Goal: Share content: Share content

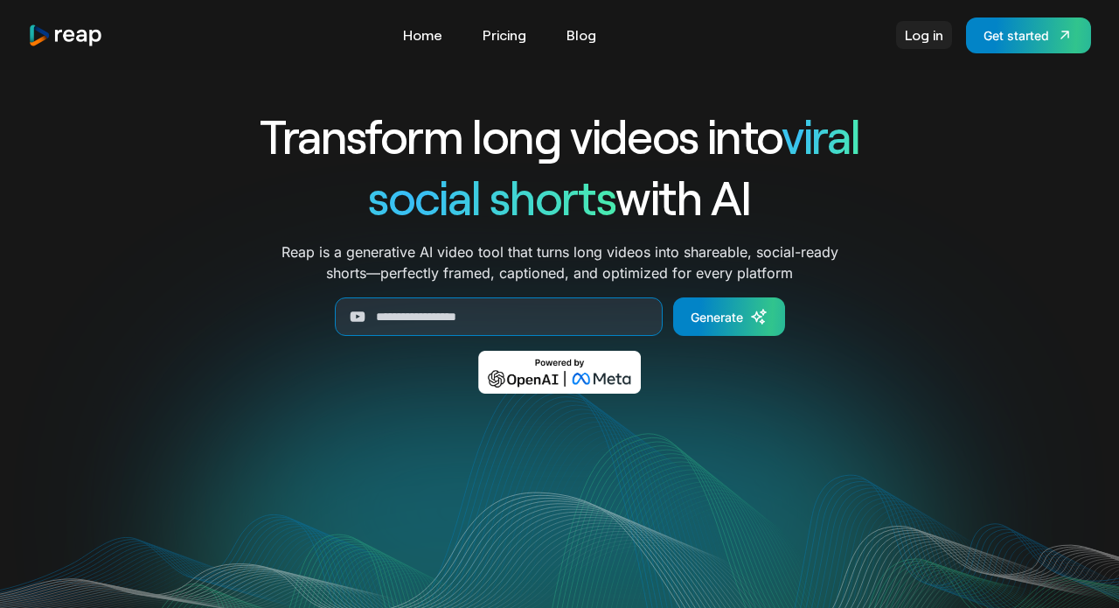
click at [923, 43] on link "Log in" at bounding box center [924, 35] width 56 height 28
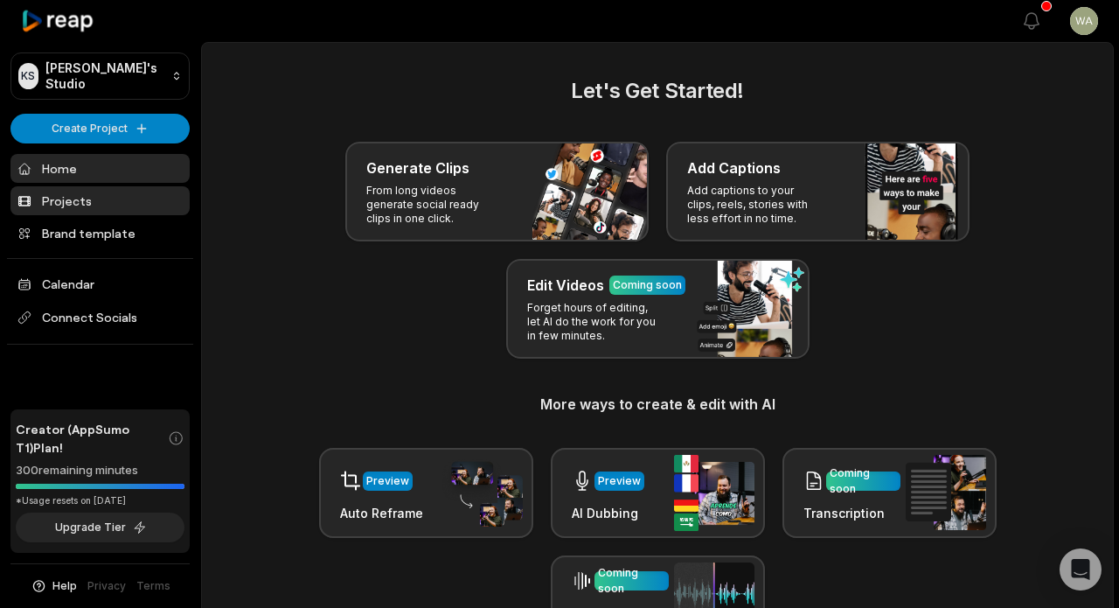
click at [72, 199] on link "Projects" at bounding box center [99, 200] width 179 height 29
click at [108, 200] on link "Projects" at bounding box center [99, 200] width 179 height 29
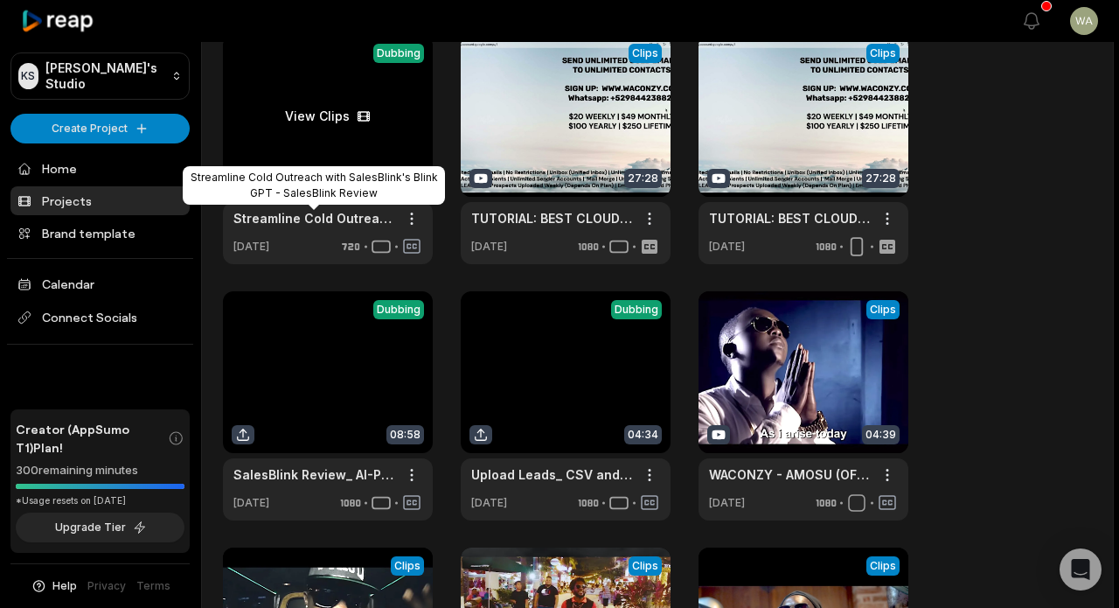
scroll to position [93, 0]
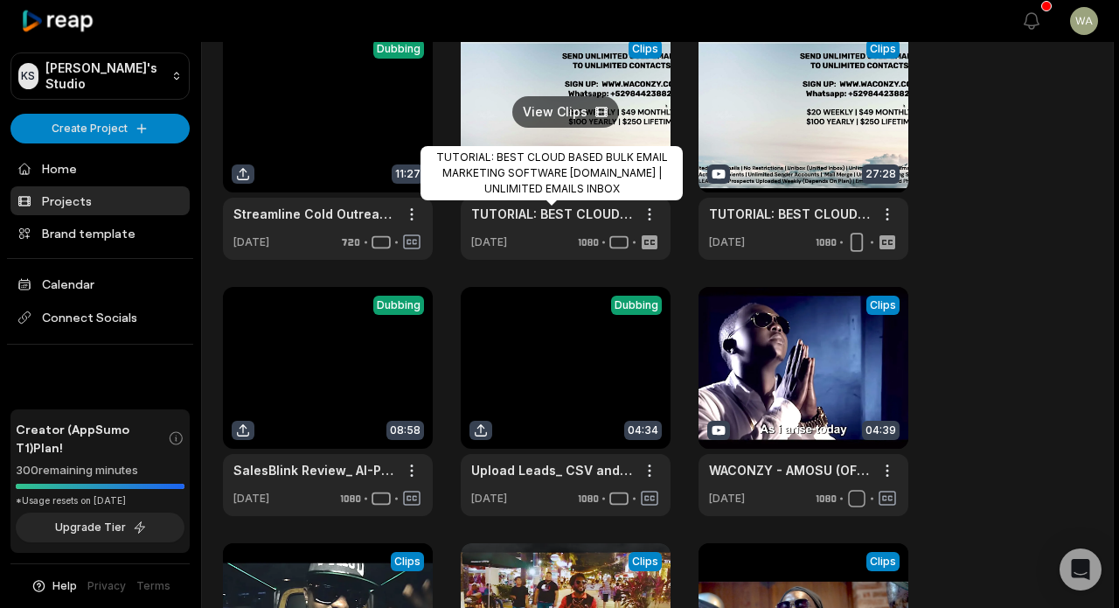
click at [500, 221] on link "TUTORIAL: BEST CLOUD BASED BULK EMAIL MARKETING SOFTWARE [DOMAIN_NAME] | UNLIMI…" at bounding box center [551, 214] width 161 height 18
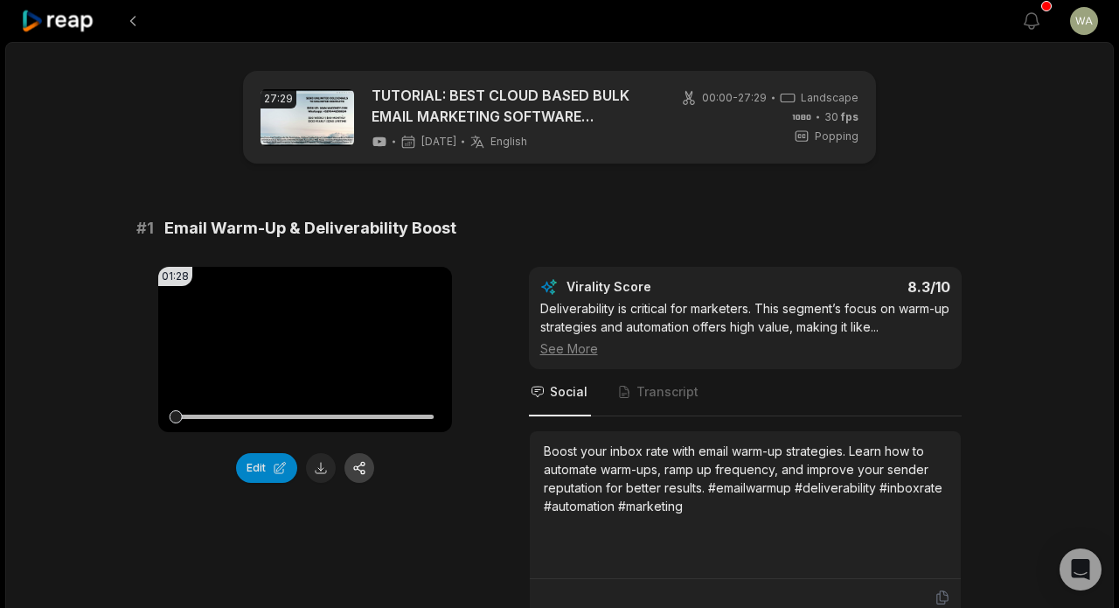
scroll to position [124, 0]
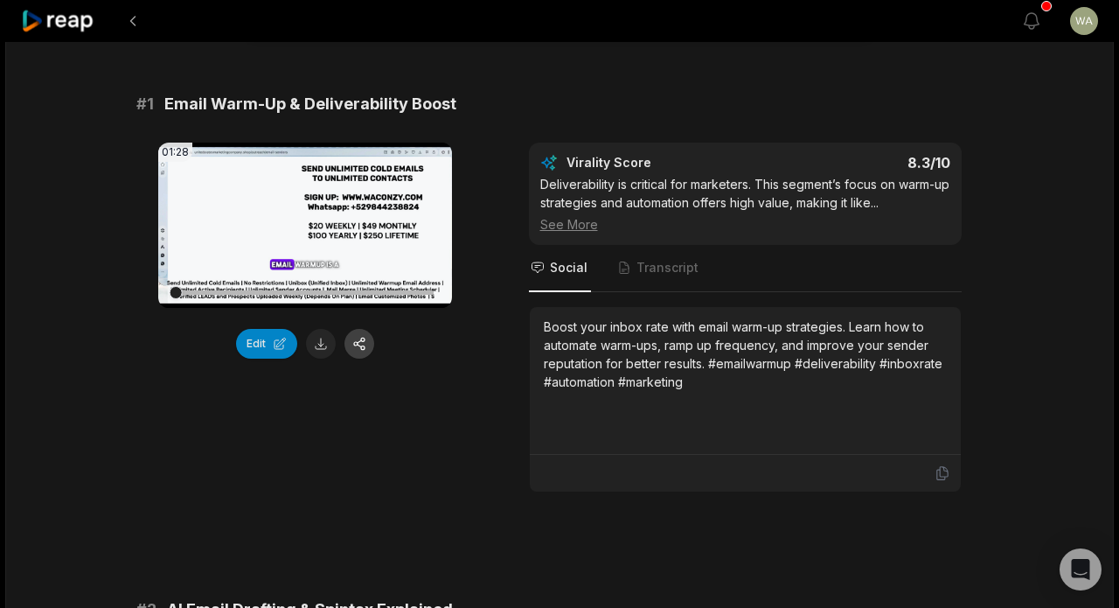
click at [368, 338] on button "button" at bounding box center [360, 344] width 30 height 30
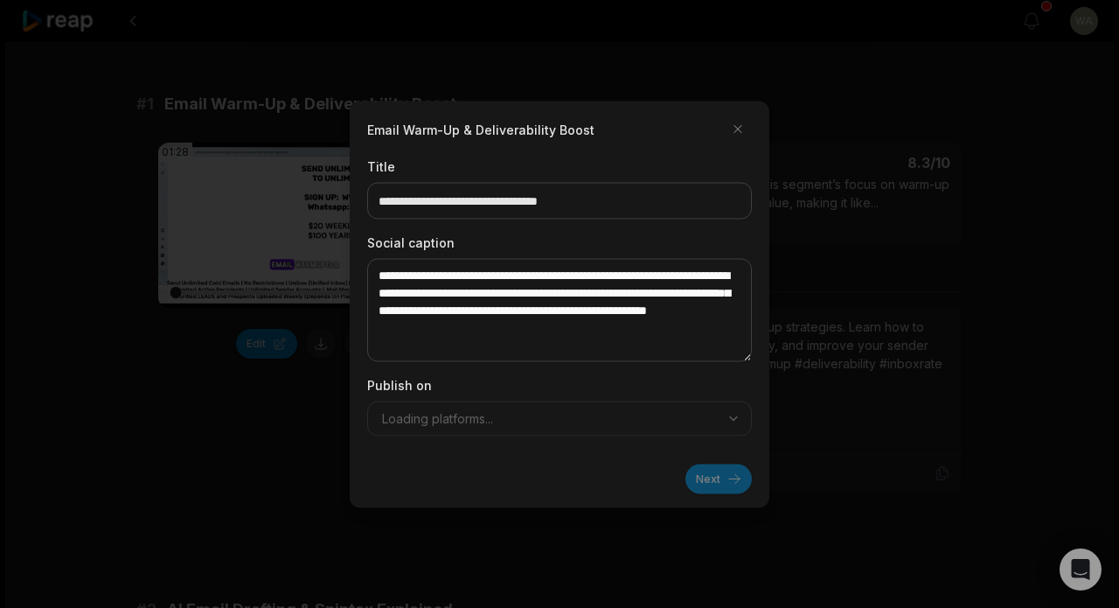
click at [655, 422] on div "Publish on Loading platforms..." at bounding box center [559, 405] width 385 height 60
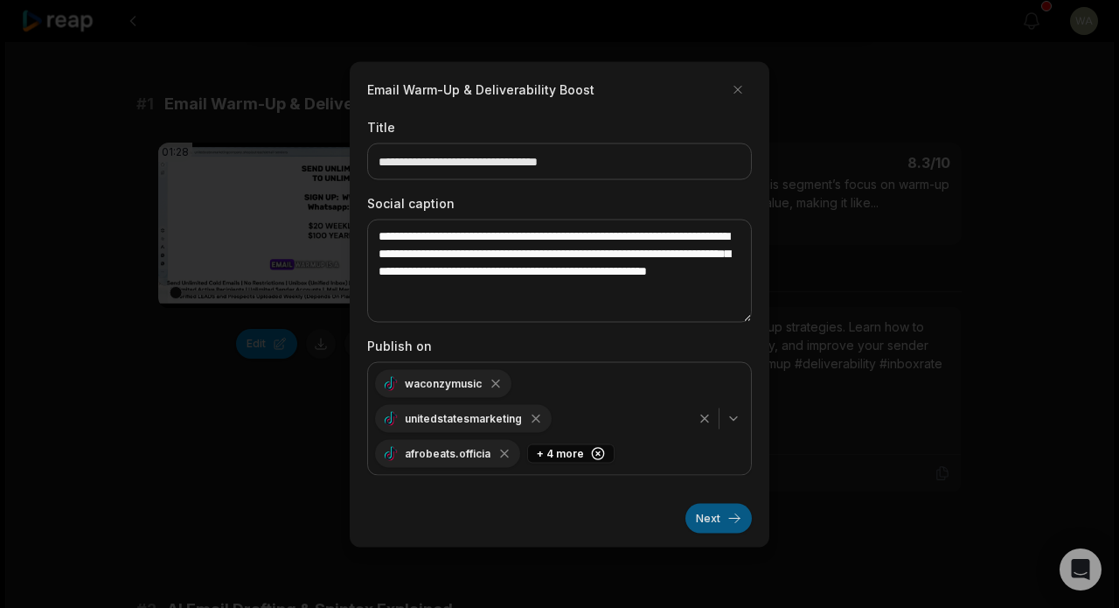
click at [713, 510] on button "Next" at bounding box center [719, 518] width 66 height 30
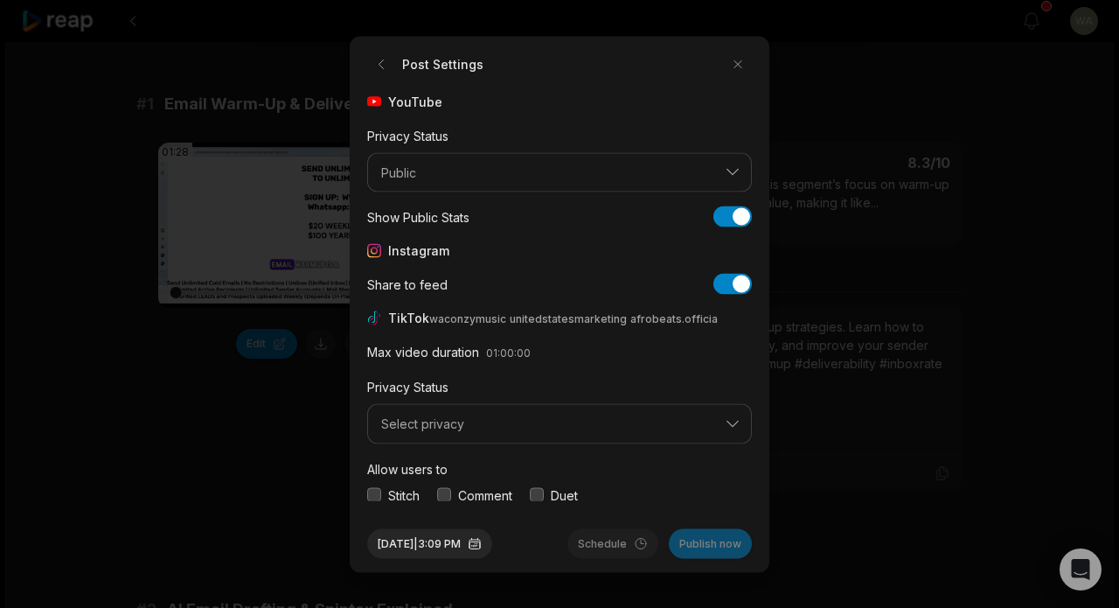
click at [547, 423] on span "Select privacy" at bounding box center [547, 424] width 332 height 16
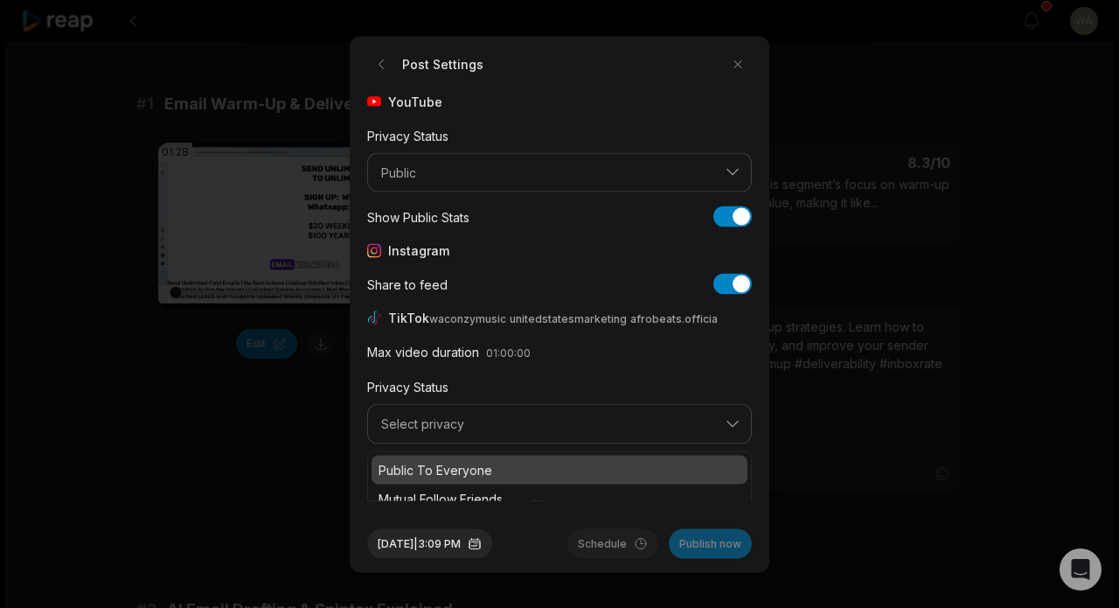
click at [522, 463] on p "Public To Everyone" at bounding box center [560, 469] width 362 height 18
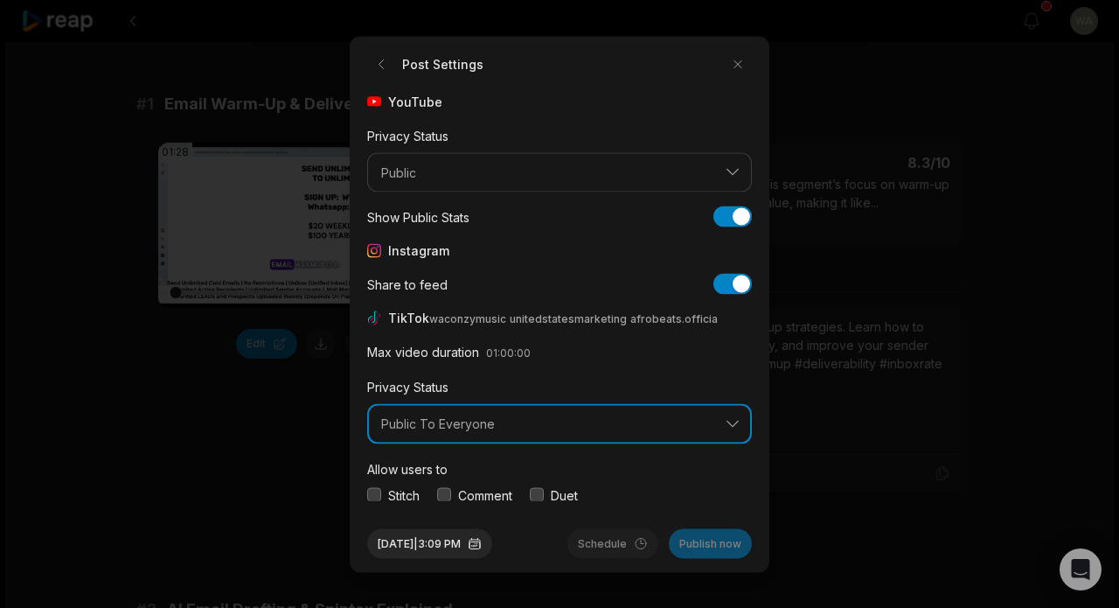
scroll to position [65, 0]
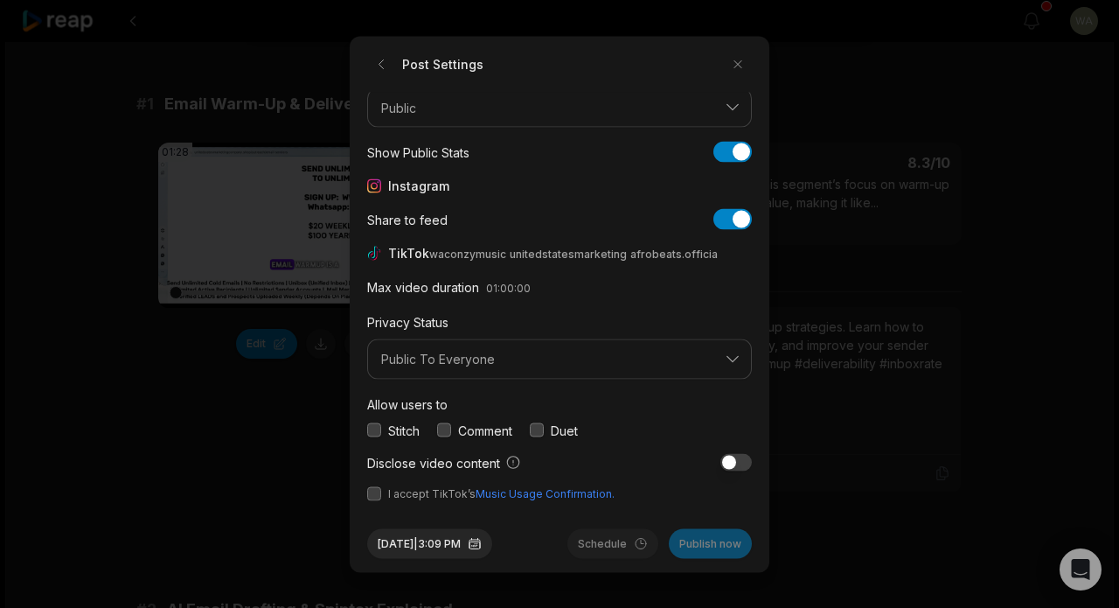
click at [375, 491] on button "button" at bounding box center [374, 493] width 14 height 14
click at [707, 552] on button "Publish now" at bounding box center [710, 543] width 83 height 30
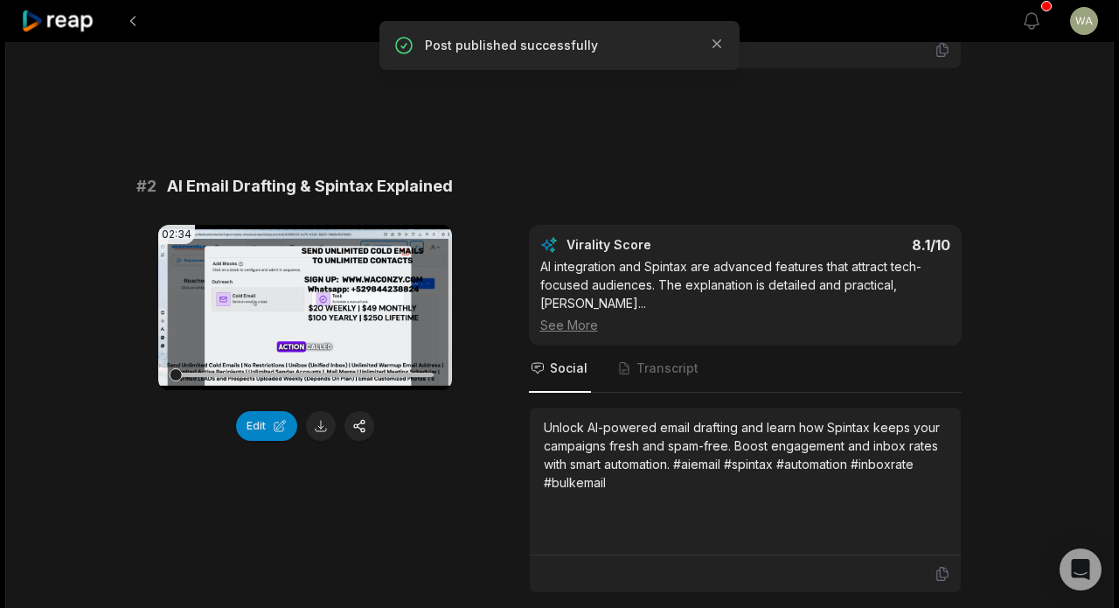
scroll to position [554, 0]
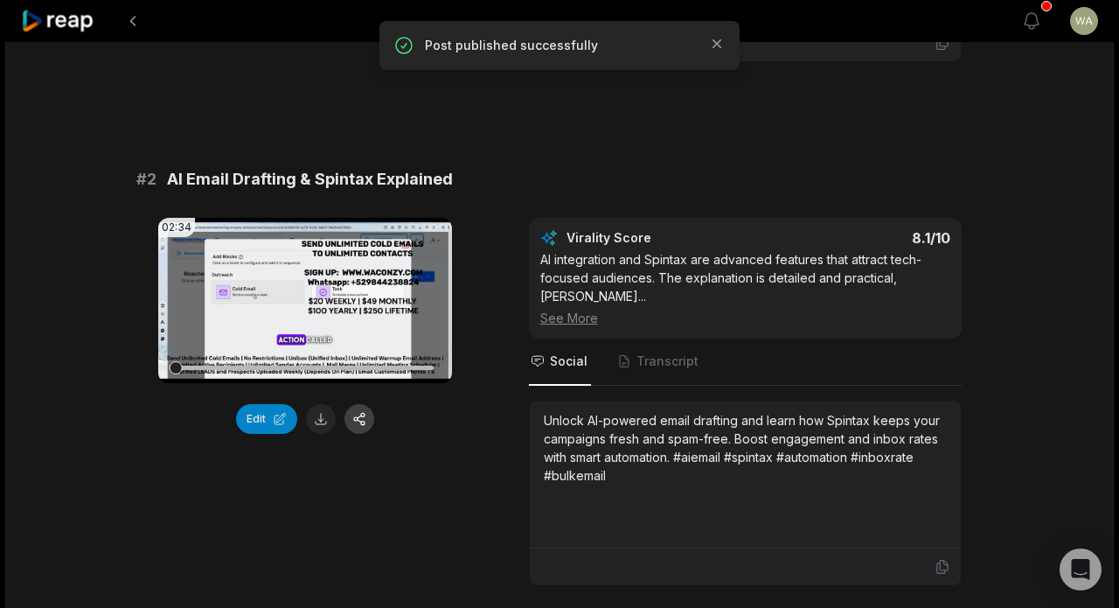
click at [363, 425] on button "button" at bounding box center [360, 419] width 30 height 30
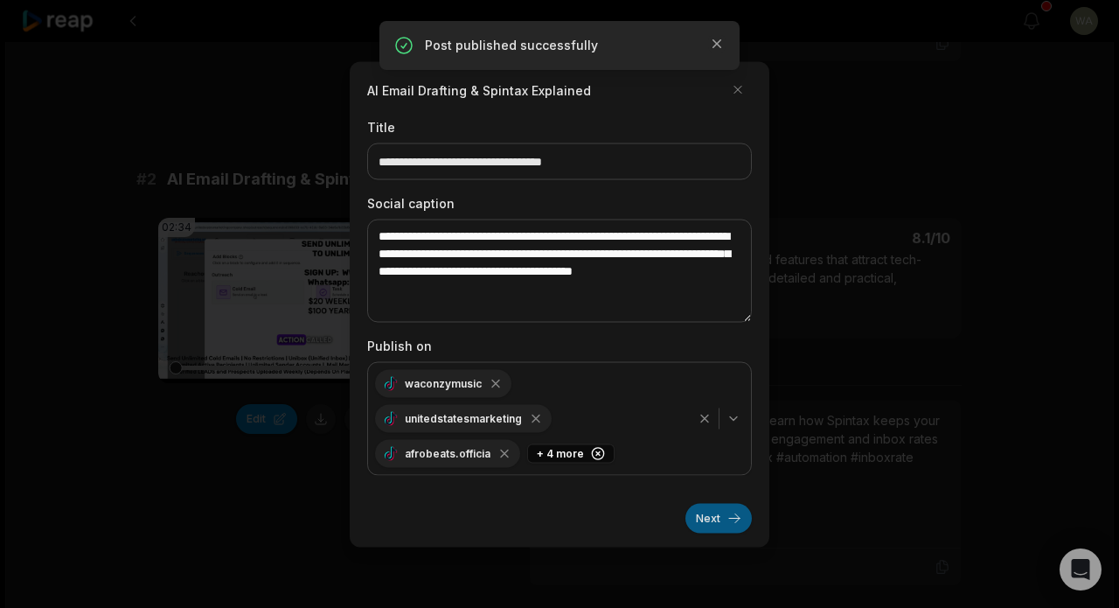
click at [717, 519] on button "Next" at bounding box center [719, 518] width 66 height 30
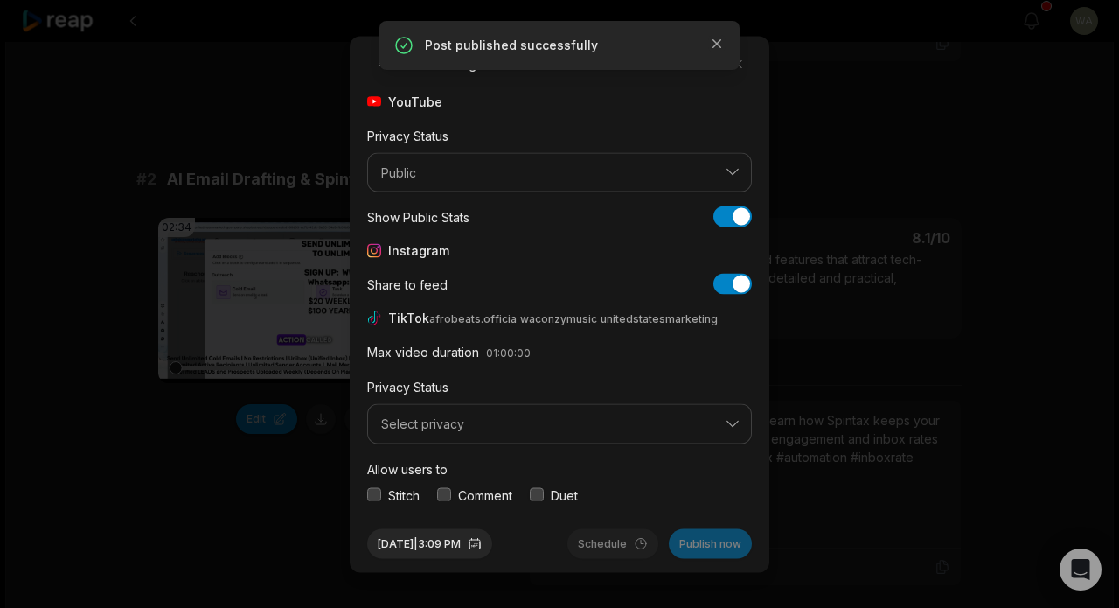
click at [622, 428] on span "Select privacy" at bounding box center [547, 424] width 332 height 16
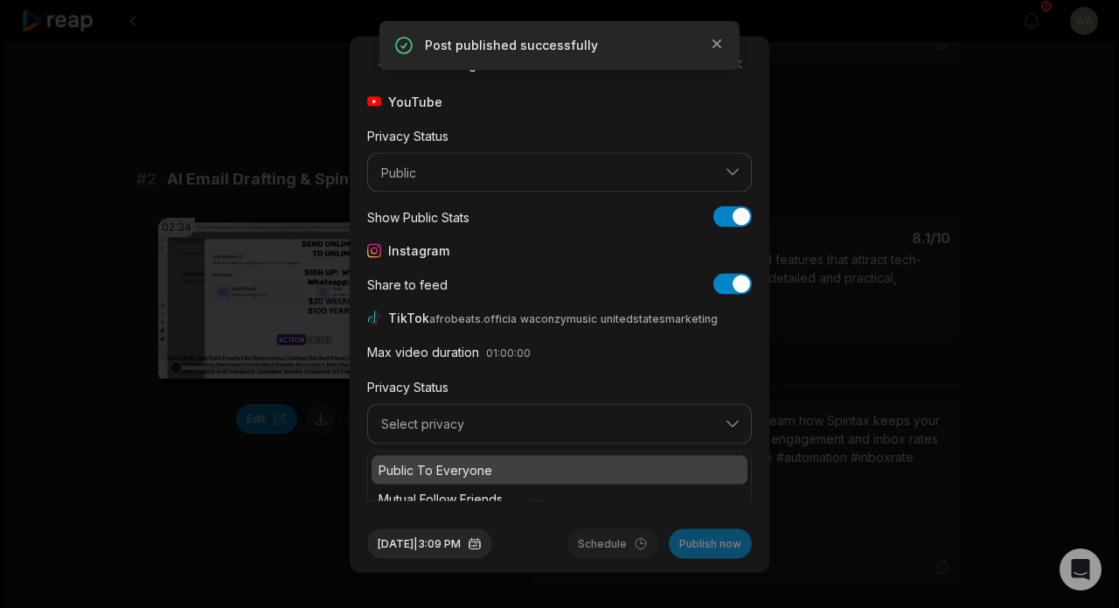
click at [600, 464] on p "Public To Everyone" at bounding box center [560, 469] width 362 height 18
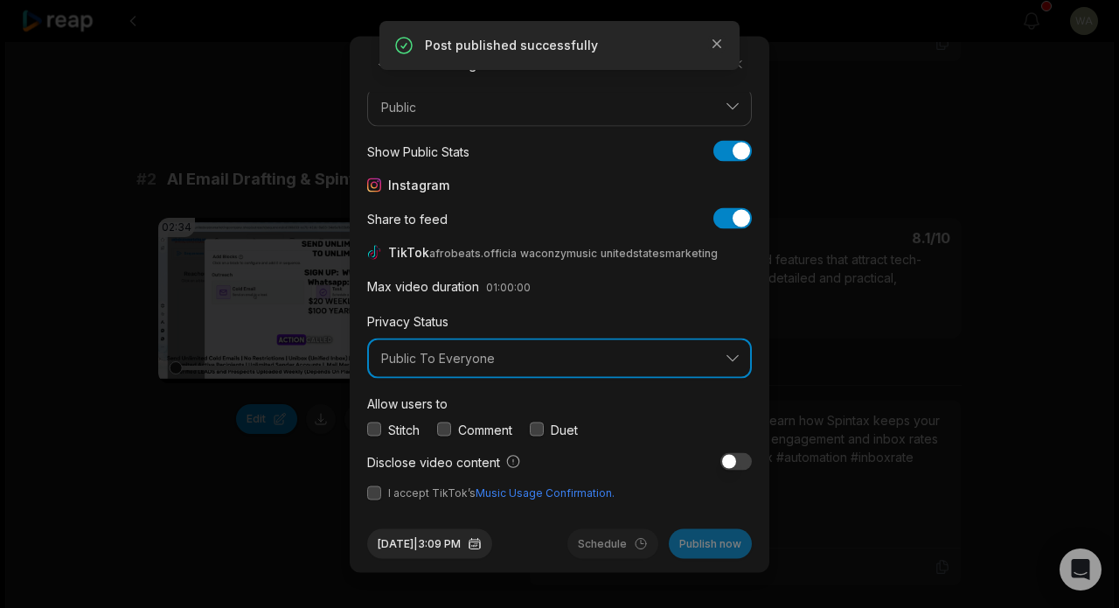
scroll to position [65, 0]
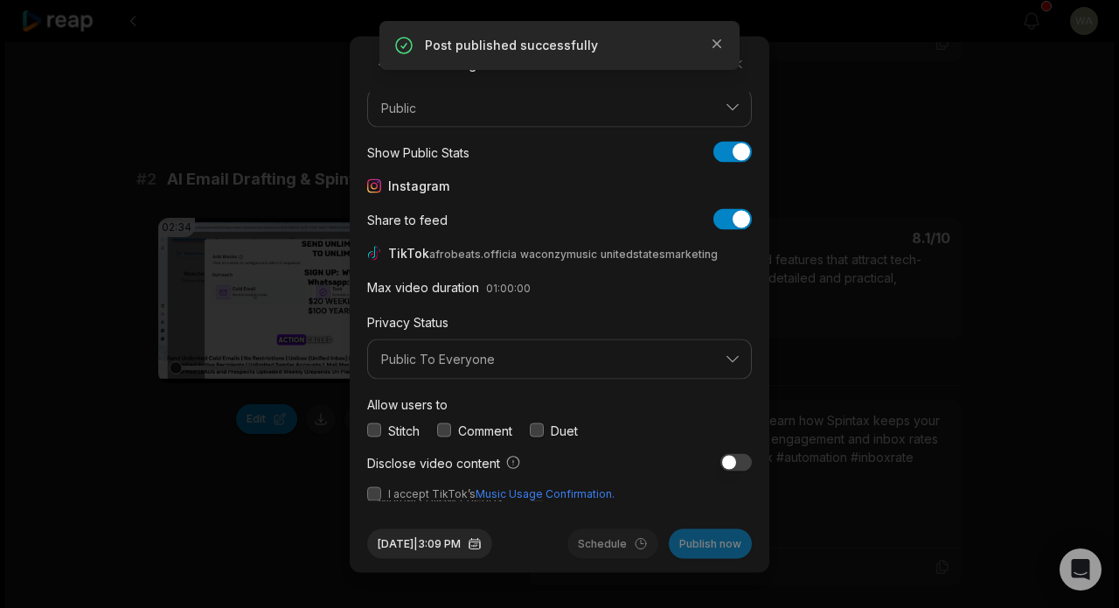
click at [434, 492] on span "I accept TikTok’s Music Usage Confirmation." at bounding box center [501, 493] width 226 height 16
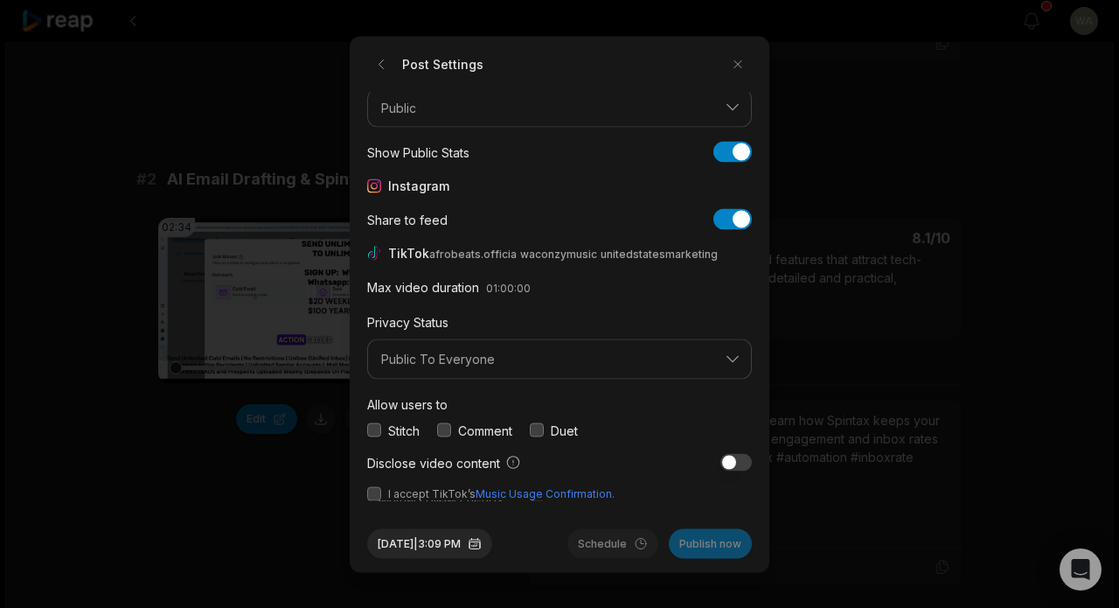
click at [377, 491] on button "button" at bounding box center [374, 493] width 14 height 14
click at [692, 546] on button "Publish now" at bounding box center [710, 543] width 83 height 30
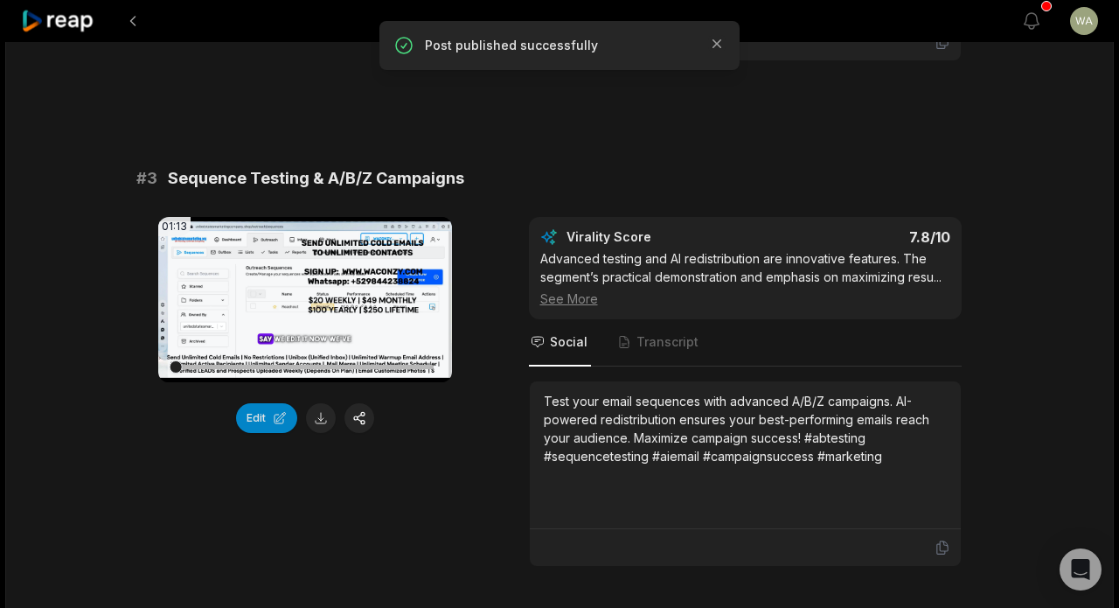
scroll to position [1086, 0]
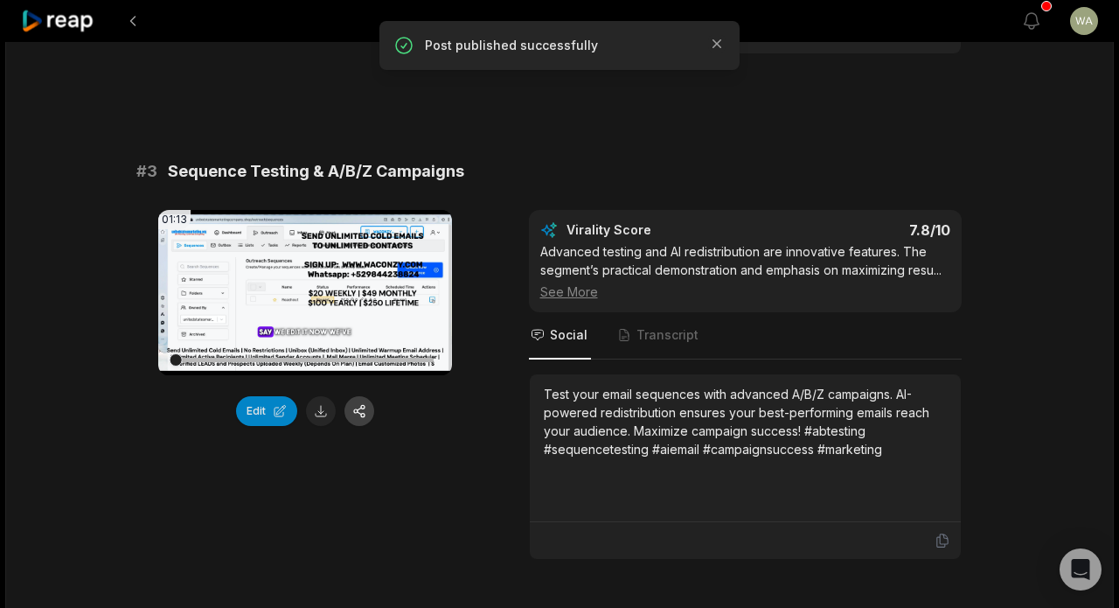
click at [359, 396] on button "button" at bounding box center [360, 411] width 30 height 30
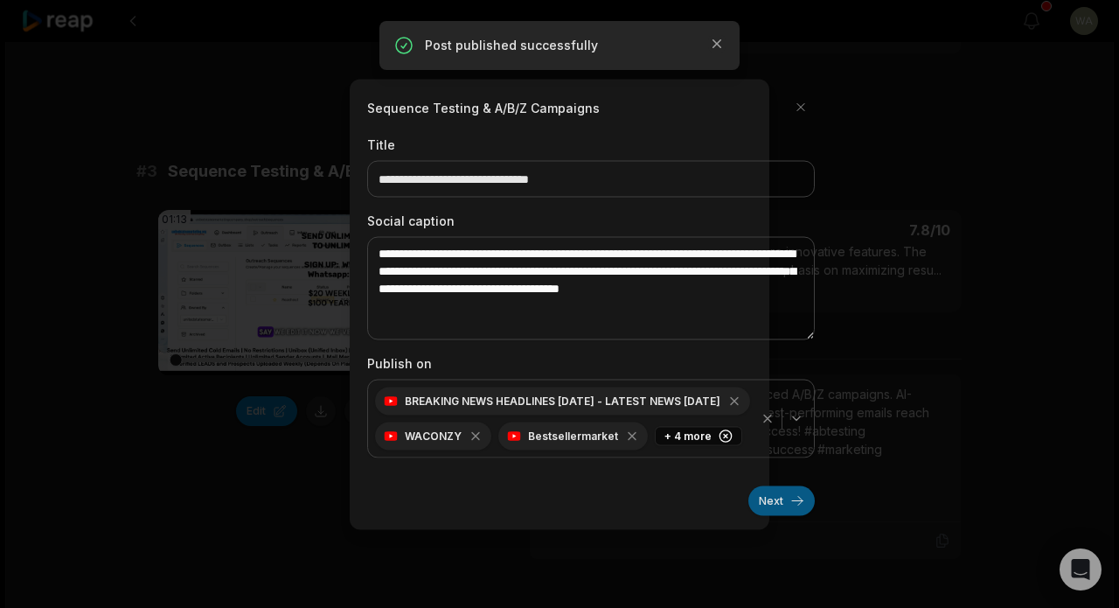
click at [779, 495] on button "Next" at bounding box center [782, 500] width 66 height 30
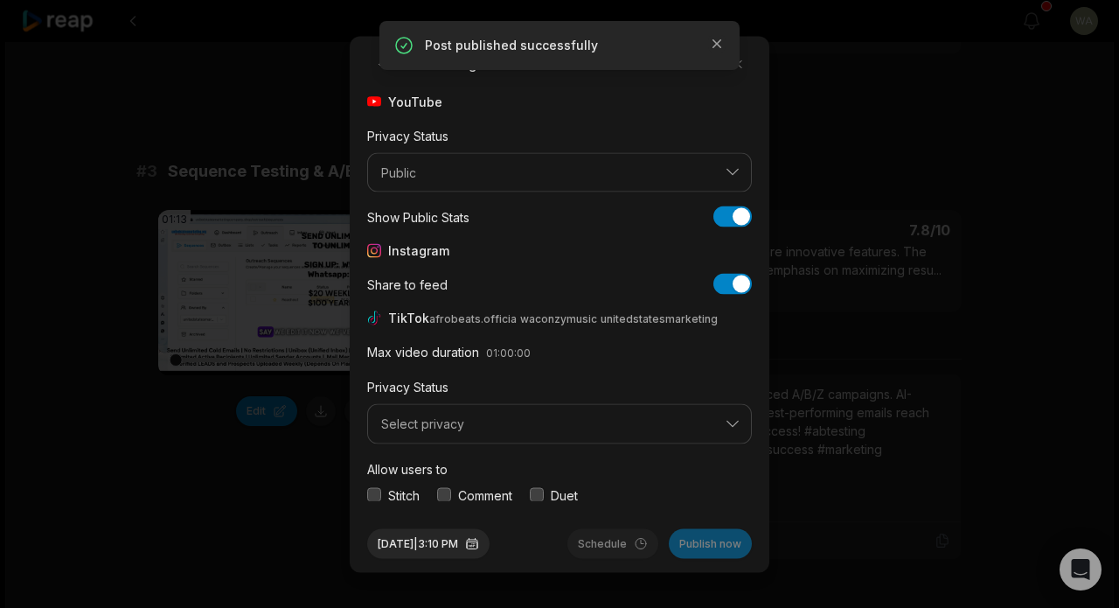
click at [561, 422] on span "Select privacy" at bounding box center [547, 424] width 332 height 16
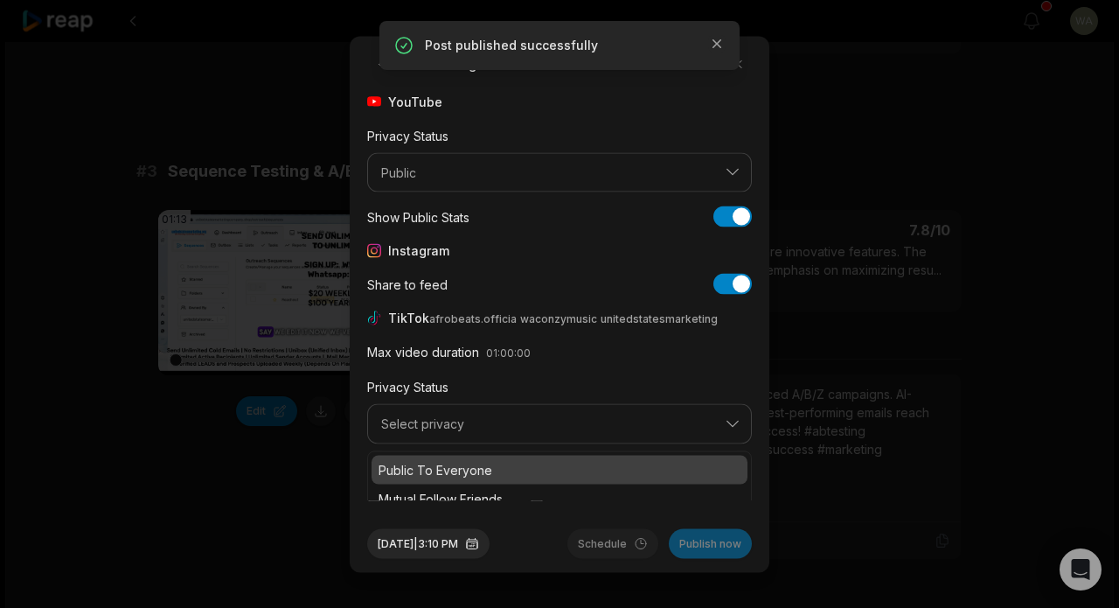
click at [544, 455] on div "Public To Everyone" at bounding box center [560, 469] width 376 height 29
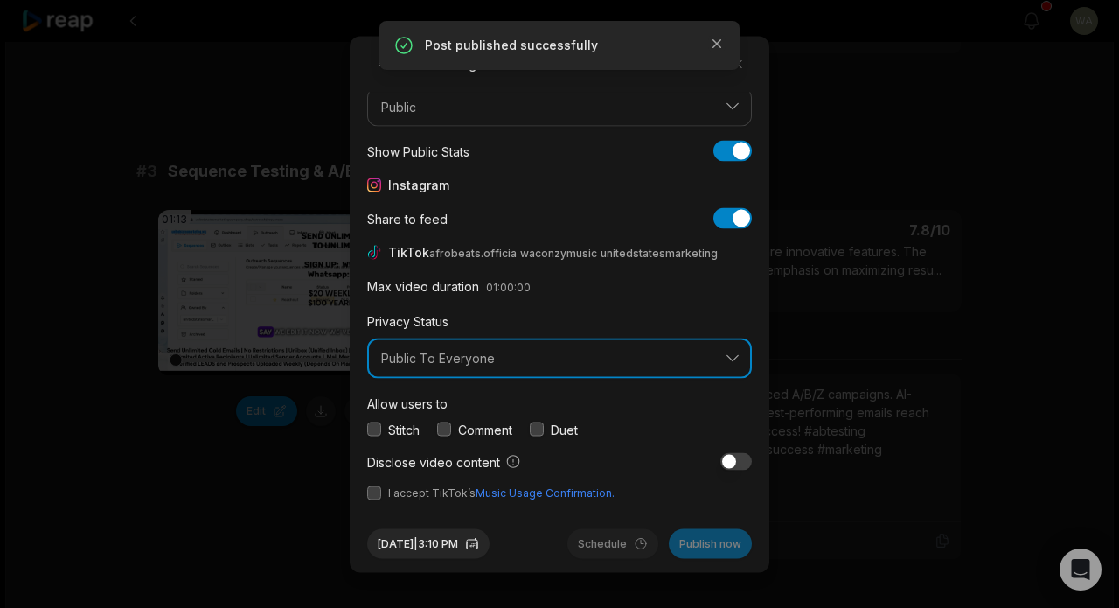
scroll to position [65, 0]
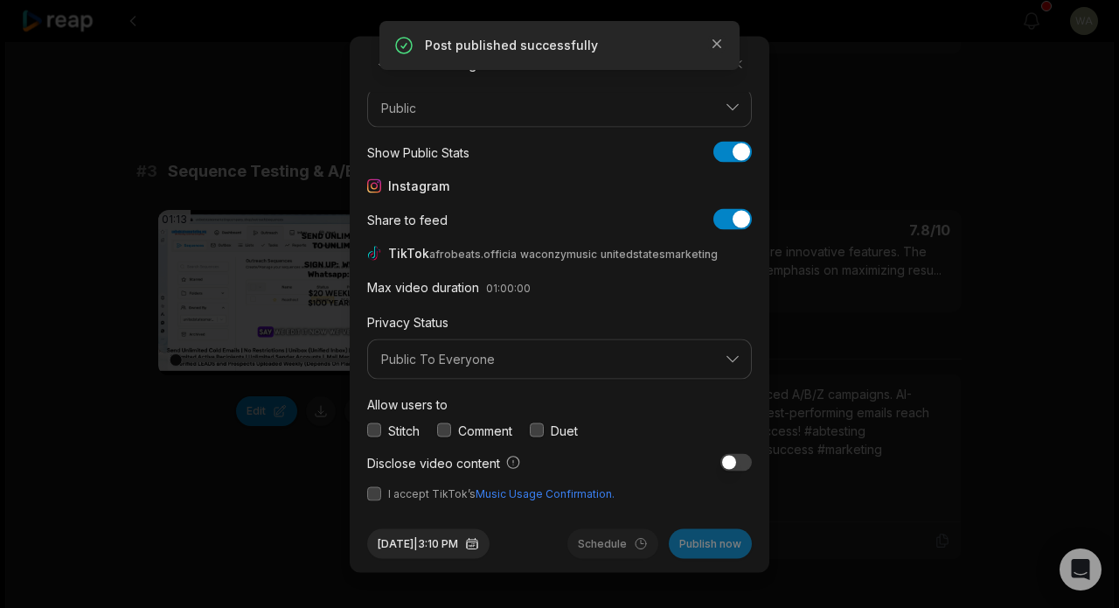
click at [374, 497] on button "button" at bounding box center [374, 493] width 14 height 14
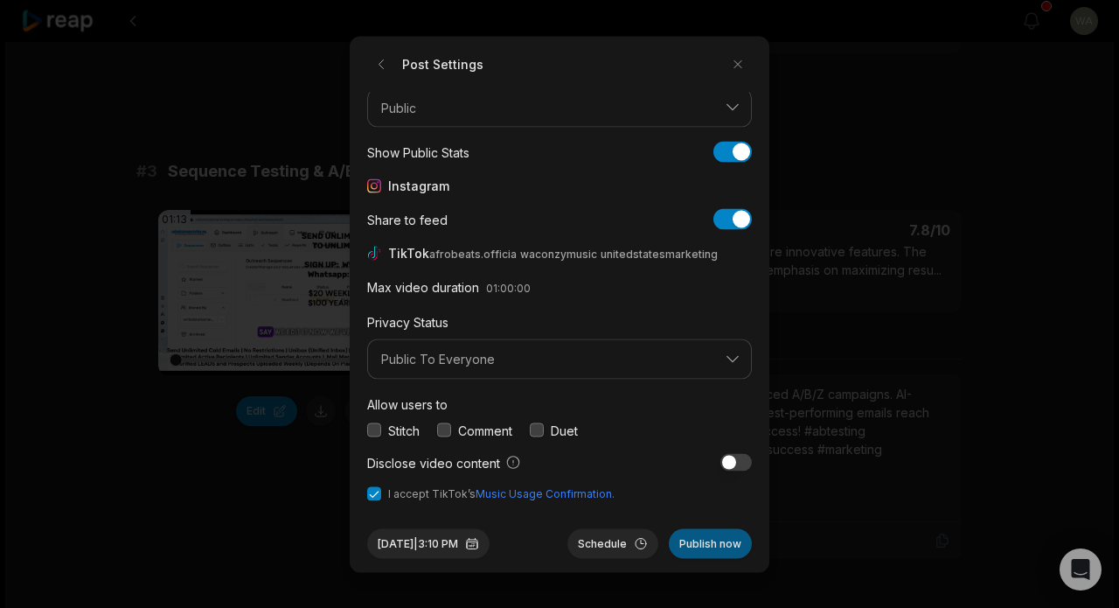
click at [710, 532] on button "Publish now" at bounding box center [710, 543] width 83 height 30
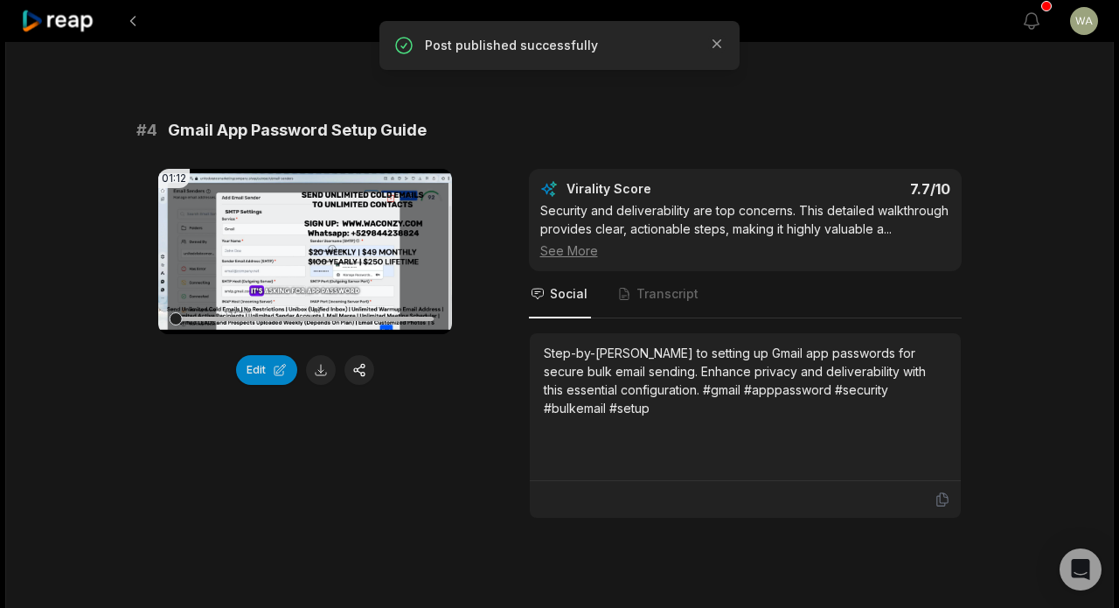
scroll to position [1665, 0]
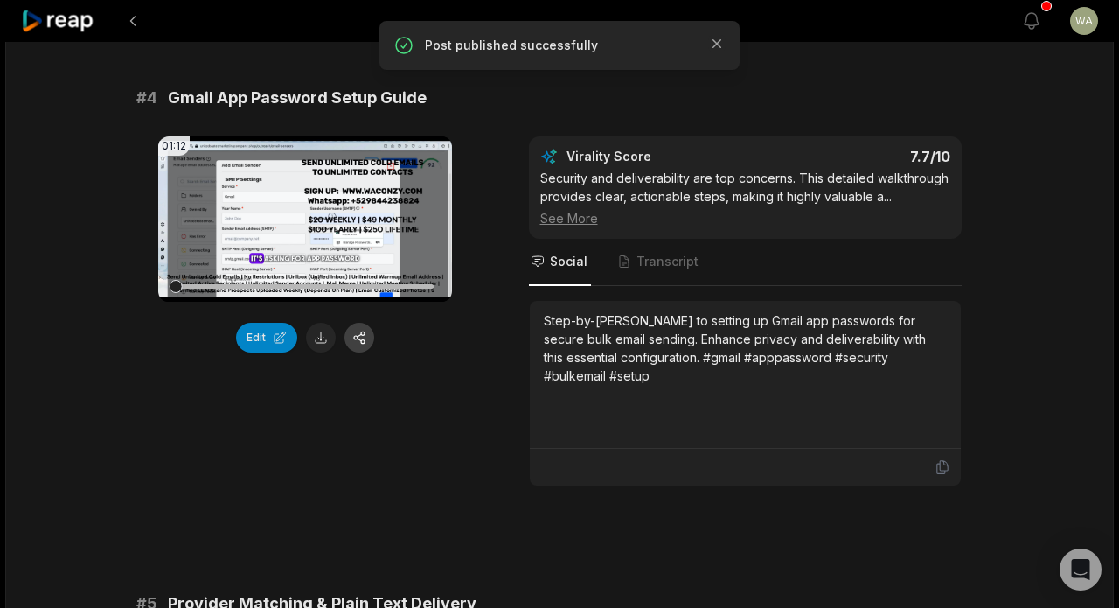
click at [362, 325] on button "button" at bounding box center [360, 338] width 30 height 30
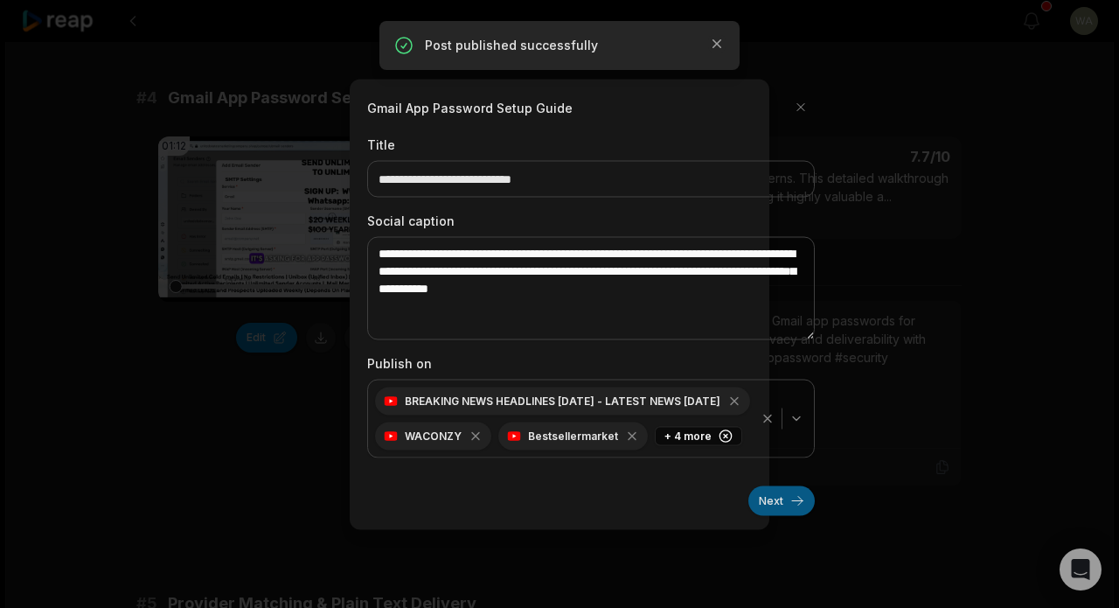
click at [787, 510] on button "Next" at bounding box center [782, 500] width 66 height 30
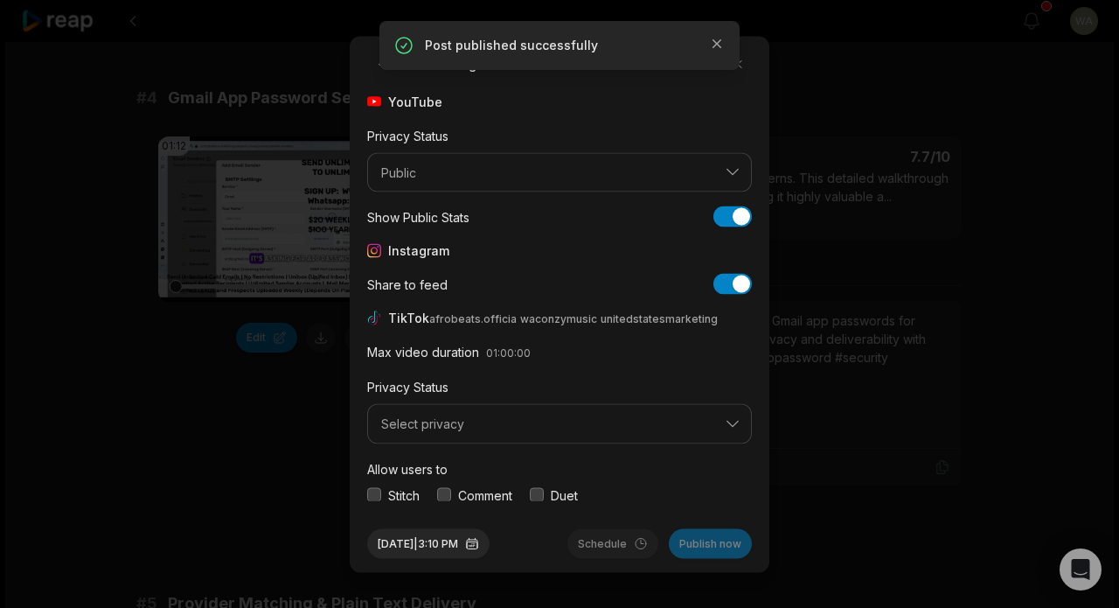
click at [602, 431] on button "Select privacy" at bounding box center [559, 424] width 385 height 40
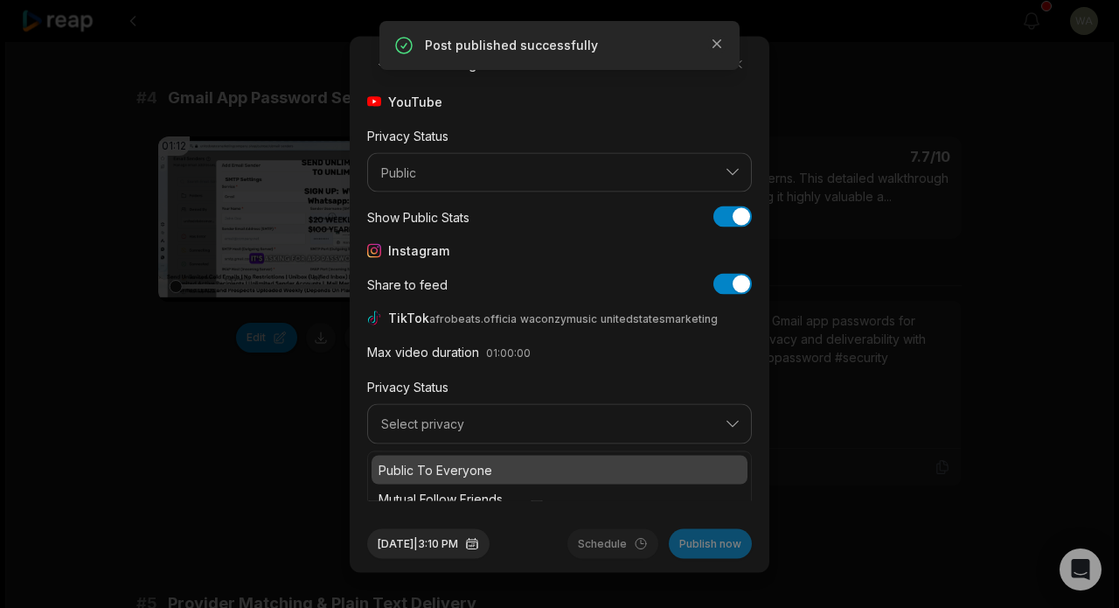
click at [584, 463] on p "Public To Everyone" at bounding box center [560, 469] width 362 height 18
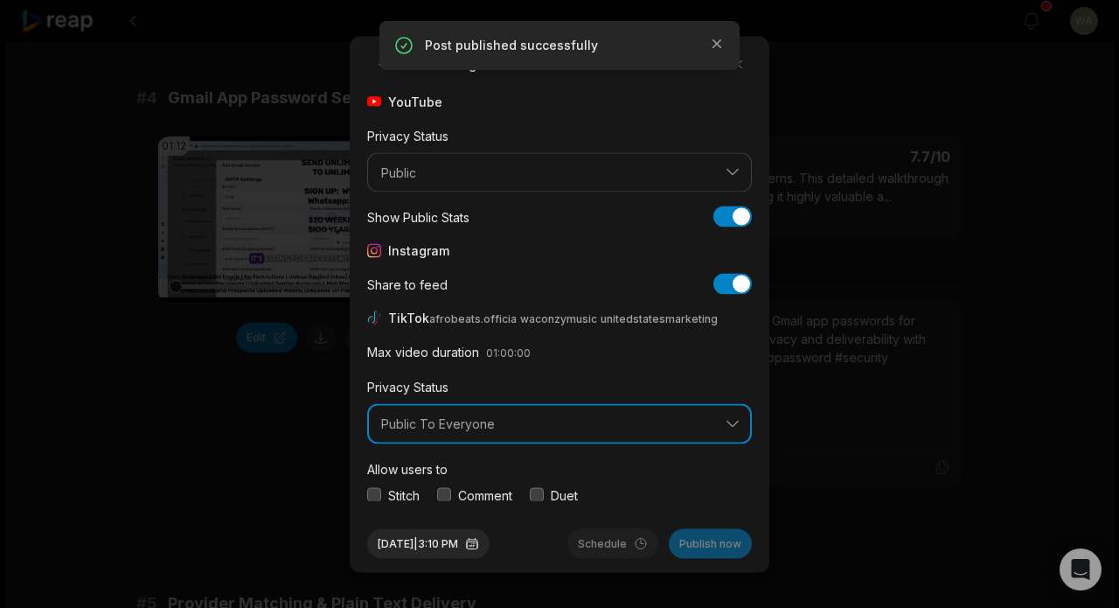
scroll to position [65, 0]
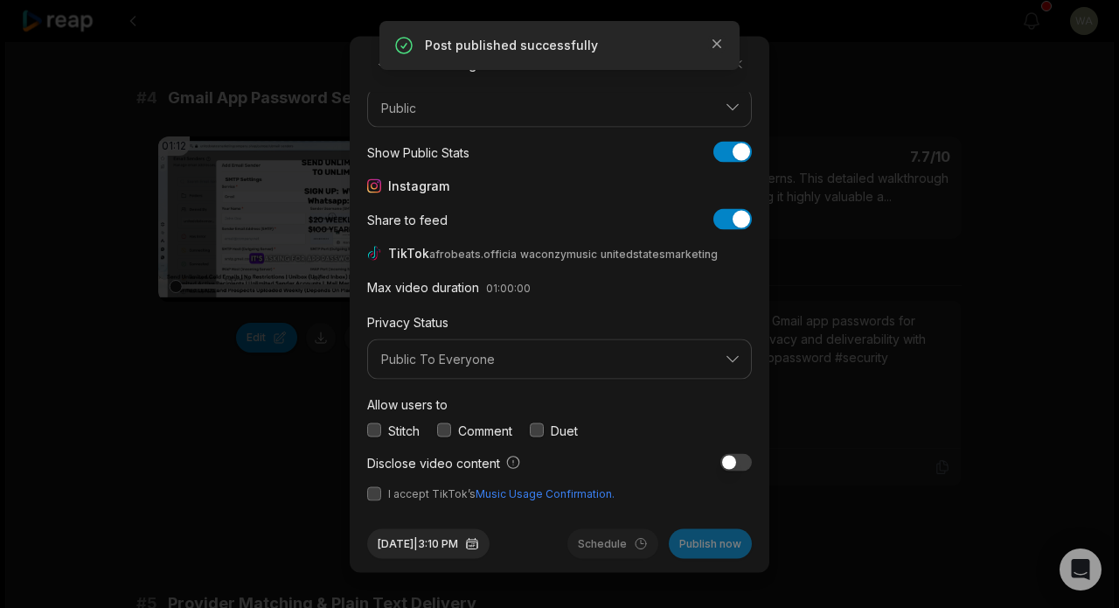
click at [379, 497] on button "button" at bounding box center [374, 493] width 14 height 14
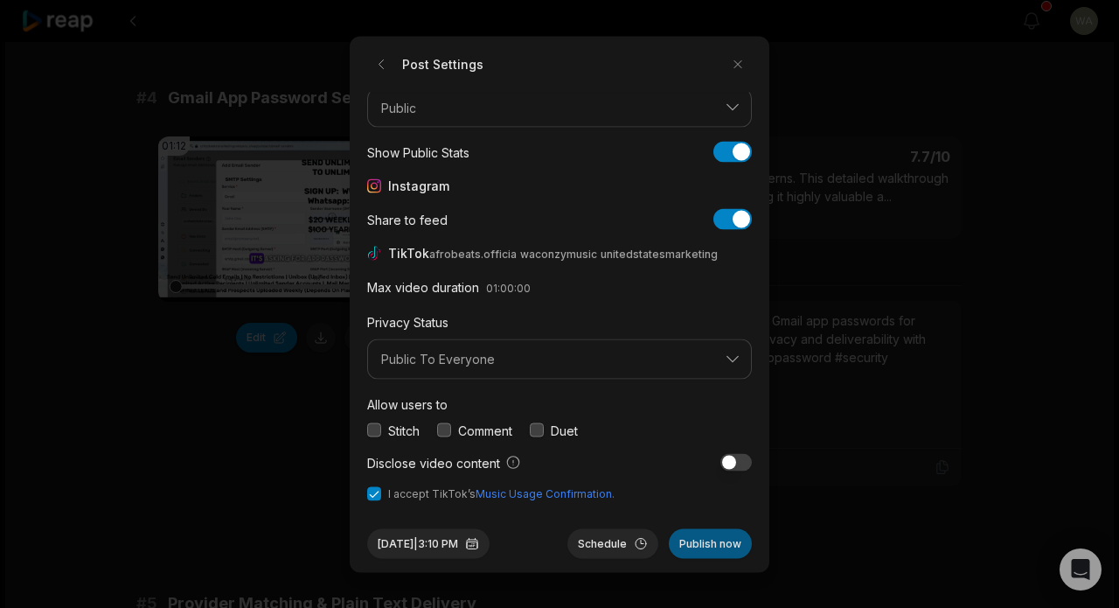
click at [704, 547] on button "Publish now" at bounding box center [710, 543] width 83 height 30
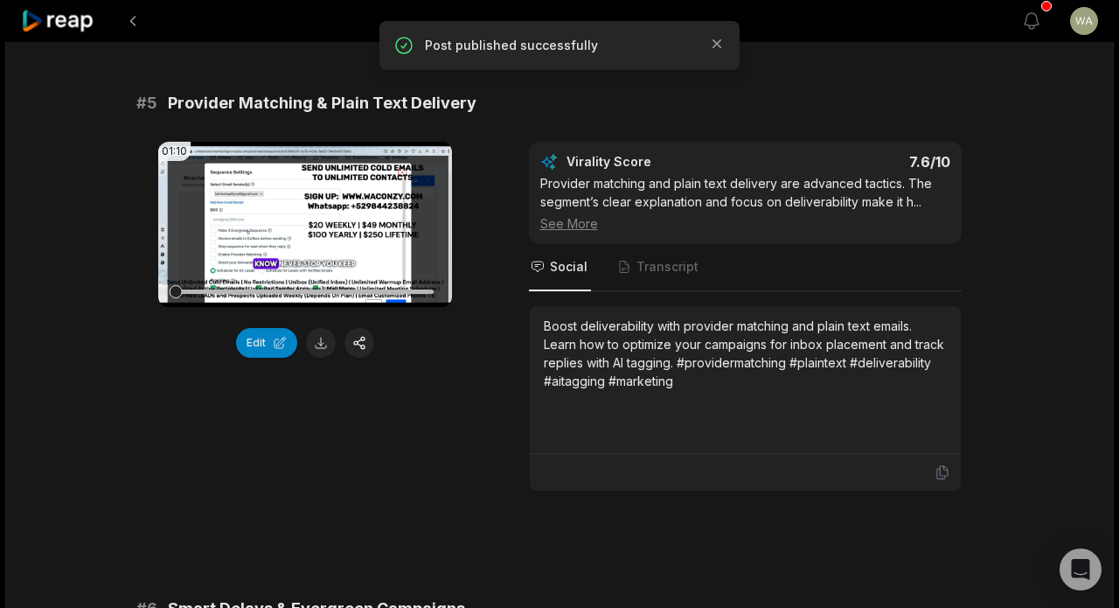
scroll to position [2206, 0]
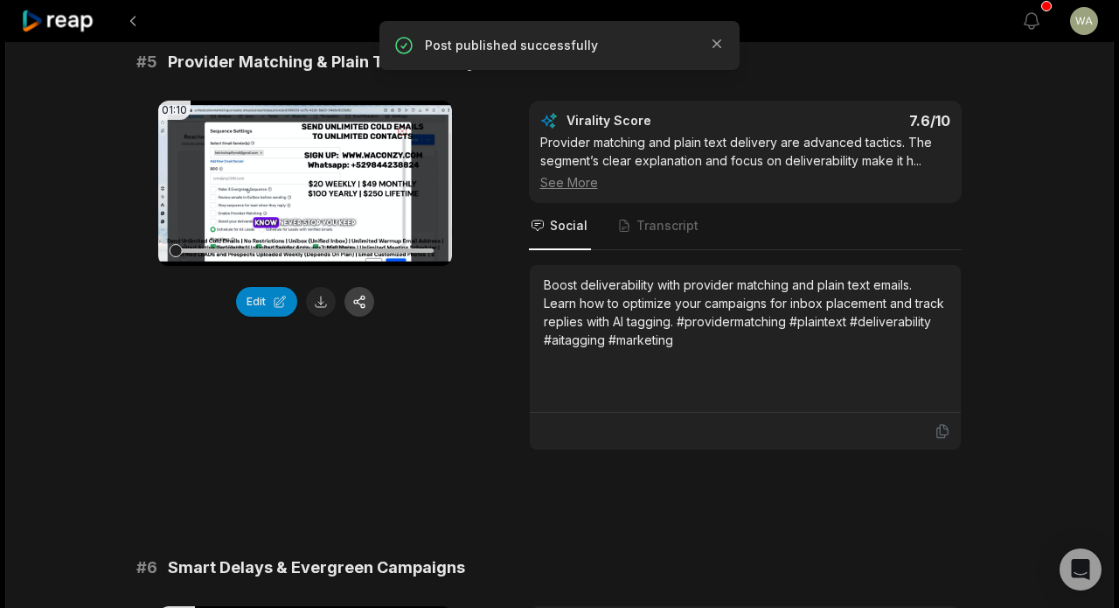
click at [359, 287] on button "button" at bounding box center [360, 302] width 30 height 30
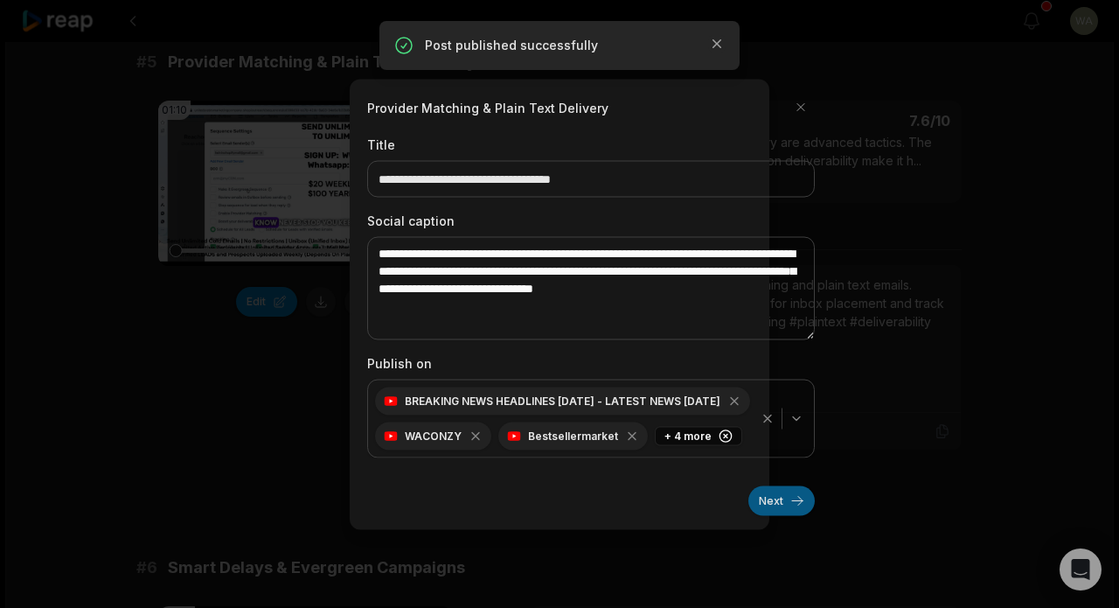
click at [779, 503] on button "Next" at bounding box center [782, 500] width 66 height 30
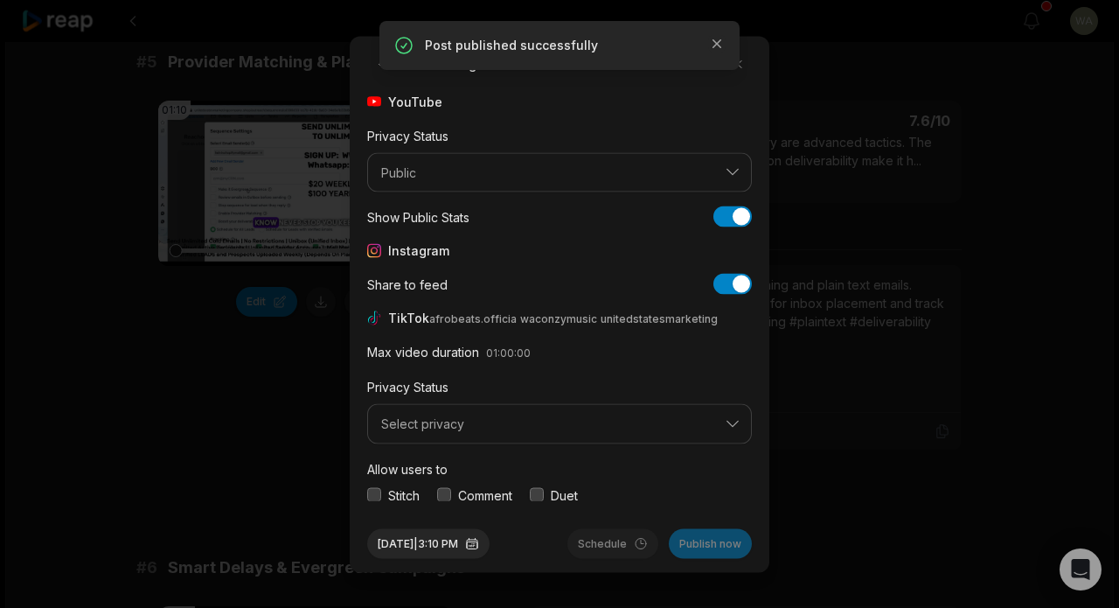
click at [554, 430] on button "Select privacy" at bounding box center [559, 424] width 385 height 40
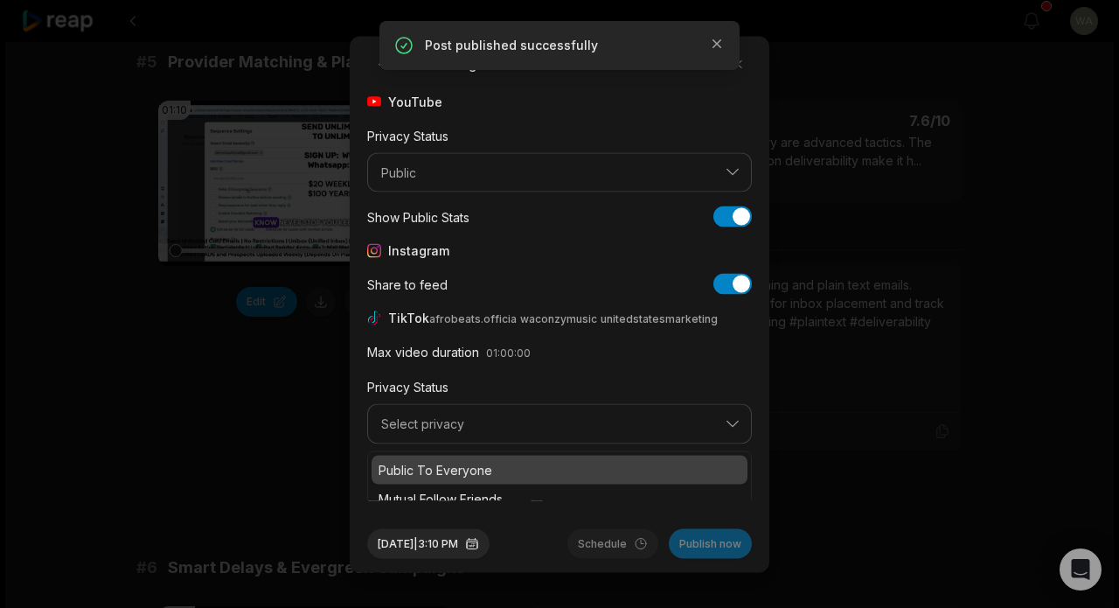
click at [548, 460] on p "Public To Everyone" at bounding box center [560, 469] width 362 height 18
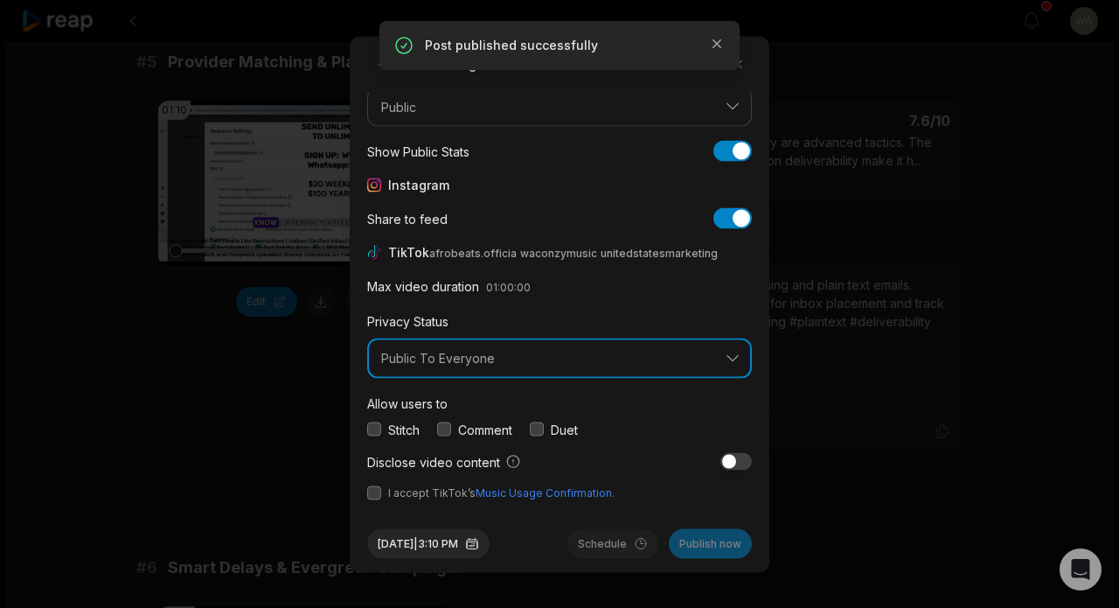
scroll to position [65, 0]
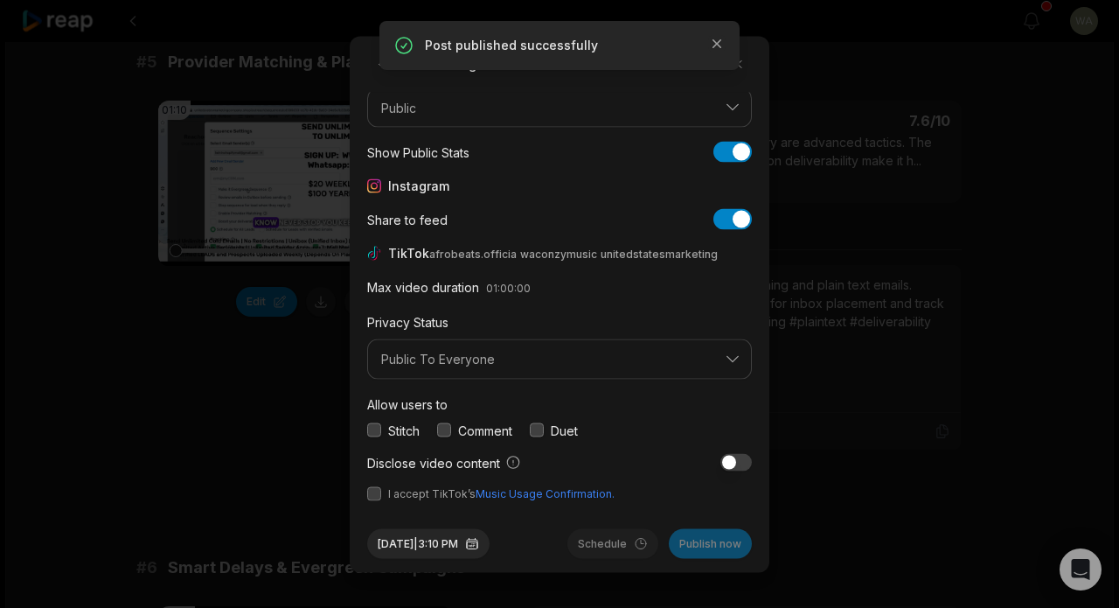
click at [376, 496] on button "button" at bounding box center [374, 493] width 14 height 14
click at [694, 545] on button "Publish now" at bounding box center [710, 543] width 83 height 30
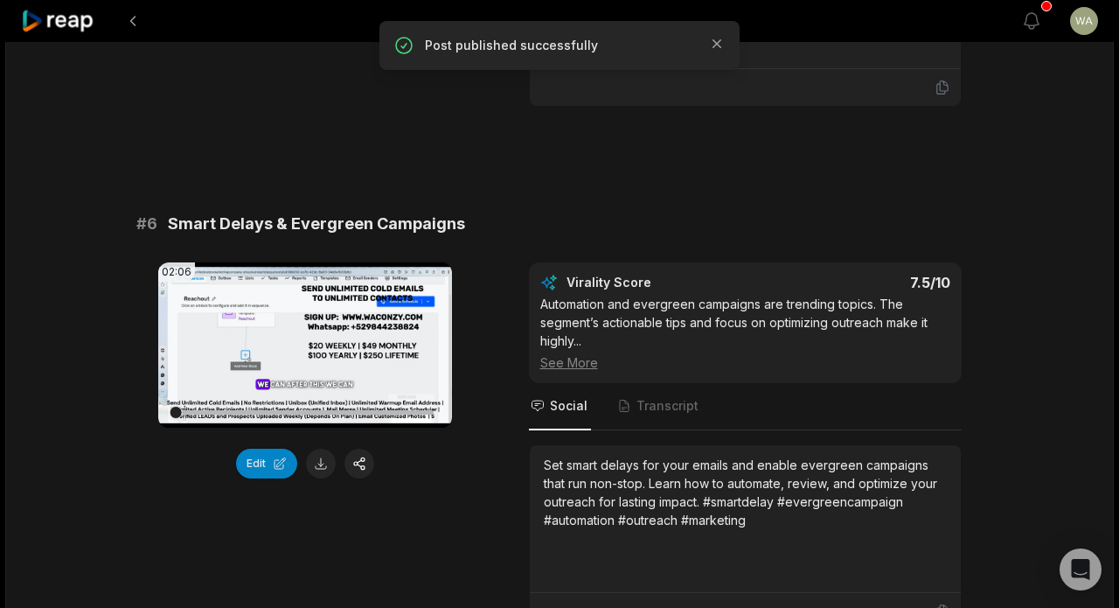
scroll to position [2565, 0]
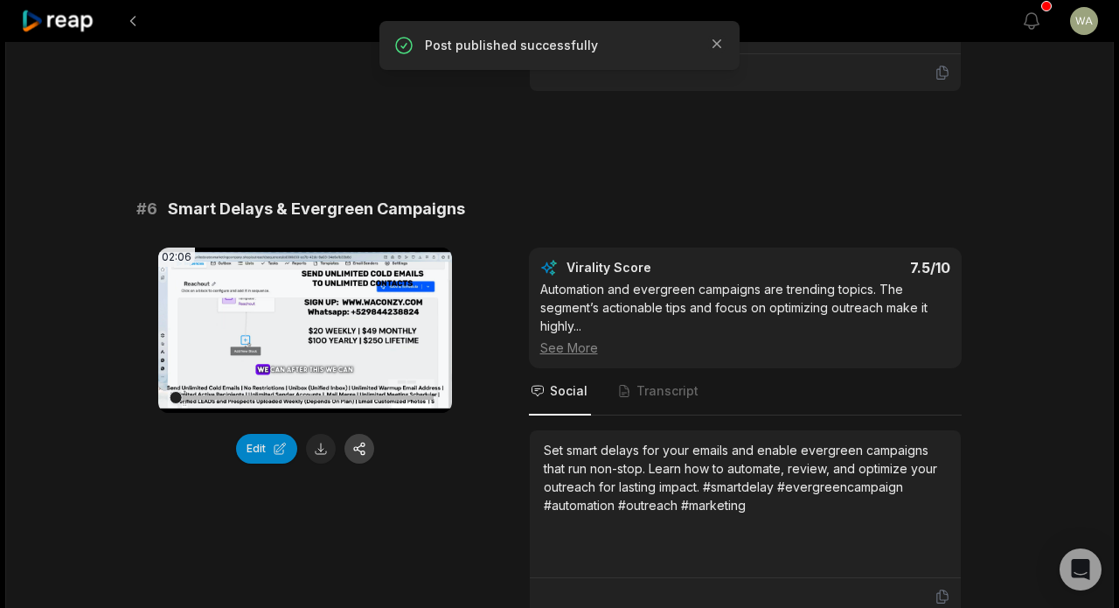
click at [362, 434] on button "button" at bounding box center [360, 449] width 30 height 30
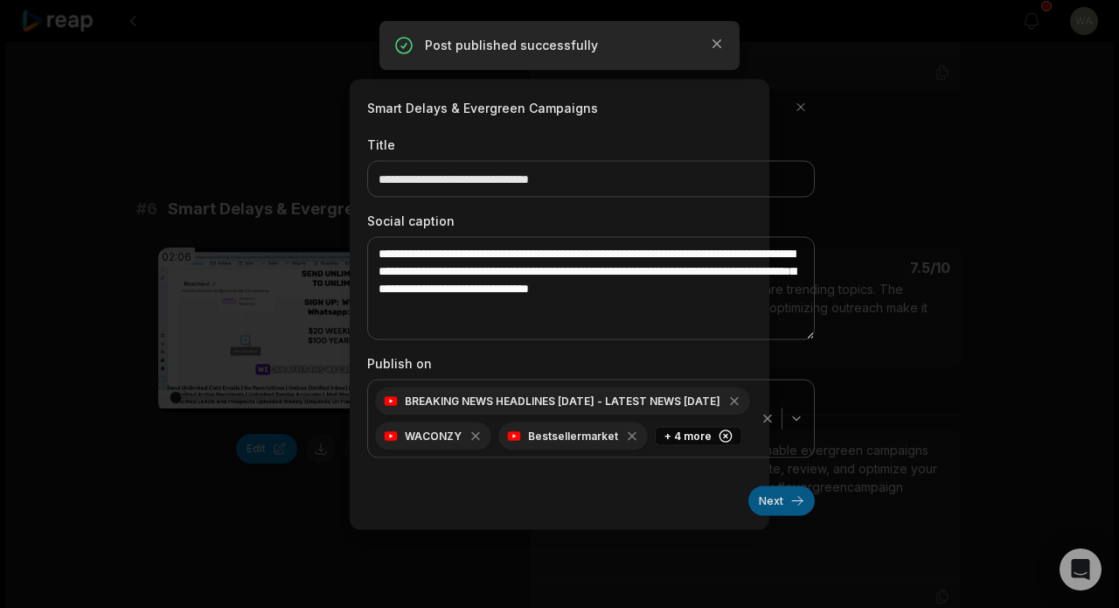
click at [776, 498] on button "Next" at bounding box center [782, 500] width 66 height 30
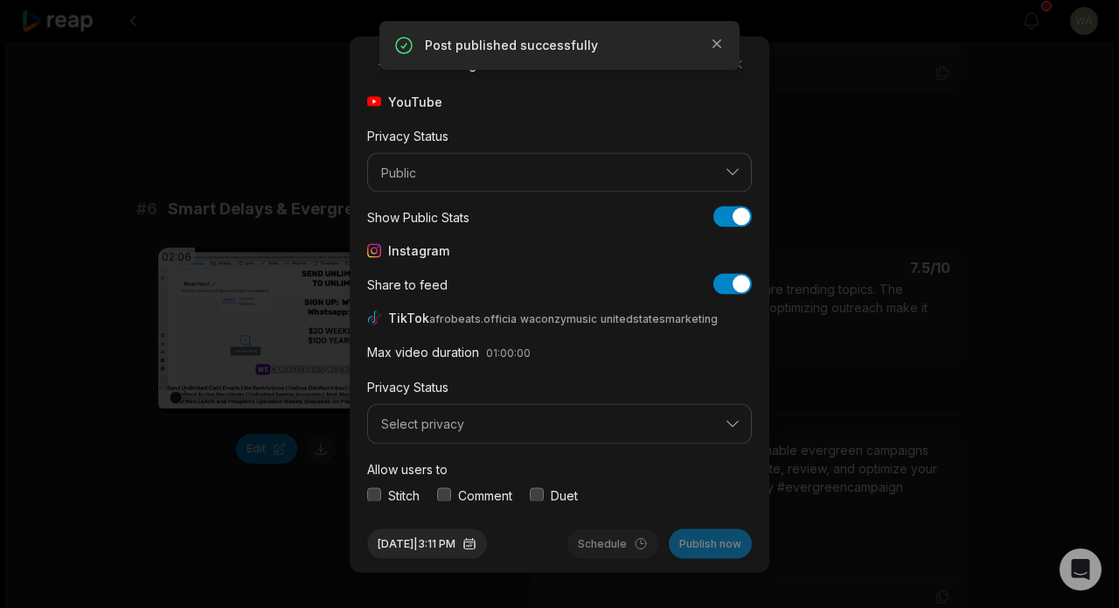
click at [557, 434] on button "Select privacy" at bounding box center [559, 424] width 385 height 40
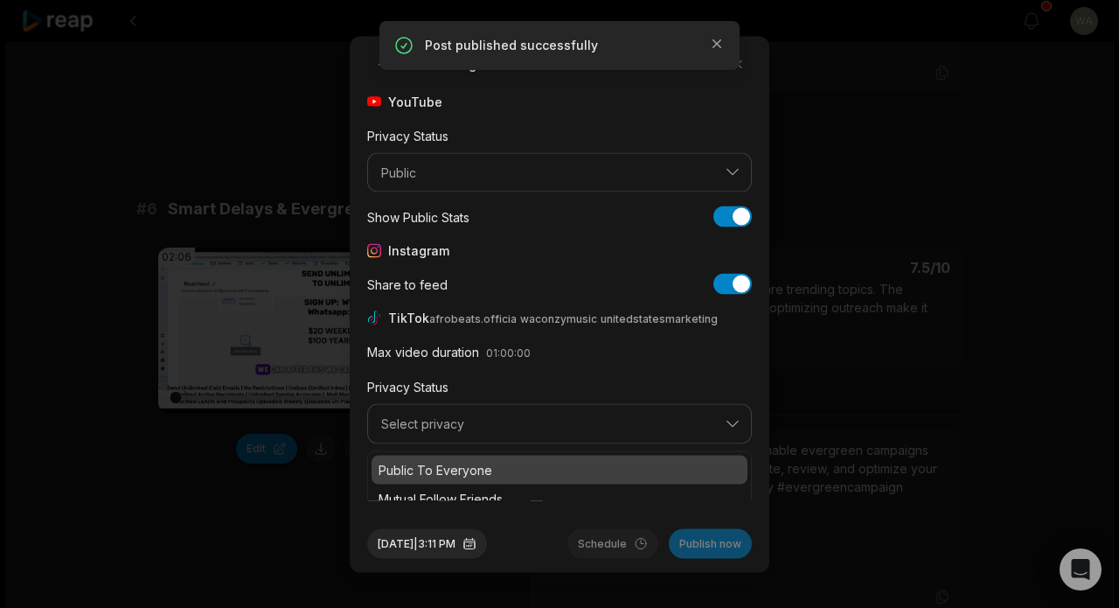
click at [532, 467] on p "Public To Everyone" at bounding box center [560, 469] width 362 height 18
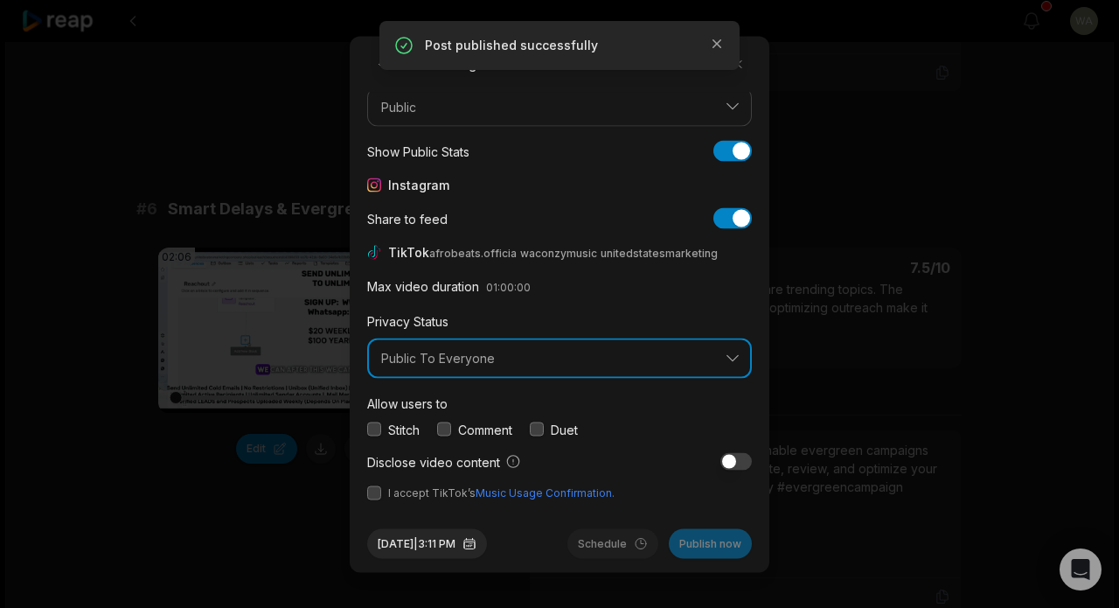
scroll to position [65, 0]
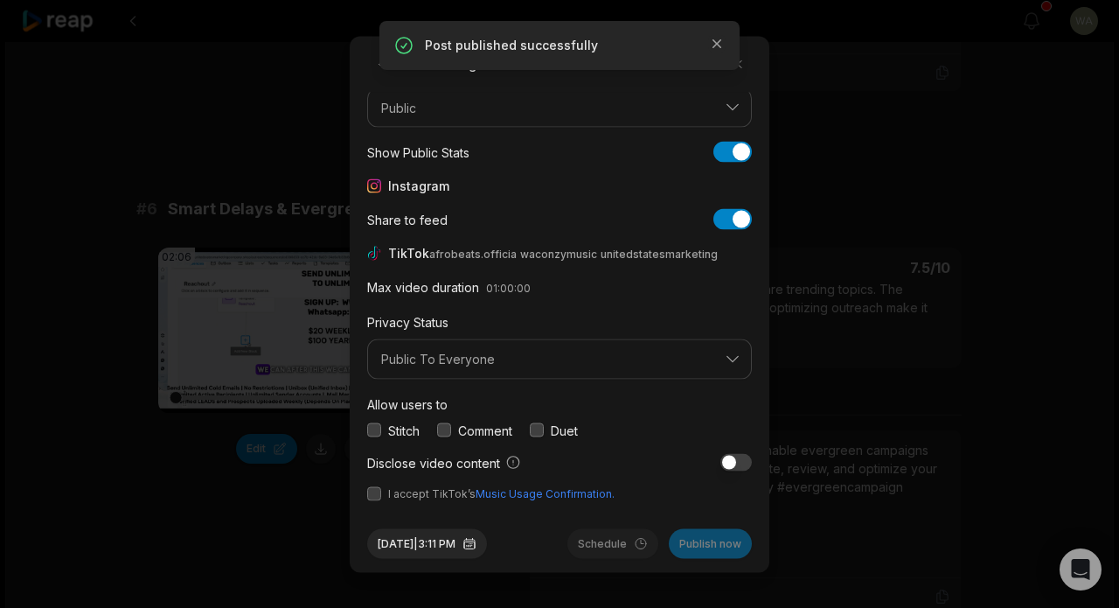
click at [375, 494] on button "button" at bounding box center [374, 493] width 14 height 14
click at [699, 551] on button "Publish now" at bounding box center [710, 543] width 83 height 30
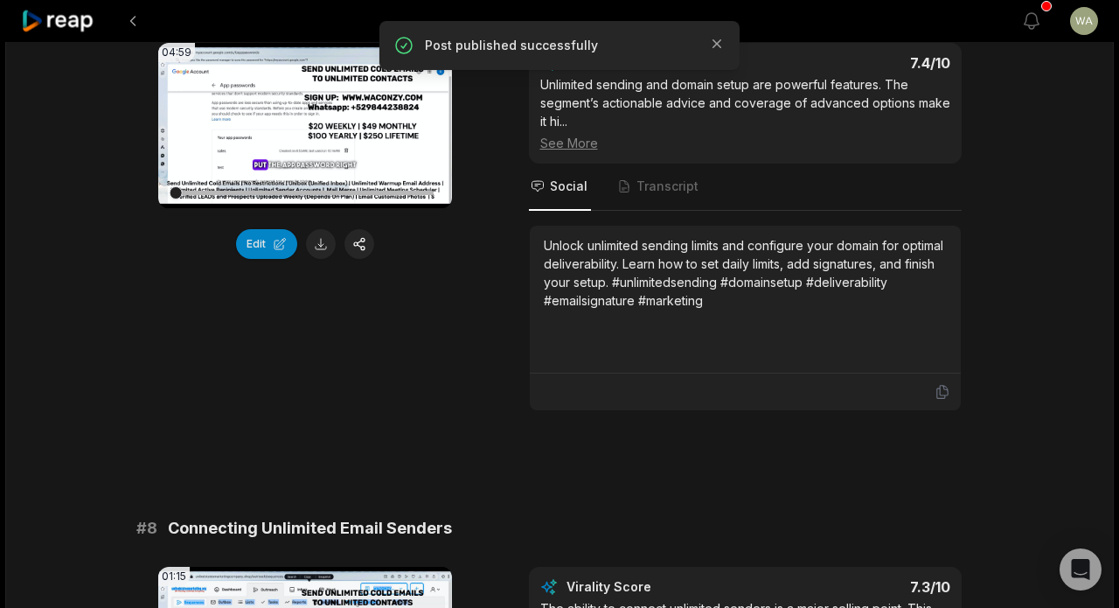
scroll to position [3270, 0]
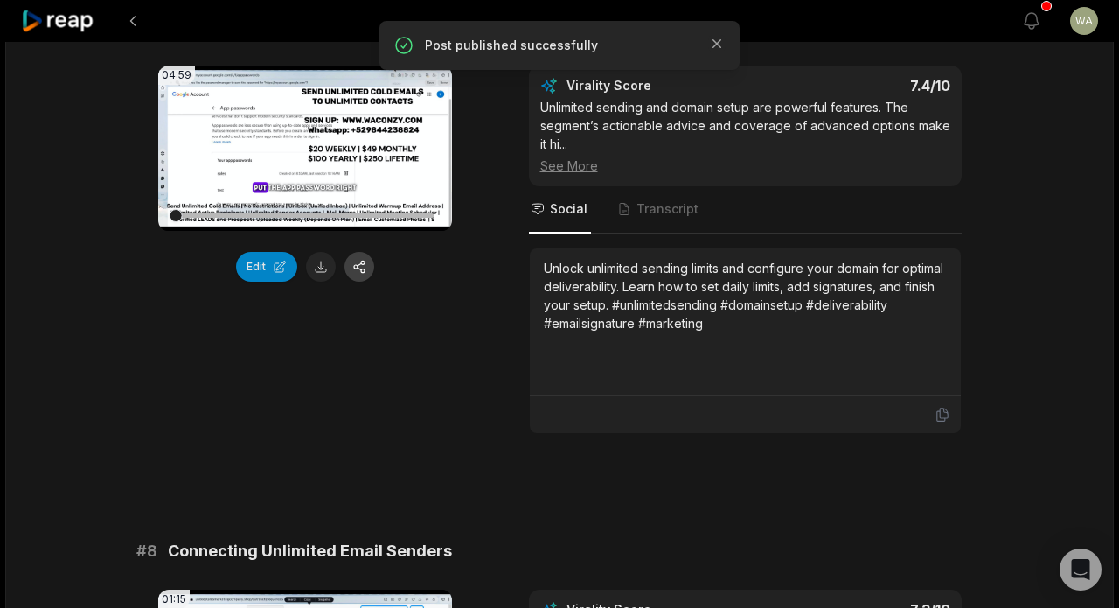
click at [360, 252] on button "button" at bounding box center [360, 267] width 30 height 30
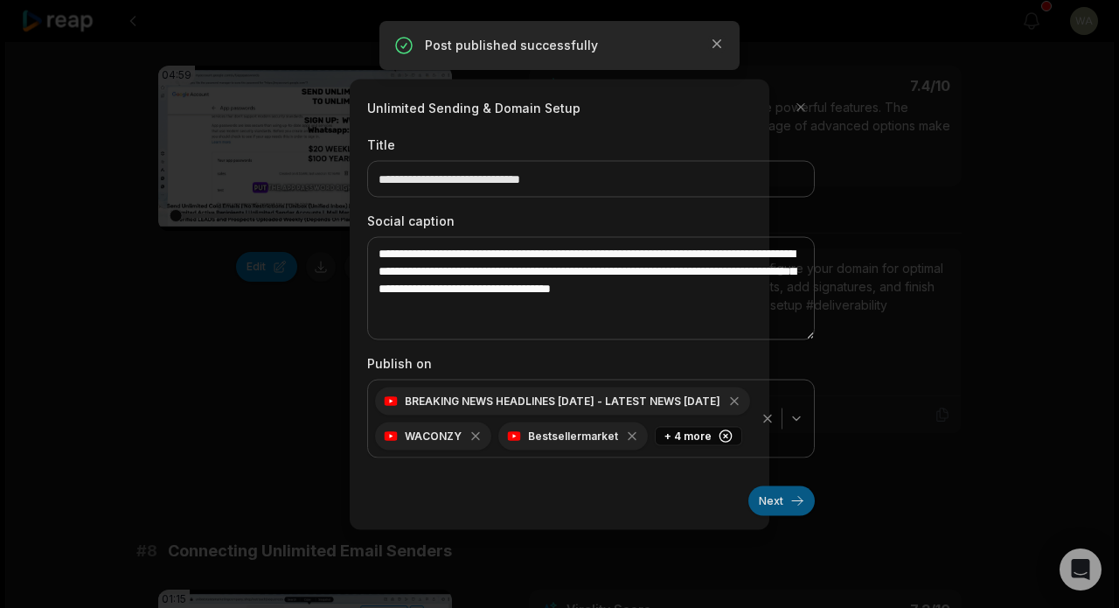
click at [762, 497] on button "Next" at bounding box center [782, 500] width 66 height 30
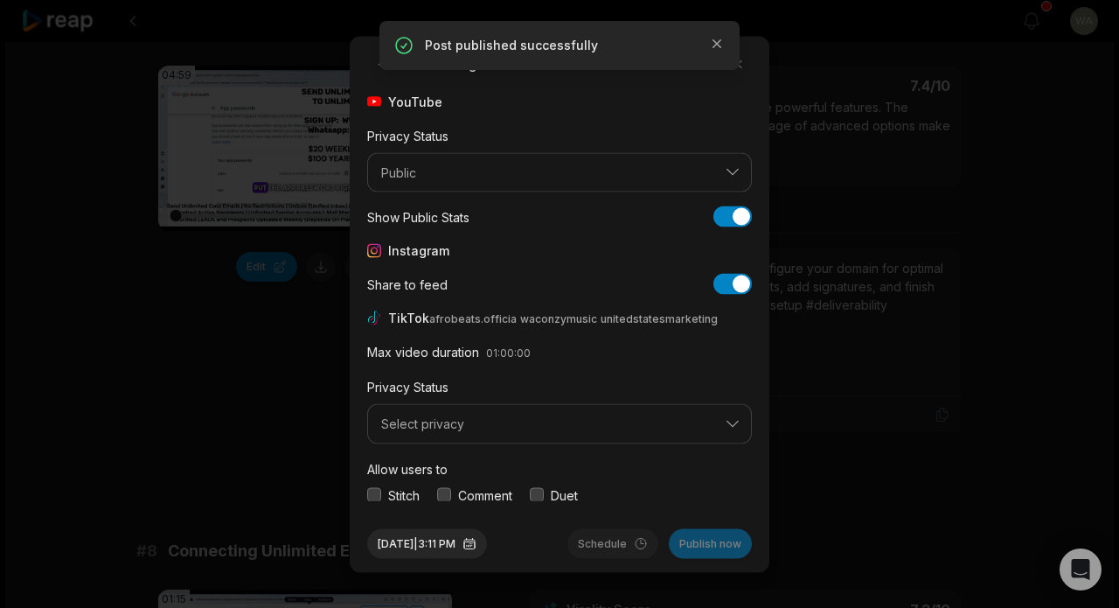
click at [595, 416] on span "Select privacy" at bounding box center [547, 424] width 332 height 16
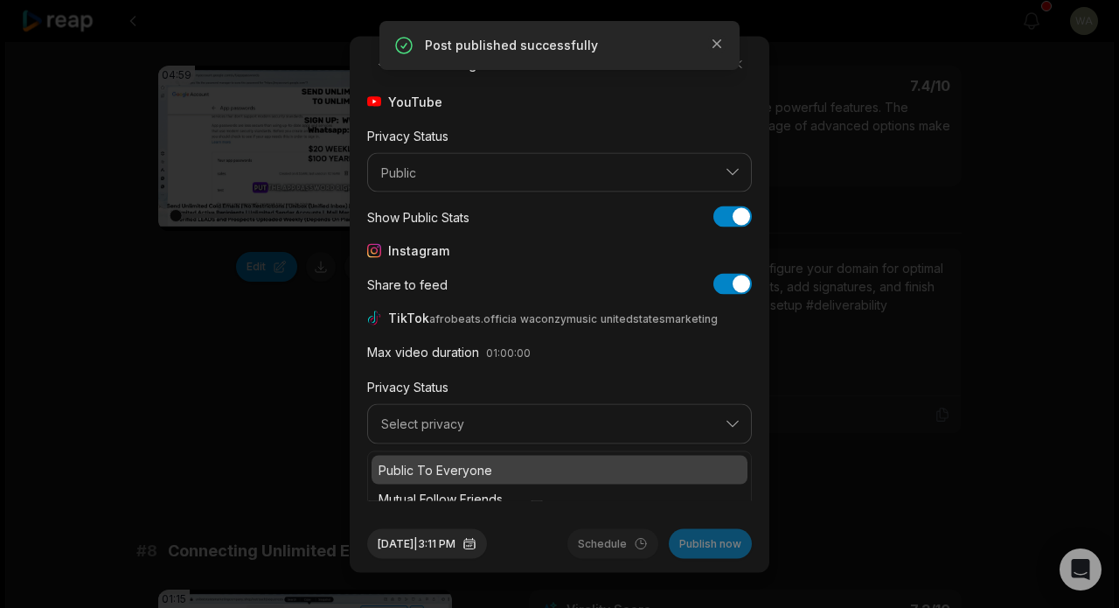
click at [585, 460] on p "Public To Everyone" at bounding box center [560, 469] width 362 height 18
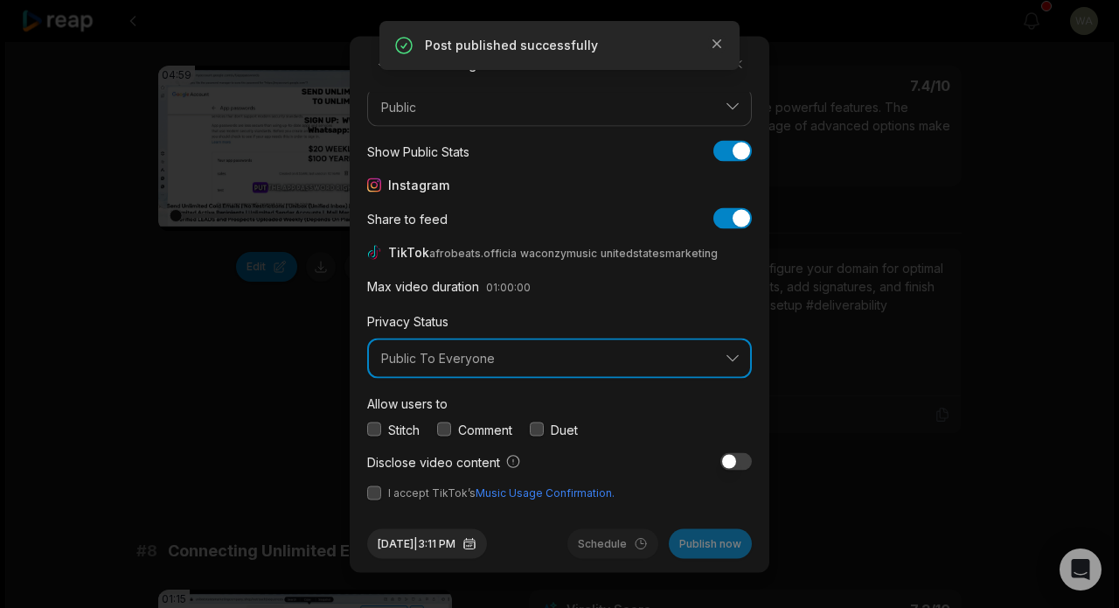
scroll to position [65, 0]
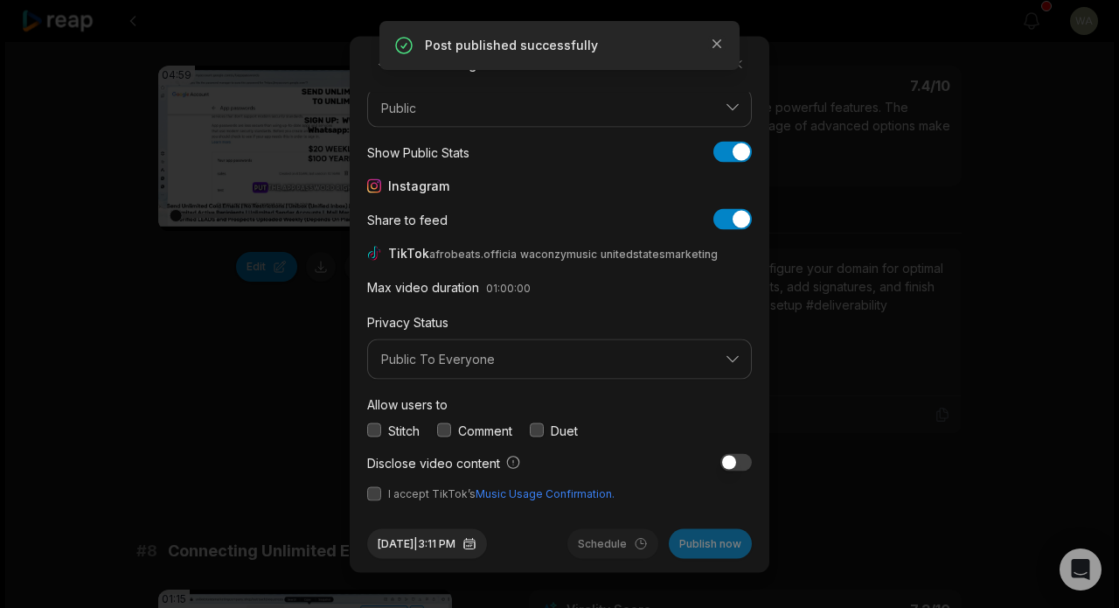
click at [379, 494] on button "button" at bounding box center [374, 493] width 14 height 14
click at [725, 534] on button "Publish now" at bounding box center [710, 543] width 83 height 30
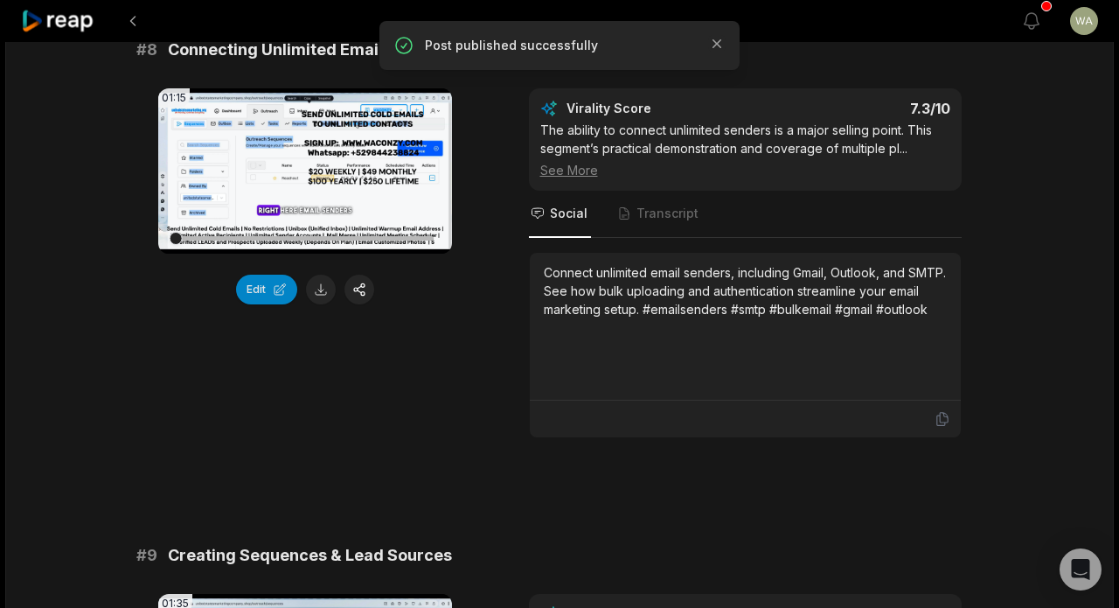
scroll to position [3780, 0]
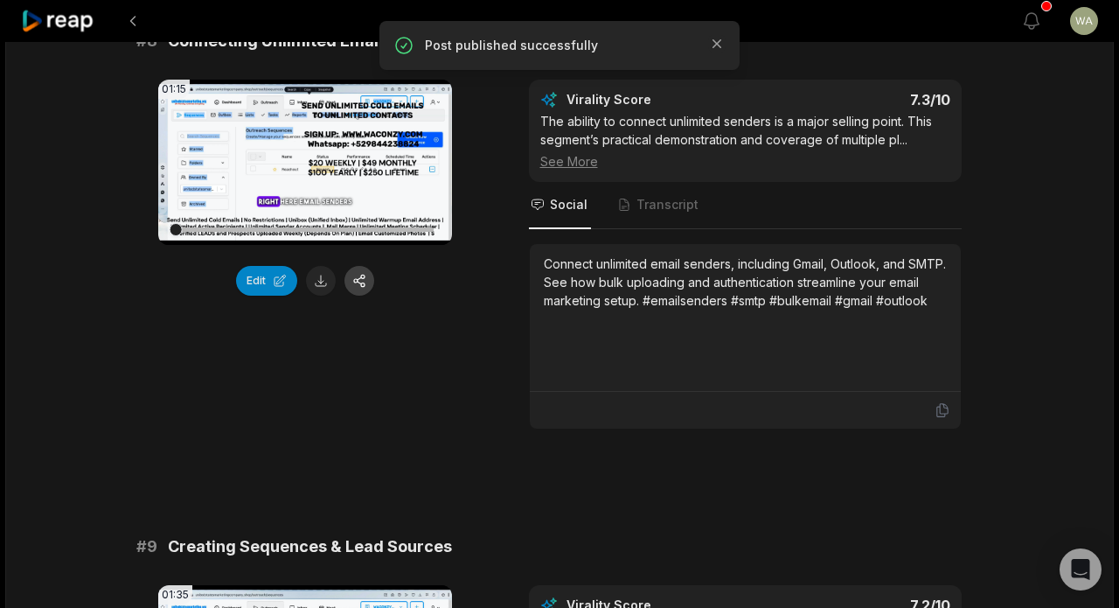
click at [364, 268] on button "button" at bounding box center [360, 281] width 30 height 30
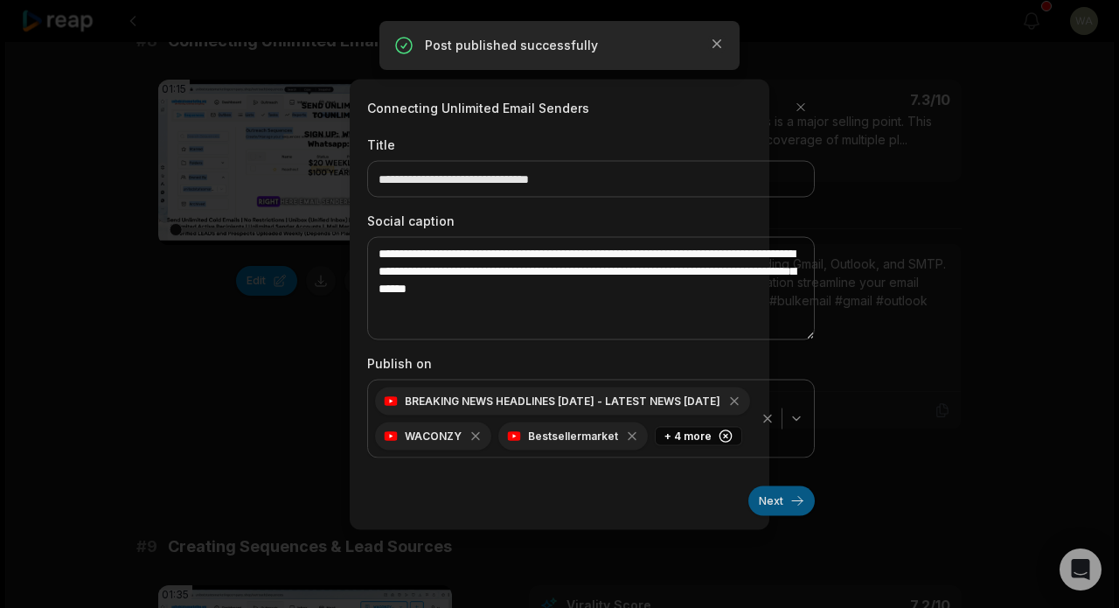
click at [792, 512] on button "Next" at bounding box center [782, 500] width 66 height 30
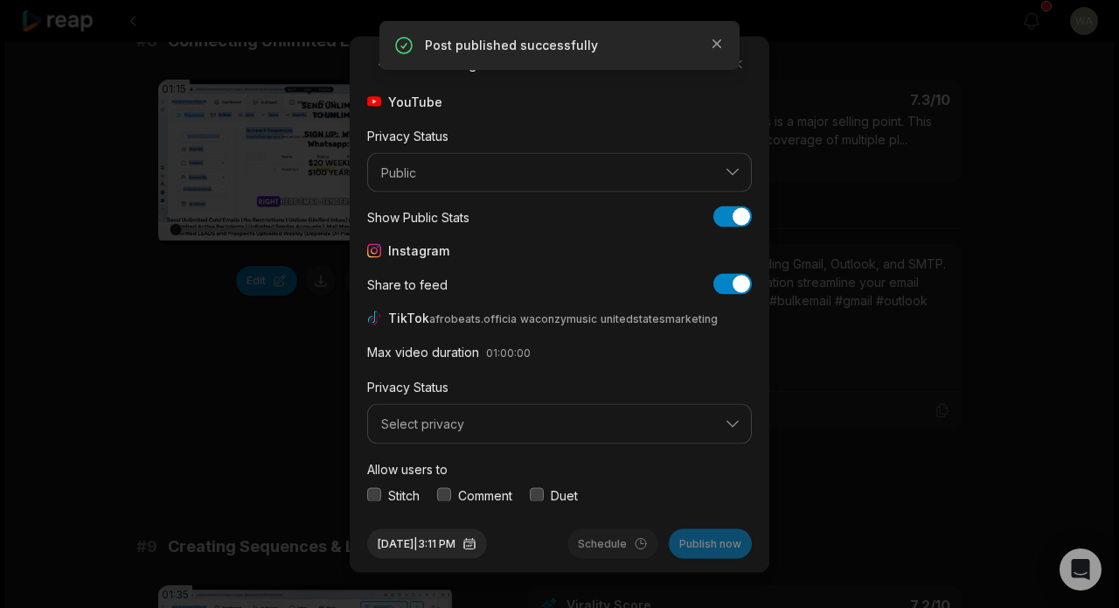
click at [609, 433] on button "Select privacy" at bounding box center [559, 424] width 385 height 40
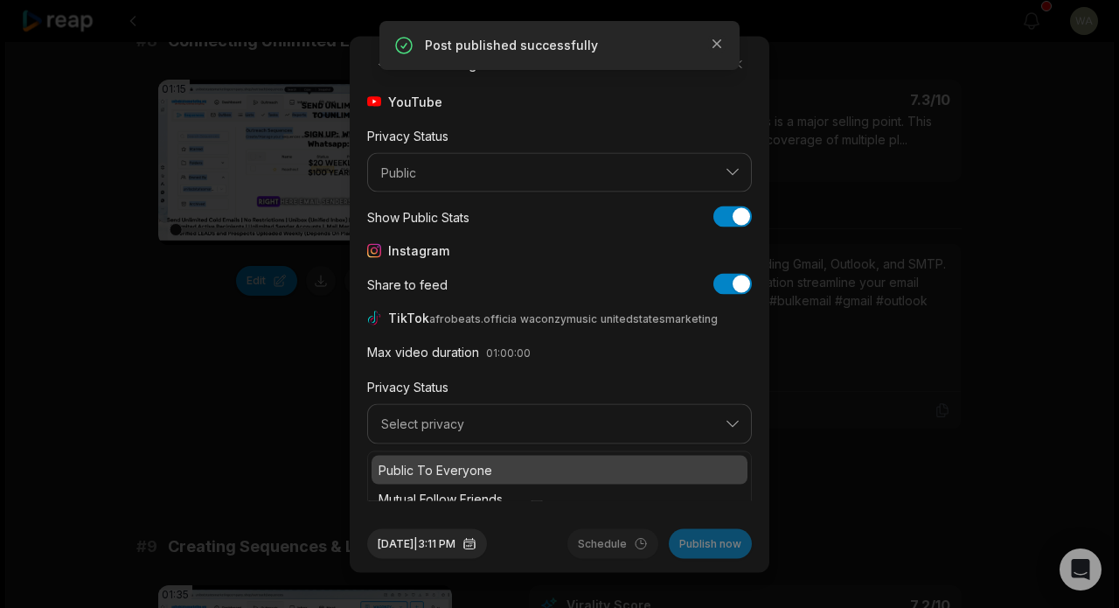
click at [592, 463] on p "Public To Everyone" at bounding box center [560, 469] width 362 height 18
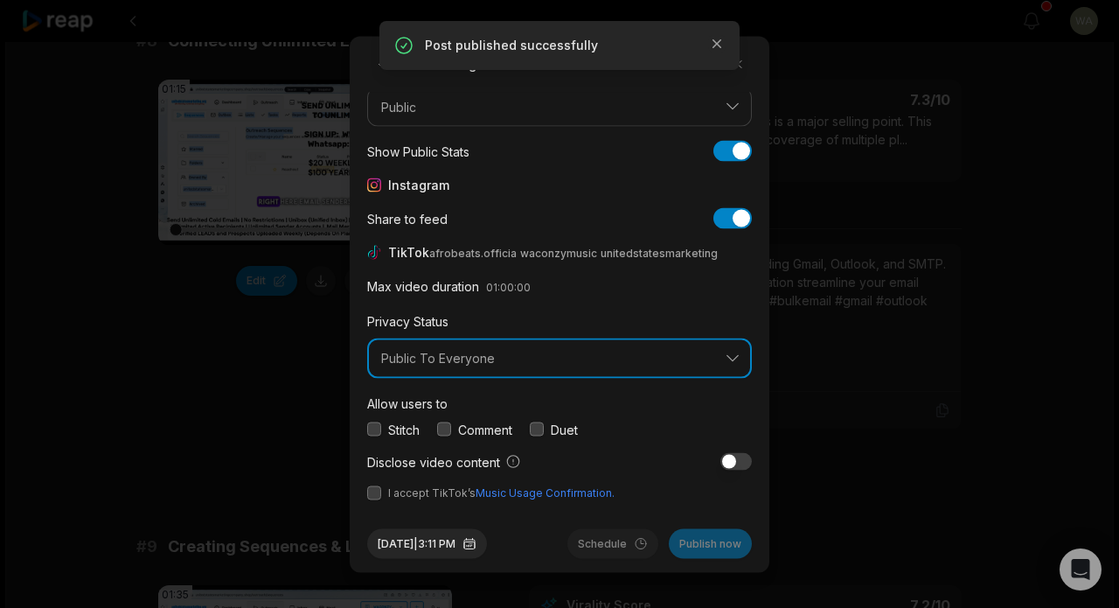
scroll to position [65, 0]
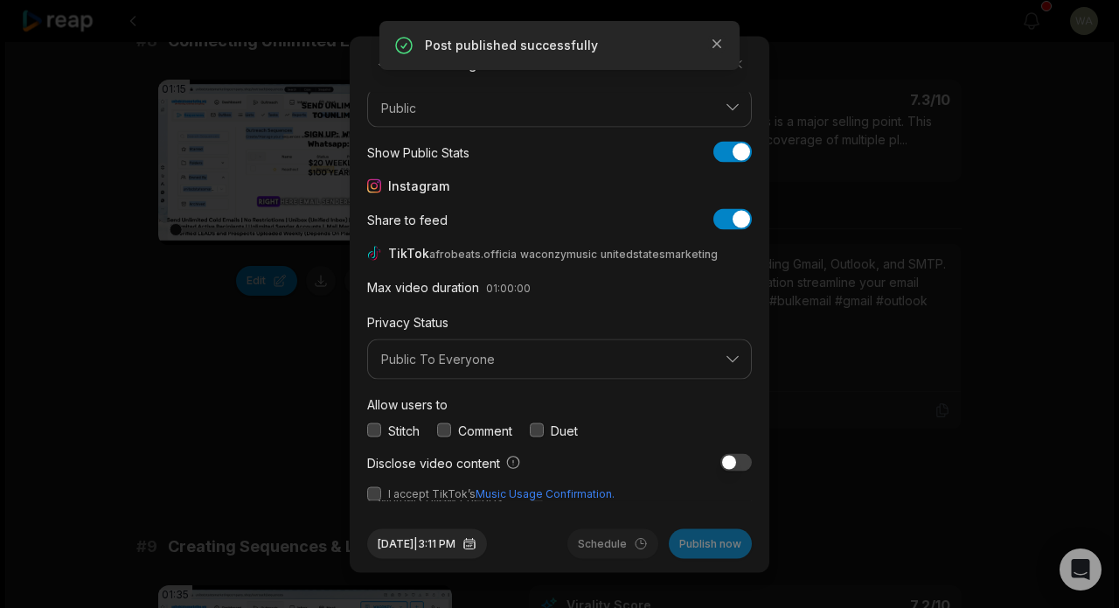
click at [380, 497] on button "button" at bounding box center [374, 493] width 14 height 14
click at [700, 545] on button "Publish now" at bounding box center [710, 543] width 83 height 30
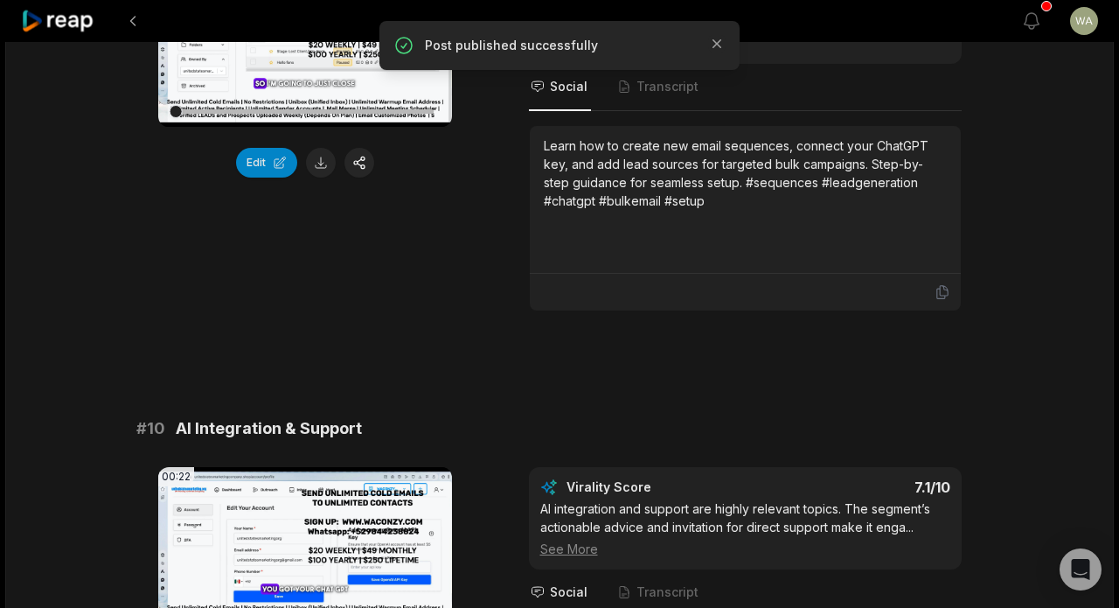
scroll to position [4233, 0]
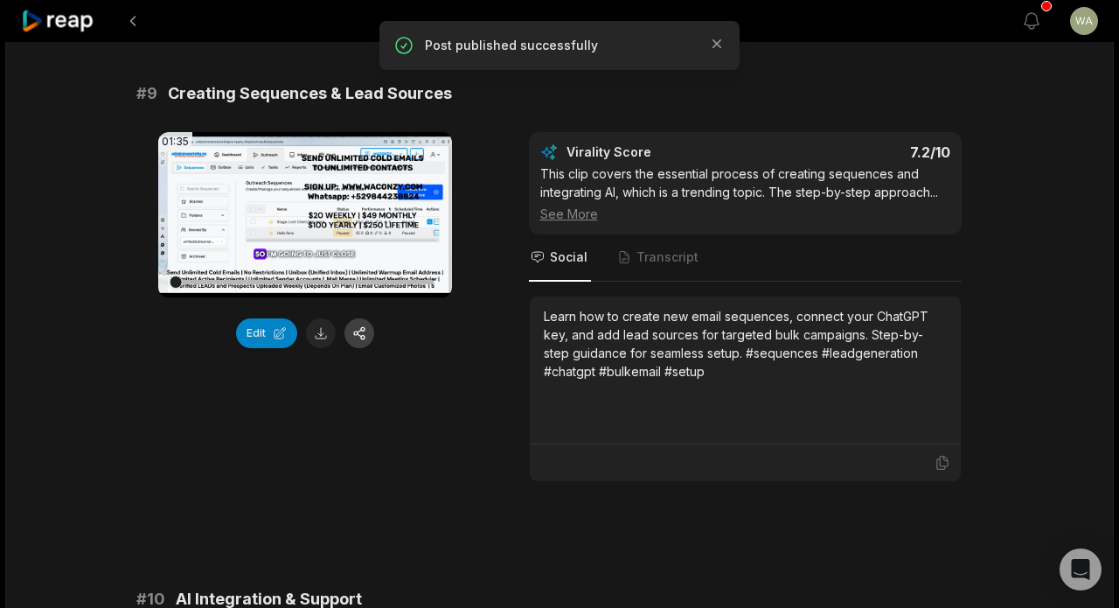
click at [362, 318] on button "button" at bounding box center [360, 333] width 30 height 30
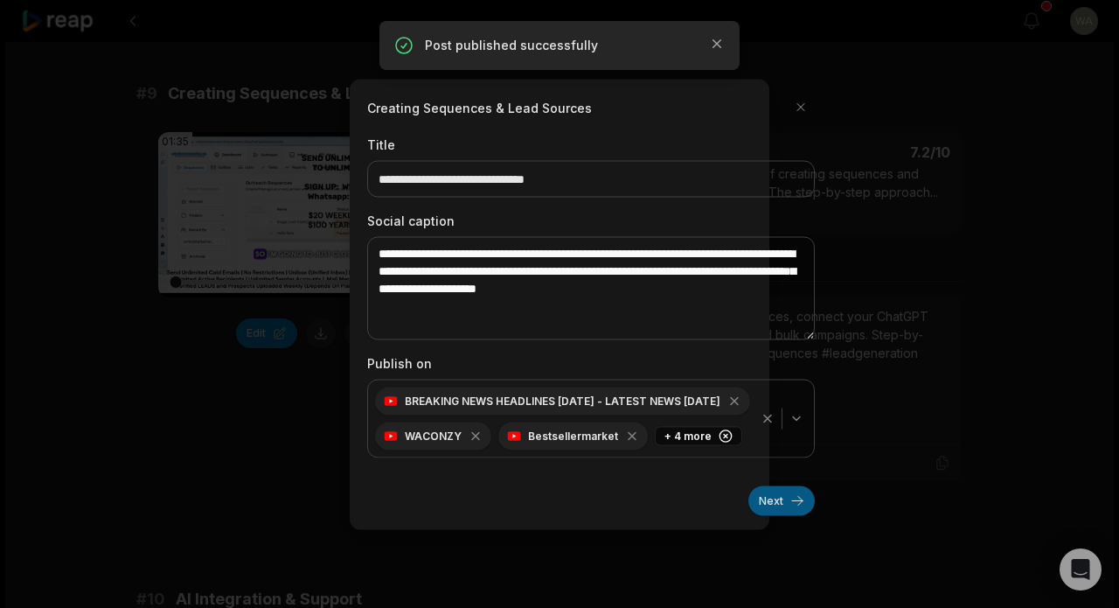
click at [776, 500] on button "Next" at bounding box center [782, 500] width 66 height 30
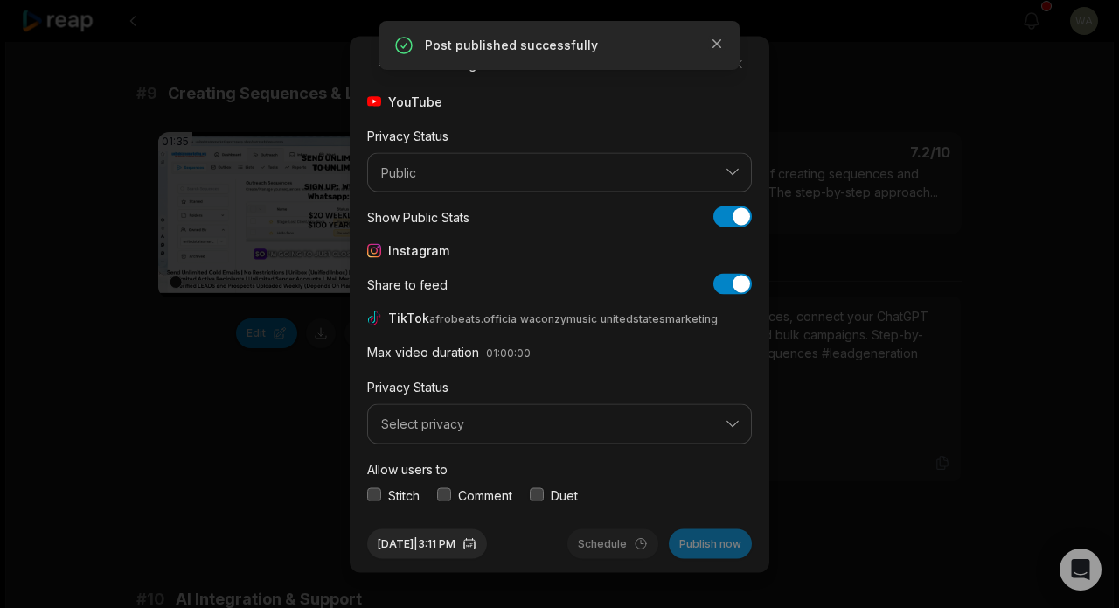
click at [562, 421] on span "Select privacy" at bounding box center [547, 424] width 332 height 16
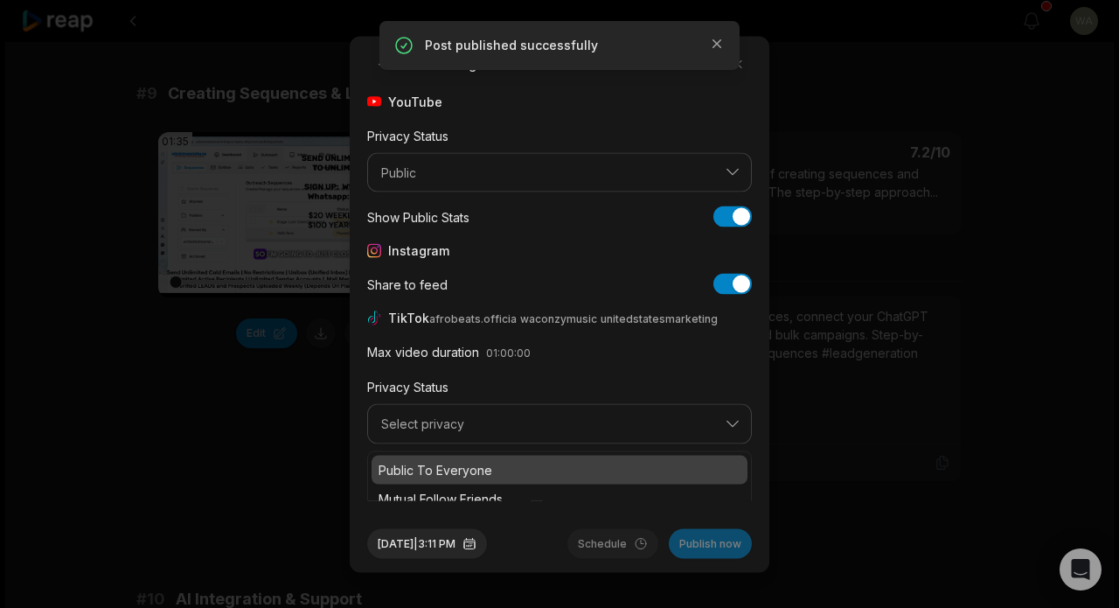
click at [559, 458] on div "Public To Everyone" at bounding box center [560, 469] width 376 height 29
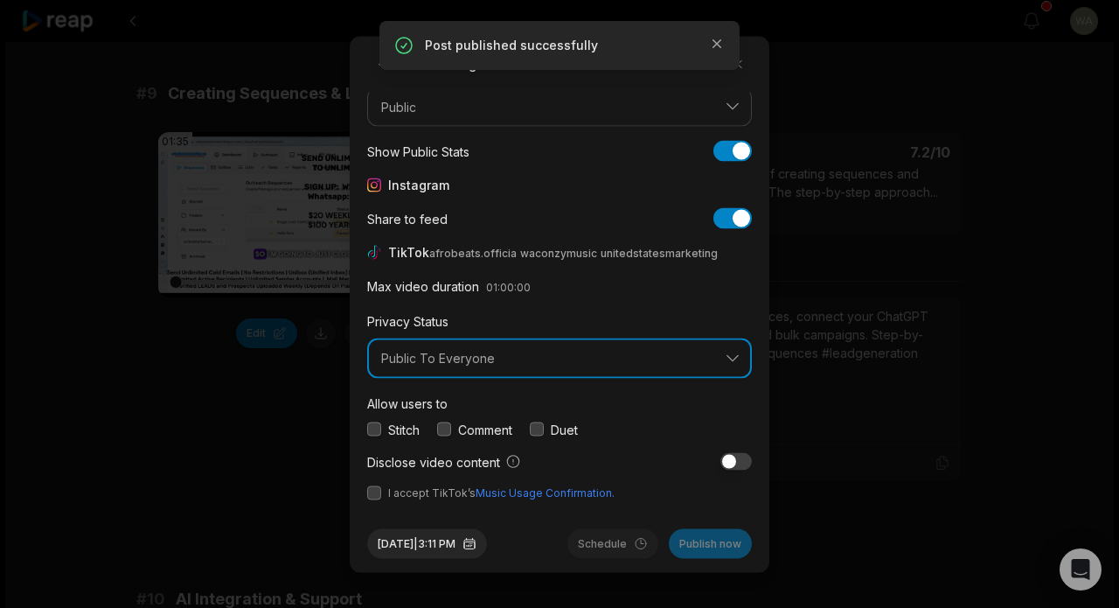
scroll to position [65, 0]
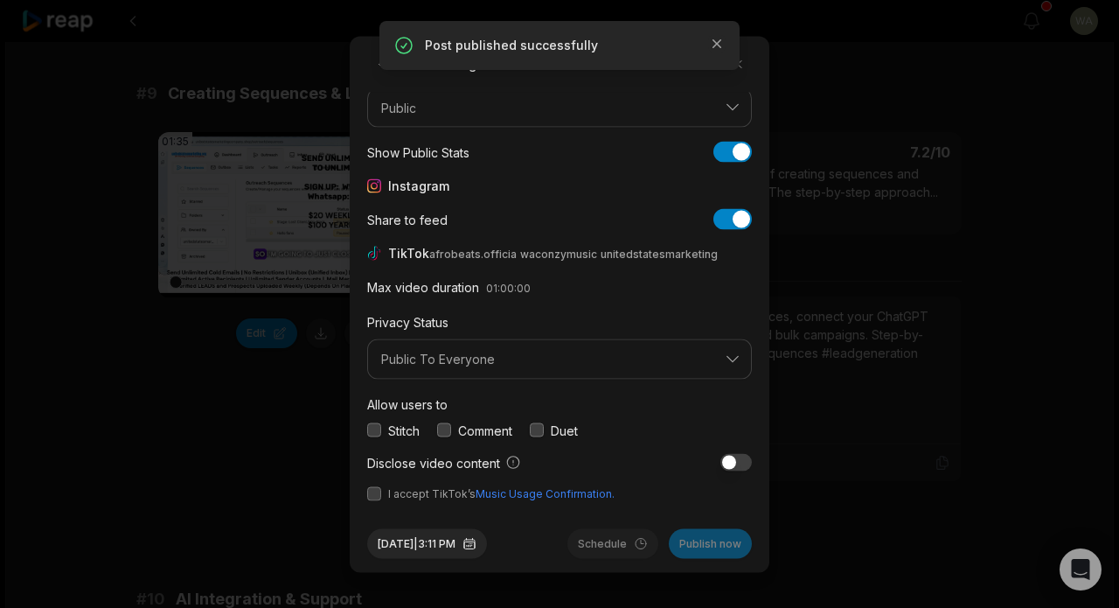
click at [373, 500] on form "Post Settings YouTube Privacy Status Public Show Public Stats Show Public Stats…" at bounding box center [559, 304] width 385 height 508
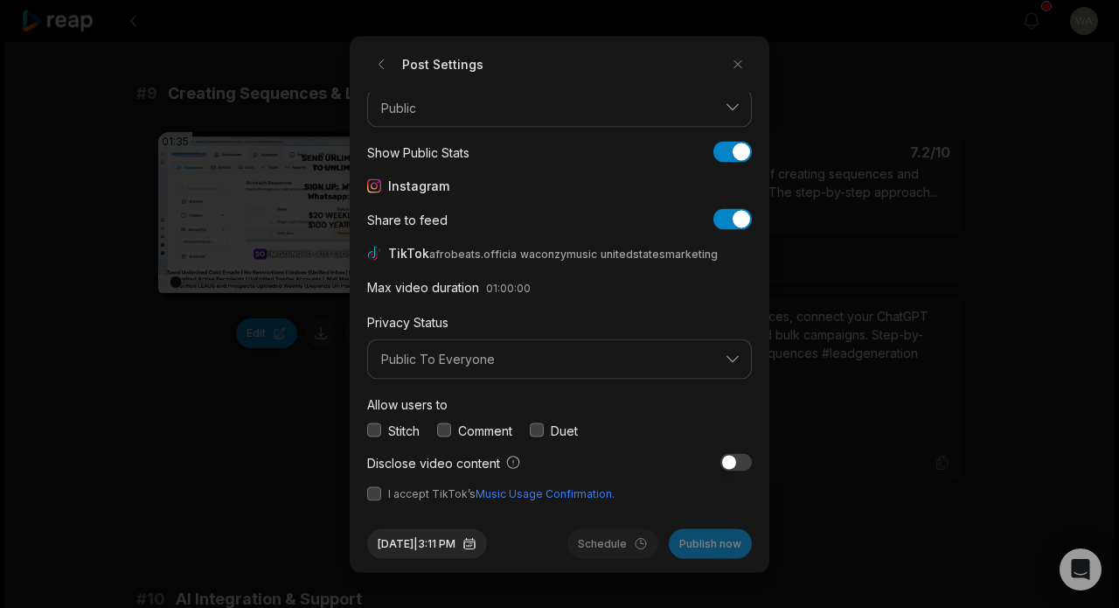
click at [377, 494] on button "button" at bounding box center [374, 493] width 14 height 14
click at [699, 547] on button "Publish now" at bounding box center [710, 543] width 83 height 30
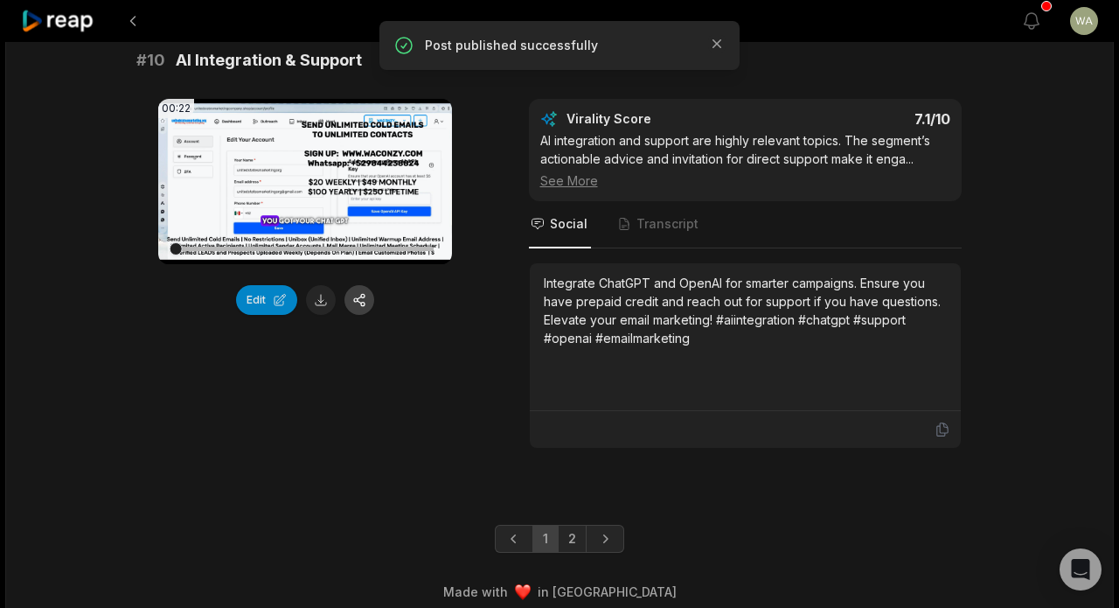
scroll to position [4768, 0]
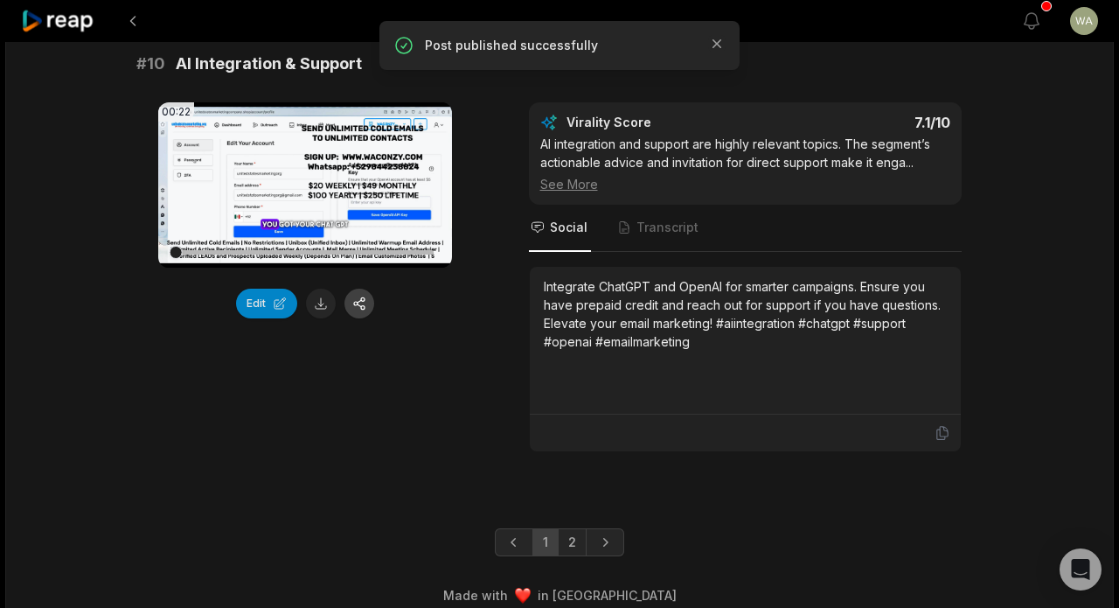
click at [359, 289] on button "button" at bounding box center [360, 304] width 30 height 30
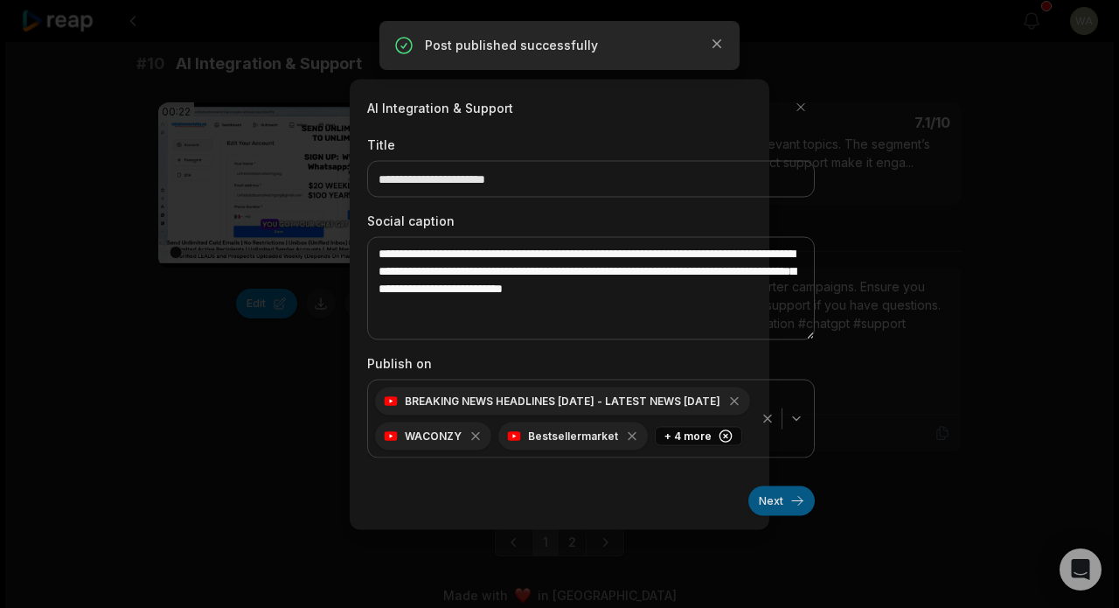
click at [783, 512] on button "Next" at bounding box center [782, 500] width 66 height 30
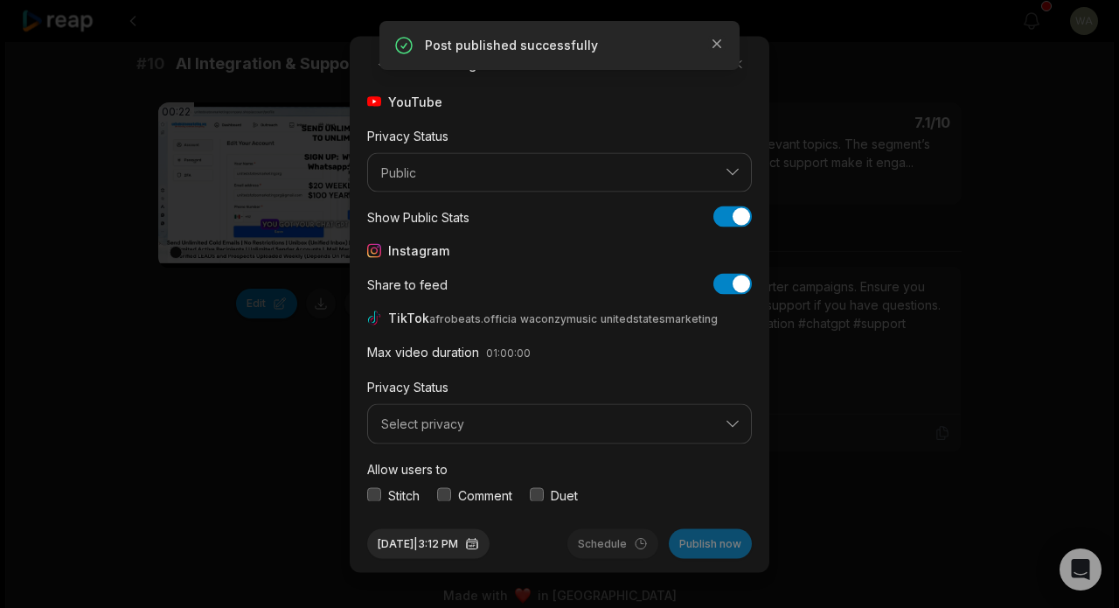
click at [531, 414] on button "Select privacy" at bounding box center [559, 424] width 385 height 40
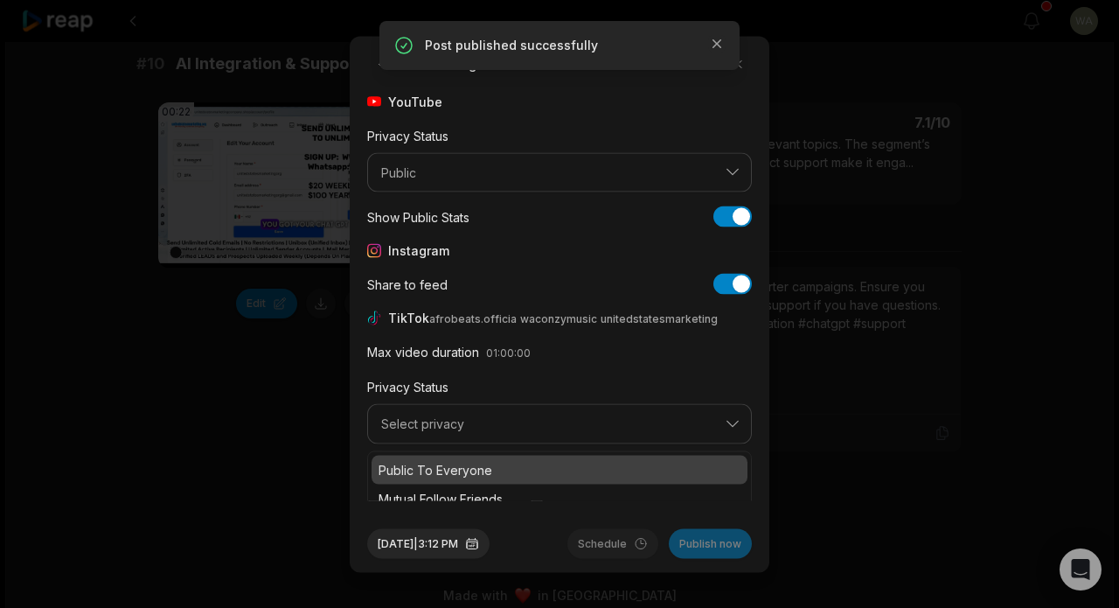
click at [520, 457] on div "Public To Everyone" at bounding box center [560, 469] width 376 height 29
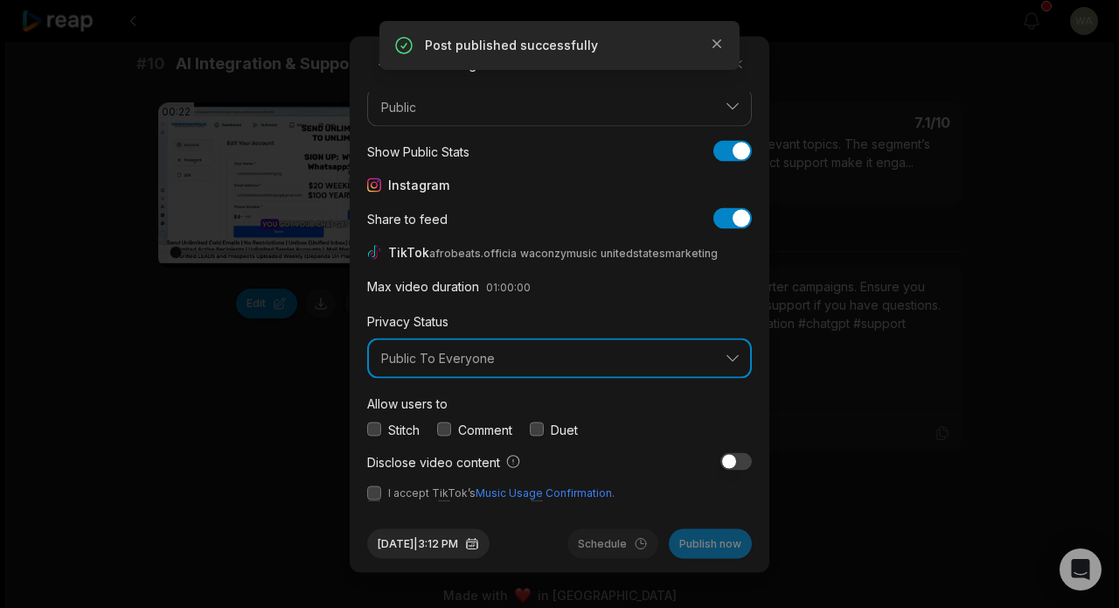
scroll to position [65, 0]
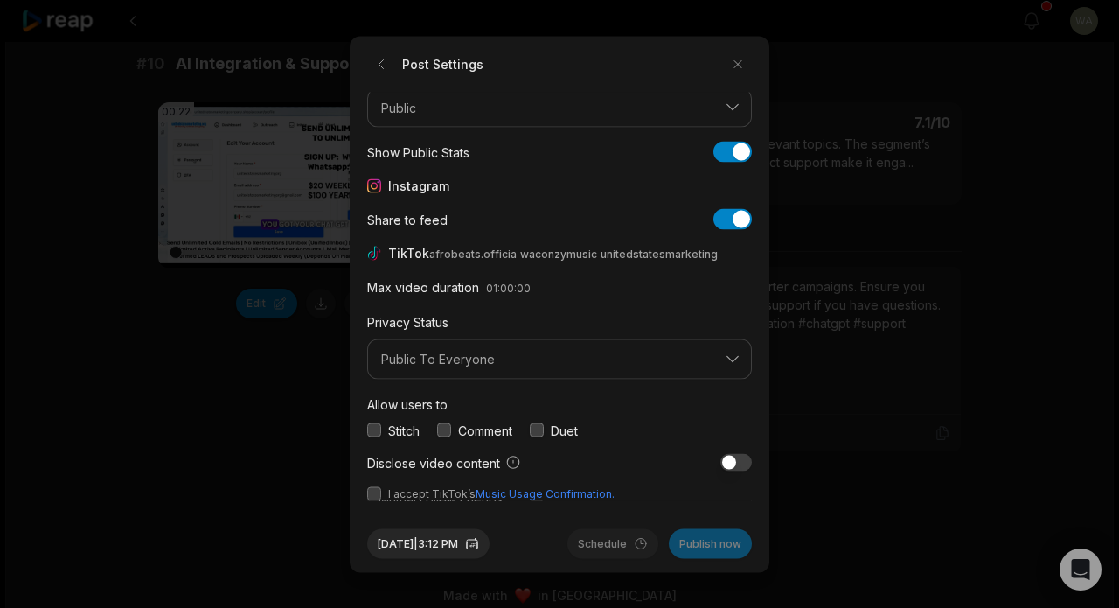
click at [380, 494] on button "button" at bounding box center [374, 493] width 14 height 14
click at [697, 544] on button "Publish now" at bounding box center [710, 543] width 83 height 30
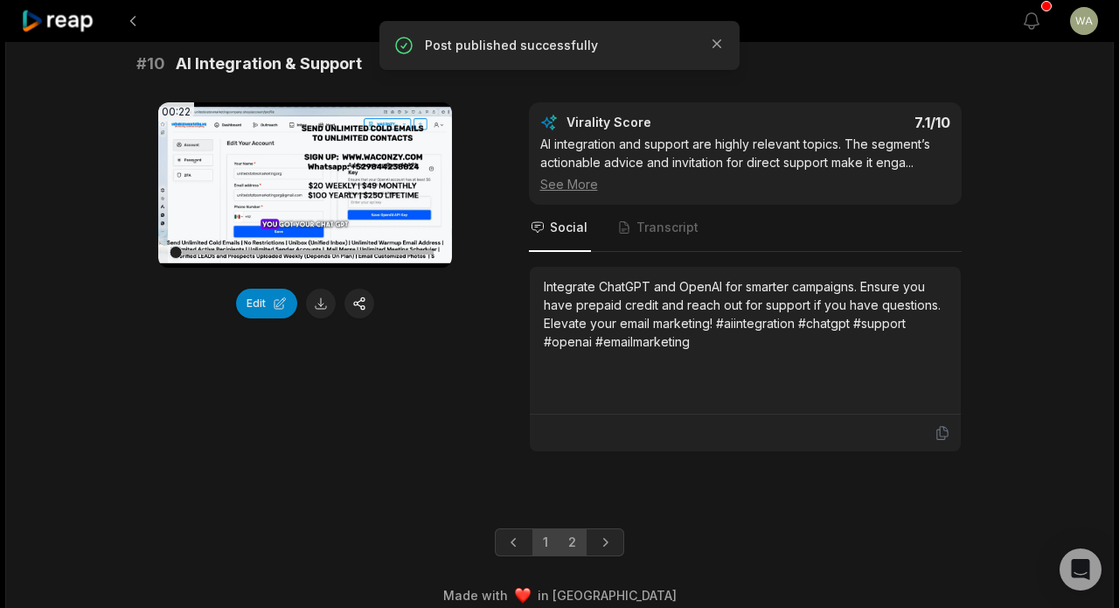
click at [577, 528] on link "2" at bounding box center [572, 542] width 29 height 28
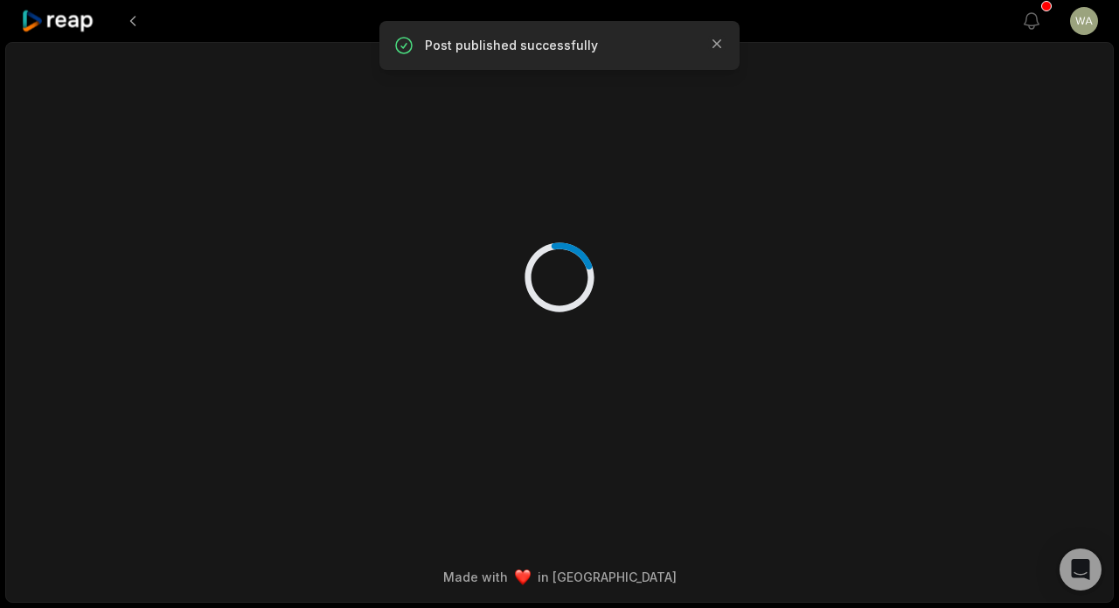
scroll to position [0, 0]
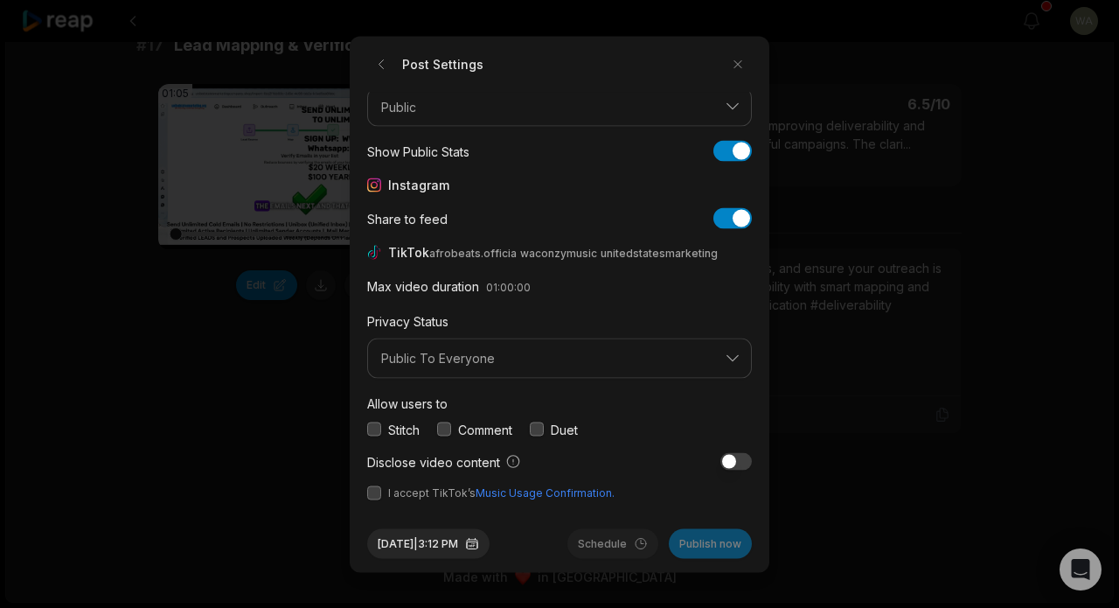
scroll to position [65, 0]
click at [378, 490] on button "button" at bounding box center [374, 493] width 14 height 14
click at [714, 542] on button "Publish now" at bounding box center [710, 543] width 83 height 30
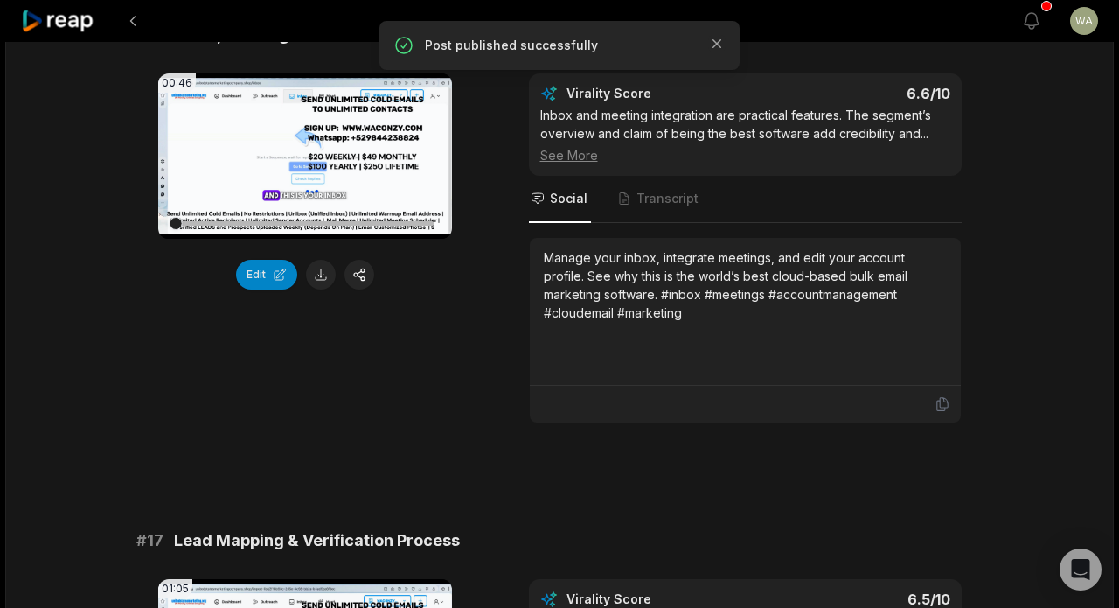
scroll to position [2732, 0]
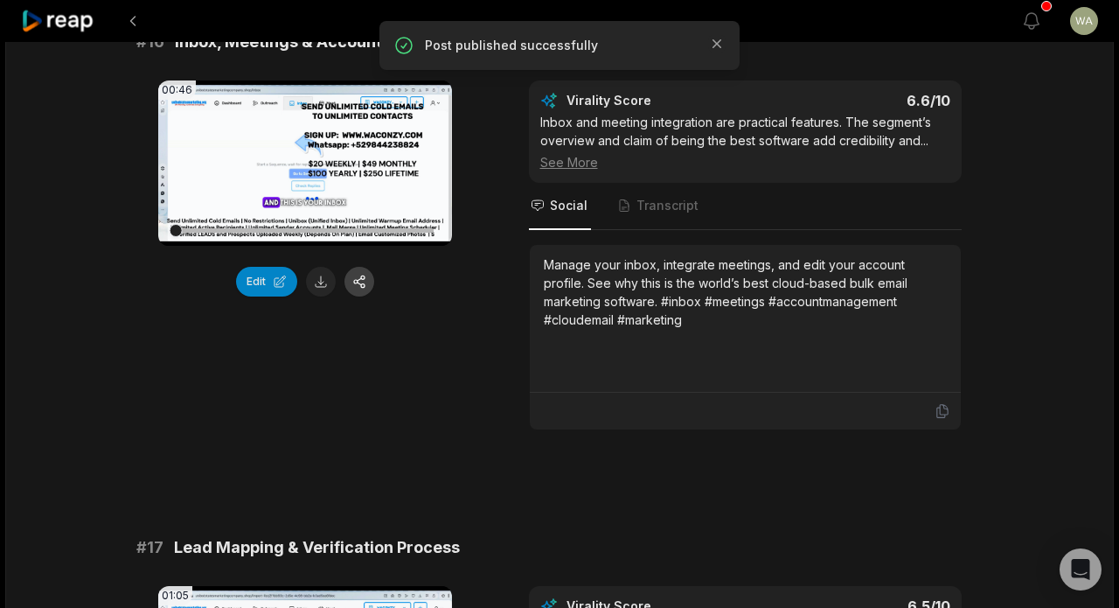
click at [362, 286] on button "button" at bounding box center [360, 282] width 30 height 30
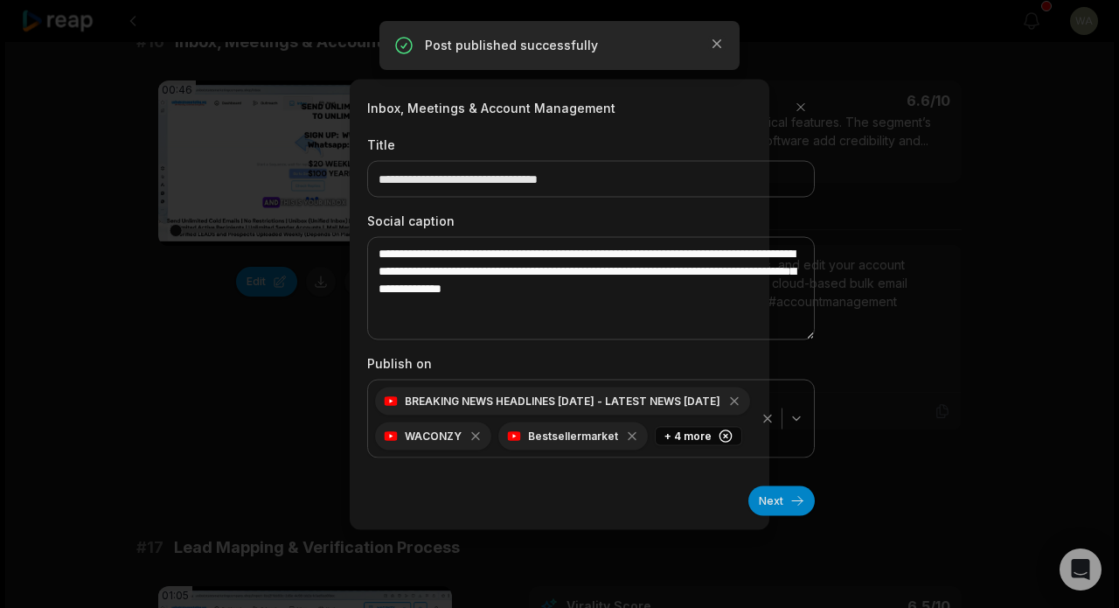
click at [777, 504] on button "Next" at bounding box center [782, 500] width 66 height 30
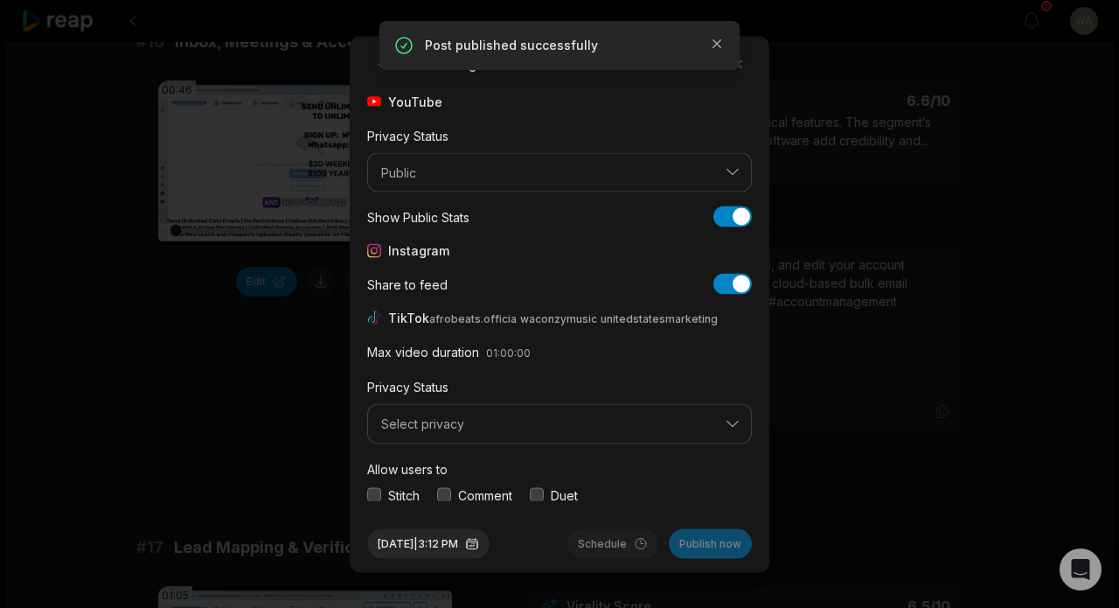
click at [536, 432] on button "Select privacy" at bounding box center [559, 424] width 385 height 40
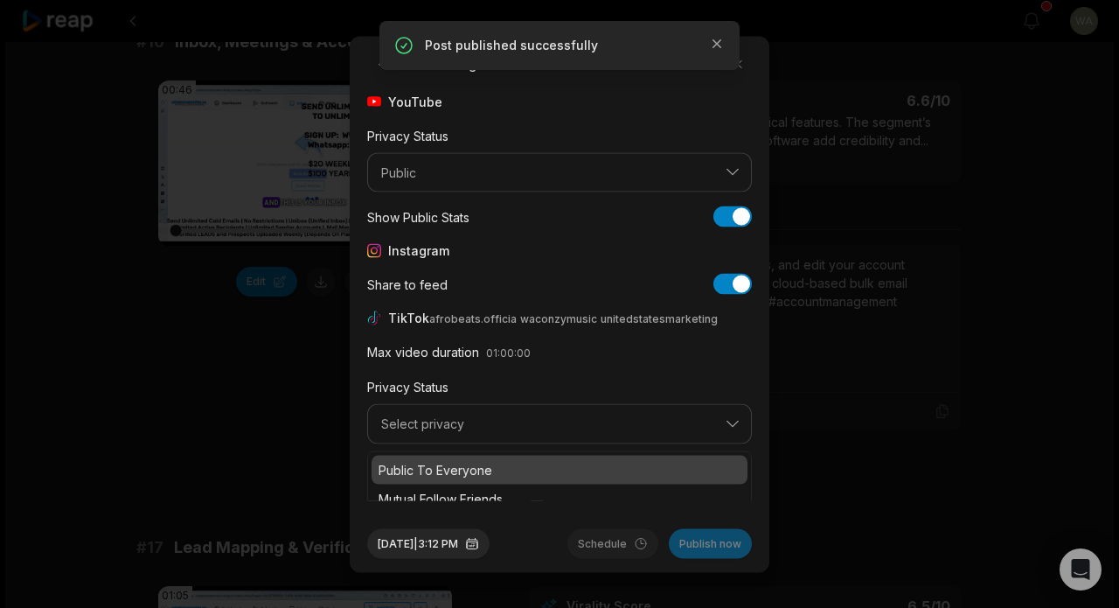
click at [527, 463] on p "Public To Everyone" at bounding box center [560, 469] width 362 height 18
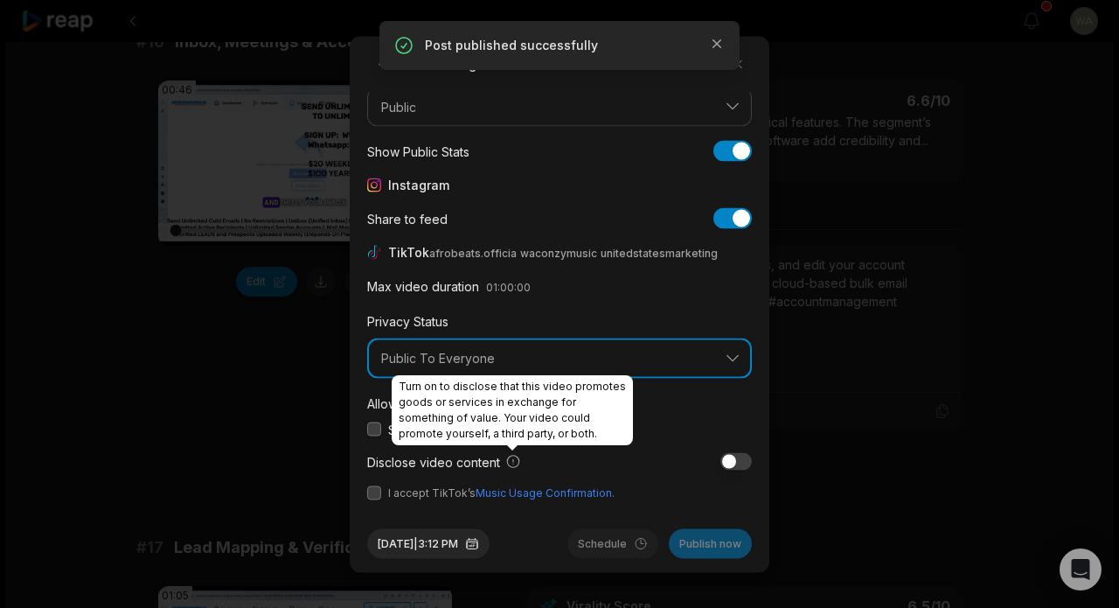
scroll to position [65, 0]
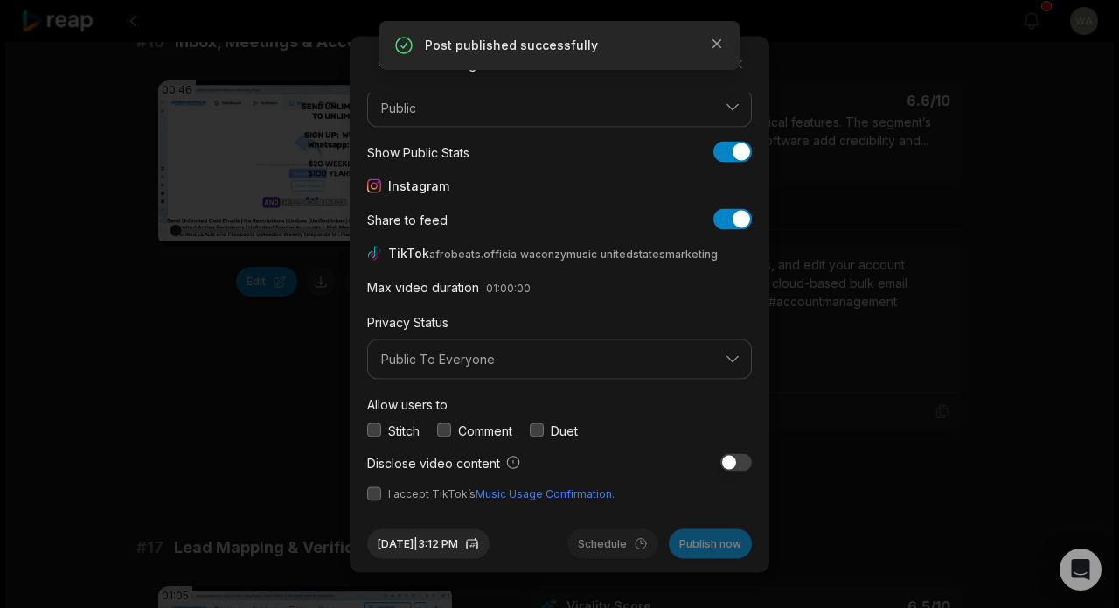
click at [373, 494] on button "button" at bounding box center [374, 493] width 14 height 14
click at [703, 543] on button "Publish now" at bounding box center [710, 543] width 83 height 30
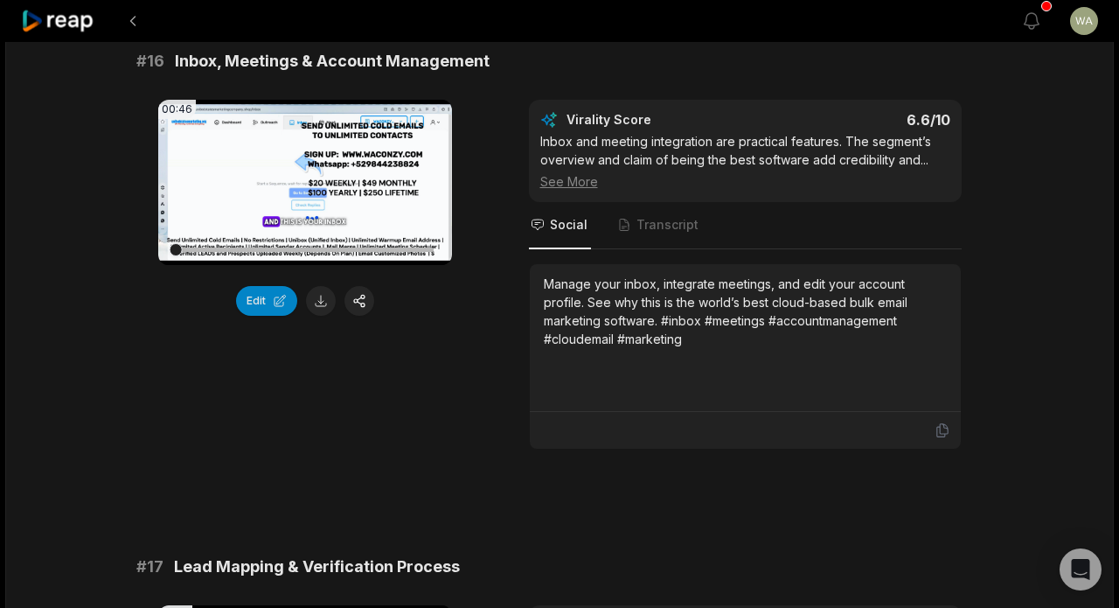
scroll to position [2708, 0]
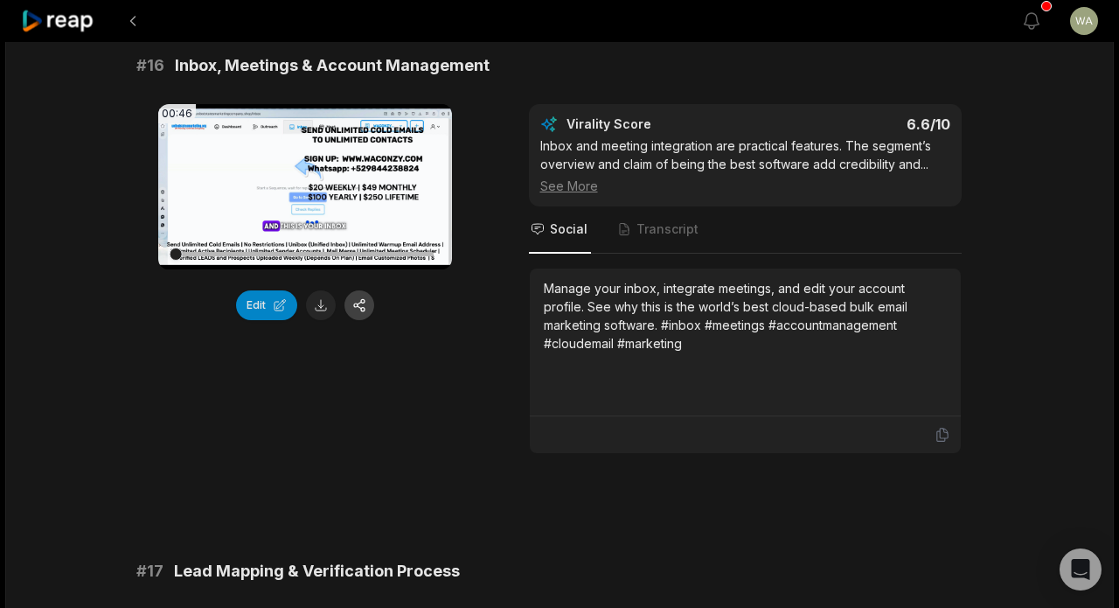
click at [370, 304] on button "button" at bounding box center [360, 305] width 30 height 30
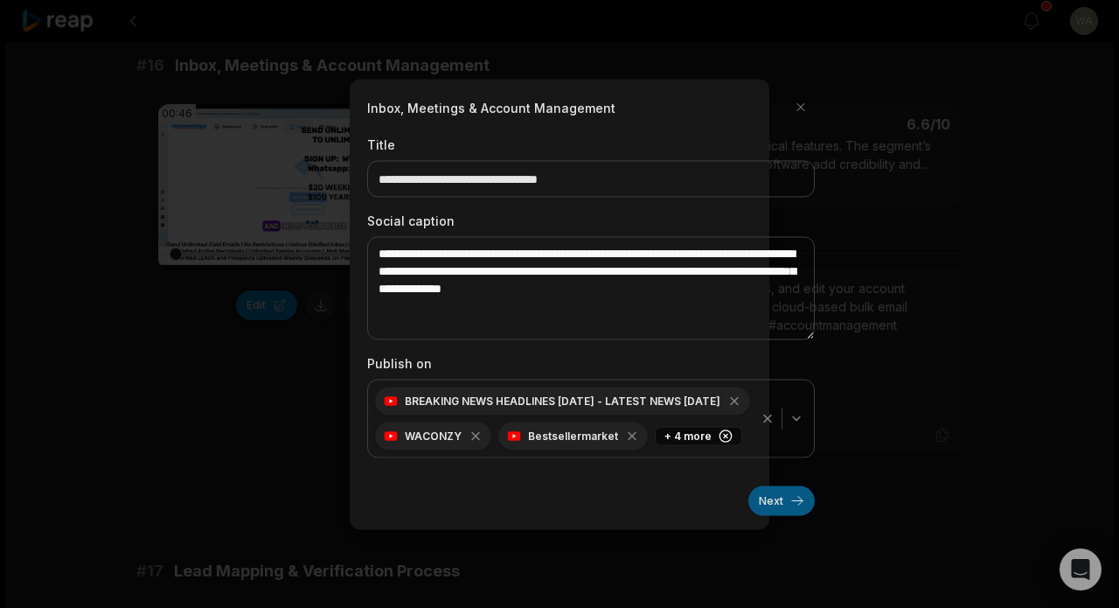
click at [774, 495] on button "Next" at bounding box center [782, 500] width 66 height 30
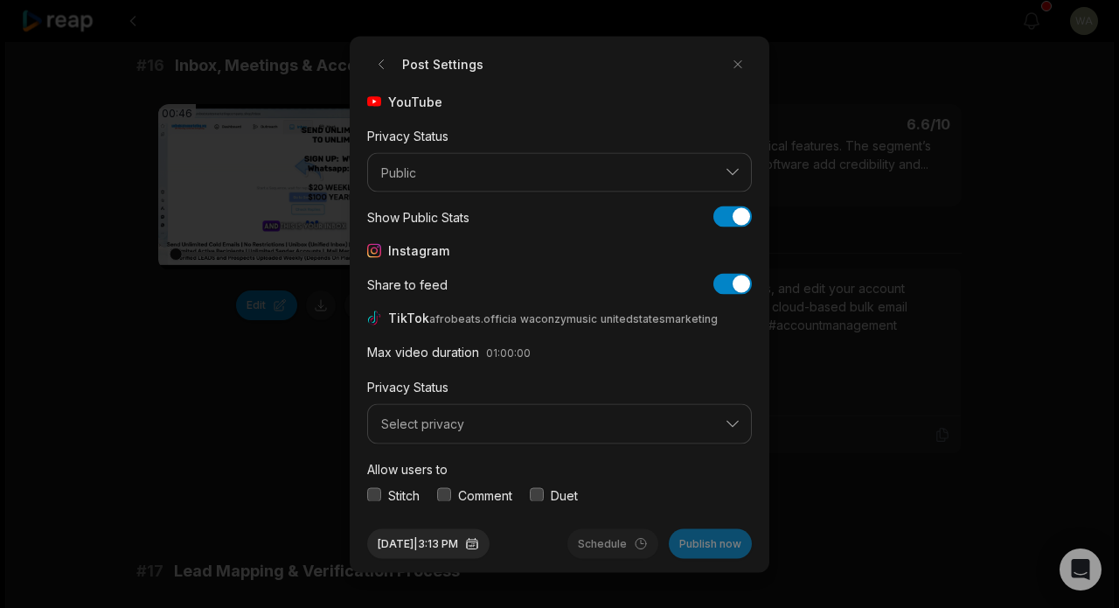
click at [641, 422] on span "Select privacy" at bounding box center [547, 424] width 332 height 16
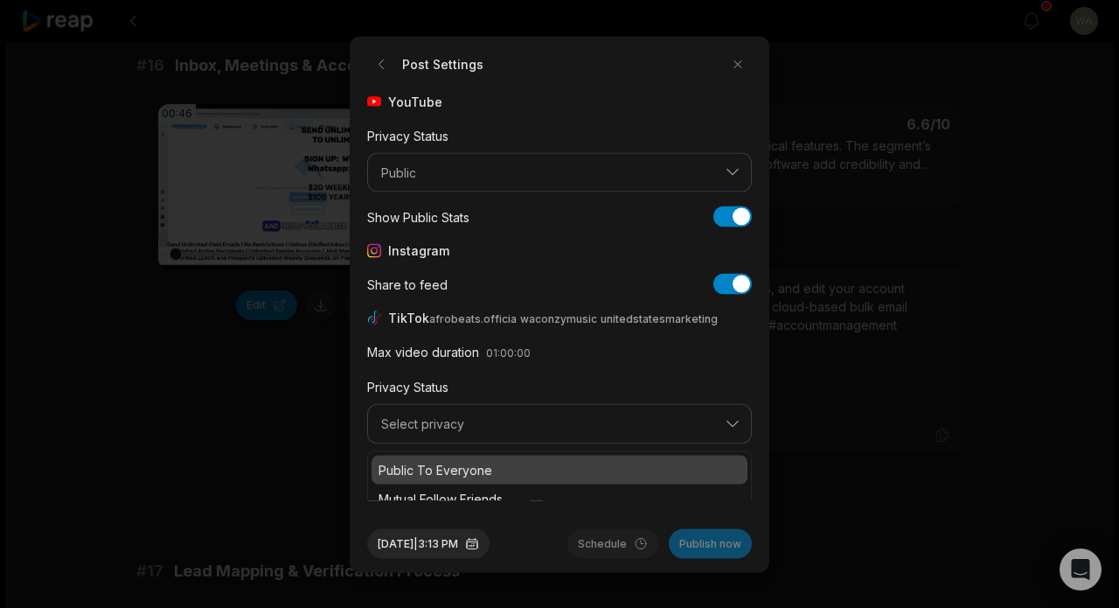
click at [614, 460] on p "Public To Everyone" at bounding box center [560, 469] width 362 height 18
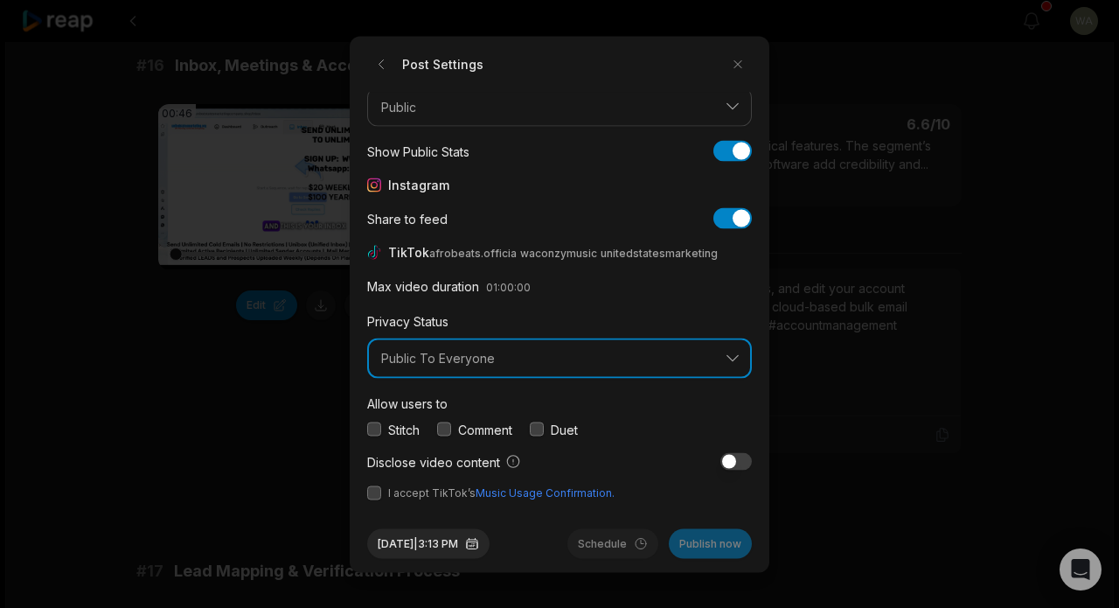
scroll to position [65, 0]
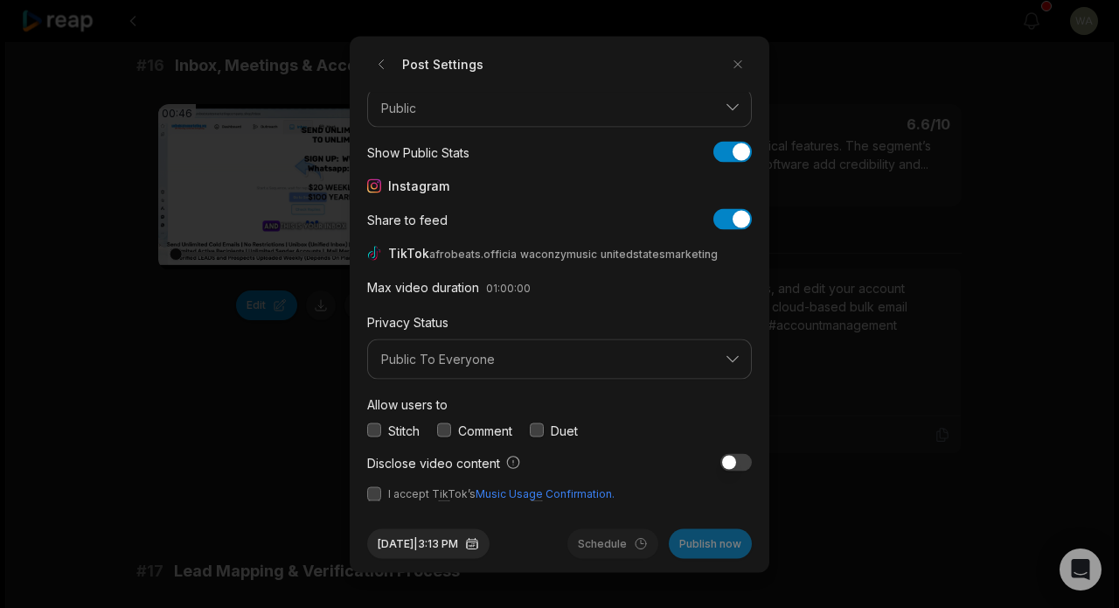
click at [380, 489] on button "button" at bounding box center [374, 493] width 14 height 14
click at [709, 554] on button "Publish now" at bounding box center [710, 543] width 83 height 30
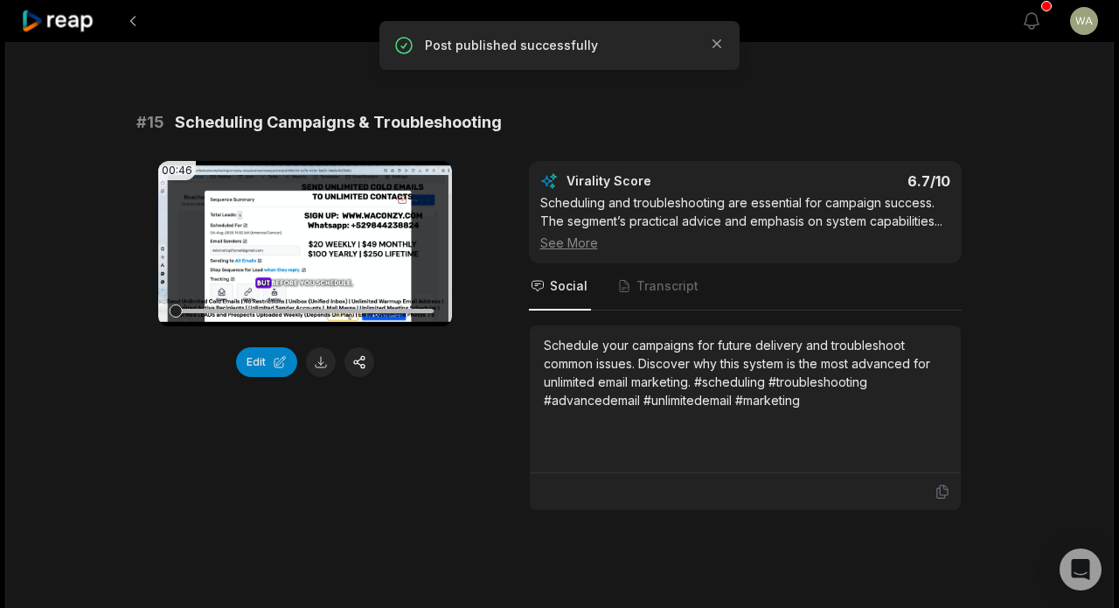
scroll to position [2127, 0]
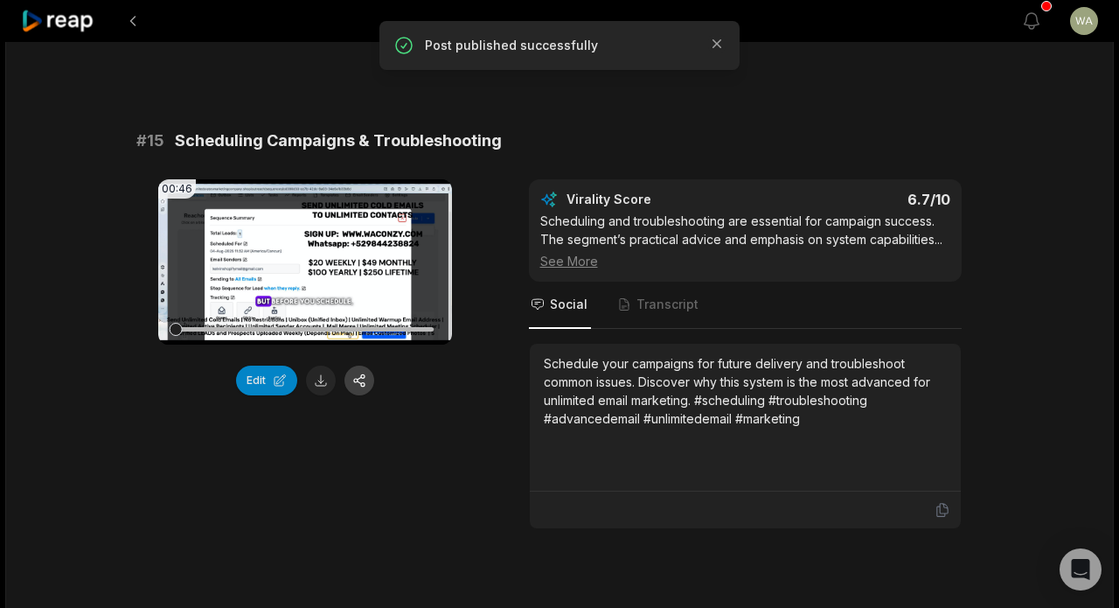
click at [360, 388] on button "button" at bounding box center [360, 381] width 30 height 30
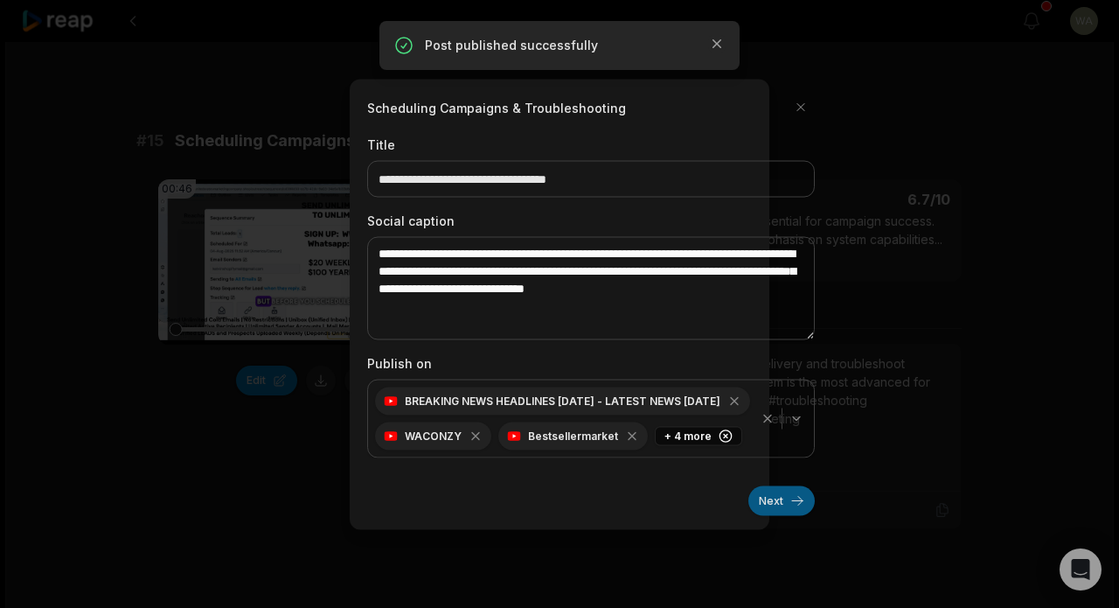
click at [784, 512] on button "Next" at bounding box center [782, 500] width 66 height 30
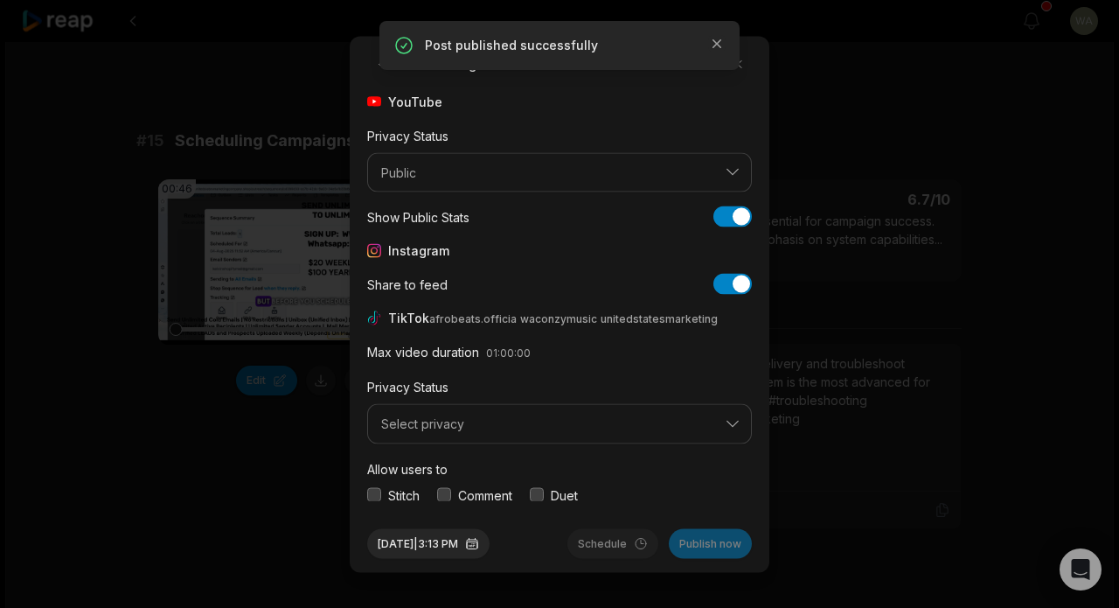
click at [606, 428] on span "Select privacy" at bounding box center [547, 424] width 332 height 16
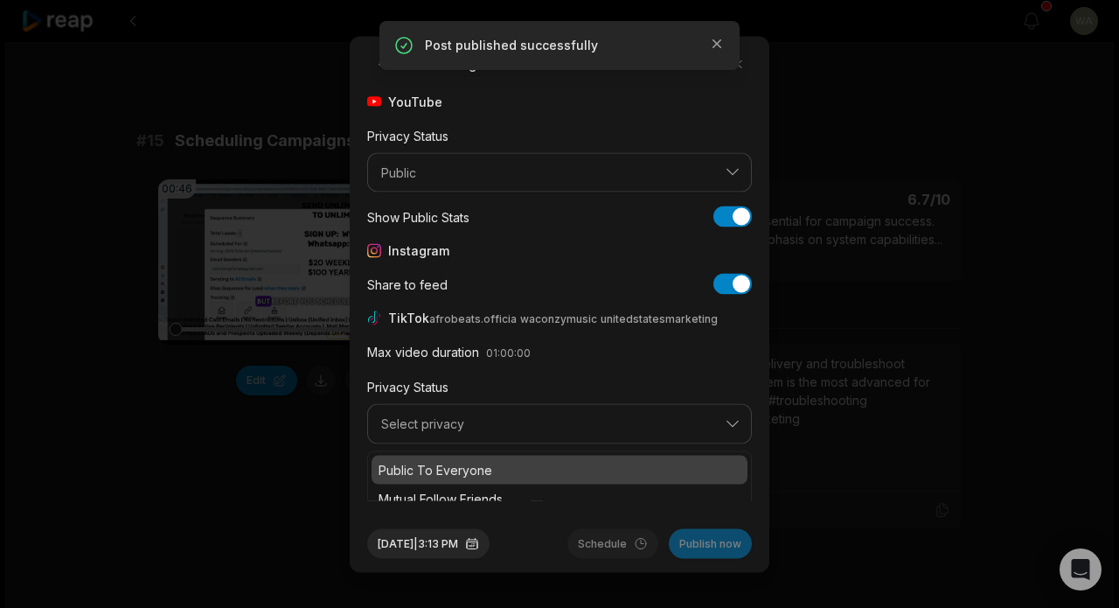
click at [576, 467] on p "Public To Everyone" at bounding box center [560, 469] width 362 height 18
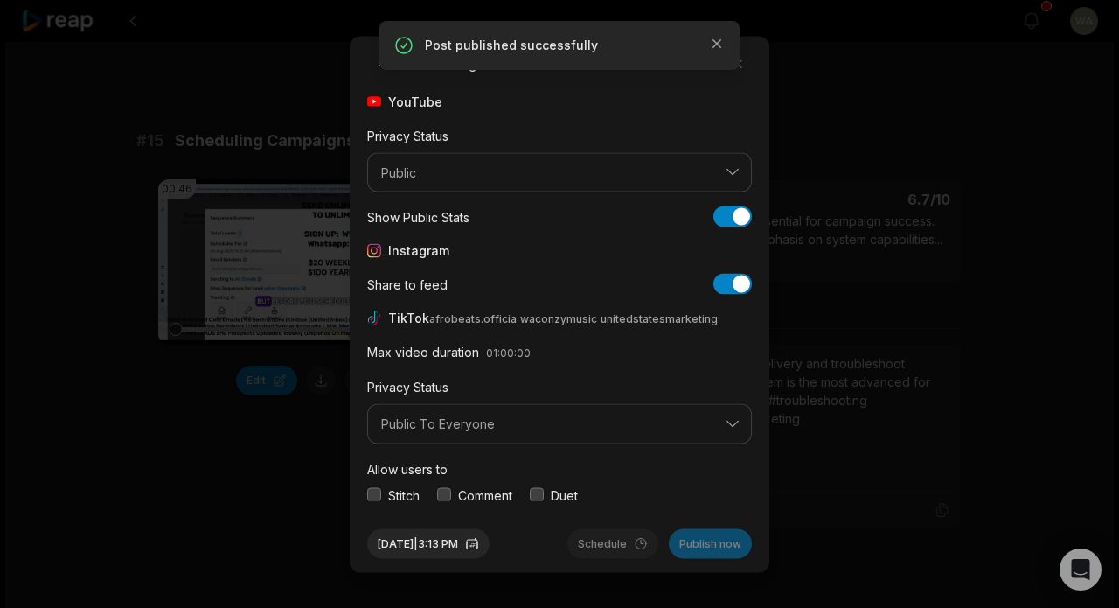
click at [576, 467] on div "Allow users to Stitch Comment Duet" at bounding box center [559, 480] width 385 height 46
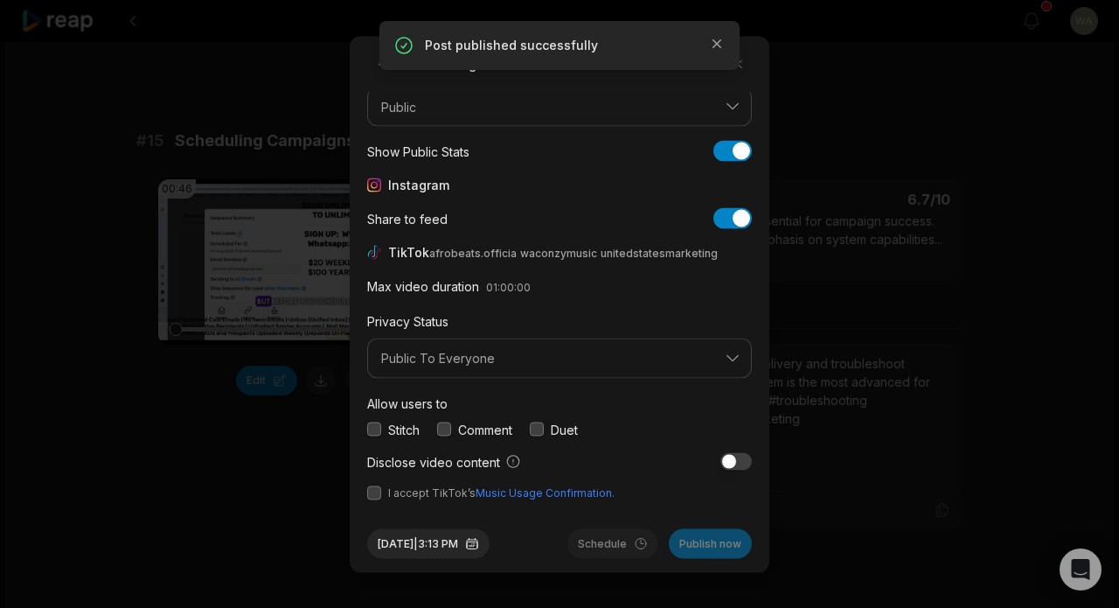
scroll to position [65, 0]
click at [377, 491] on button "button" at bounding box center [374, 493] width 14 height 14
click at [709, 545] on button "Publish now" at bounding box center [710, 543] width 83 height 30
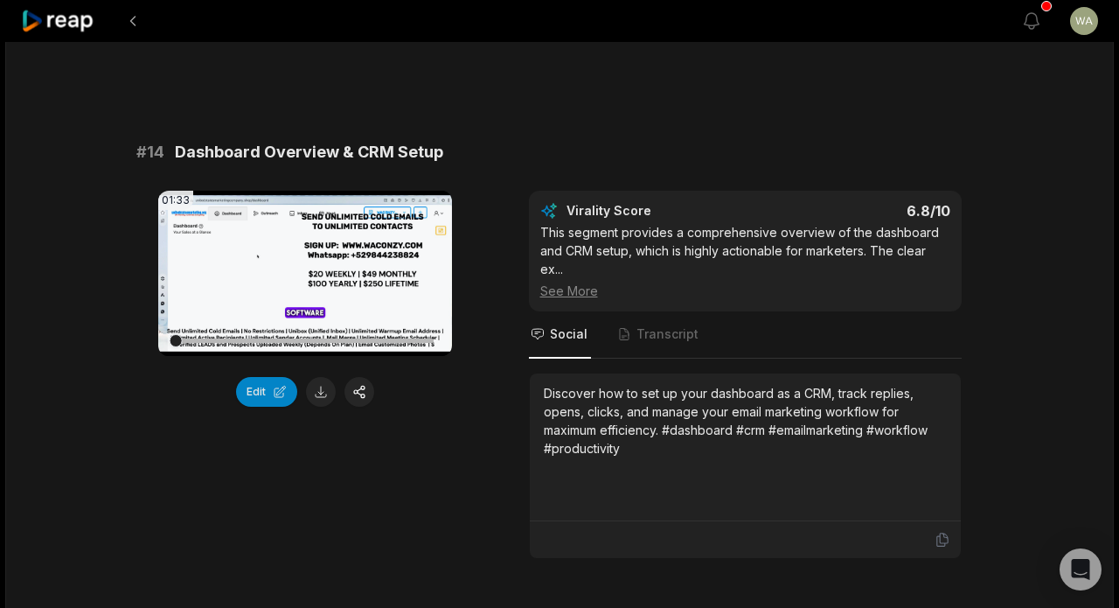
scroll to position [1576, 0]
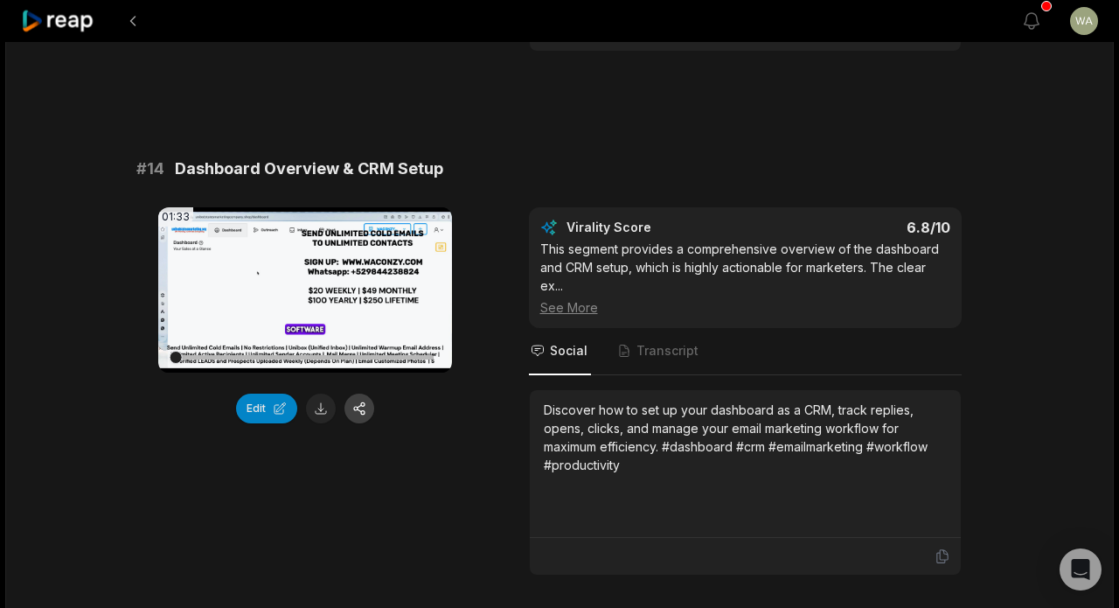
click at [357, 410] on button "button" at bounding box center [360, 408] width 30 height 30
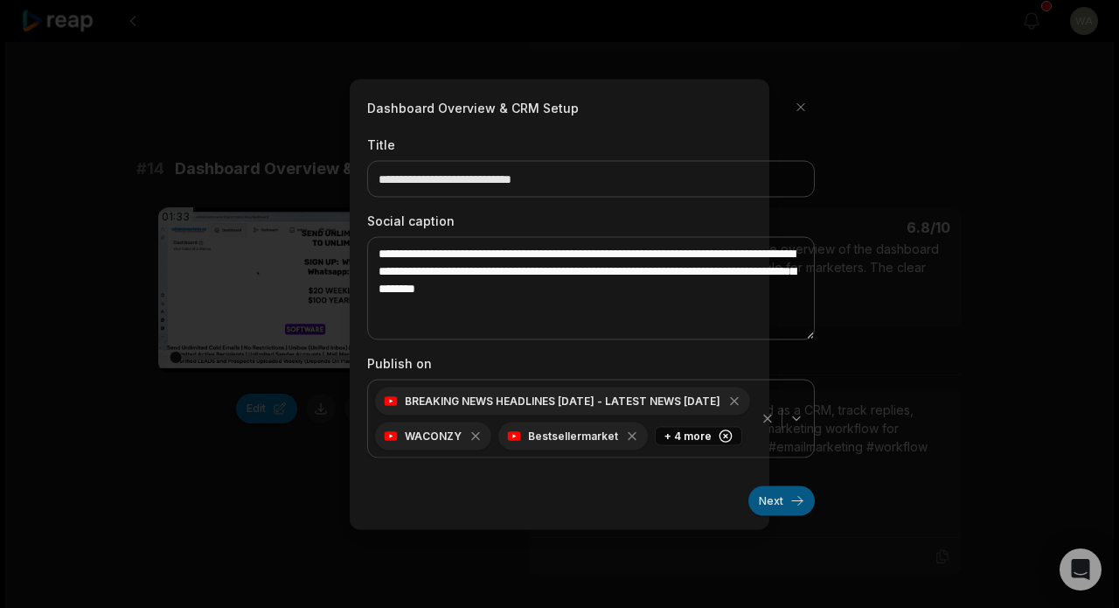
click at [774, 498] on button "Next" at bounding box center [782, 500] width 66 height 30
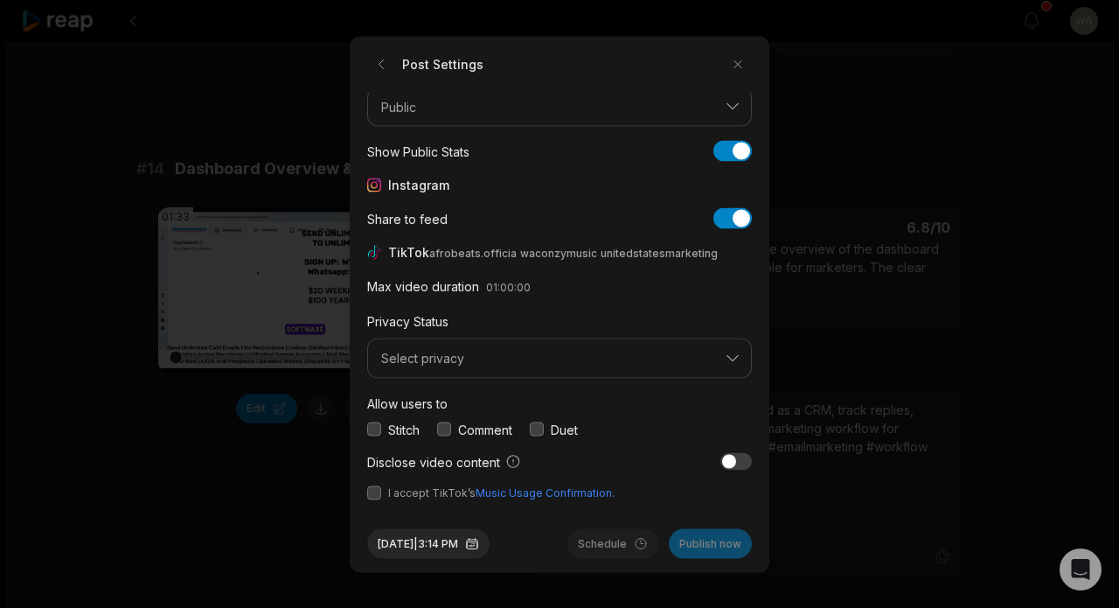
scroll to position [65, 0]
click at [575, 342] on button "Select privacy" at bounding box center [559, 359] width 385 height 40
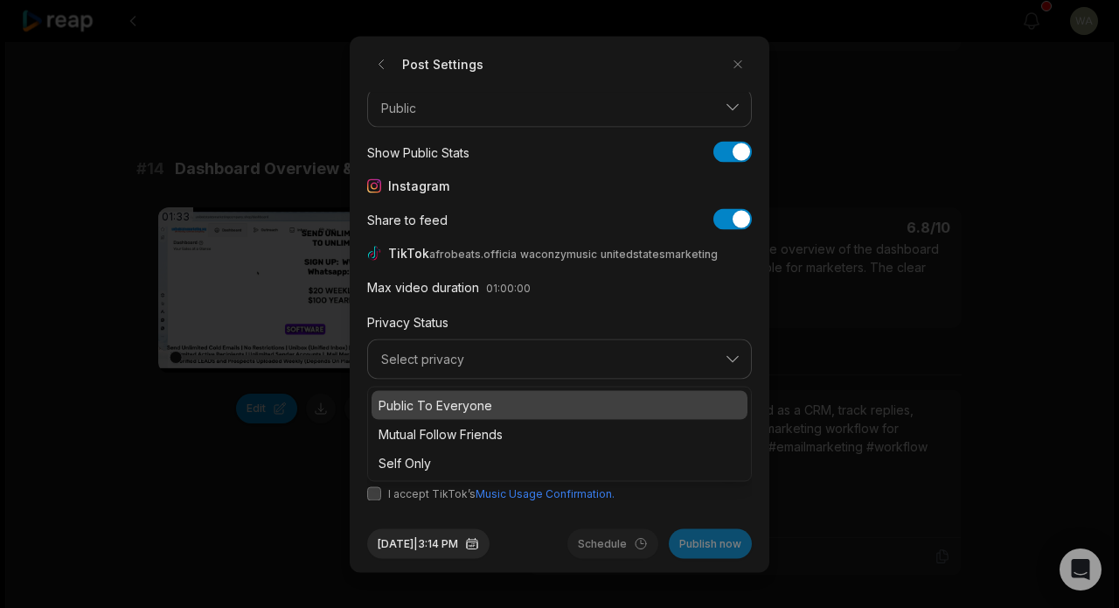
click at [544, 393] on div "Public To Everyone" at bounding box center [560, 404] width 376 height 29
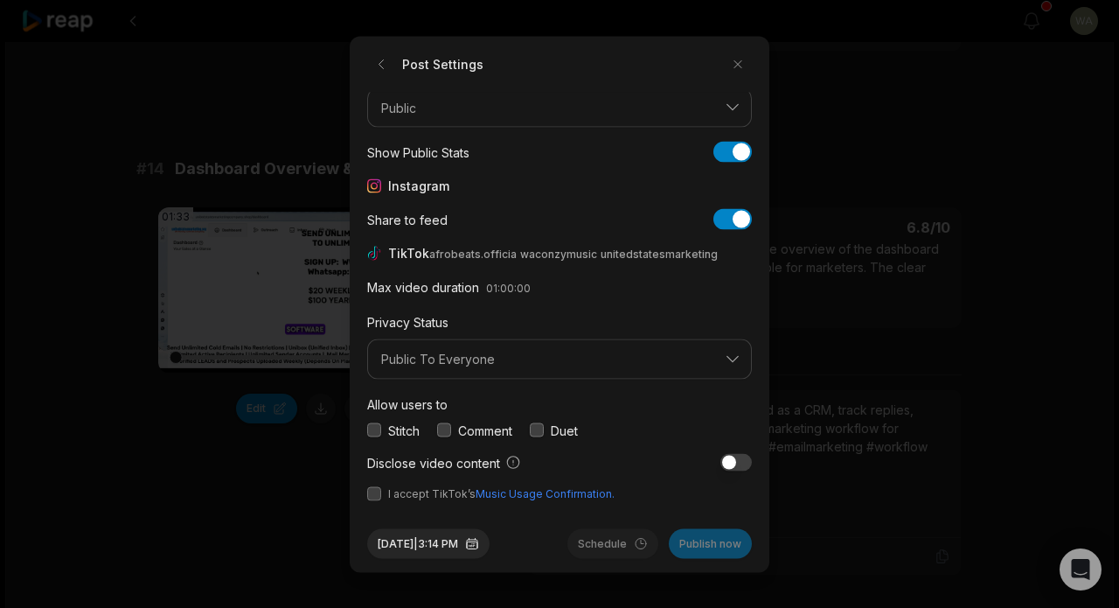
click at [377, 490] on button "button" at bounding box center [374, 493] width 14 height 14
click at [707, 544] on button "Publish now" at bounding box center [710, 543] width 83 height 30
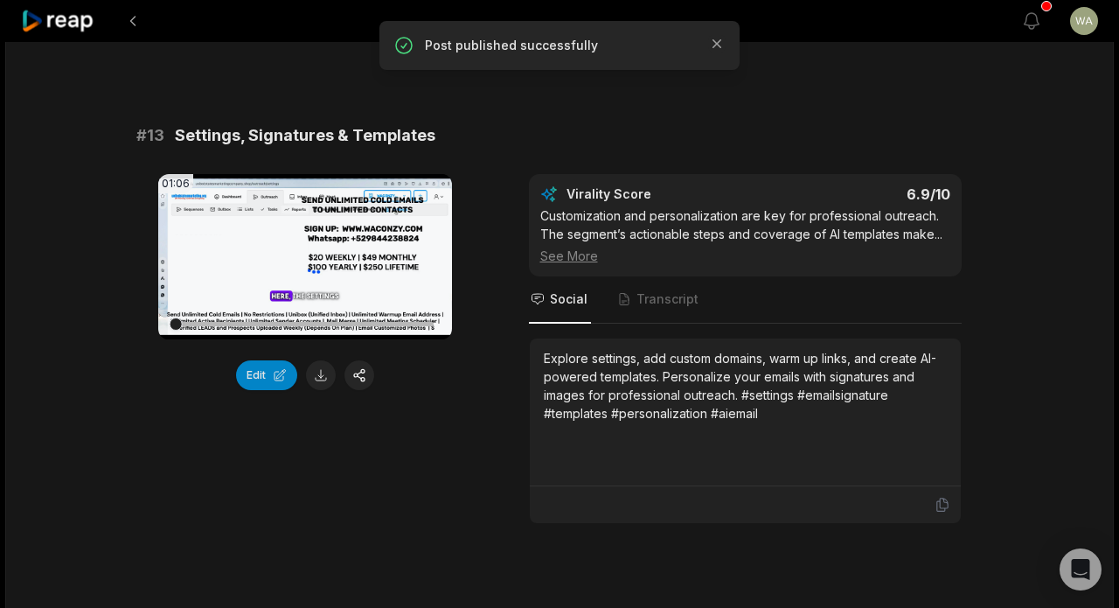
scroll to position [1064, 0]
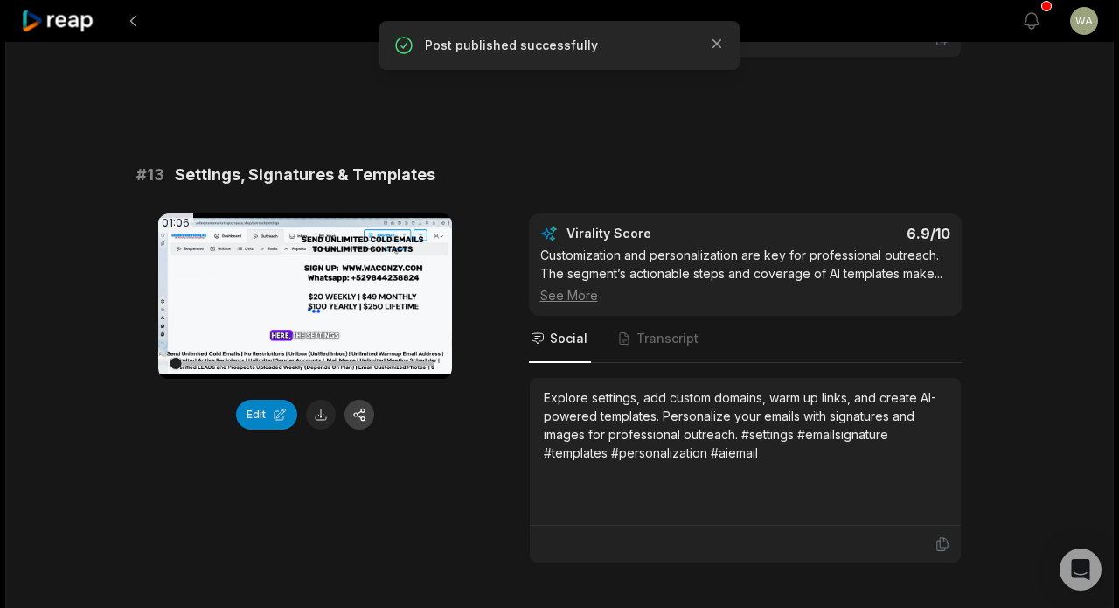
click at [366, 417] on button "button" at bounding box center [360, 415] width 30 height 30
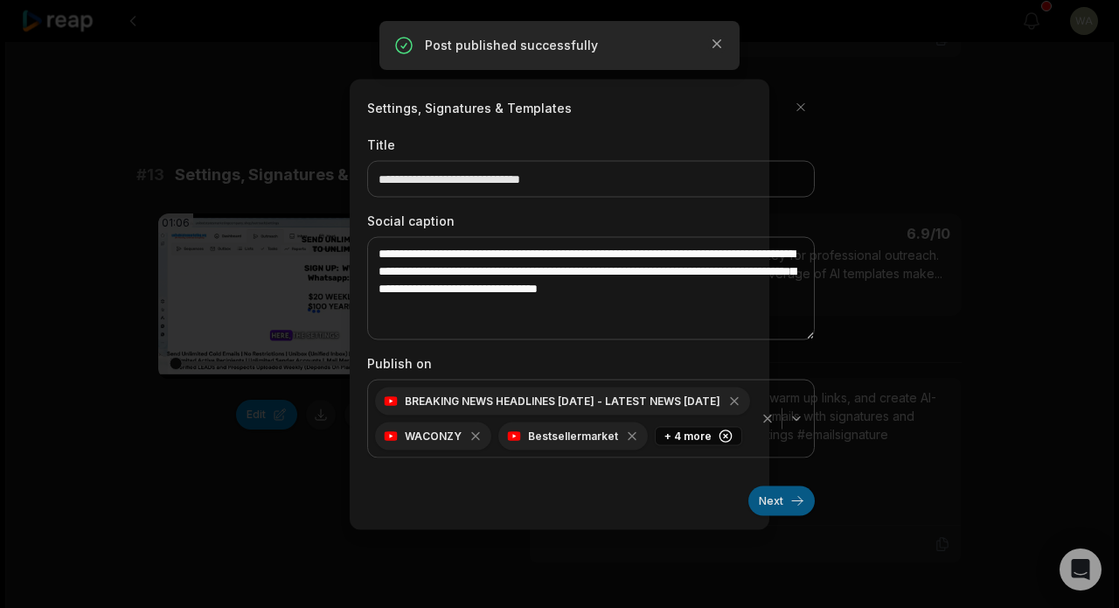
click at [774, 494] on button "Next" at bounding box center [782, 500] width 66 height 30
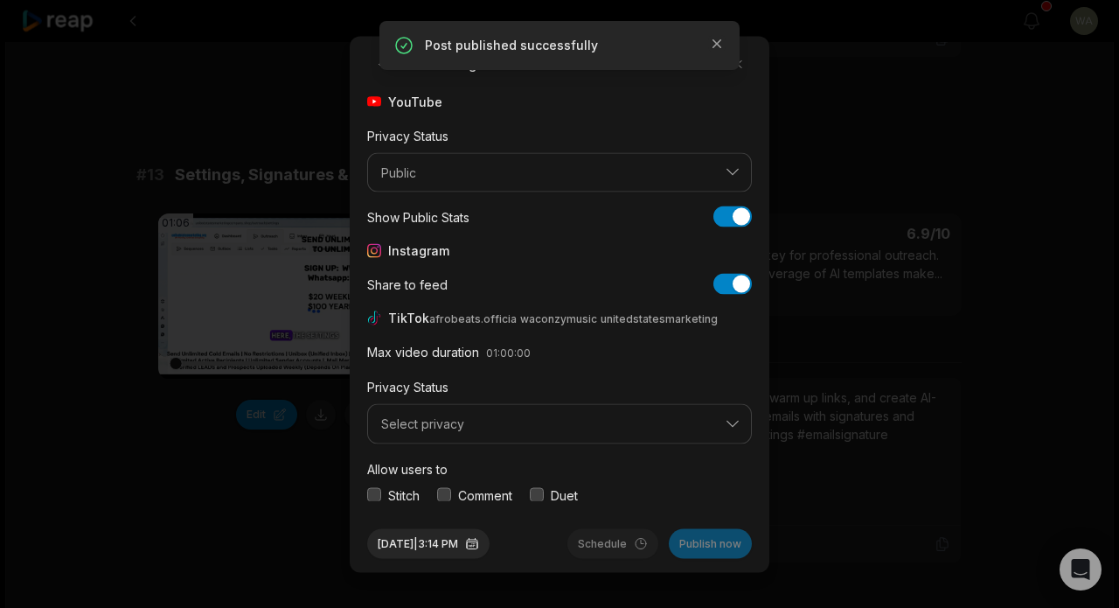
click at [533, 423] on span "Select privacy" at bounding box center [547, 424] width 332 height 16
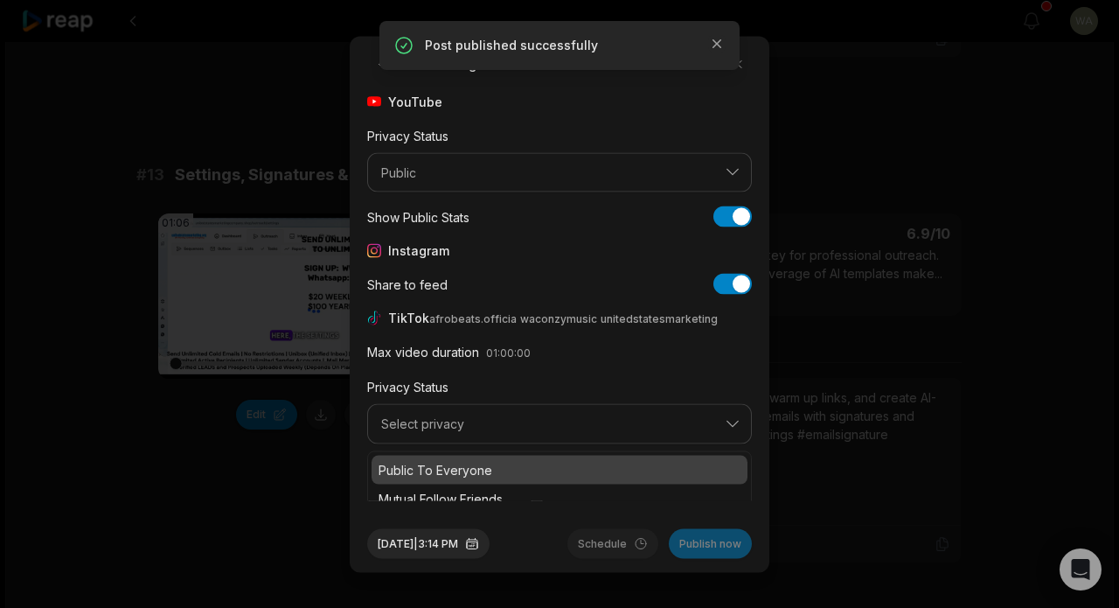
click at [518, 456] on div "Public To Everyone" at bounding box center [560, 469] width 376 height 29
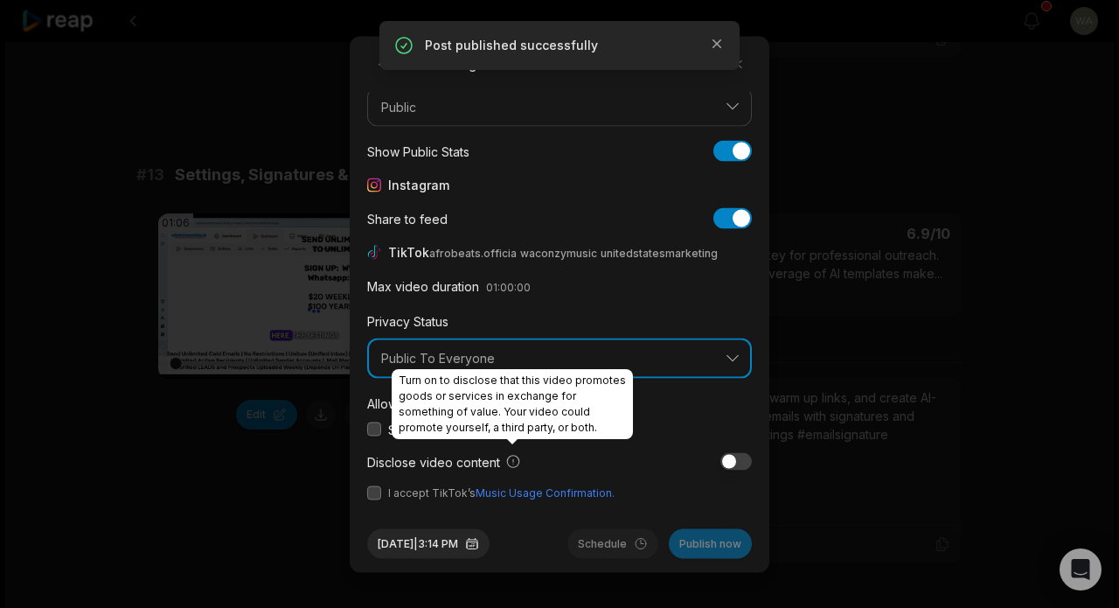
scroll to position [65, 0]
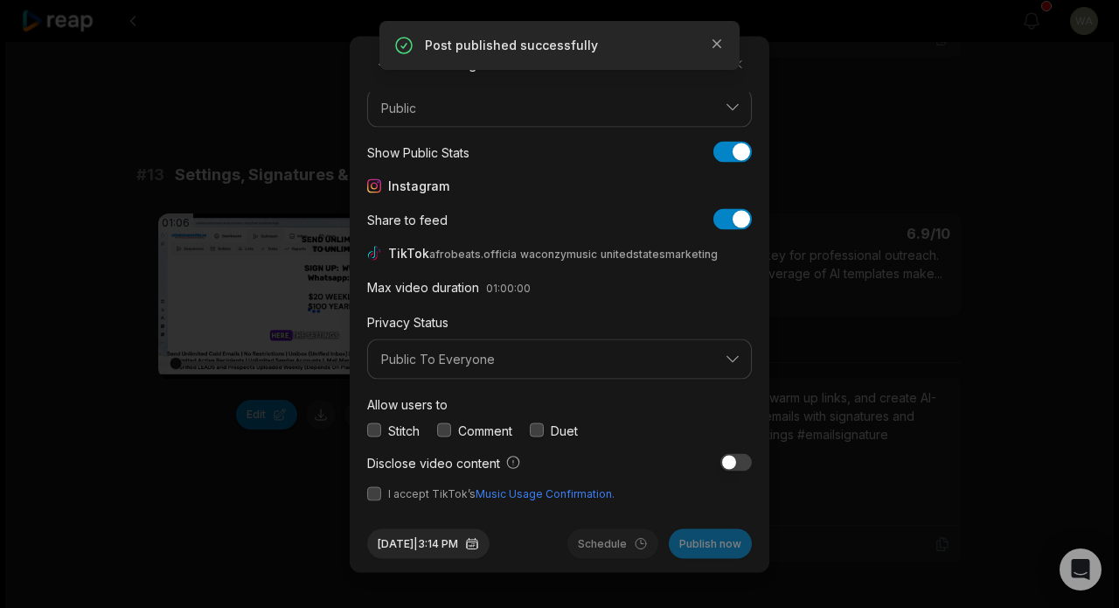
click at [371, 486] on button "button" at bounding box center [374, 493] width 14 height 14
click at [709, 543] on button "Publish now" at bounding box center [710, 543] width 83 height 30
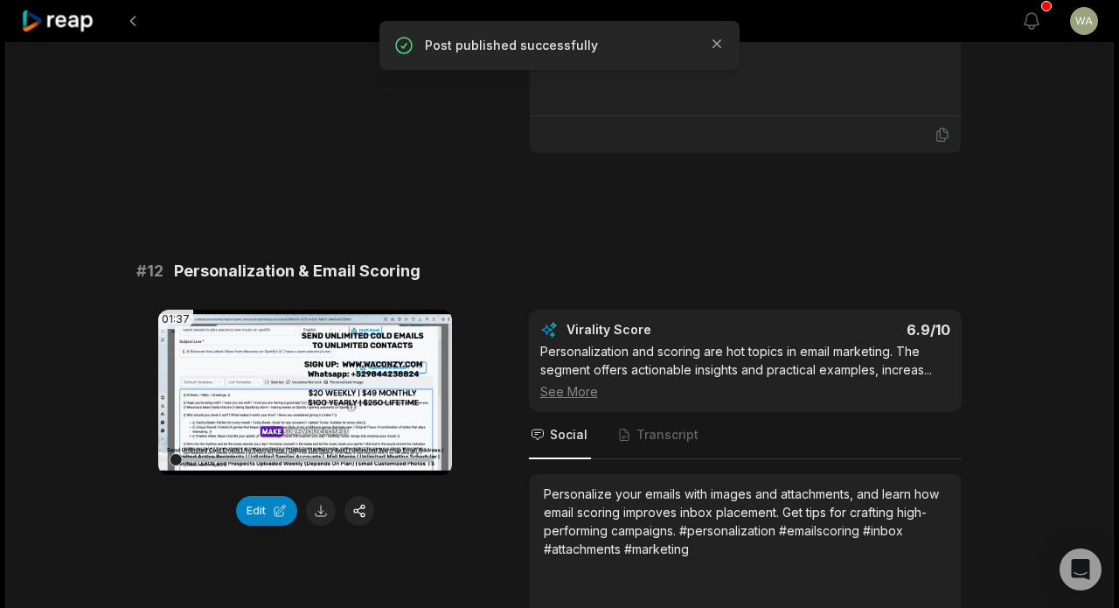
scroll to position [466, 0]
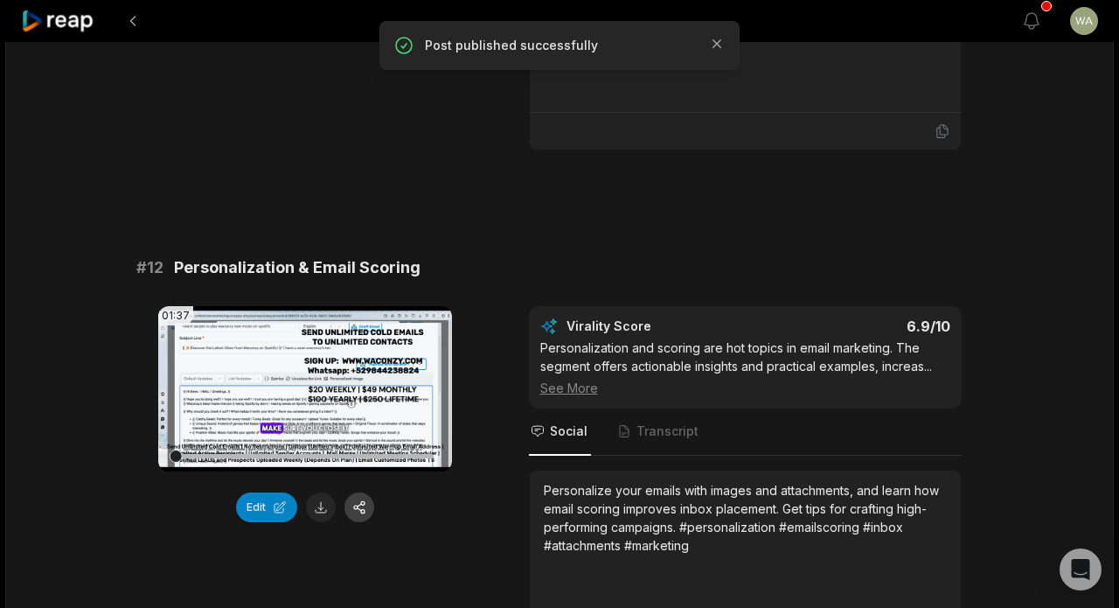
click at [362, 507] on button "button" at bounding box center [360, 507] width 30 height 30
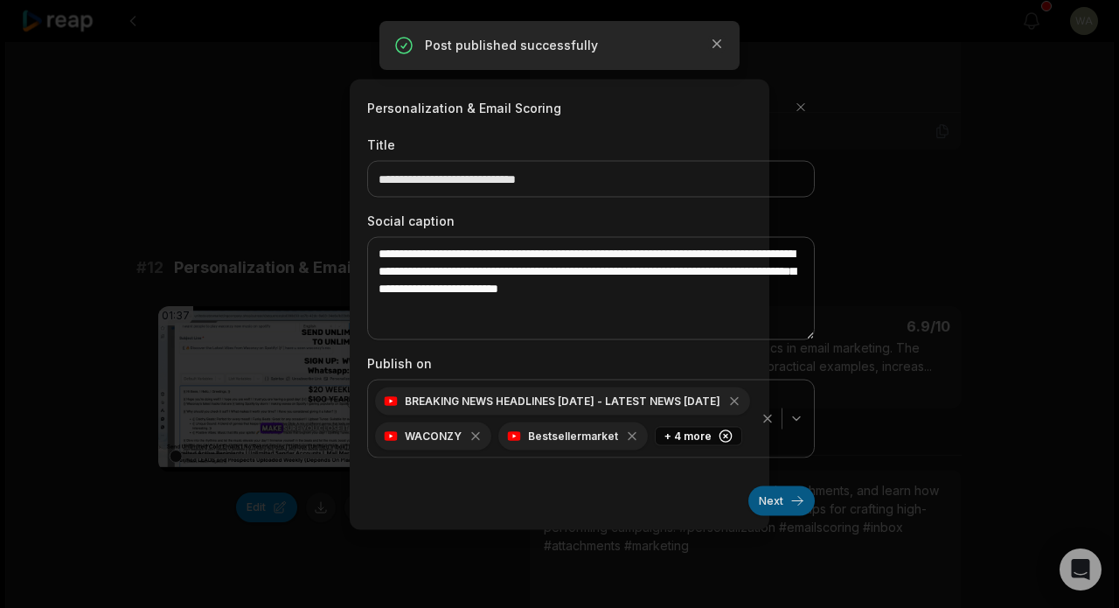
click at [778, 506] on button "Next" at bounding box center [782, 500] width 66 height 30
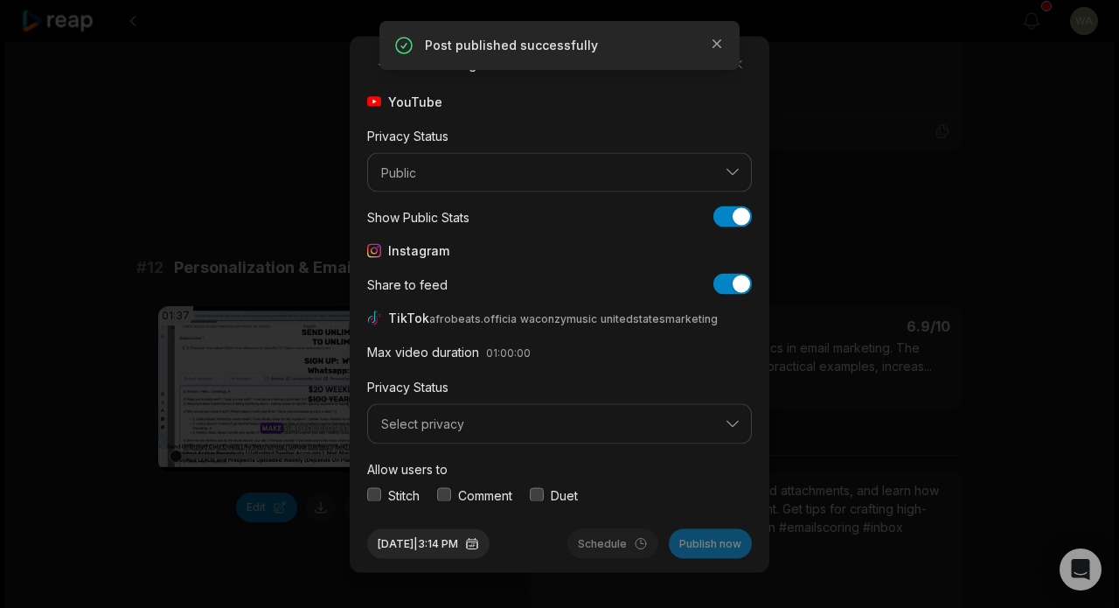
click at [565, 439] on button "Select privacy" at bounding box center [559, 424] width 385 height 40
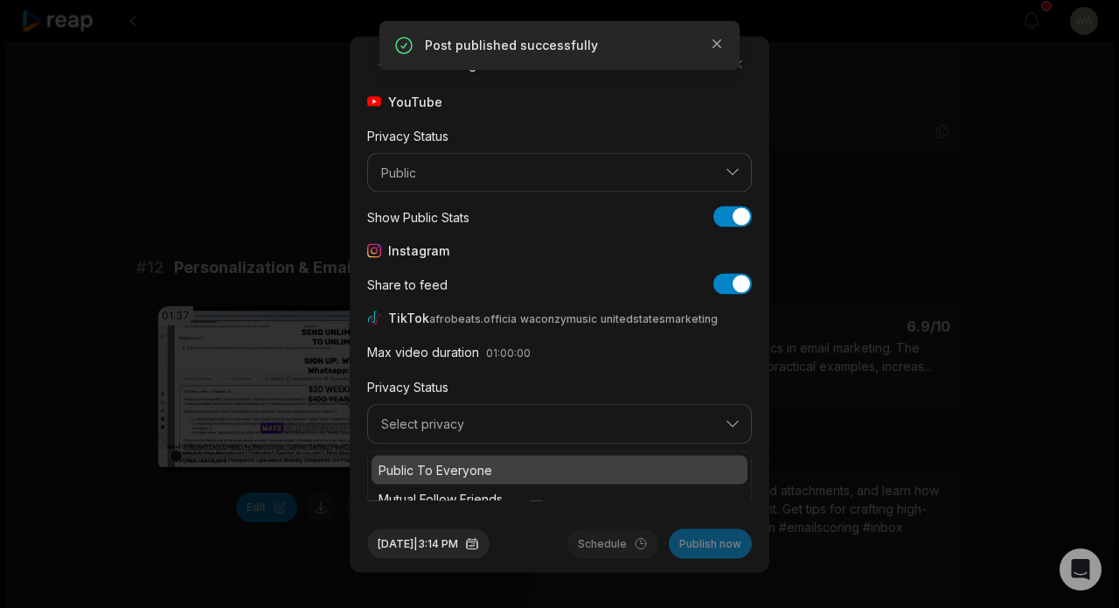
click at [545, 470] on p "Public To Everyone" at bounding box center [560, 469] width 362 height 18
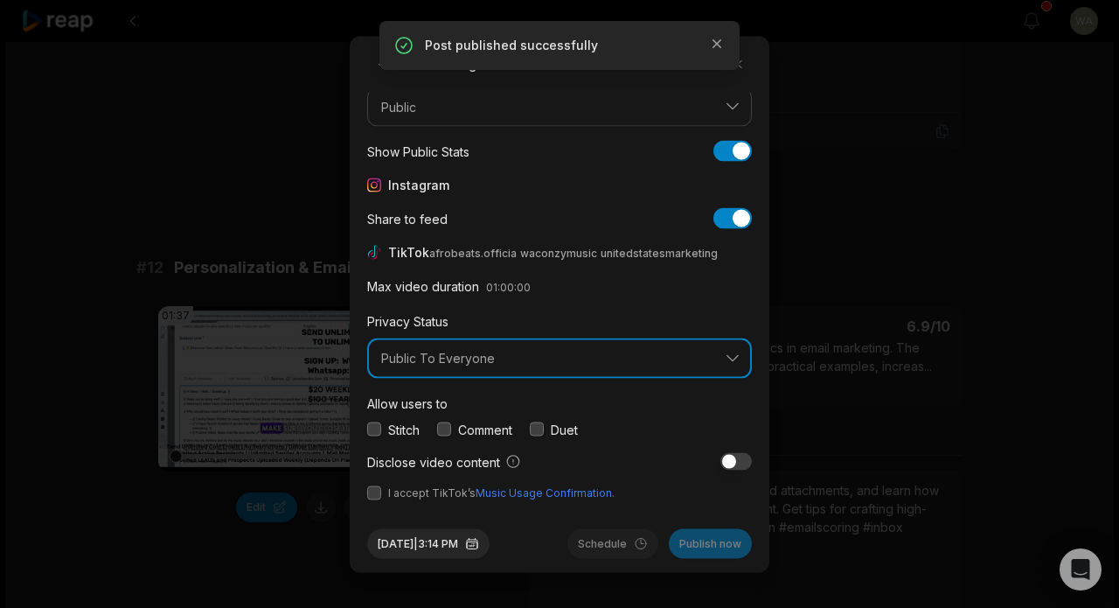
scroll to position [65, 0]
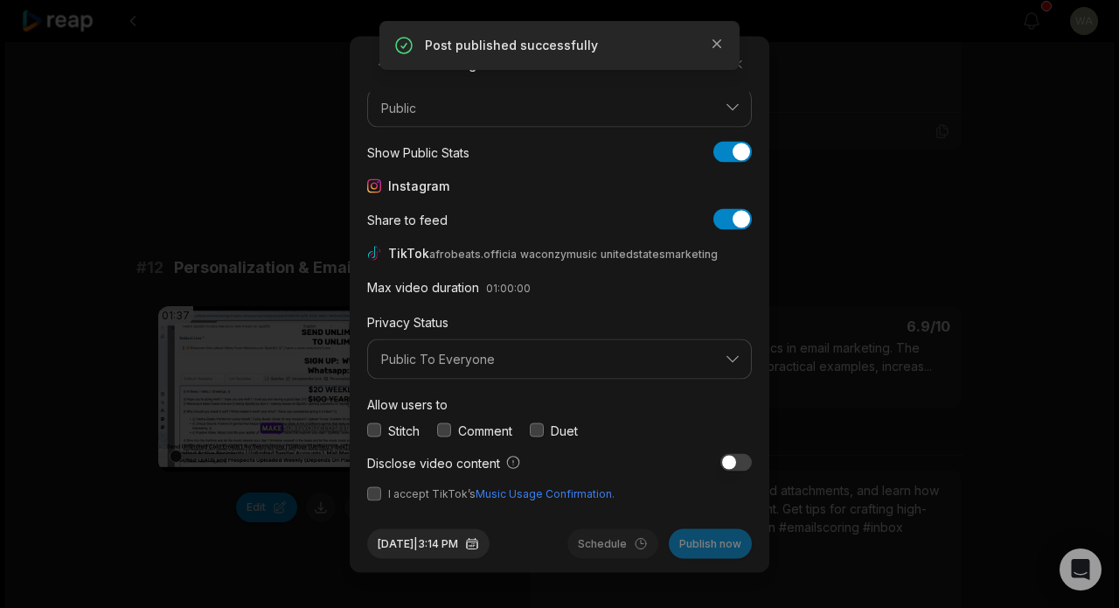
click at [378, 493] on button "button" at bounding box center [374, 493] width 14 height 14
click at [708, 547] on button "Publish now" at bounding box center [710, 543] width 83 height 30
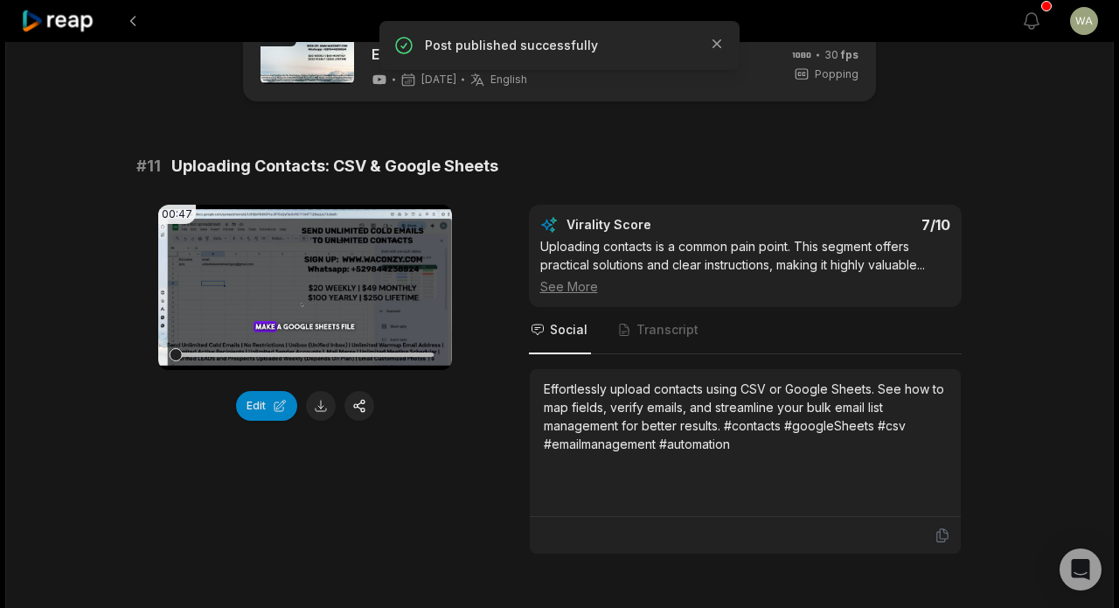
scroll to position [24, 0]
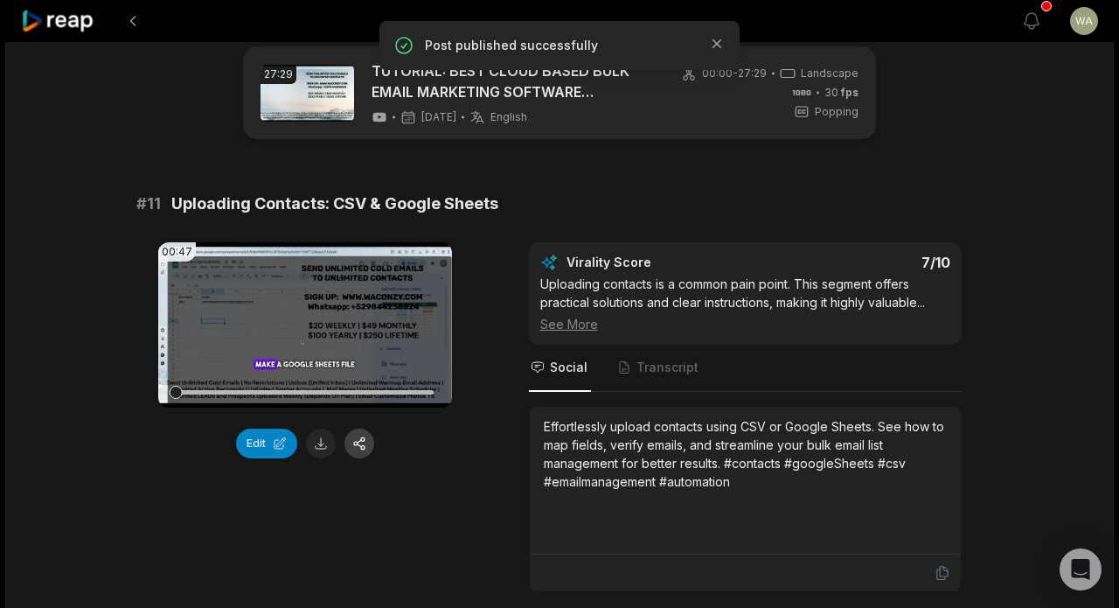
click at [362, 445] on button "button" at bounding box center [360, 443] width 30 height 30
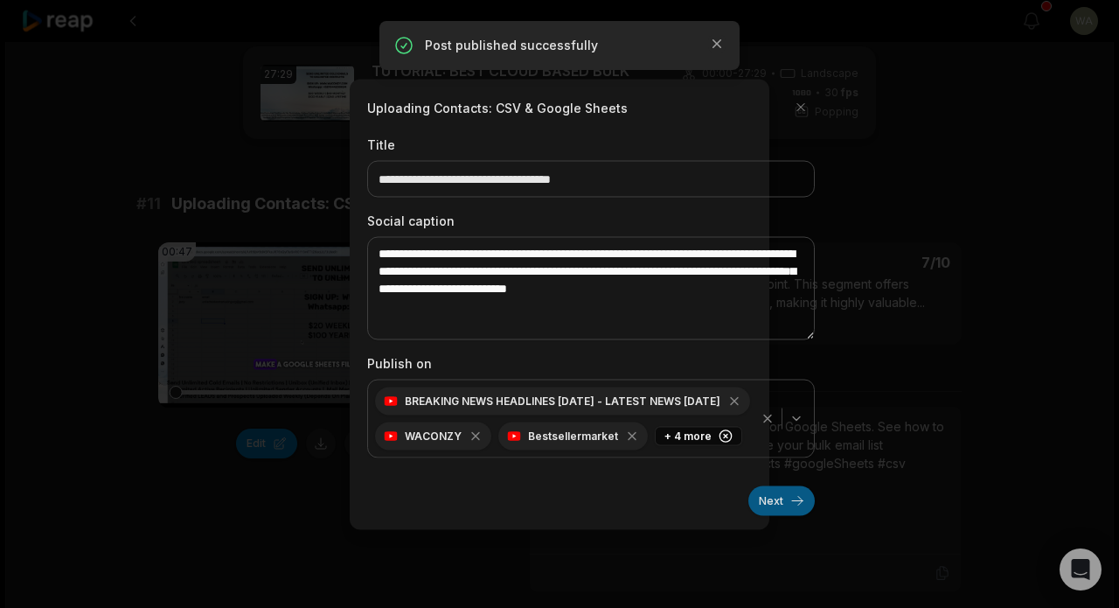
click at [766, 505] on button "Next" at bounding box center [782, 500] width 66 height 30
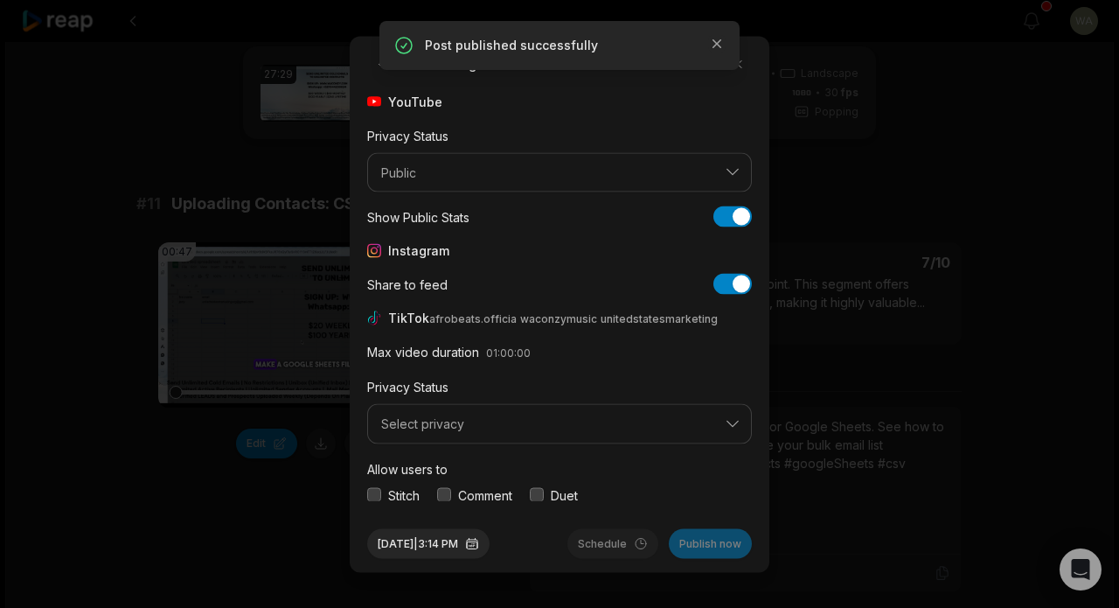
click at [564, 429] on span "Select privacy" at bounding box center [547, 424] width 332 height 16
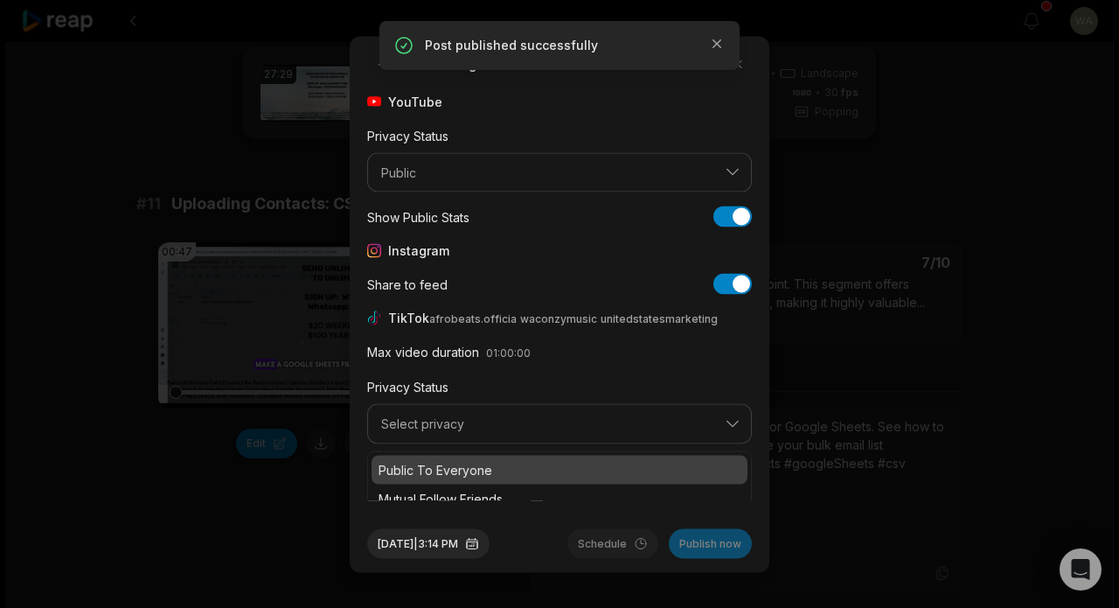
click at [556, 462] on p "Public To Everyone" at bounding box center [560, 469] width 362 height 18
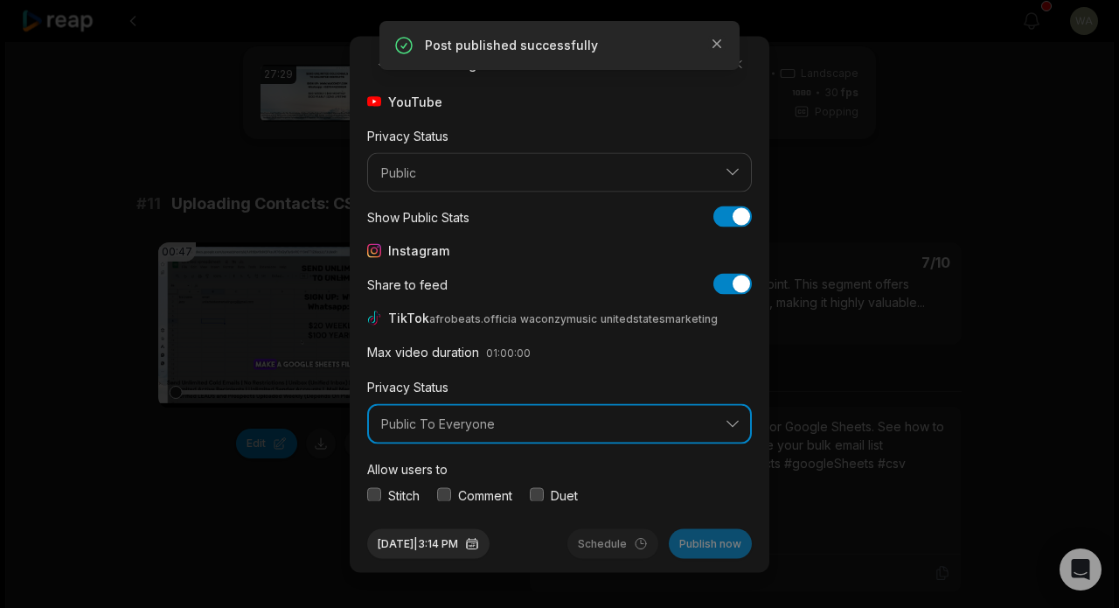
scroll to position [65, 0]
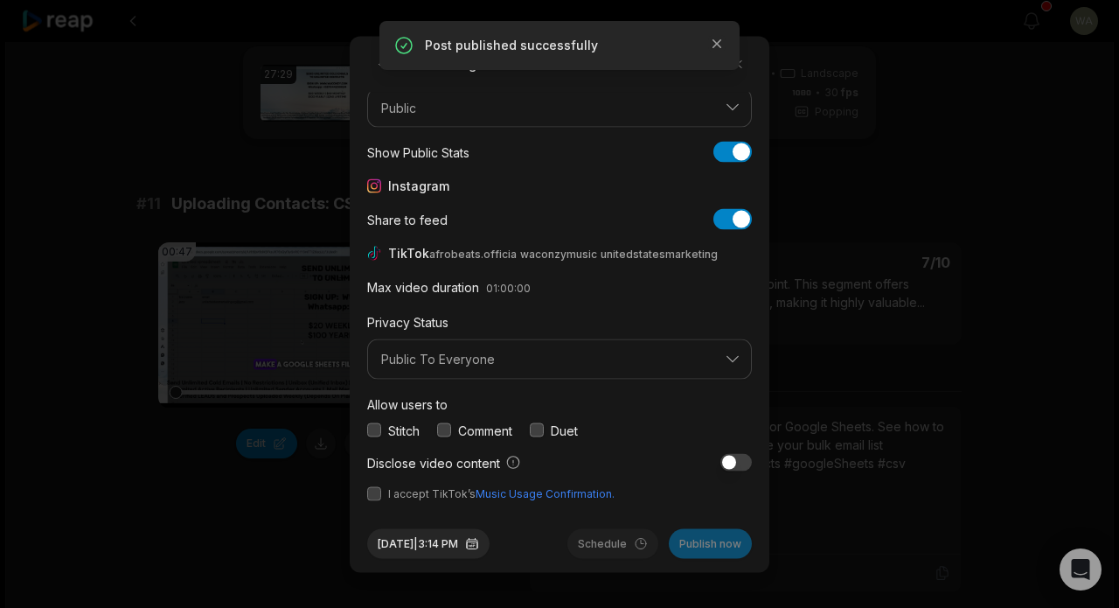
click at [373, 496] on button "button" at bounding box center [374, 493] width 14 height 14
click at [700, 547] on button "Publish now" at bounding box center [710, 543] width 83 height 30
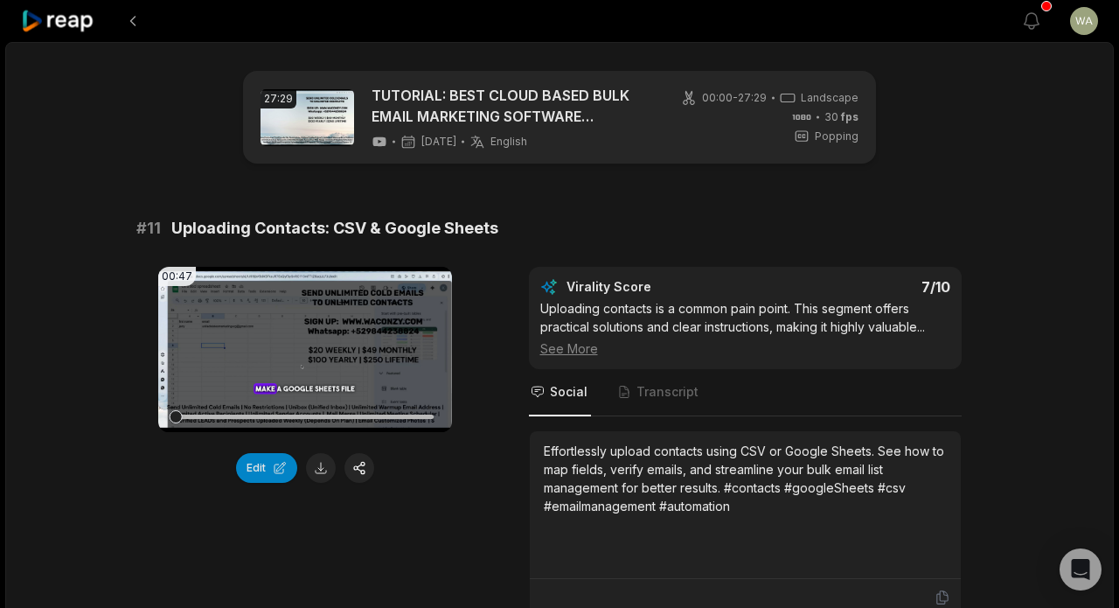
scroll to position [0, 0]
click at [797, 32] on div at bounding box center [521, 21] width 1000 height 42
click at [130, 21] on button at bounding box center [132, 20] width 31 height 31
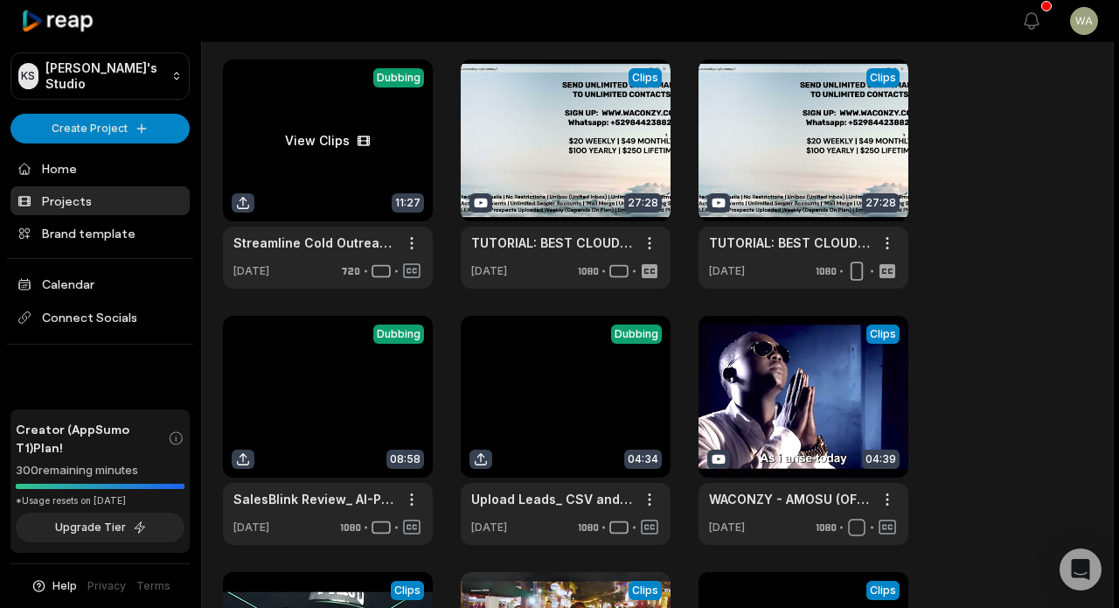
scroll to position [67, 0]
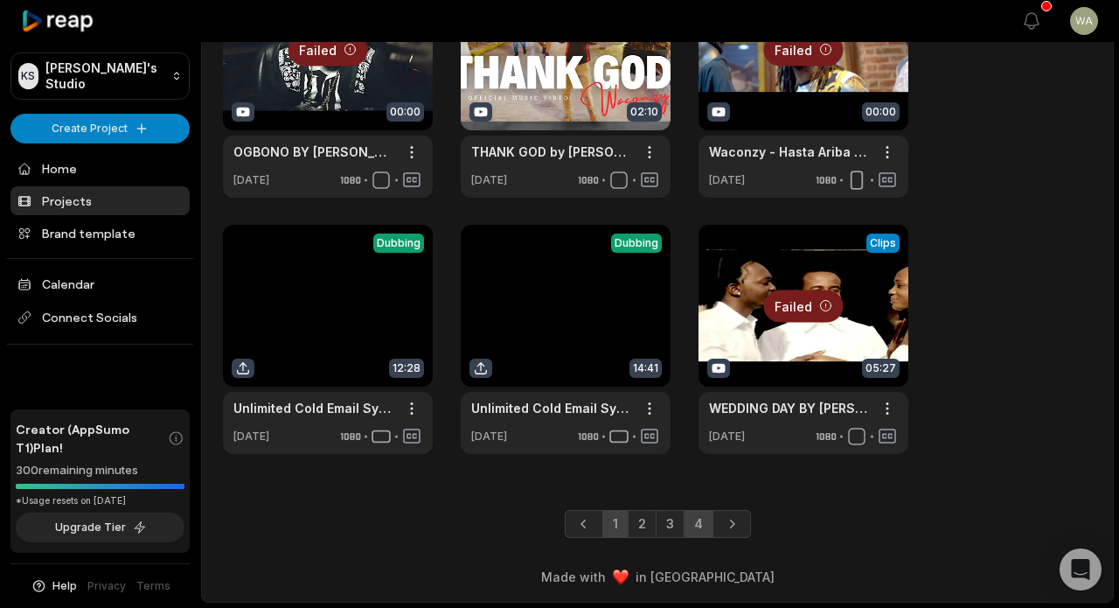
click at [688, 515] on link "4" at bounding box center [699, 524] width 30 height 28
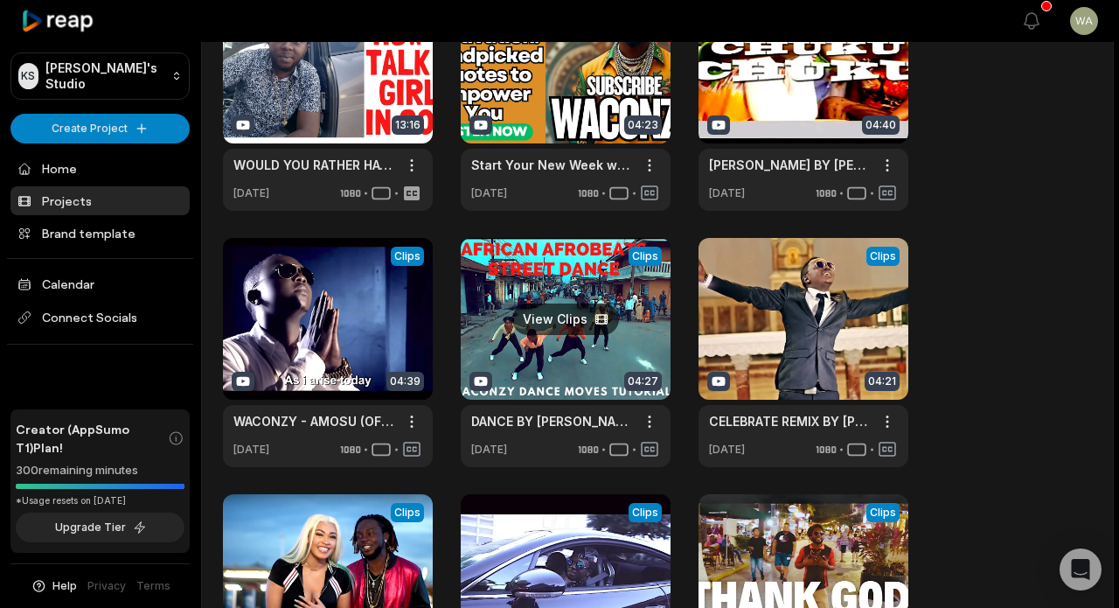
scroll to position [143, 0]
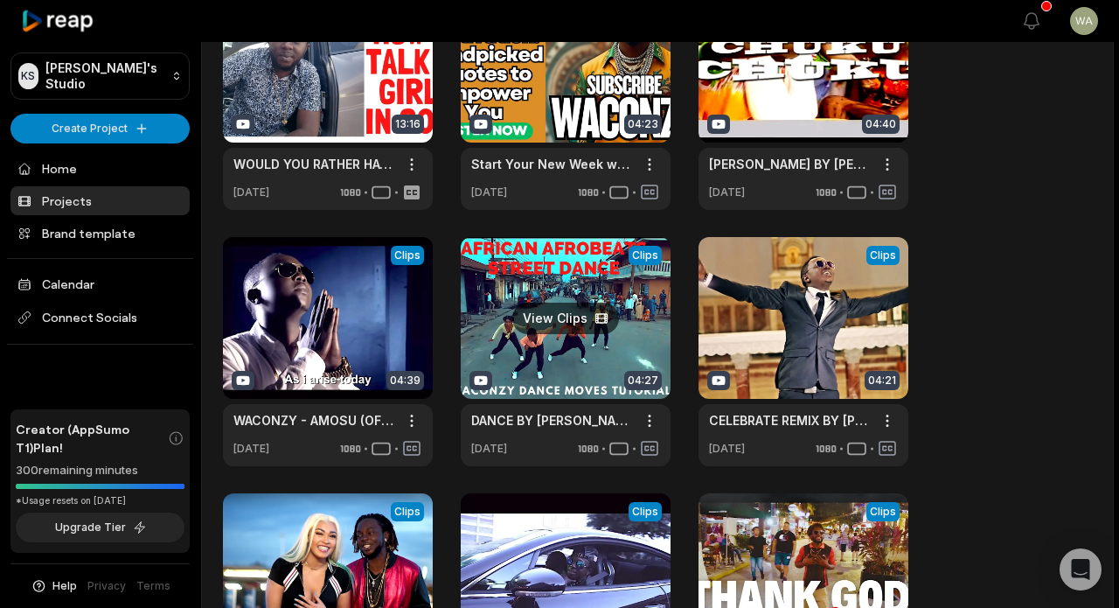
click at [578, 346] on link at bounding box center [566, 351] width 210 height 229
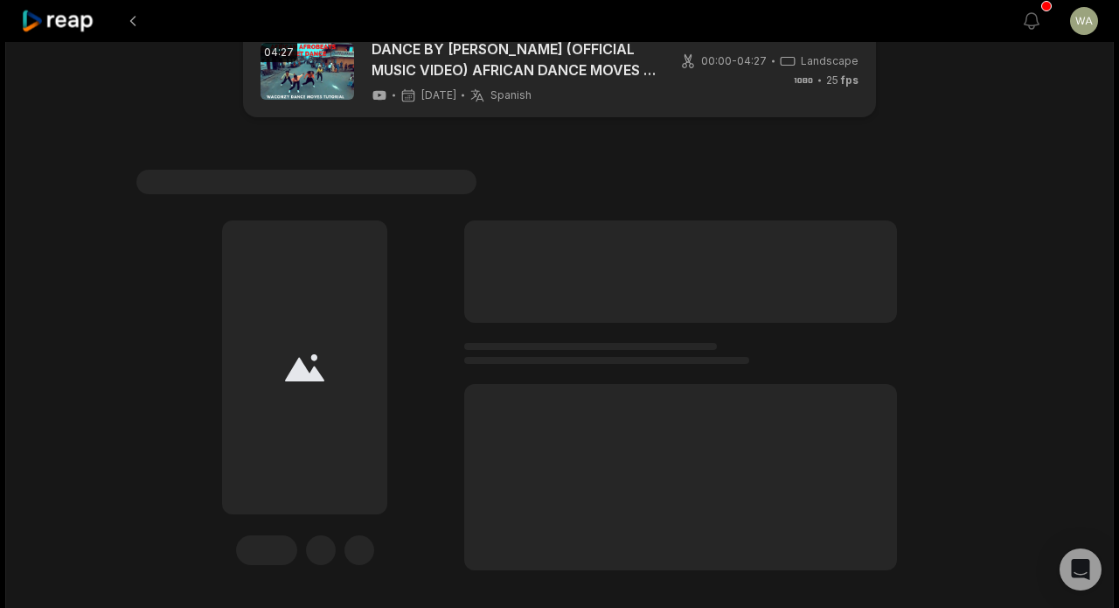
scroll to position [54, 0]
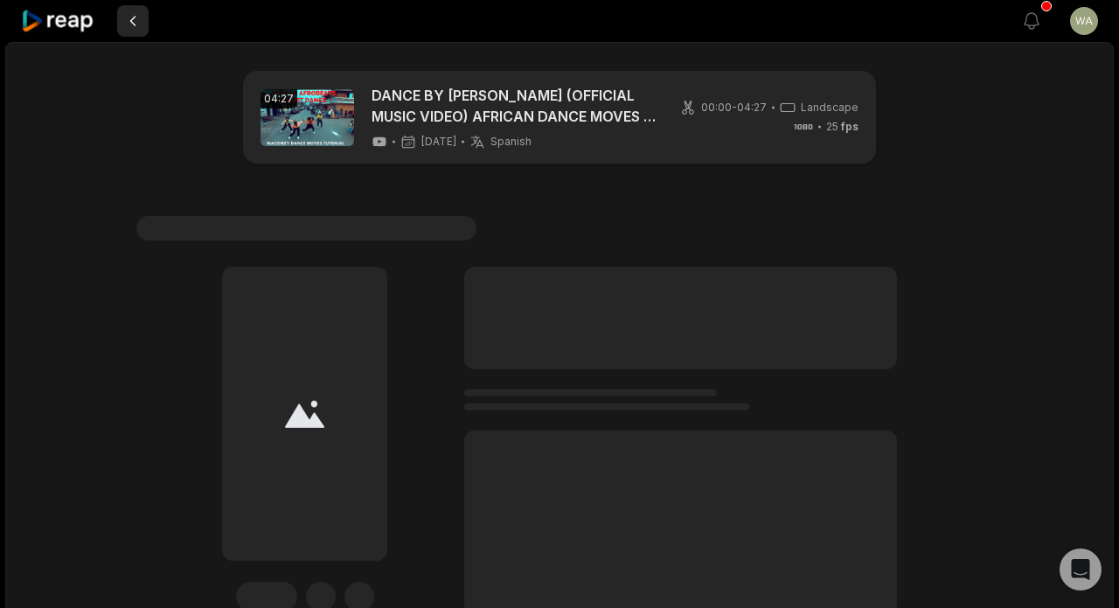
click at [137, 24] on button at bounding box center [132, 20] width 31 height 31
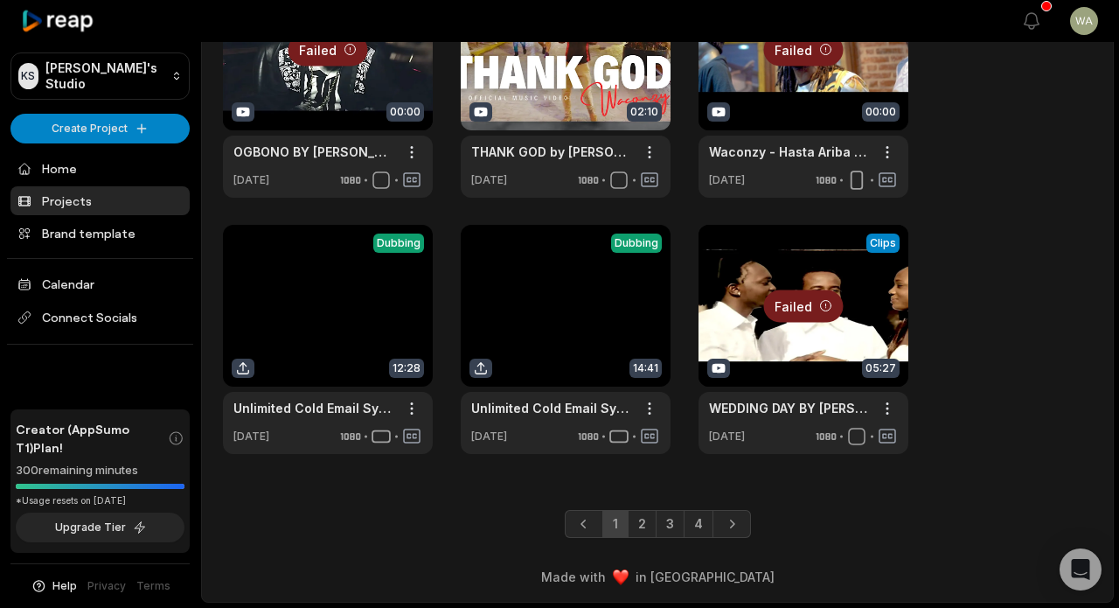
scroll to position [667, 0]
click at [694, 524] on link "4" at bounding box center [699, 524] width 30 height 28
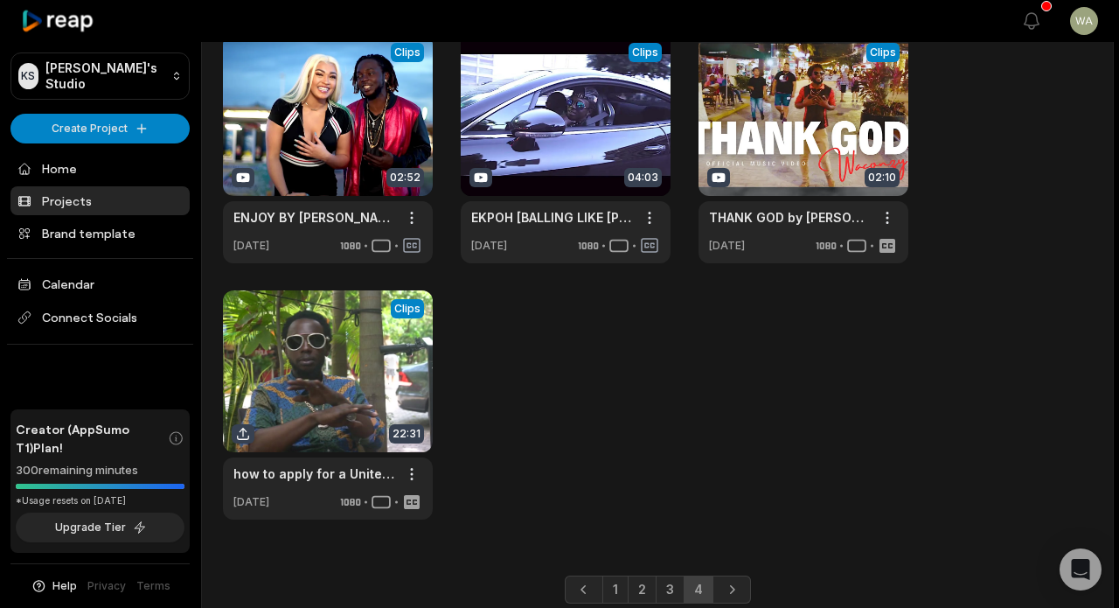
scroll to position [613, 0]
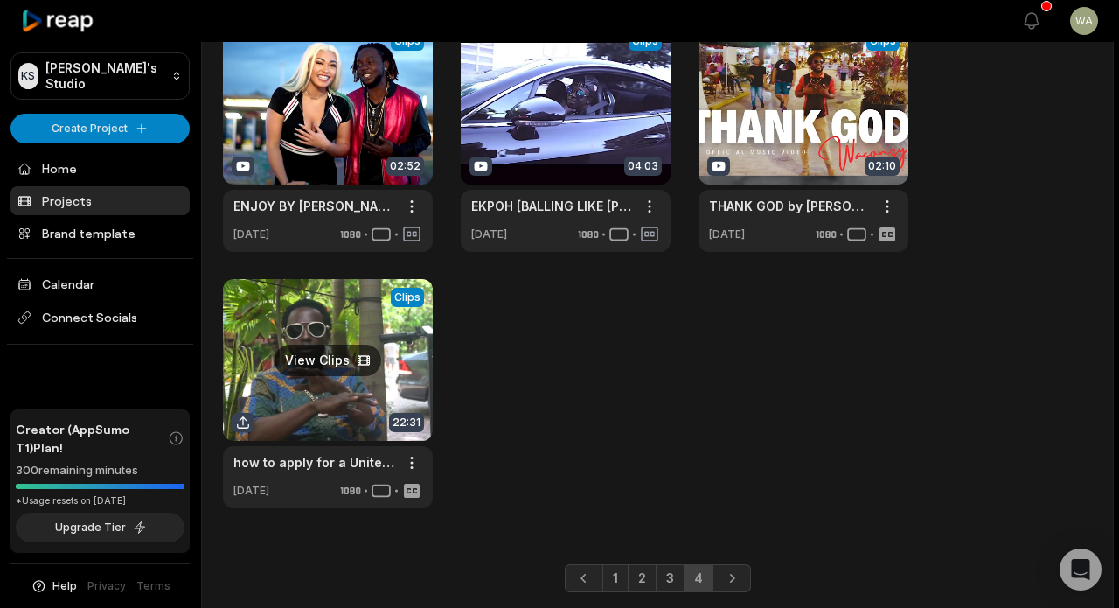
click at [317, 334] on link at bounding box center [328, 393] width 210 height 229
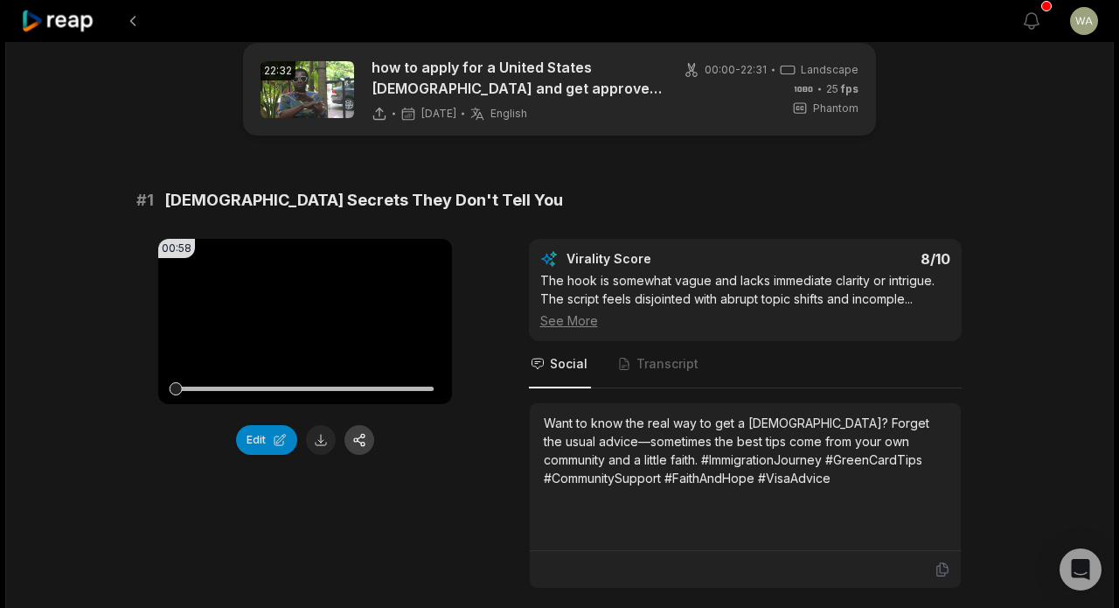
scroll to position [59, 0]
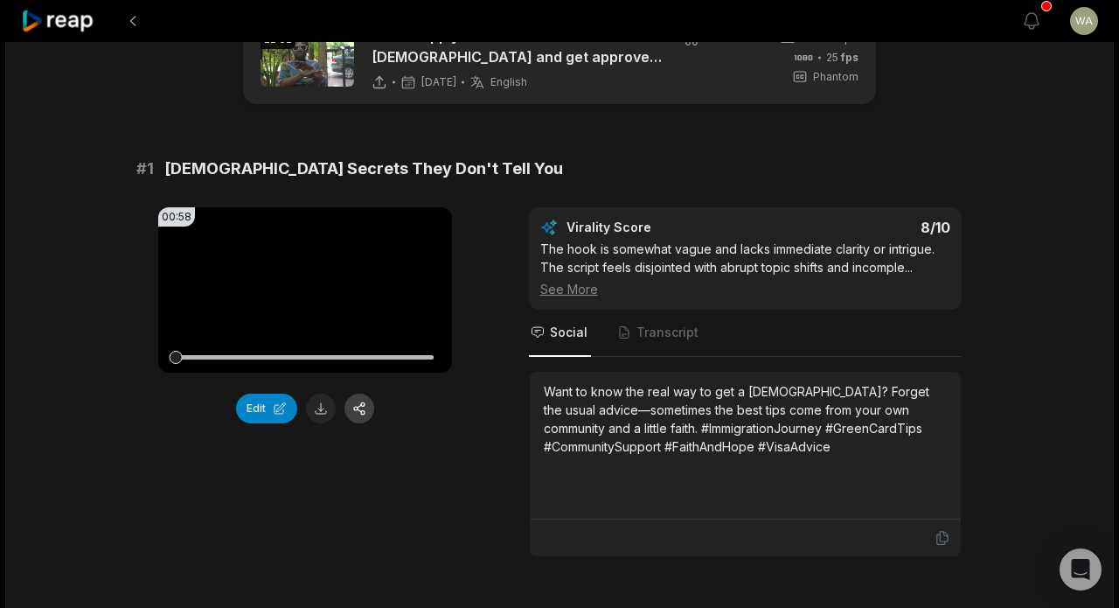
click at [364, 408] on button "button" at bounding box center [360, 408] width 30 height 30
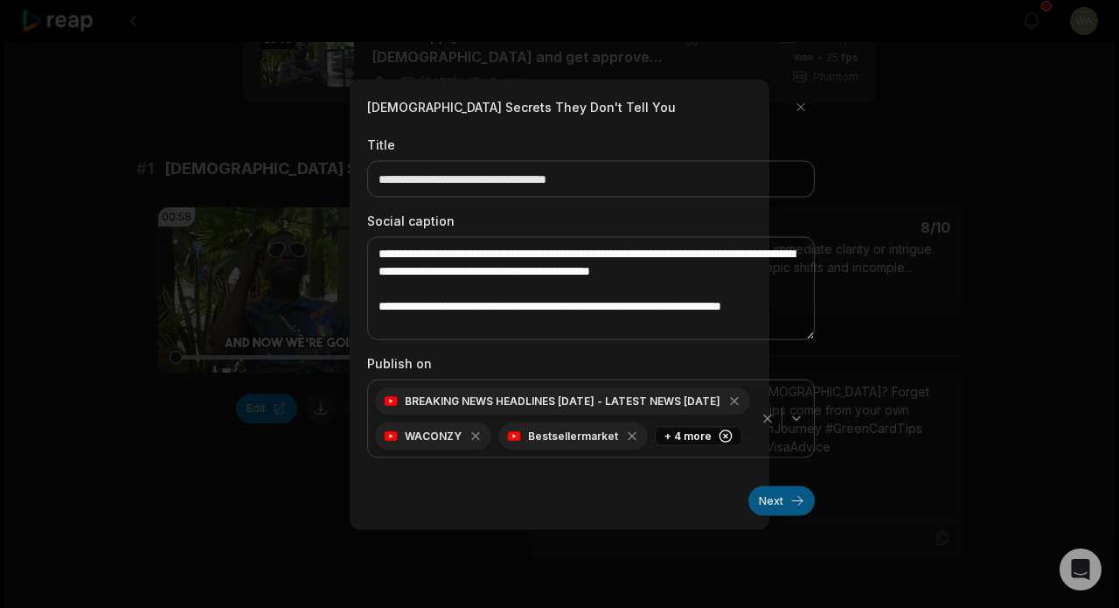
click at [775, 498] on button "Next" at bounding box center [782, 500] width 66 height 30
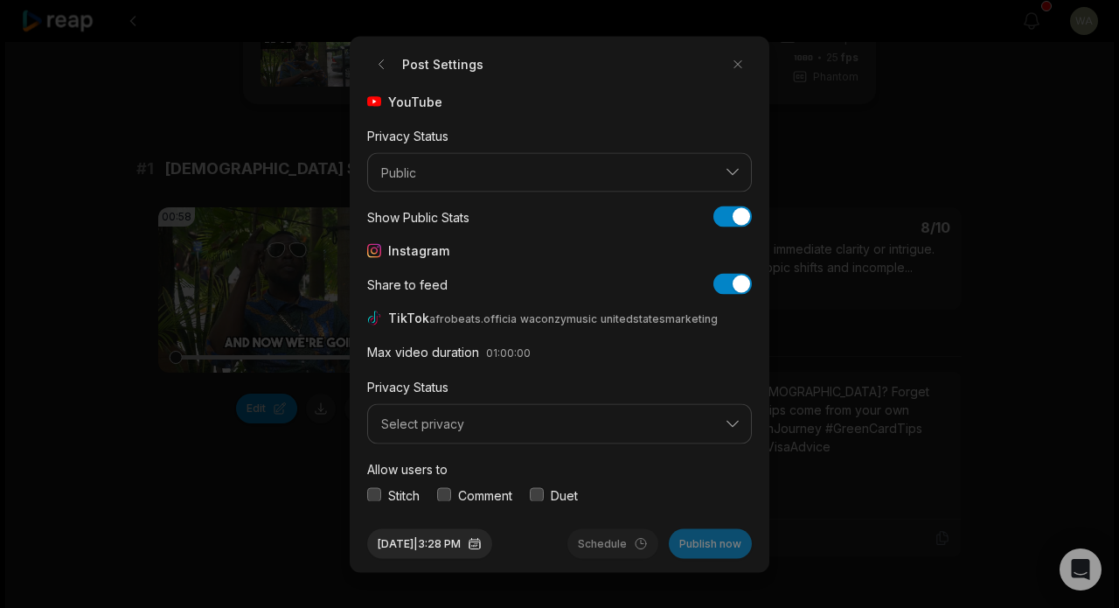
click at [544, 411] on button "Select privacy" at bounding box center [559, 424] width 385 height 40
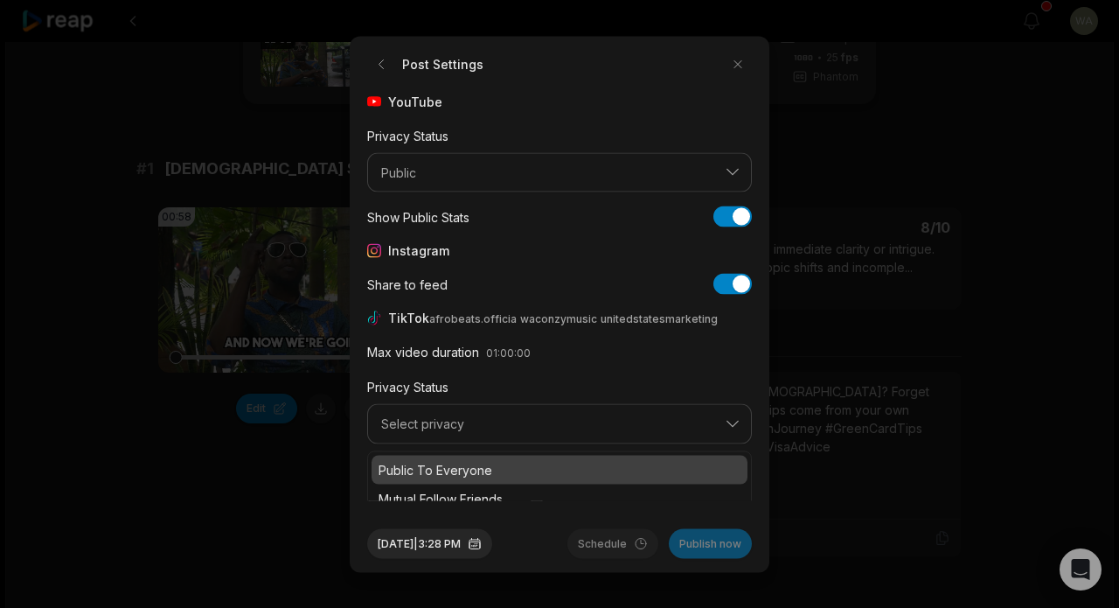
click at [519, 462] on p "Public To Everyone" at bounding box center [560, 469] width 362 height 18
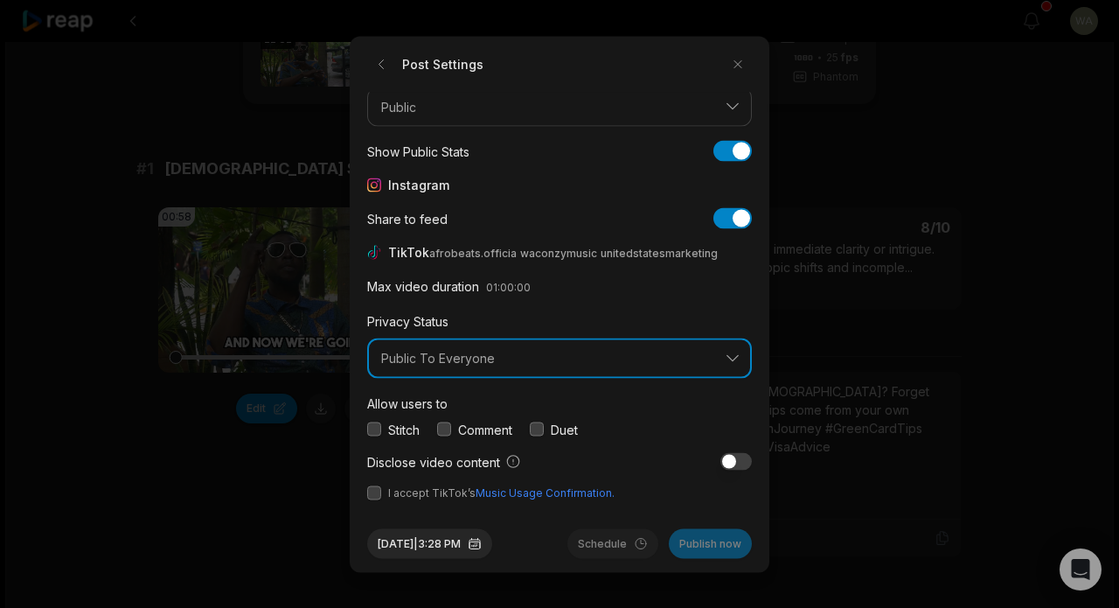
scroll to position [65, 0]
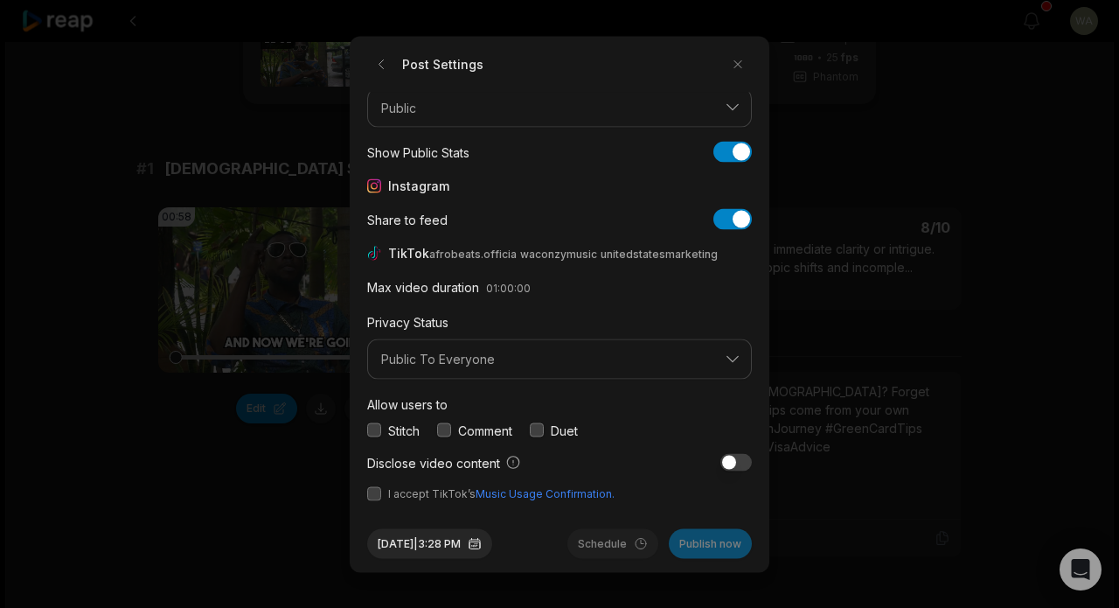
click at [379, 492] on button "button" at bounding box center [374, 493] width 14 height 14
click at [726, 546] on button "Publish now" at bounding box center [710, 543] width 83 height 30
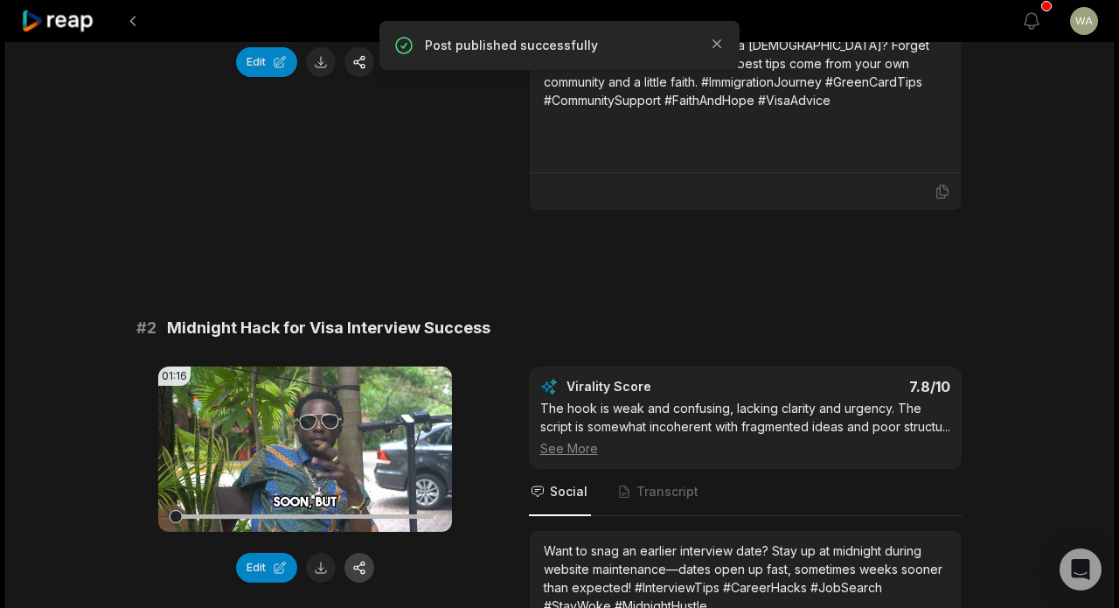
scroll to position [639, 0]
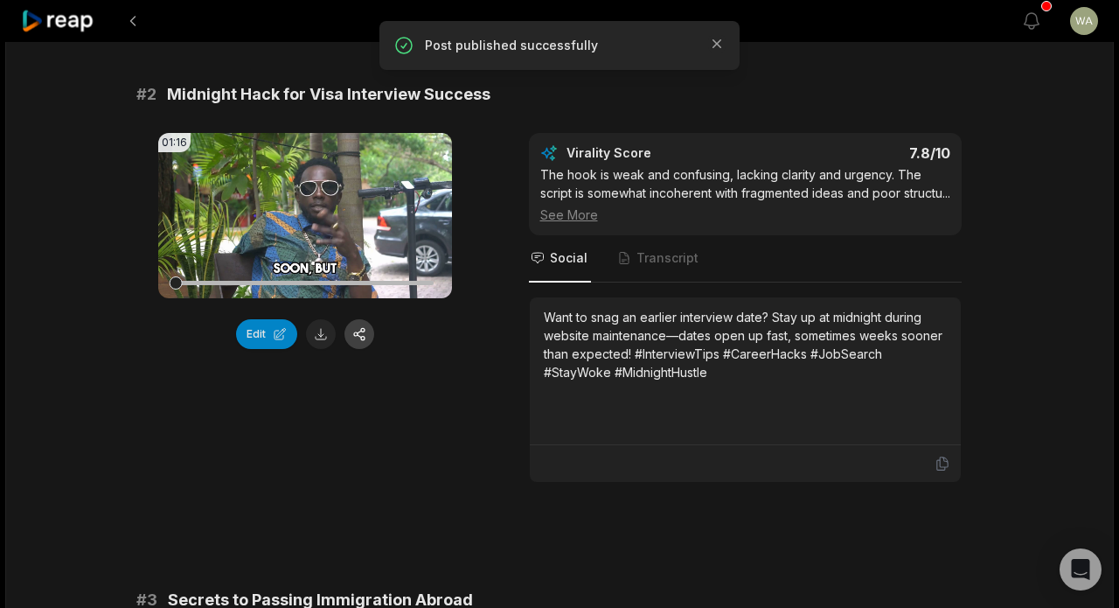
click at [362, 341] on button "button" at bounding box center [360, 334] width 30 height 30
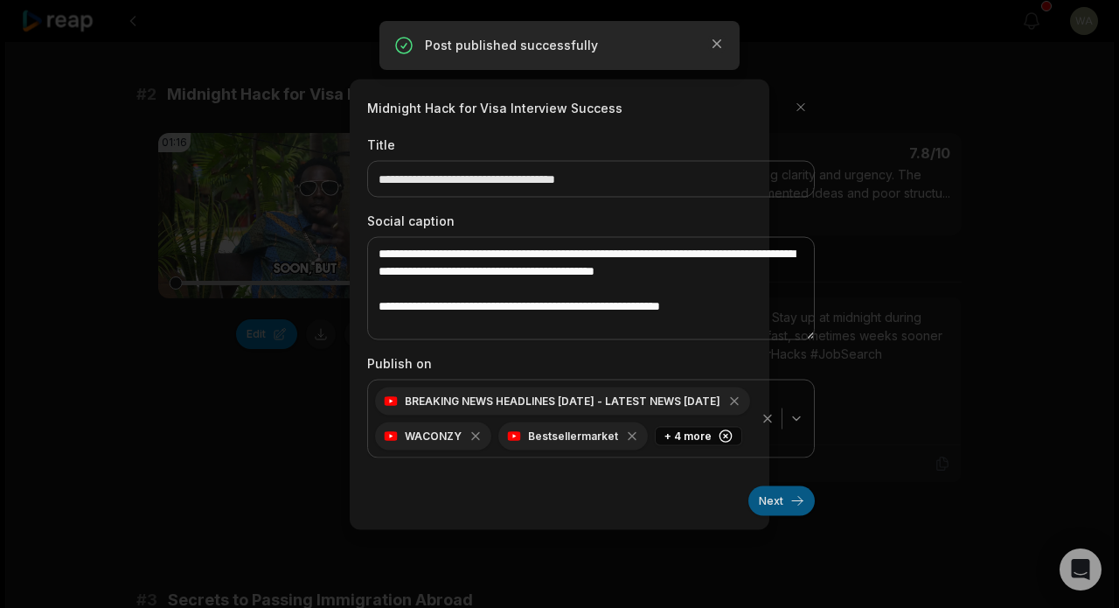
click at [792, 506] on button "Next" at bounding box center [782, 500] width 66 height 30
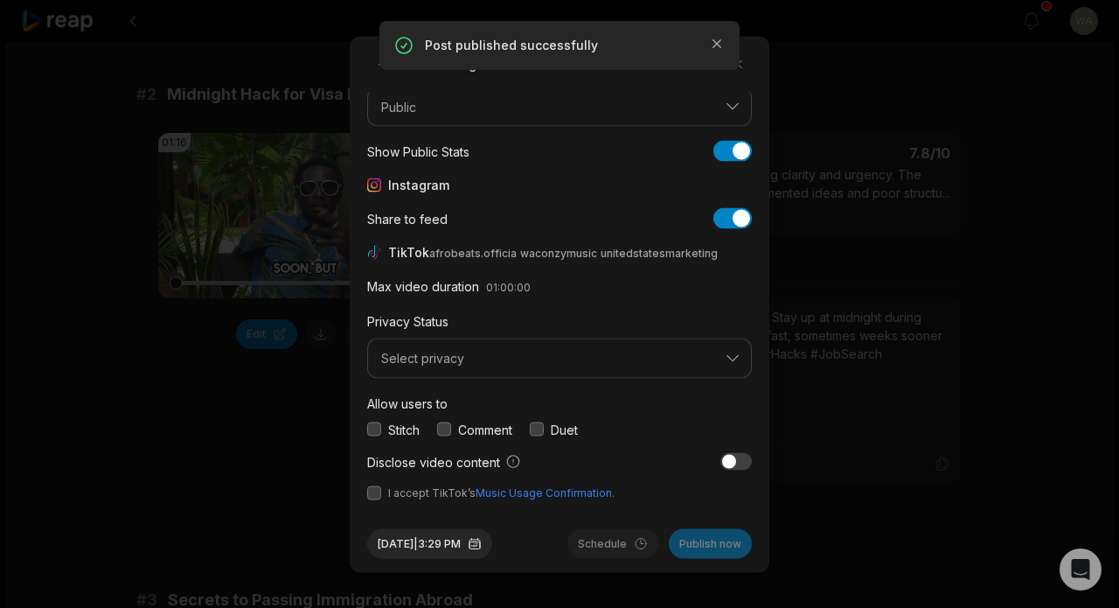
scroll to position [65, 0]
click at [498, 359] on span "Select privacy" at bounding box center [547, 360] width 332 height 16
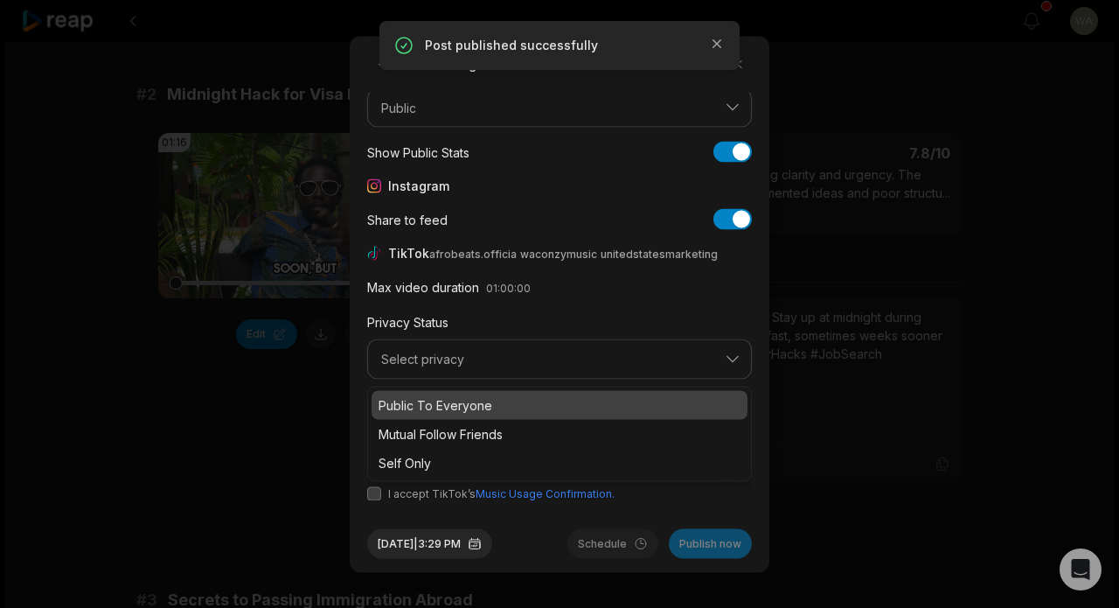
click at [481, 400] on p "Public To Everyone" at bounding box center [560, 404] width 362 height 18
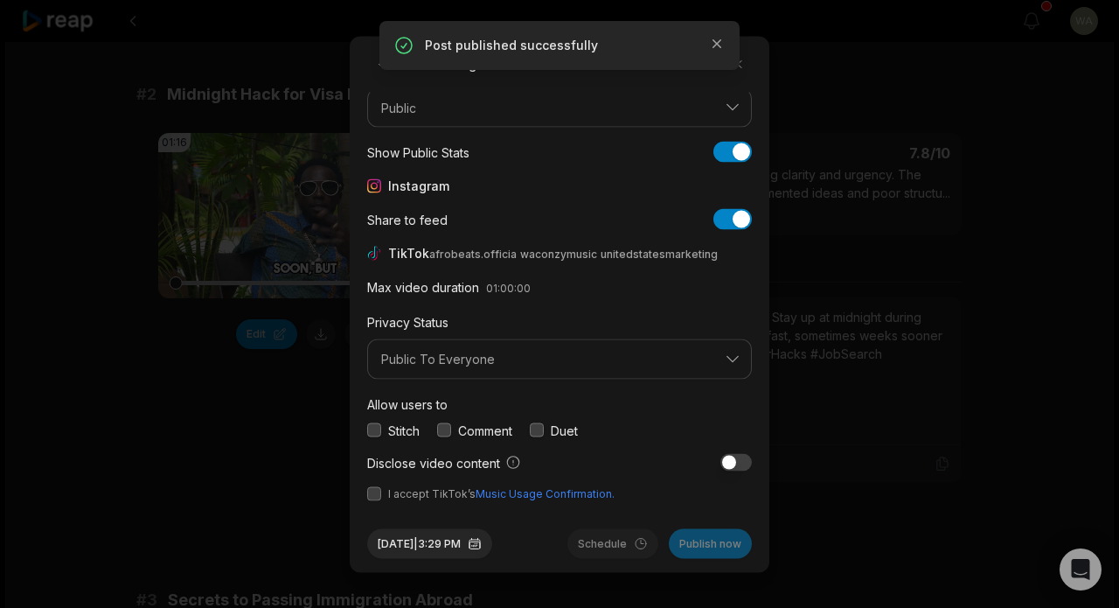
click at [376, 497] on button "button" at bounding box center [374, 493] width 14 height 14
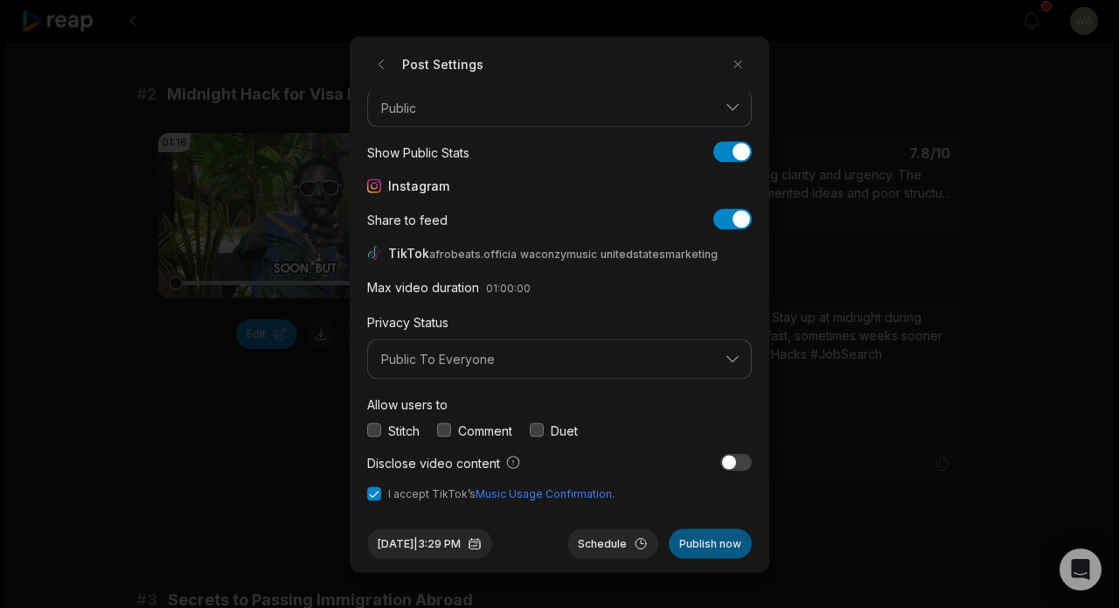
click at [730, 548] on button "Publish now" at bounding box center [710, 543] width 83 height 30
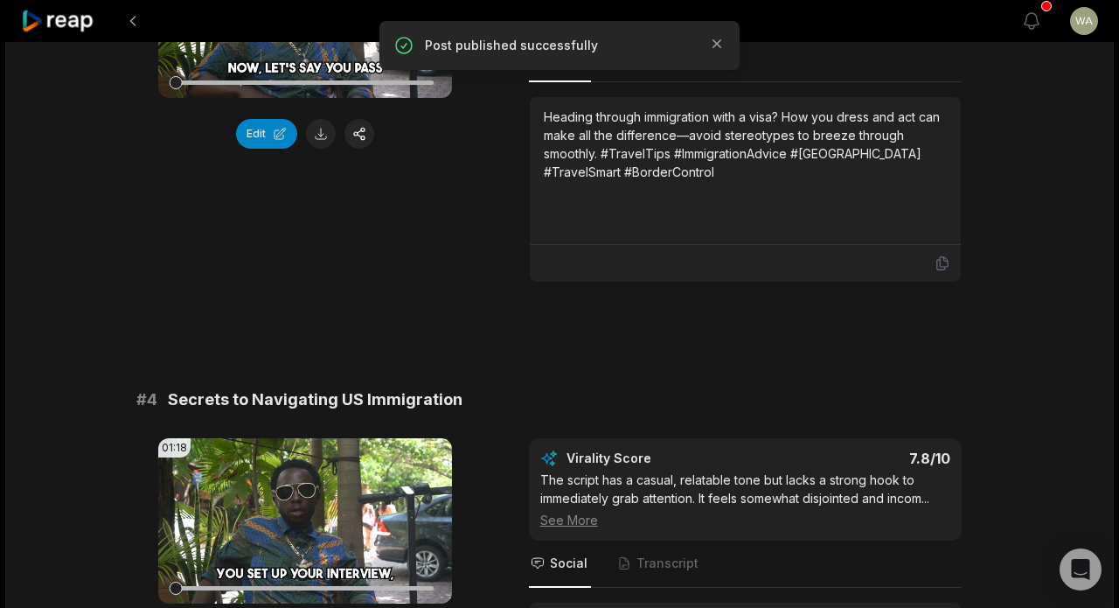
scroll to position [1327, 0]
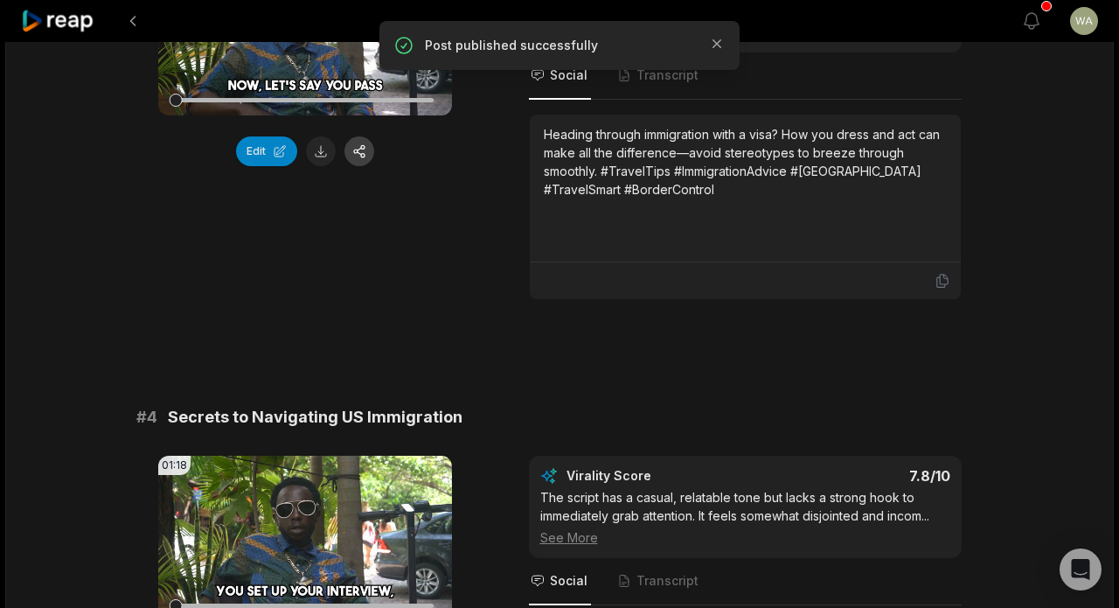
click at [361, 166] on button "button" at bounding box center [360, 151] width 30 height 30
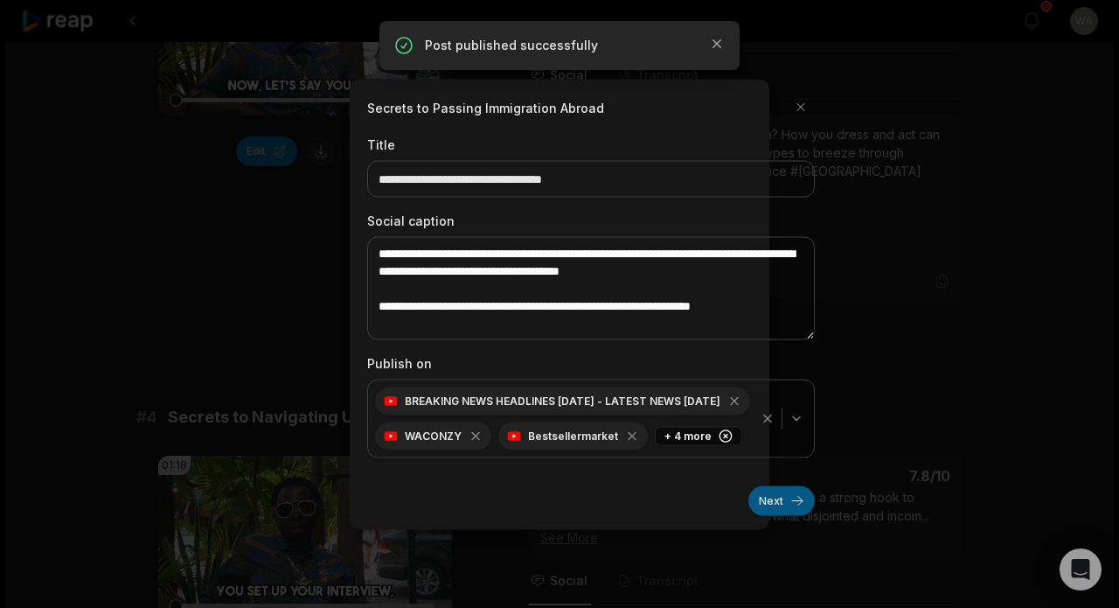
click at [781, 499] on button "Next" at bounding box center [782, 500] width 66 height 30
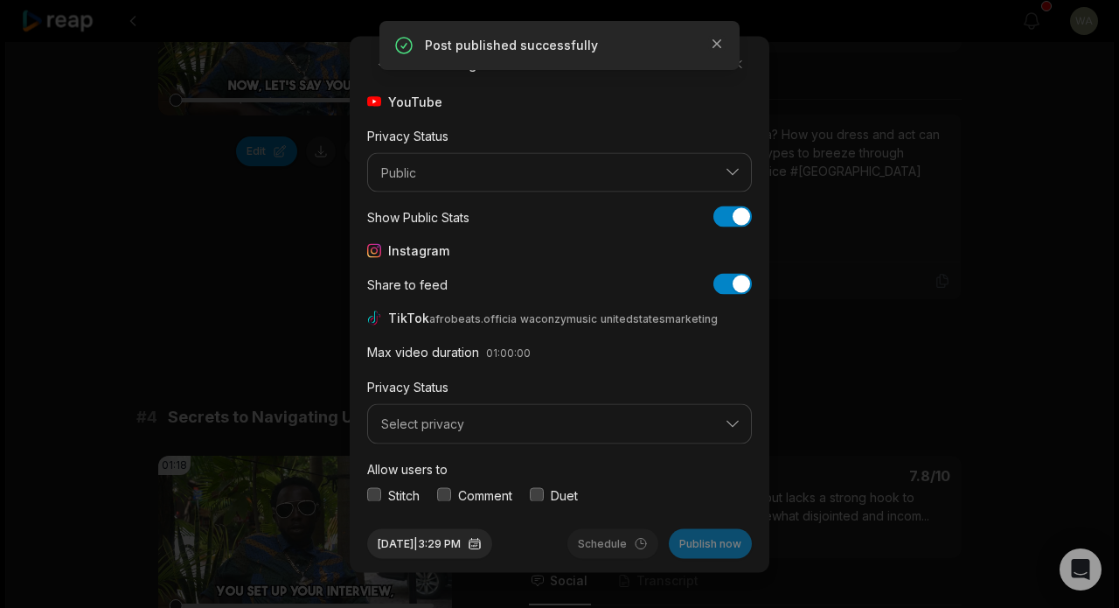
click at [595, 429] on span "Select privacy" at bounding box center [547, 424] width 332 height 16
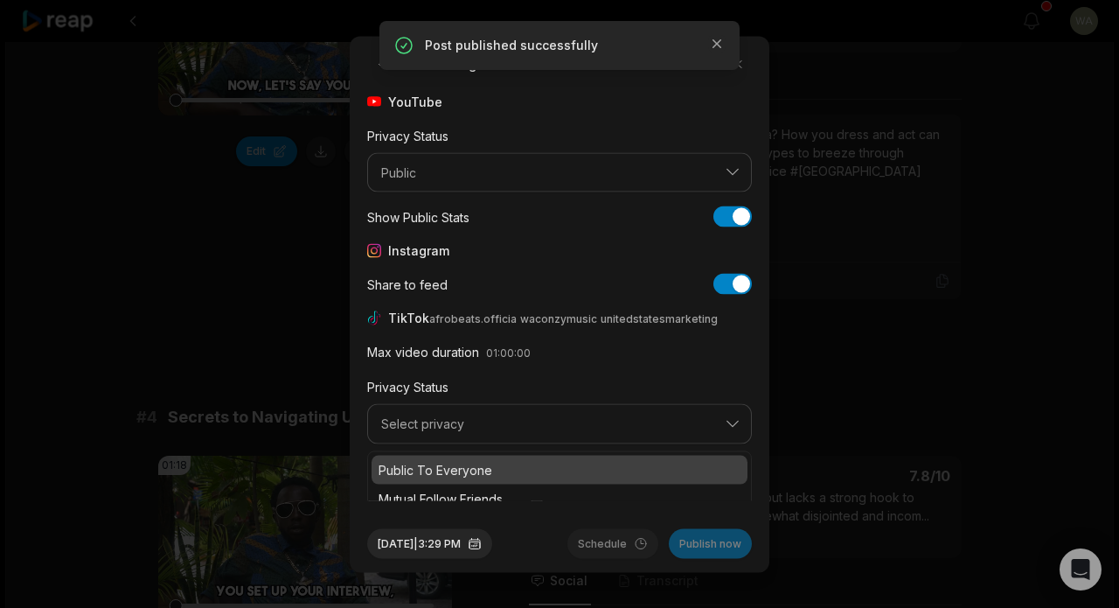
click at [574, 461] on p "Public To Everyone" at bounding box center [560, 469] width 362 height 18
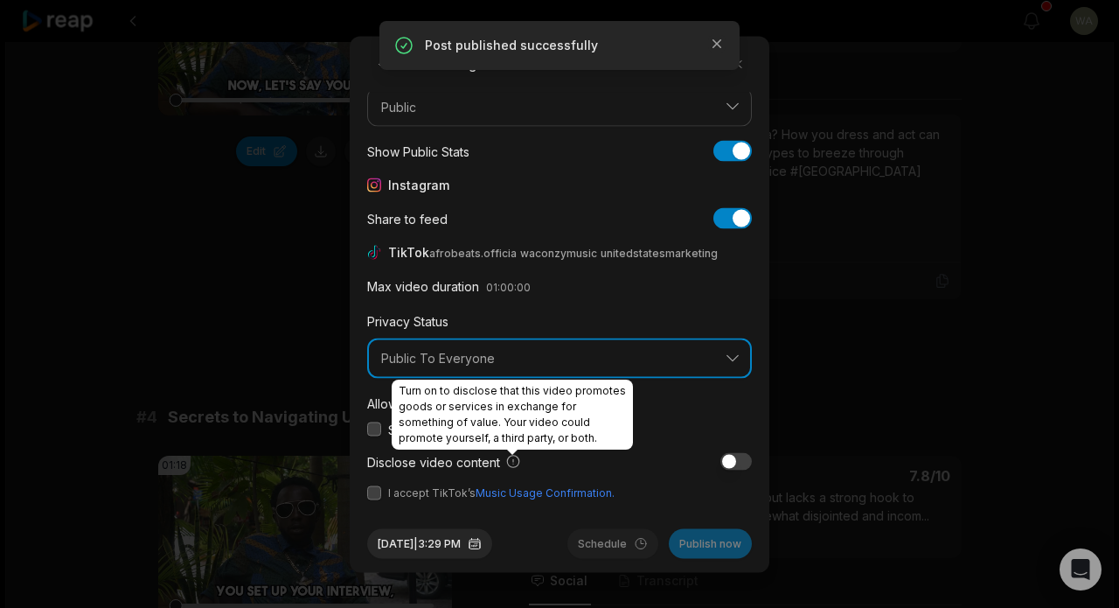
scroll to position [65, 0]
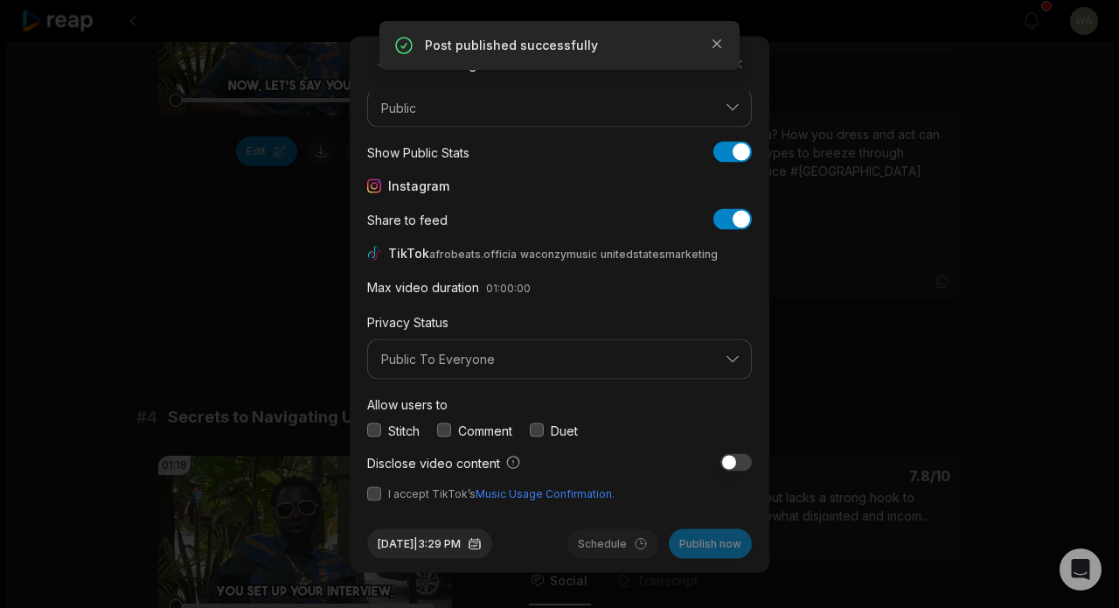
click at [373, 498] on button "button" at bounding box center [374, 493] width 14 height 14
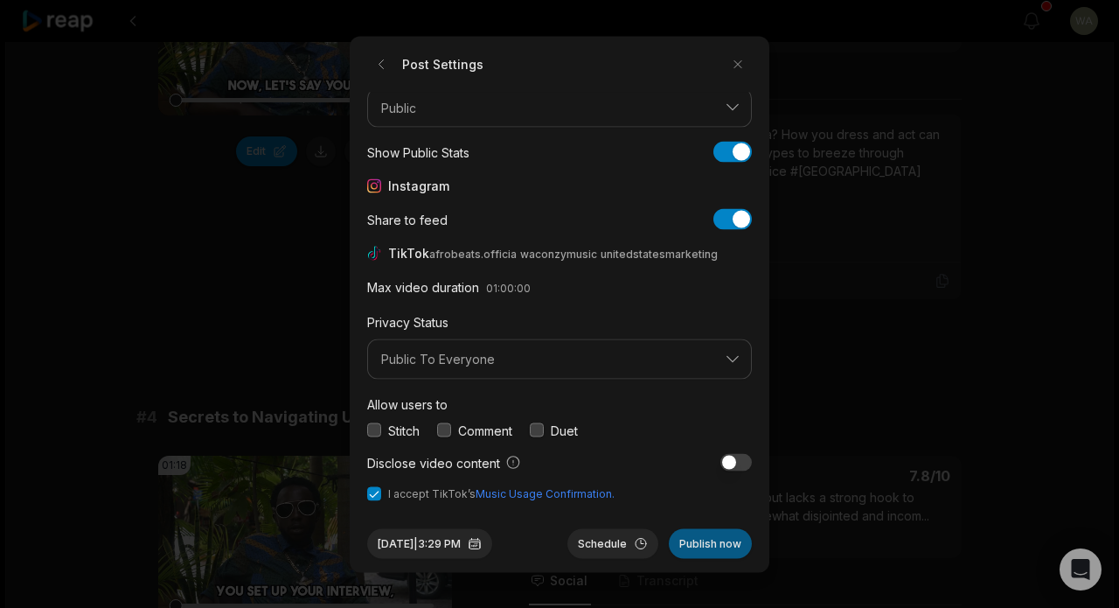
click at [713, 555] on button "Publish now" at bounding box center [710, 543] width 83 height 30
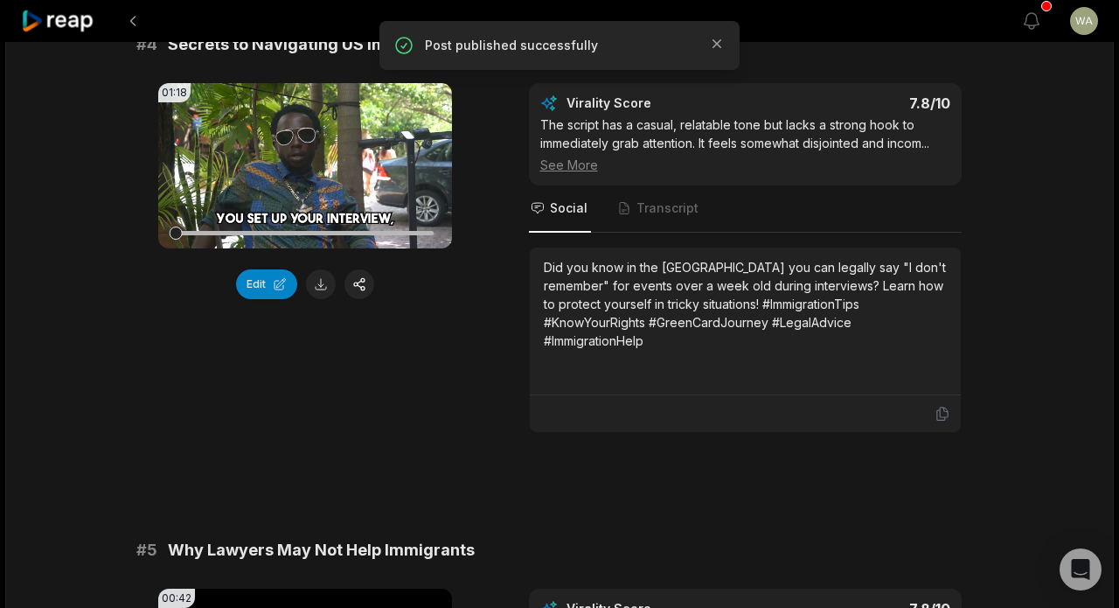
scroll to position [1793, 0]
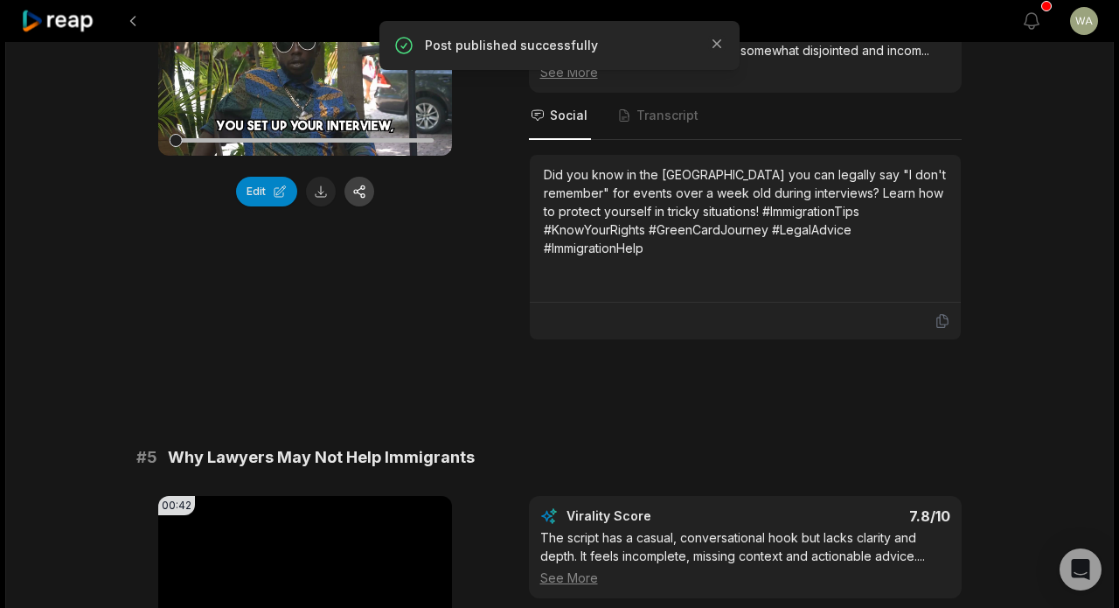
click at [359, 206] on button "button" at bounding box center [360, 192] width 30 height 30
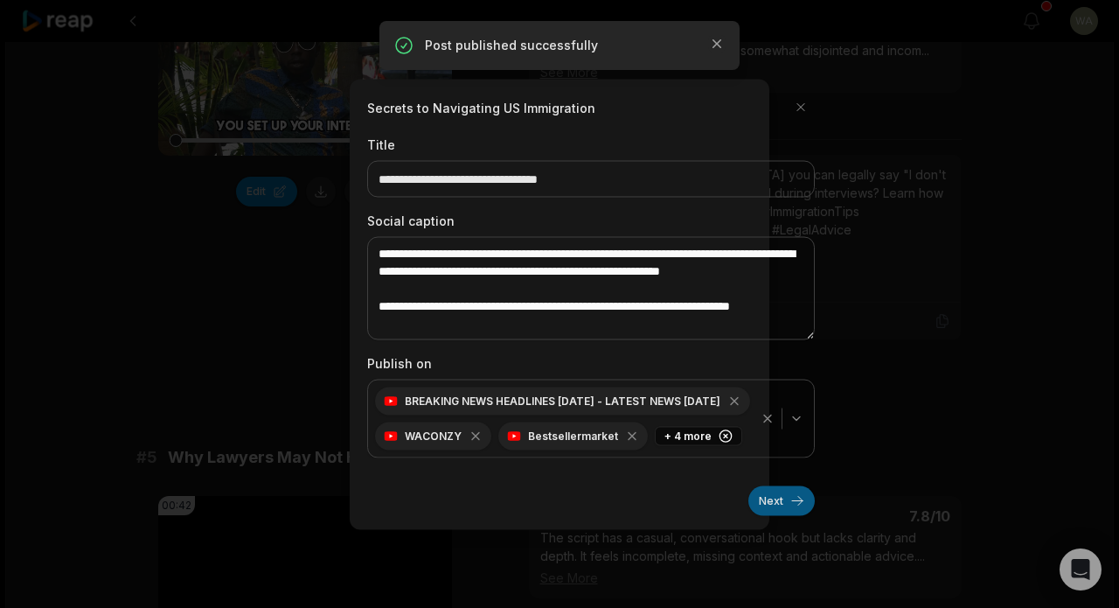
click at [783, 502] on button "Next" at bounding box center [782, 500] width 66 height 30
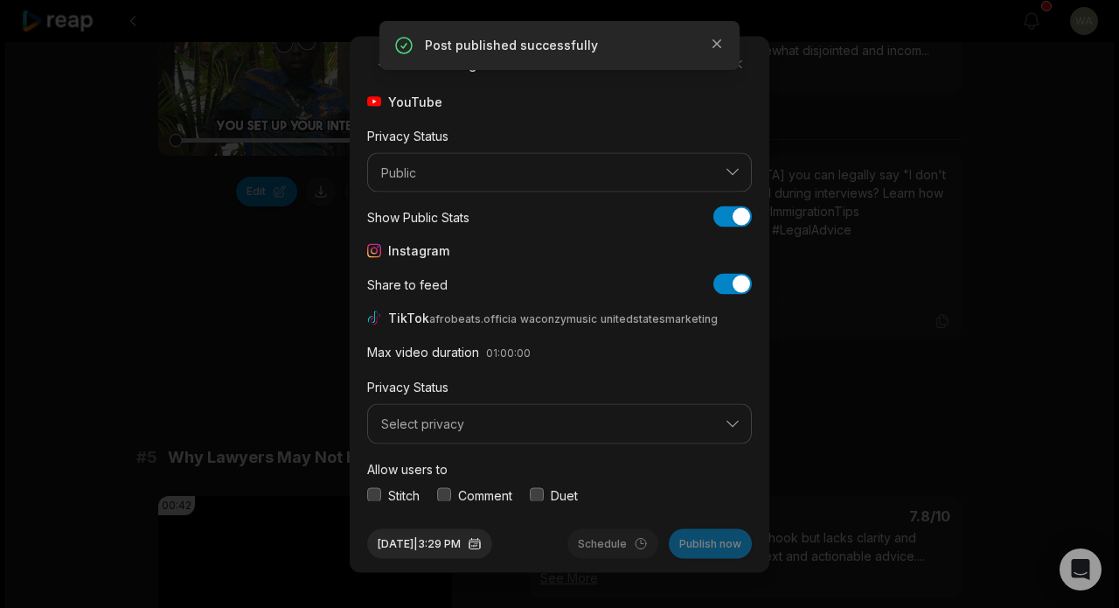
click at [581, 420] on span "Select privacy" at bounding box center [547, 424] width 332 height 16
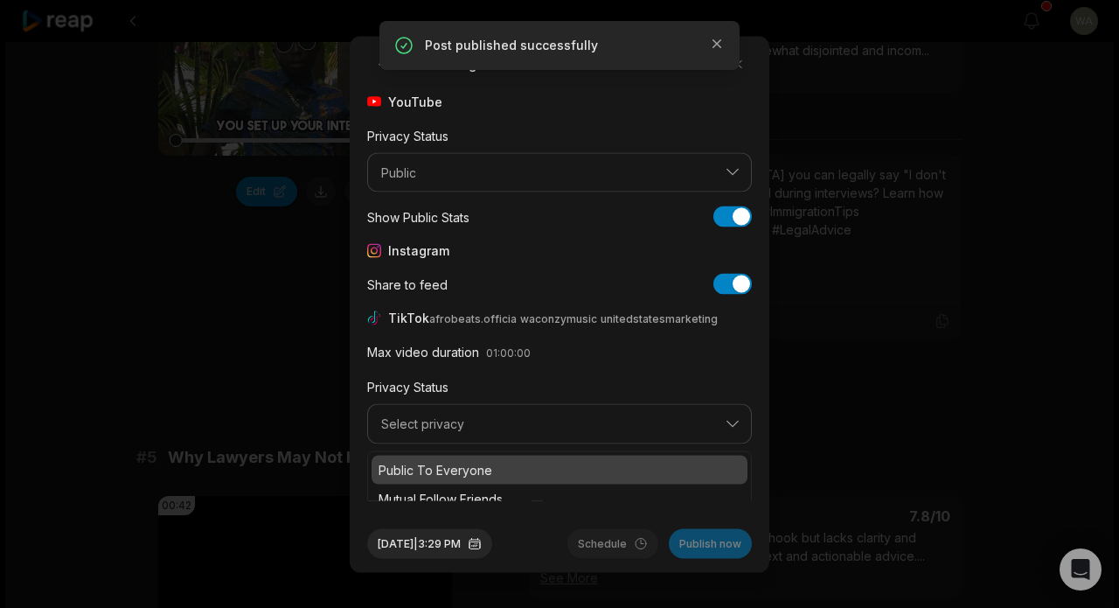
click at [564, 469] on p "Public To Everyone" at bounding box center [560, 469] width 362 height 18
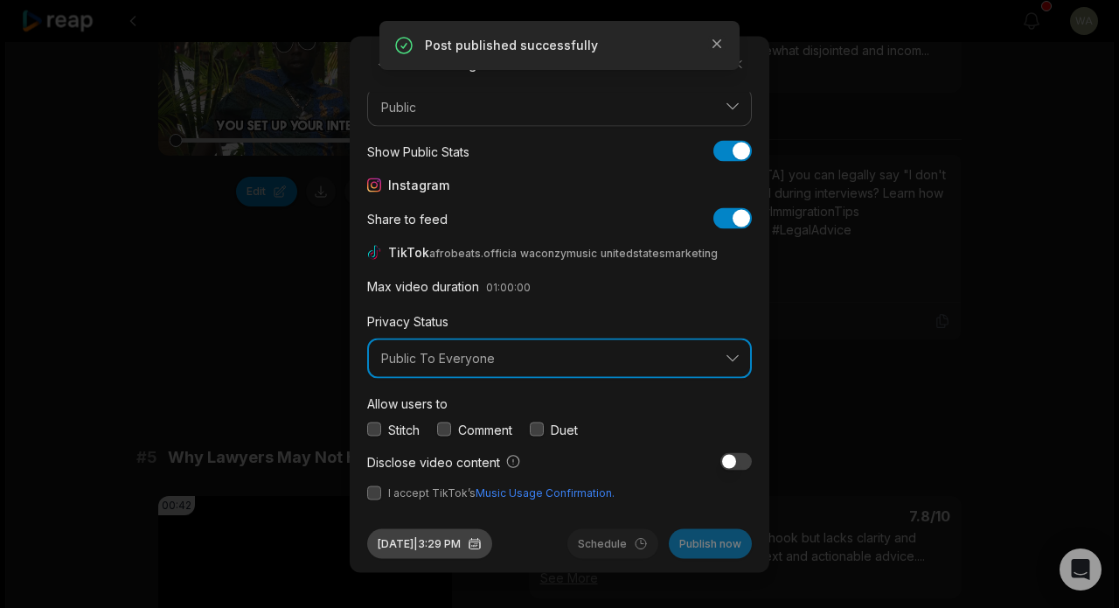
scroll to position [65, 0]
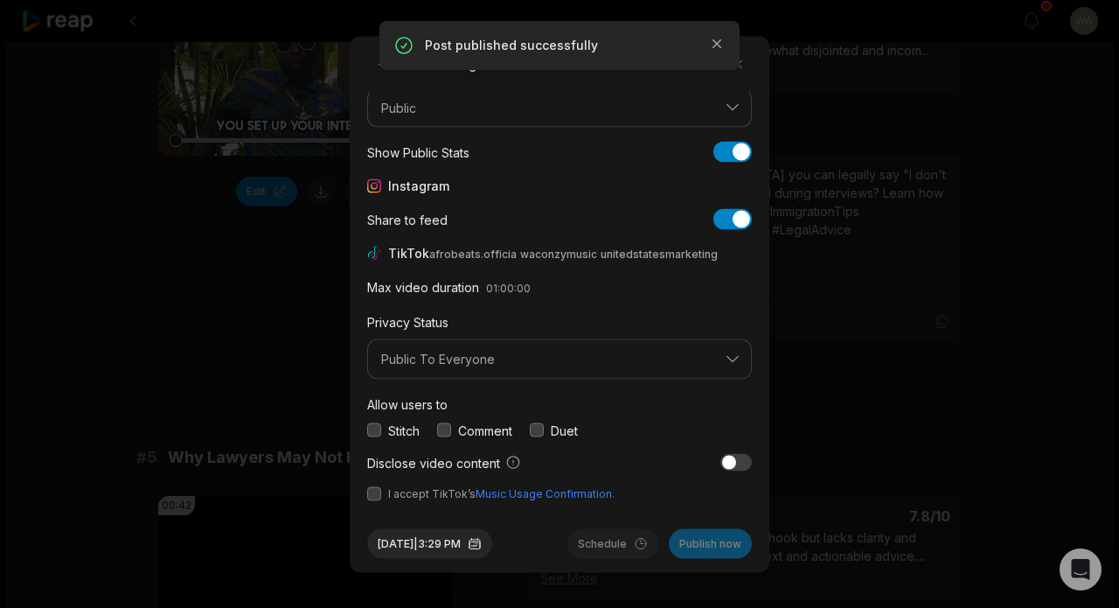
click at [372, 498] on button "button" at bounding box center [374, 493] width 14 height 14
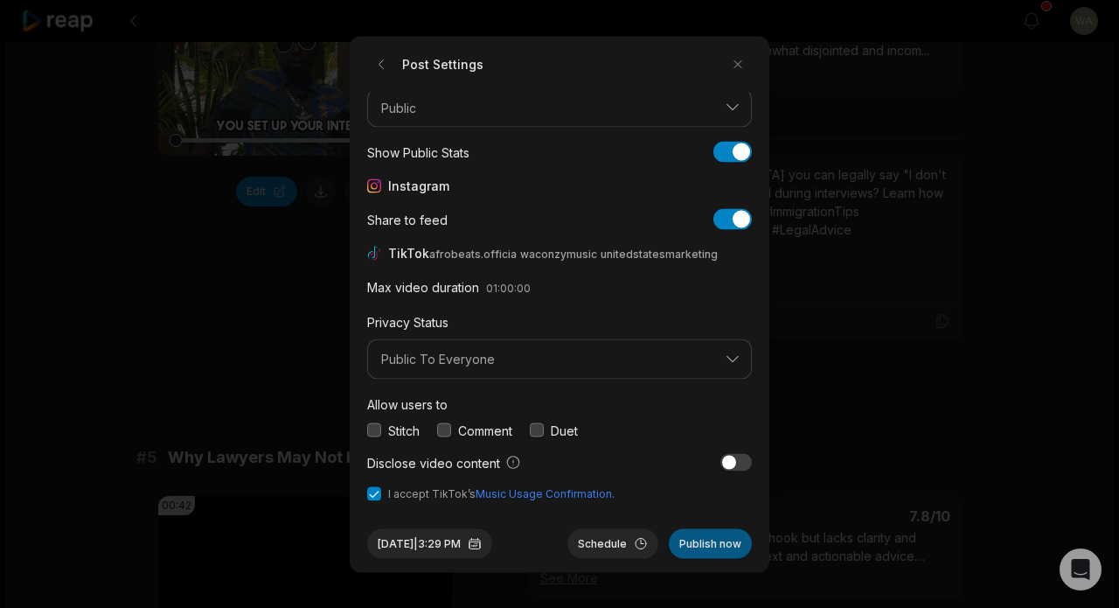
click at [707, 552] on button "Publish now" at bounding box center [710, 543] width 83 height 30
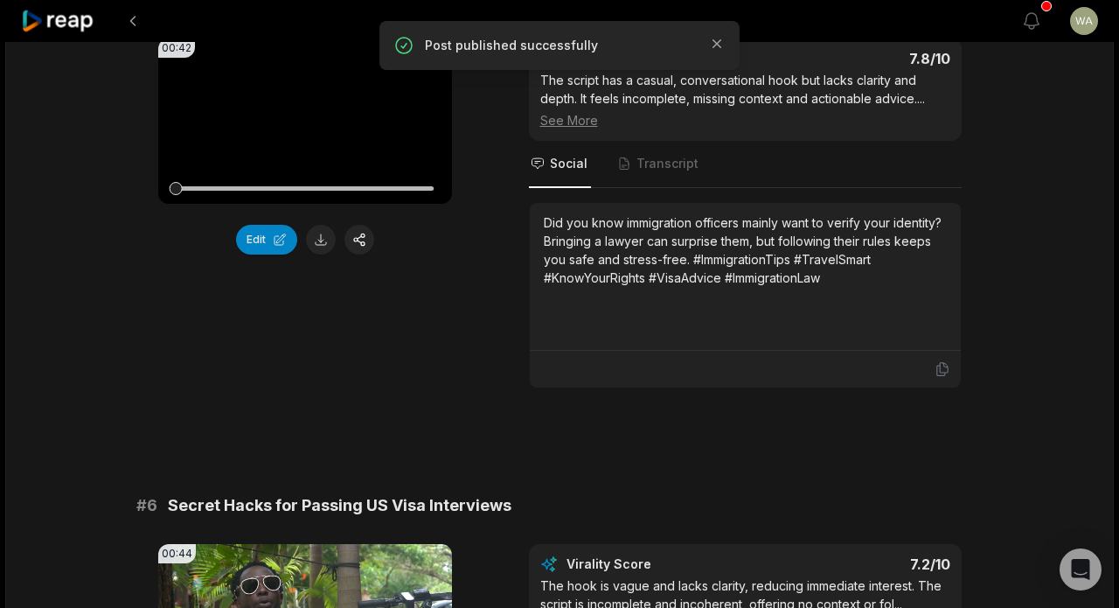
scroll to position [2221, 0]
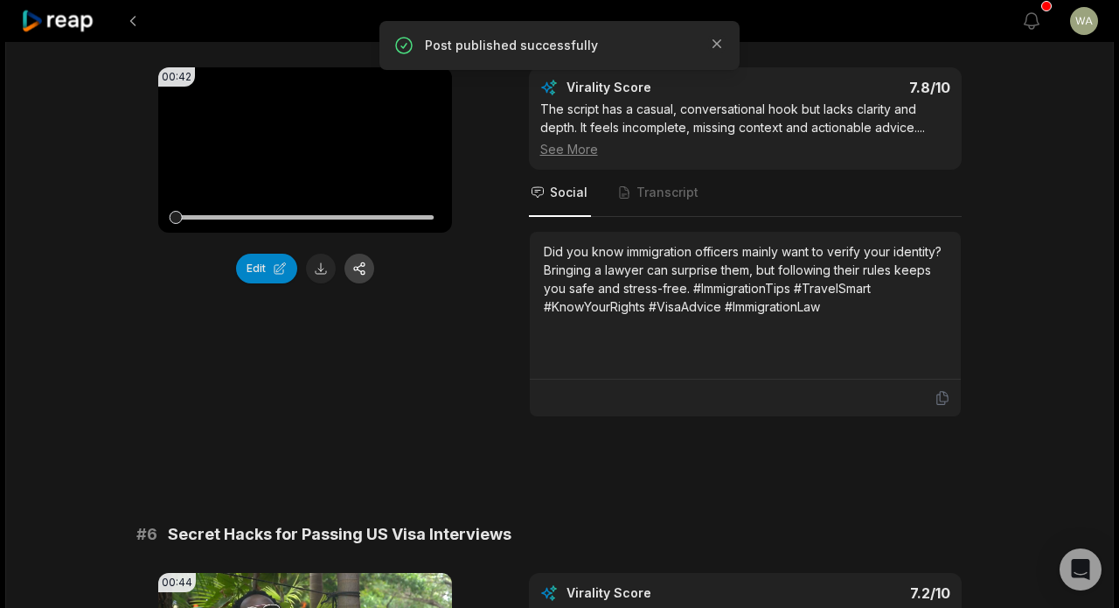
click at [366, 283] on button "button" at bounding box center [360, 269] width 30 height 30
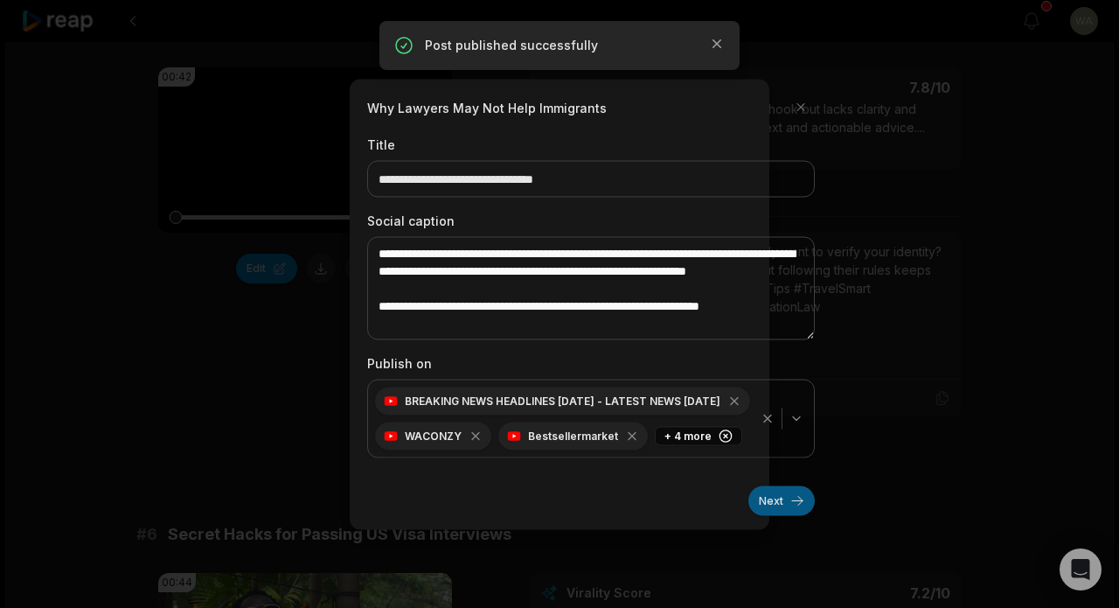
click at [788, 506] on button "Next" at bounding box center [782, 500] width 66 height 30
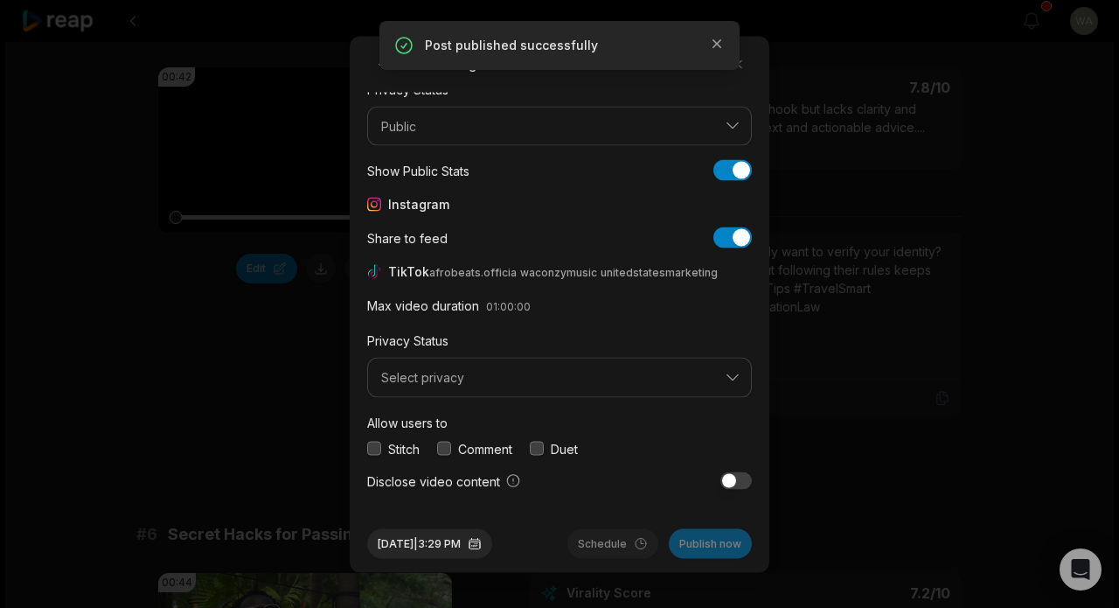
scroll to position [65, 0]
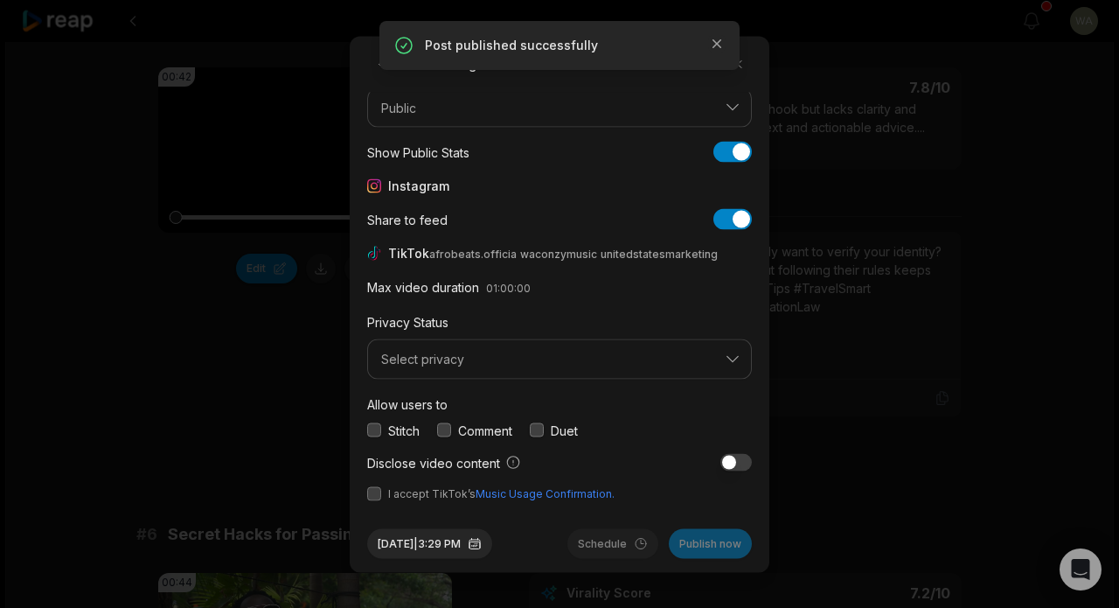
click at [569, 366] on button "Select privacy" at bounding box center [559, 359] width 385 height 40
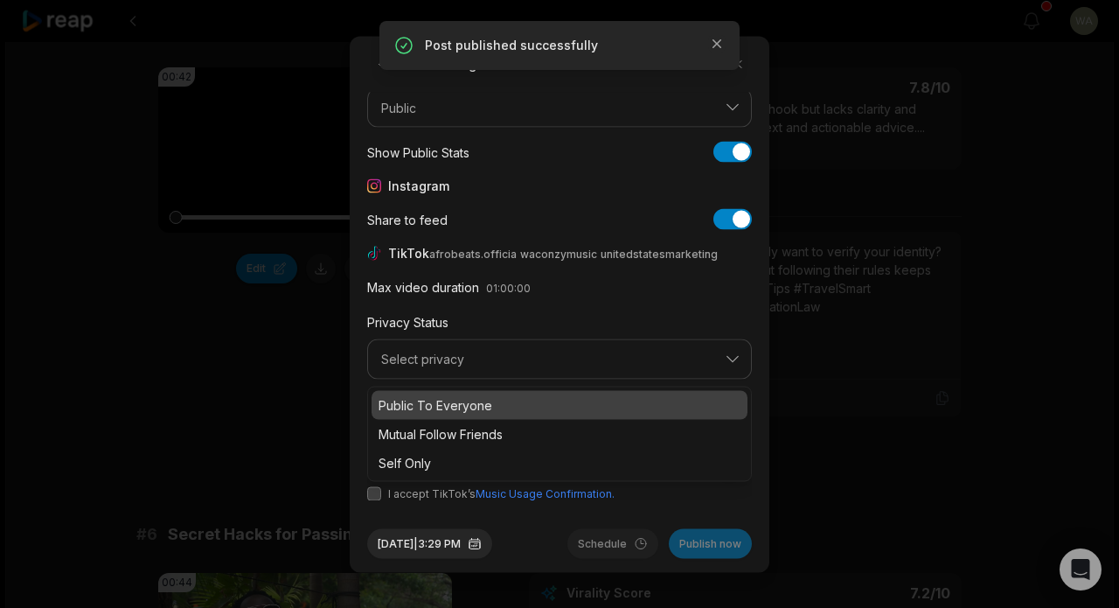
click at [565, 411] on p "Public To Everyone" at bounding box center [560, 404] width 362 height 18
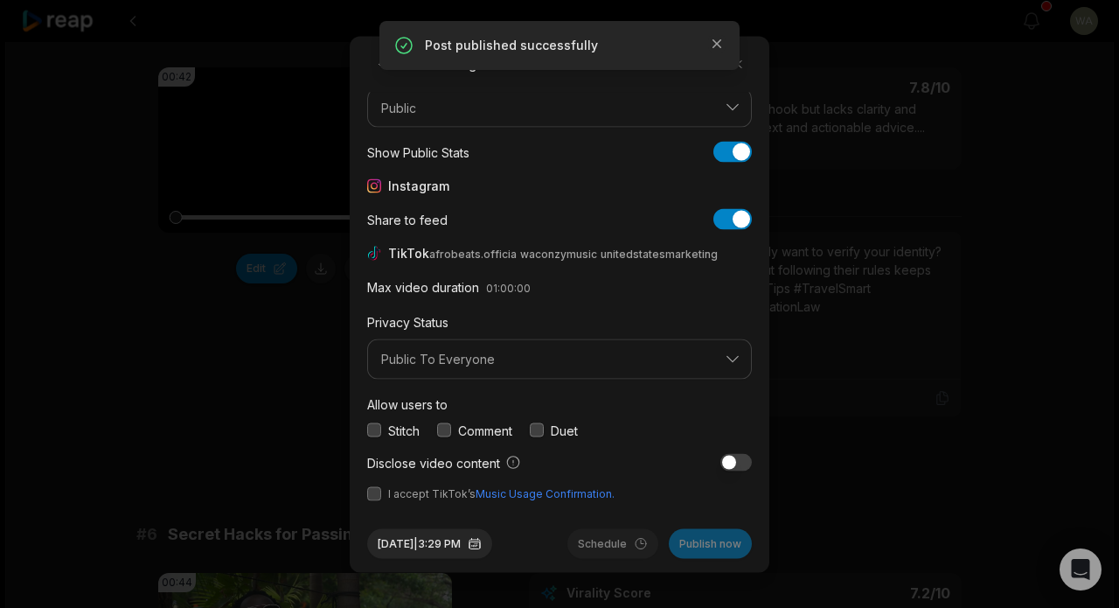
click at [377, 491] on button "button" at bounding box center [374, 493] width 14 height 14
click at [726, 553] on button "Publish now" at bounding box center [710, 543] width 83 height 30
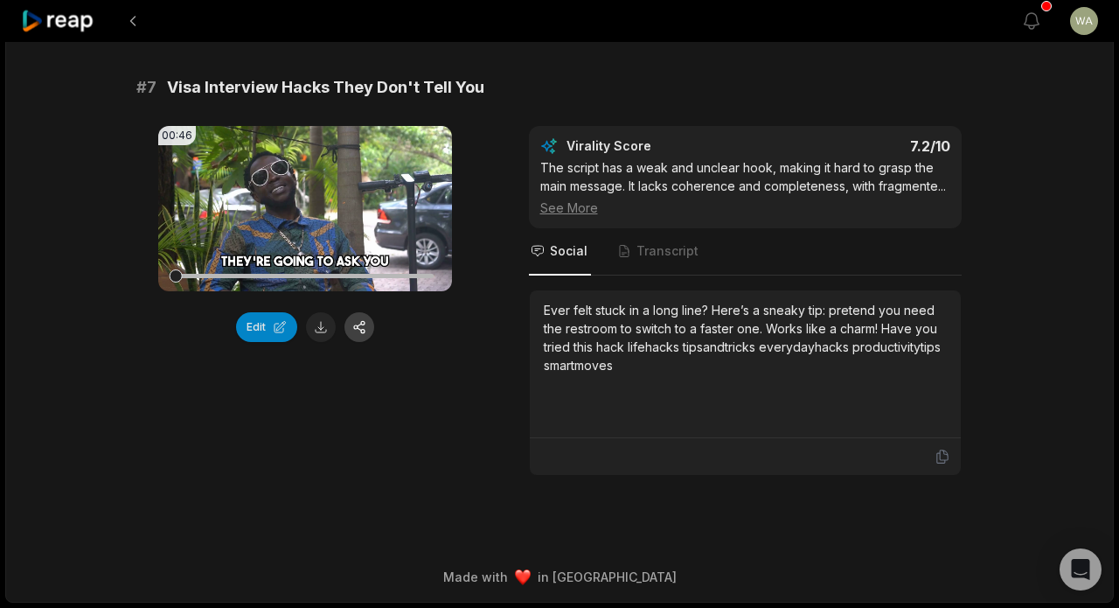
scroll to position [3210, 0]
click at [357, 315] on button "button" at bounding box center [360, 327] width 30 height 30
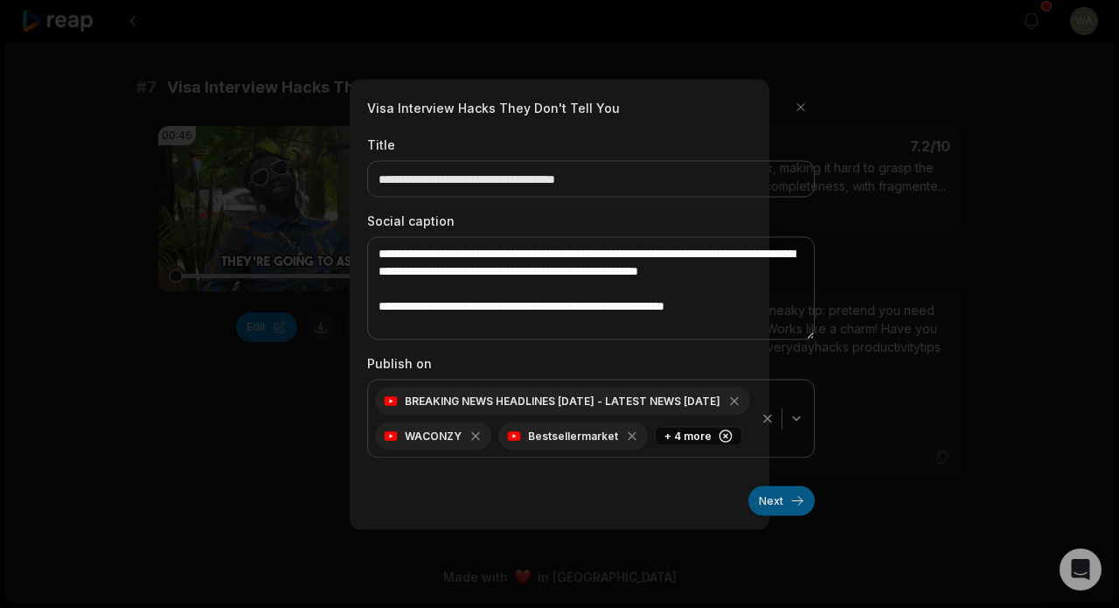
click at [786, 504] on button "Next" at bounding box center [782, 500] width 66 height 30
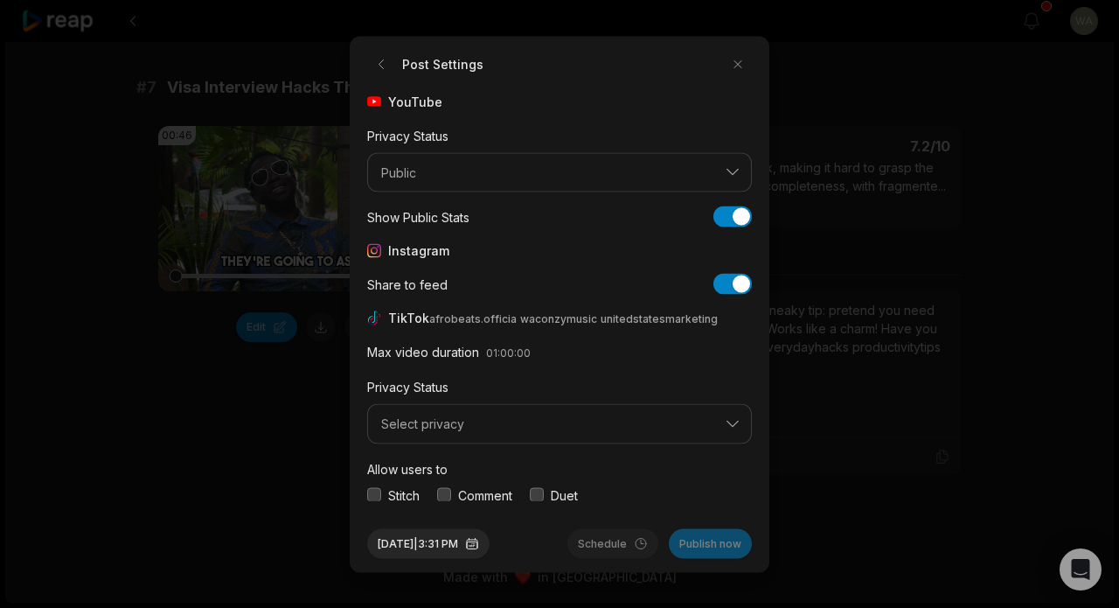
click at [533, 415] on button "Select privacy" at bounding box center [559, 424] width 385 height 40
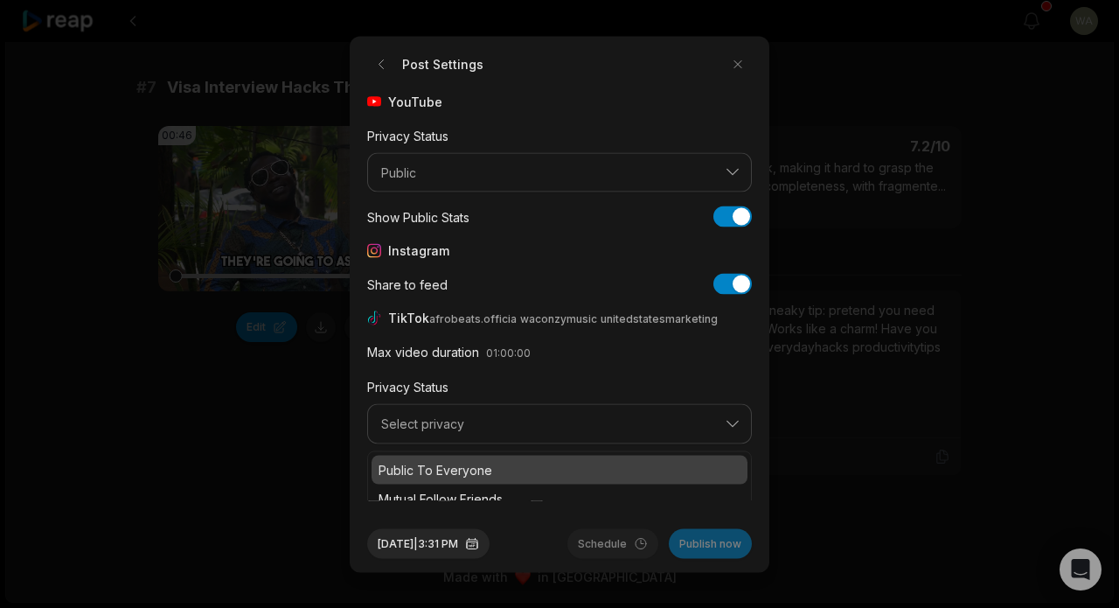
click at [530, 455] on div "Public To Everyone" at bounding box center [560, 469] width 376 height 29
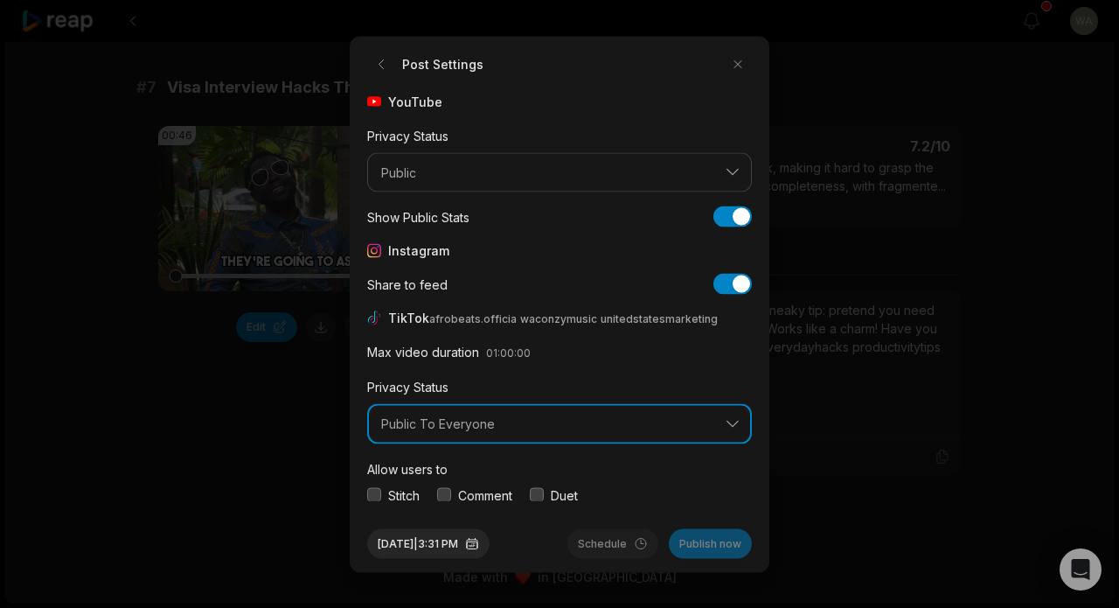
scroll to position [65, 0]
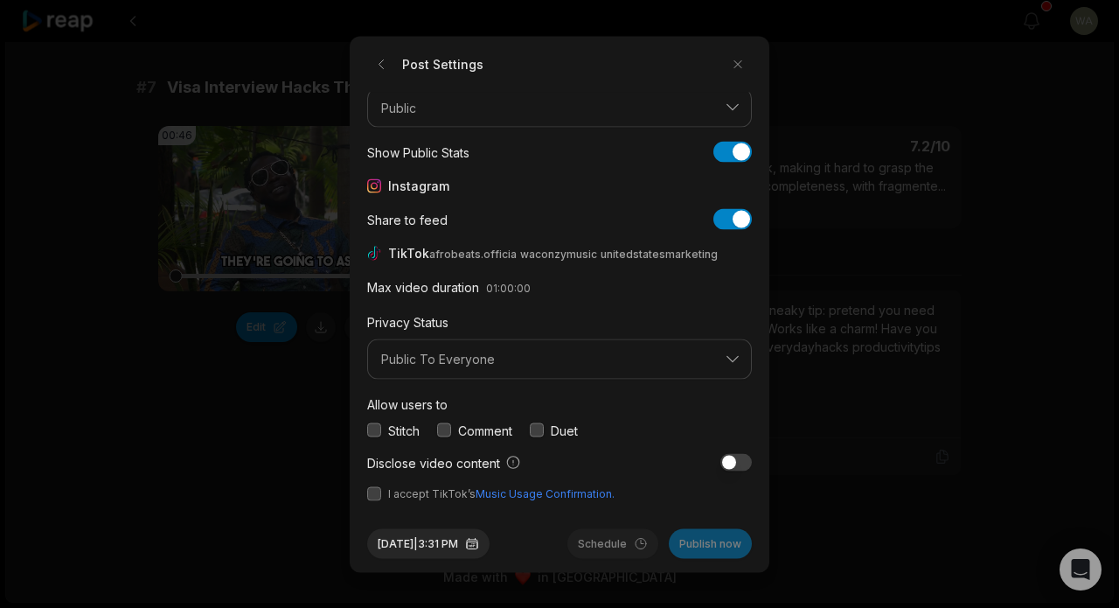
click at [372, 494] on button "button" at bounding box center [374, 493] width 14 height 14
click at [707, 546] on button "Publish now" at bounding box center [710, 543] width 83 height 30
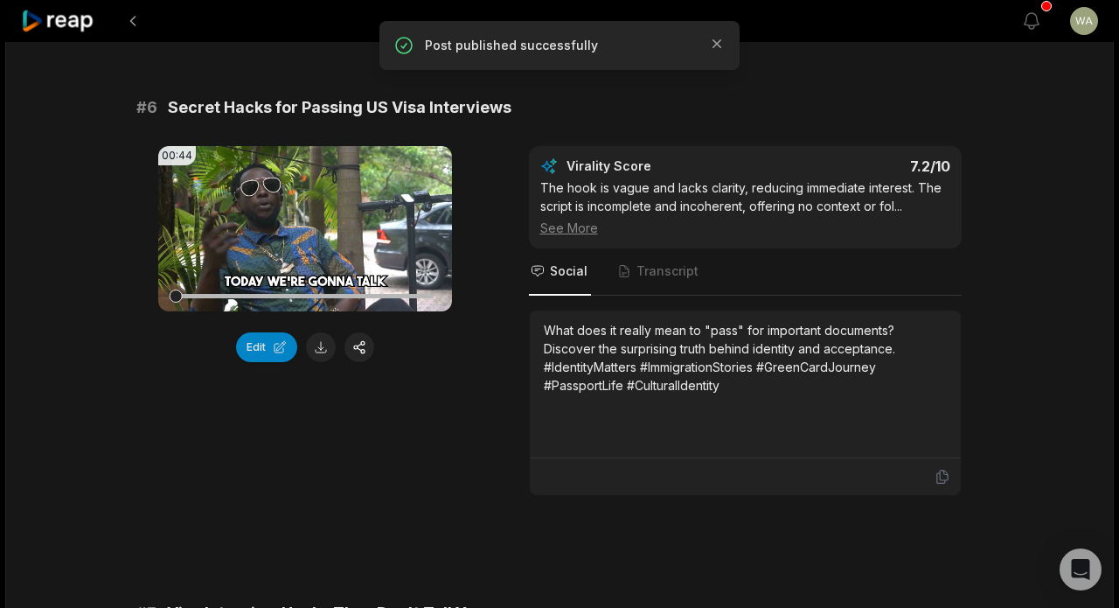
scroll to position [2647, 0]
click at [353, 363] on button "button" at bounding box center [360, 348] width 30 height 30
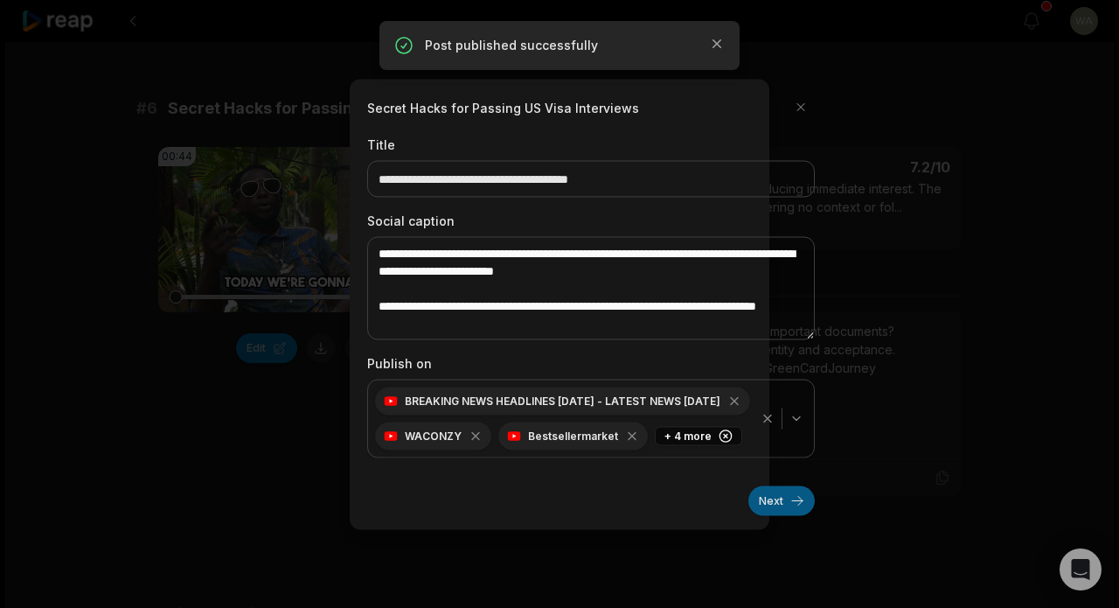
click at [776, 500] on button "Next" at bounding box center [782, 500] width 66 height 30
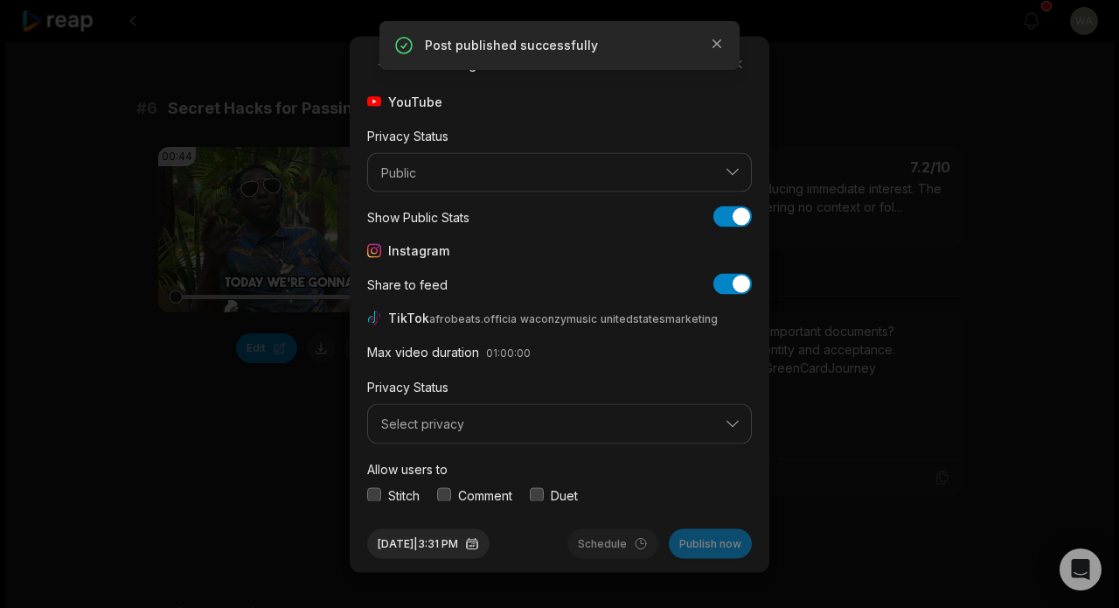
click at [525, 421] on span "Select privacy" at bounding box center [547, 424] width 332 height 16
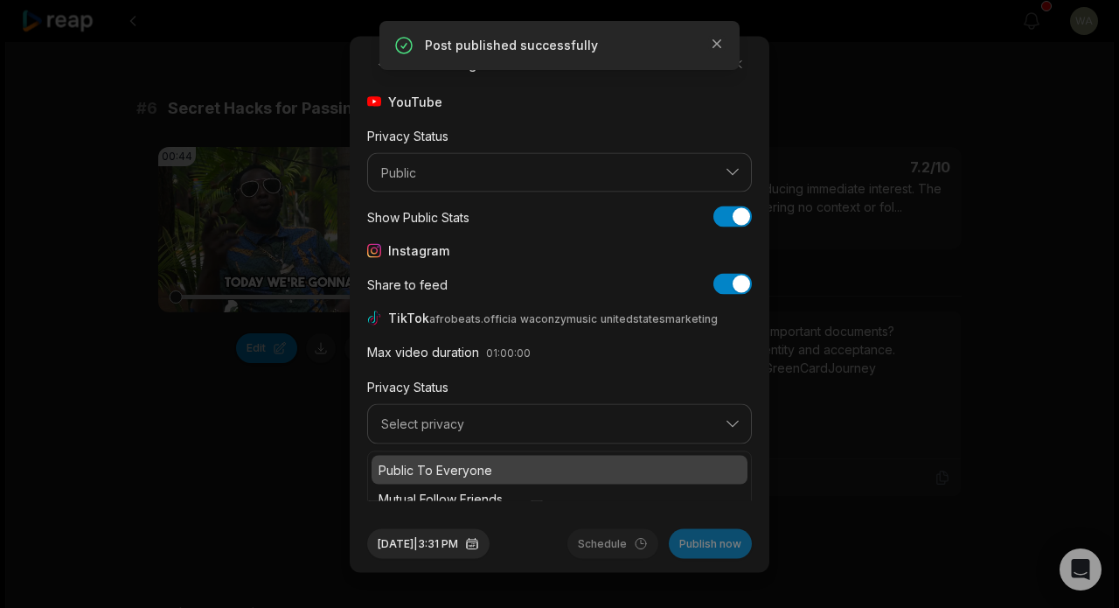
click at [512, 456] on div "Public To Everyone" at bounding box center [560, 469] width 376 height 29
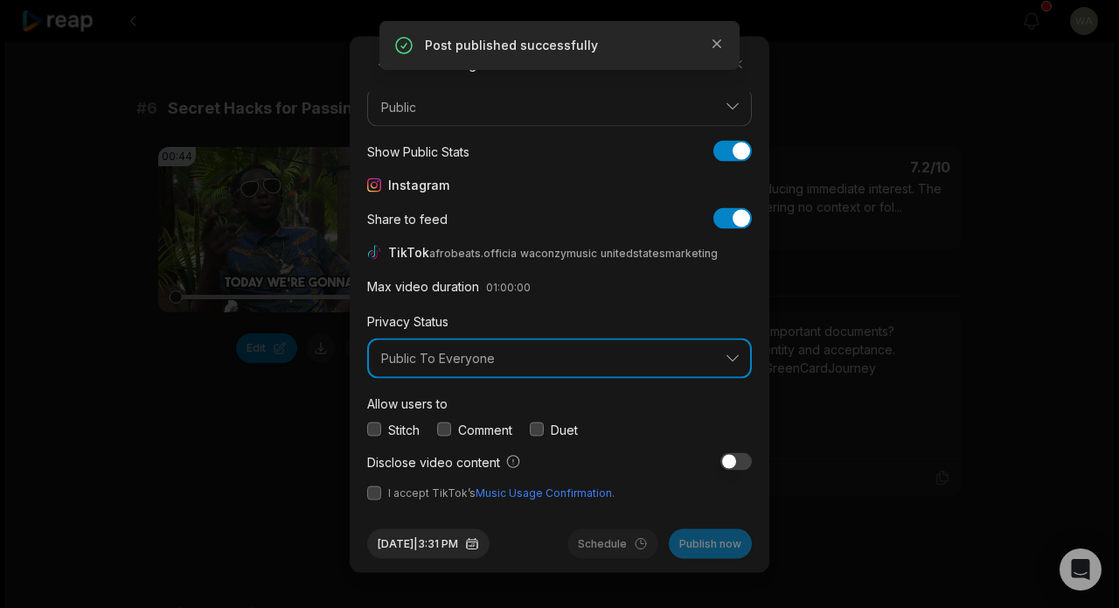
scroll to position [65, 0]
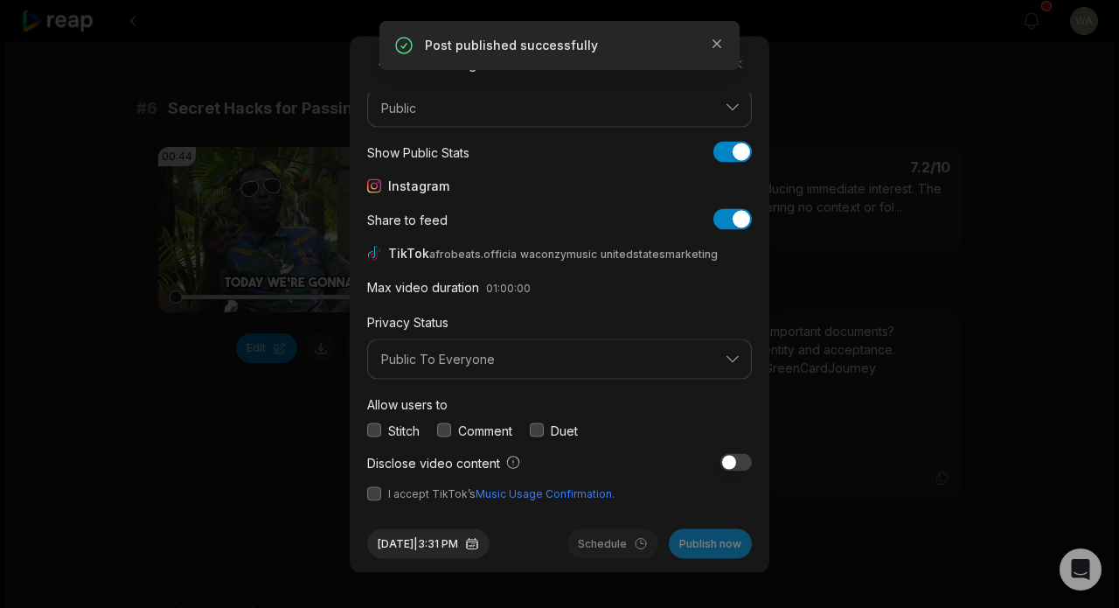
click at [380, 489] on button "button" at bounding box center [374, 493] width 14 height 14
click at [714, 541] on button "Publish now" at bounding box center [710, 543] width 83 height 30
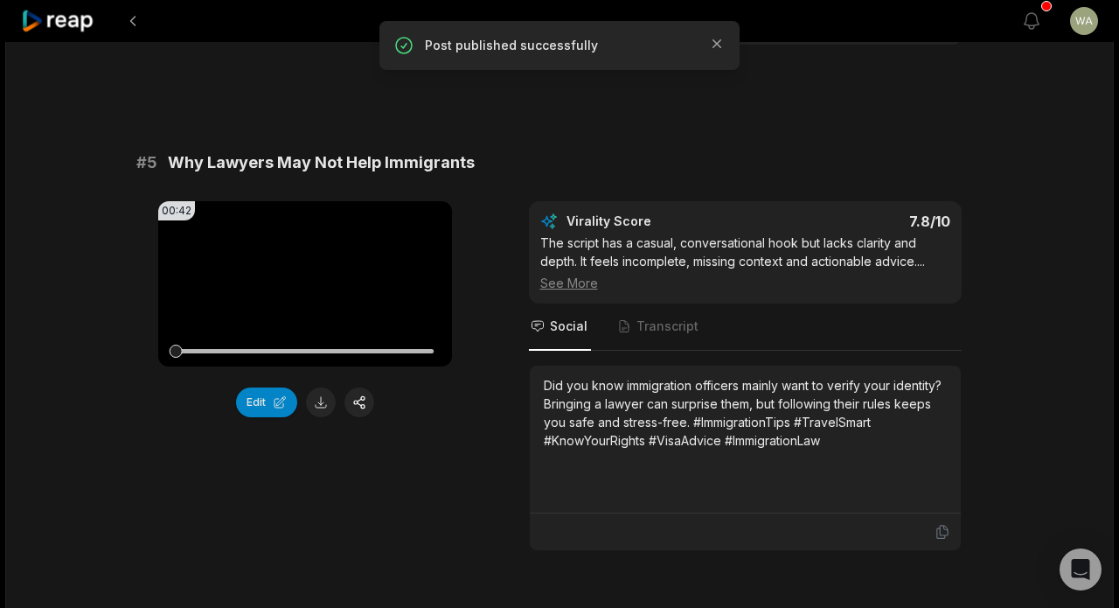
scroll to position [2071, 0]
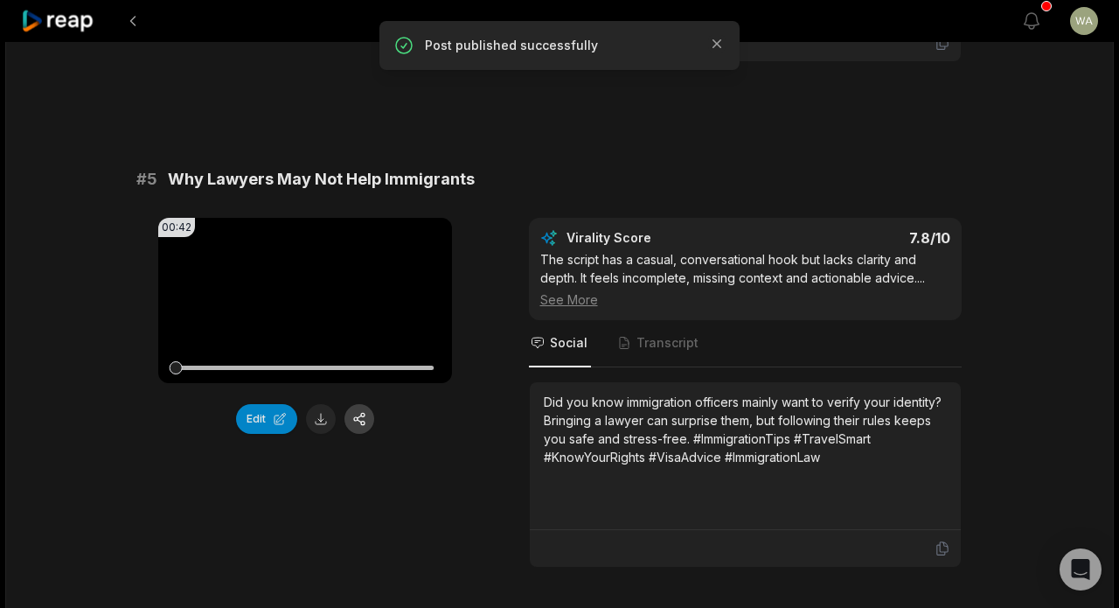
click at [364, 434] on button "button" at bounding box center [360, 419] width 30 height 30
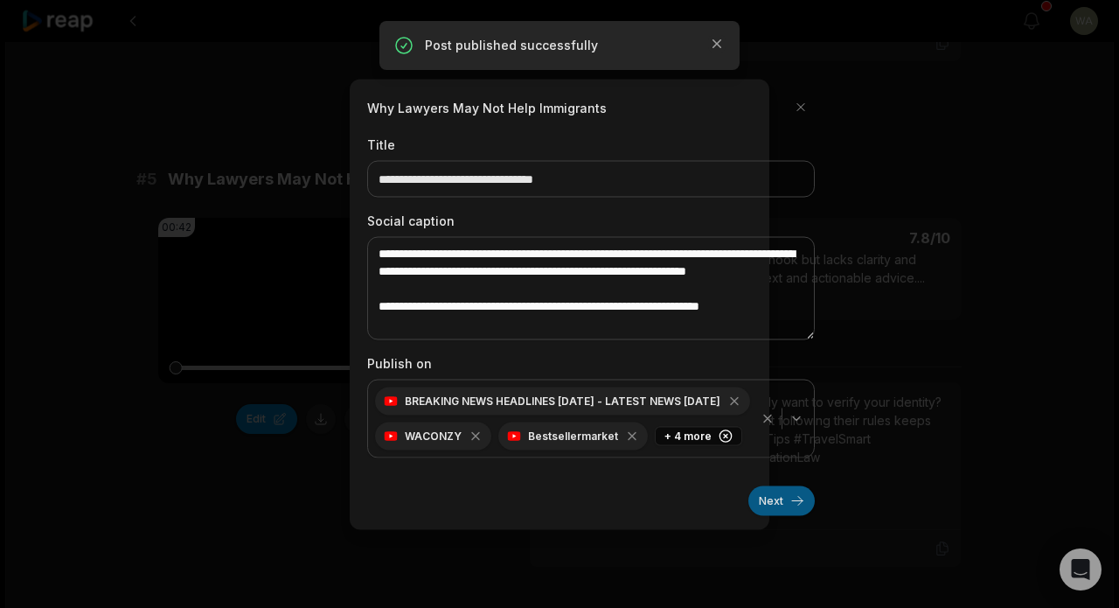
click at [769, 505] on button "Next" at bounding box center [782, 500] width 66 height 30
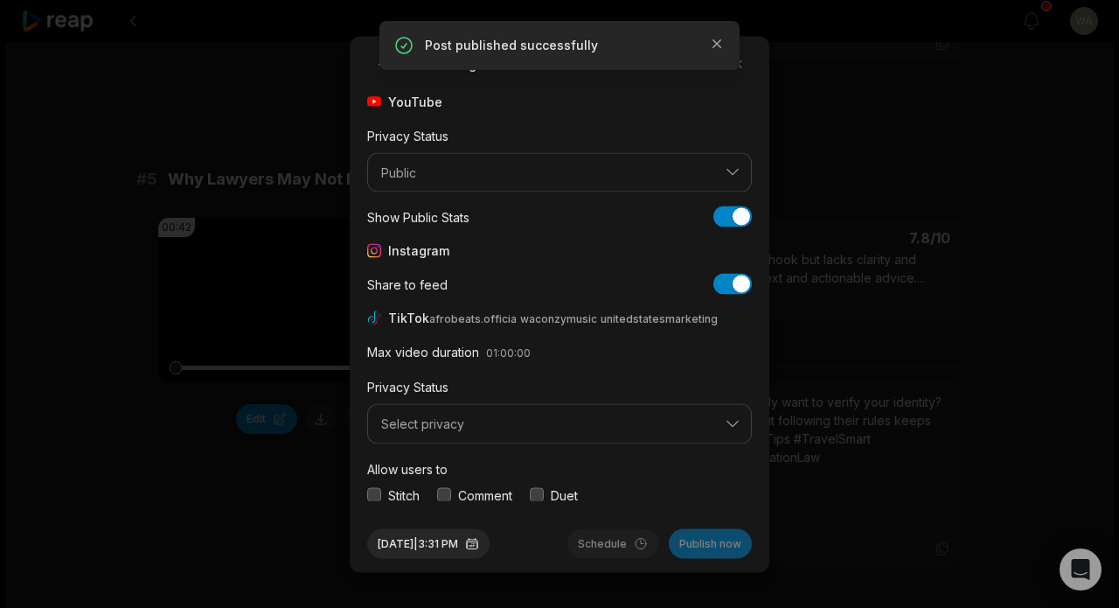
click at [554, 451] on div "YouTube Privacy Status Public Show Public Stats Show Public Stats Instagram Sha…" at bounding box center [559, 296] width 385 height 408
click at [535, 428] on span "Select privacy" at bounding box center [547, 424] width 332 height 16
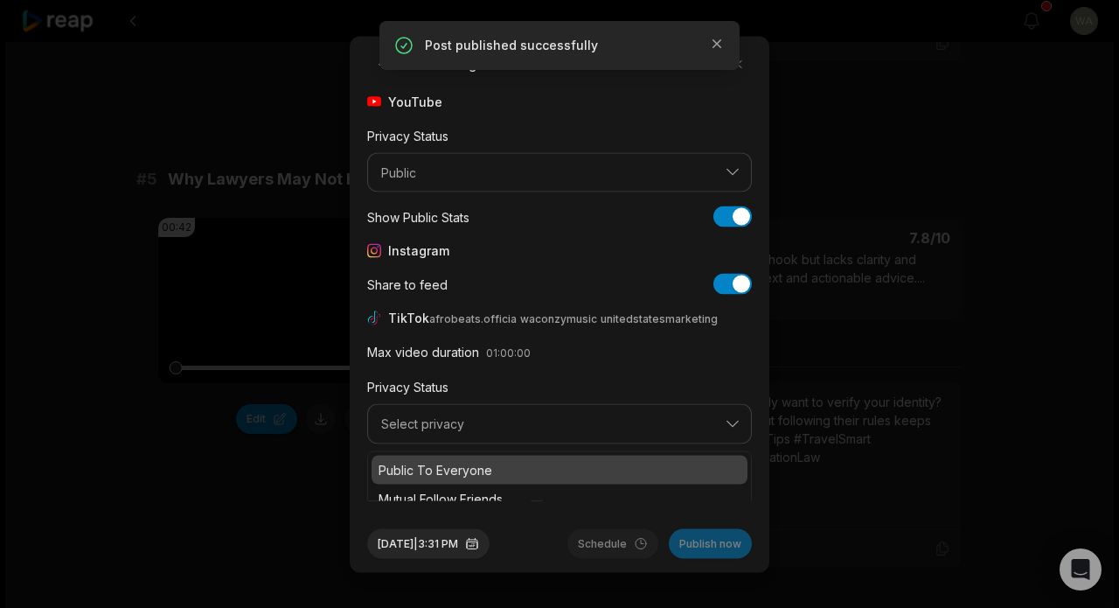
click at [535, 462] on p "Public To Everyone" at bounding box center [560, 469] width 362 height 18
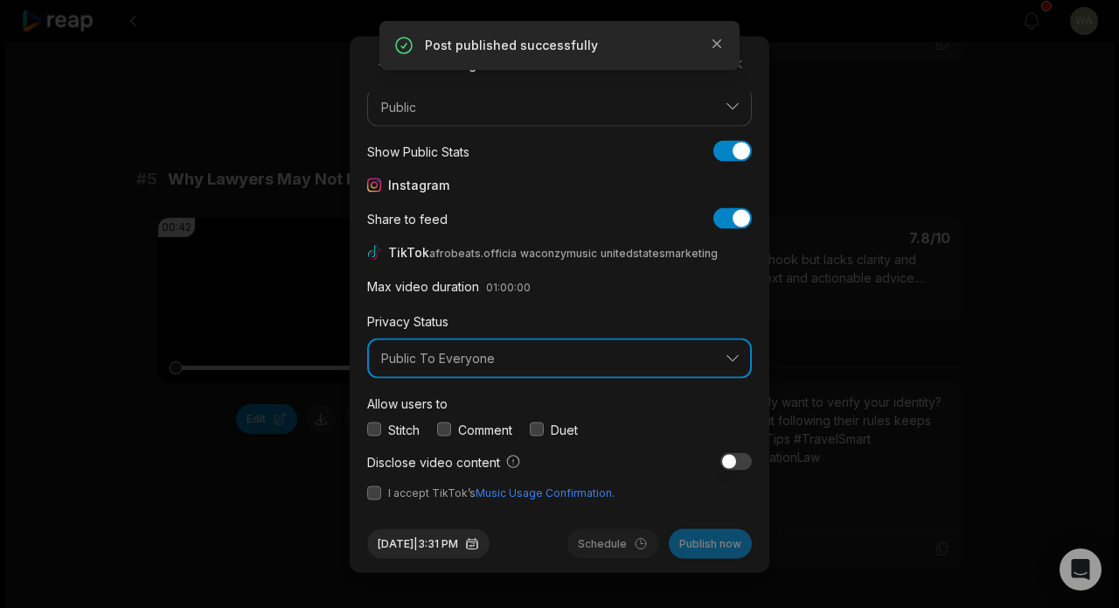
scroll to position [65, 0]
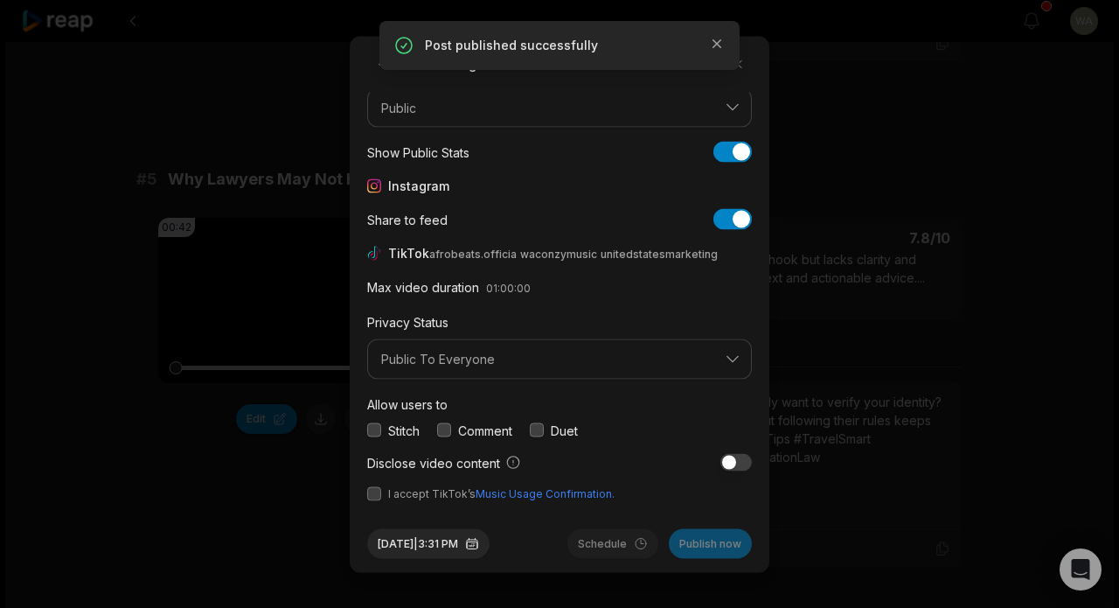
click at [378, 498] on button "button" at bounding box center [374, 493] width 14 height 14
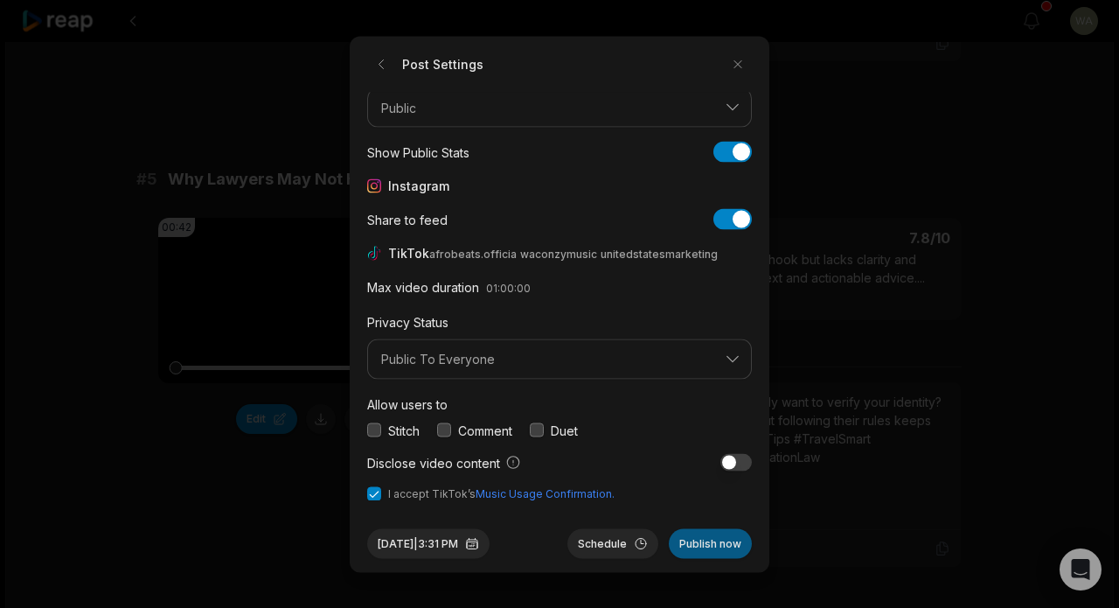
click at [714, 548] on button "Publish now" at bounding box center [710, 543] width 83 height 30
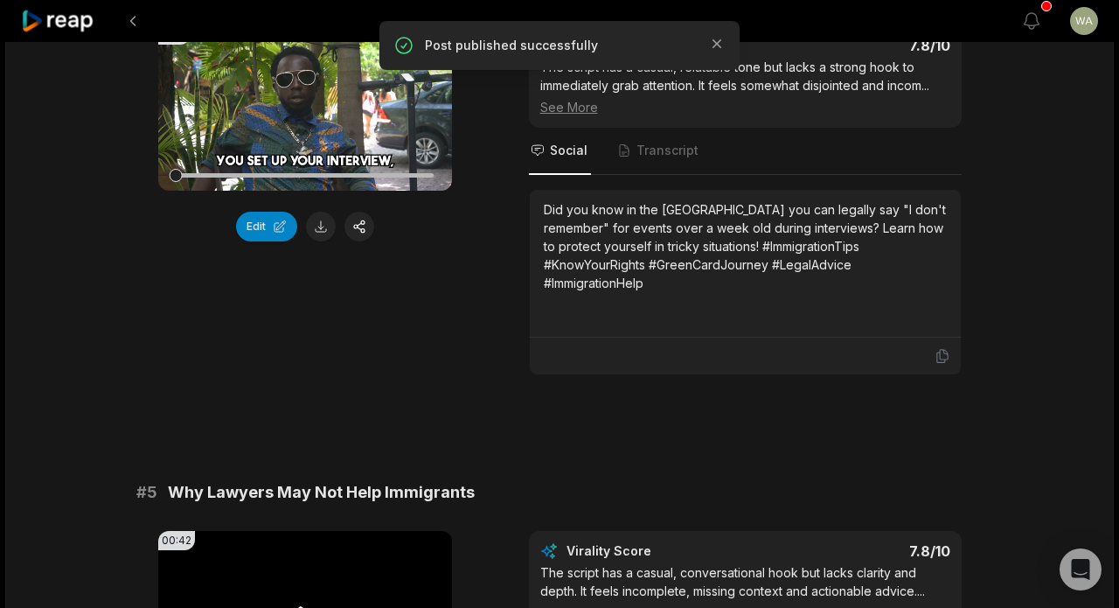
scroll to position [1747, 0]
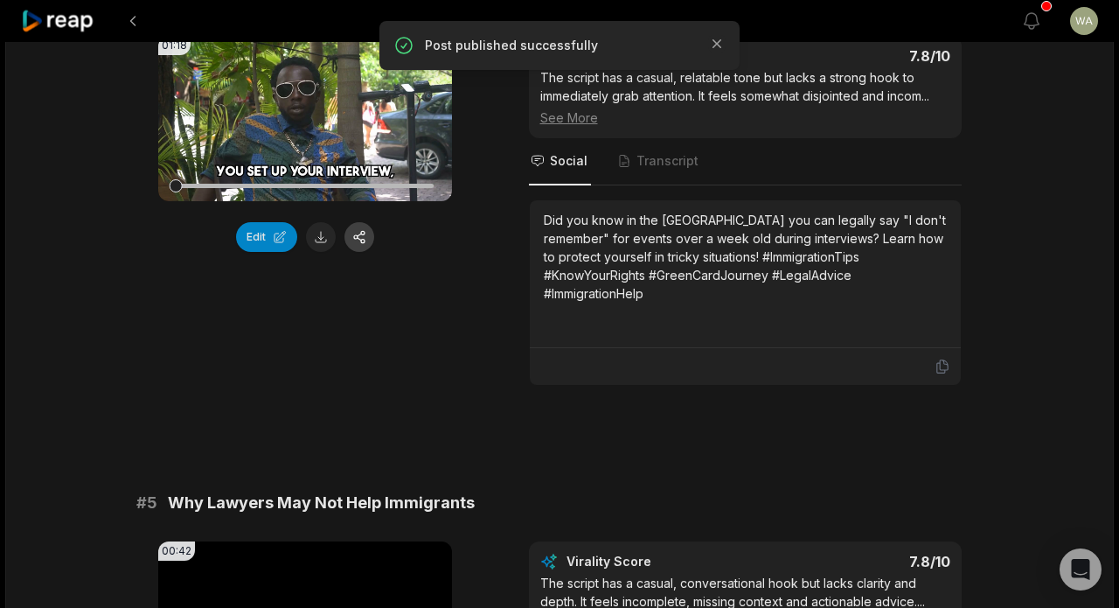
click at [358, 252] on button "button" at bounding box center [360, 237] width 30 height 30
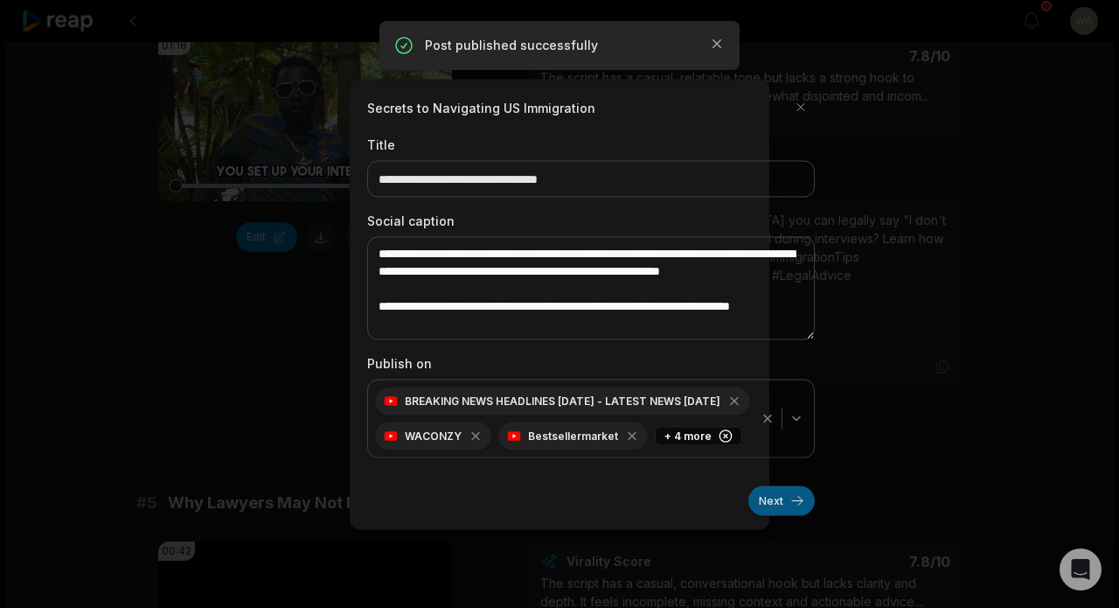
click at [765, 498] on button "Next" at bounding box center [782, 500] width 66 height 30
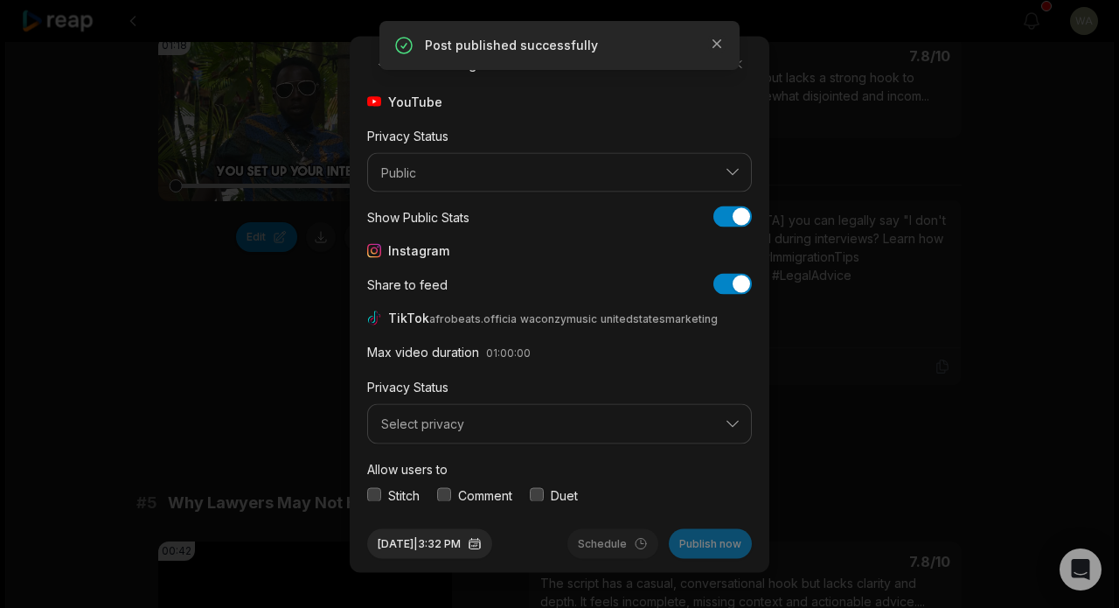
click at [557, 423] on span "Select privacy" at bounding box center [547, 424] width 332 height 16
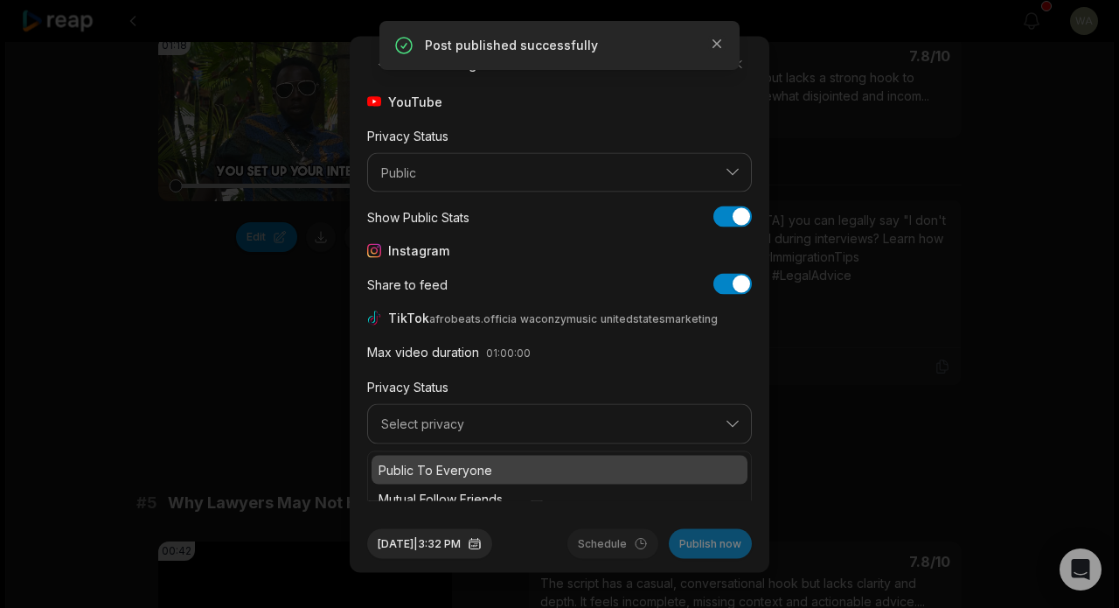
click at [534, 462] on p "Public To Everyone" at bounding box center [560, 469] width 362 height 18
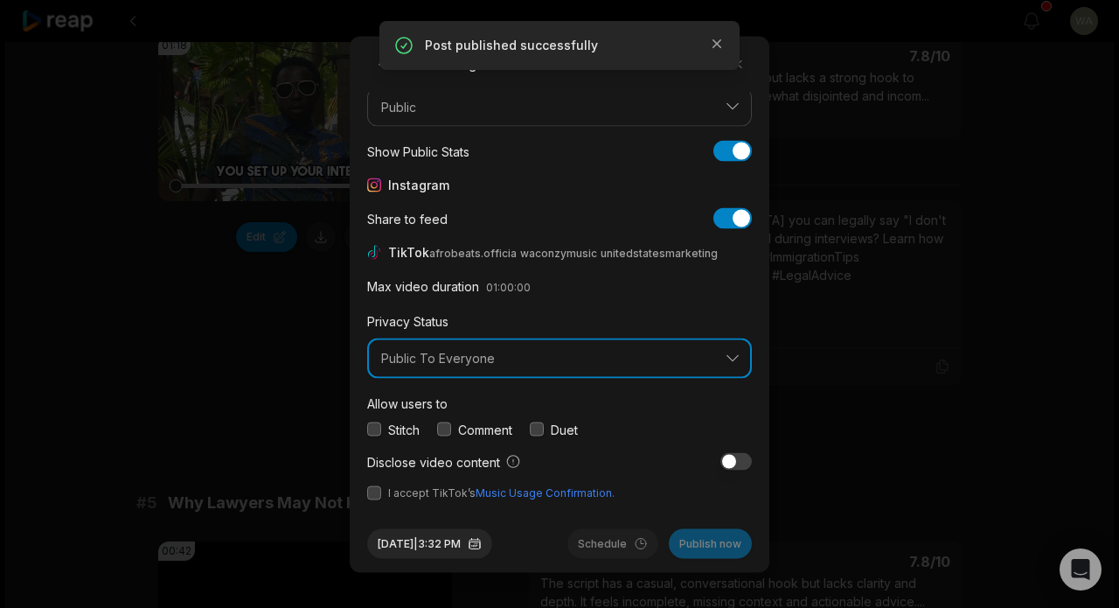
scroll to position [65, 0]
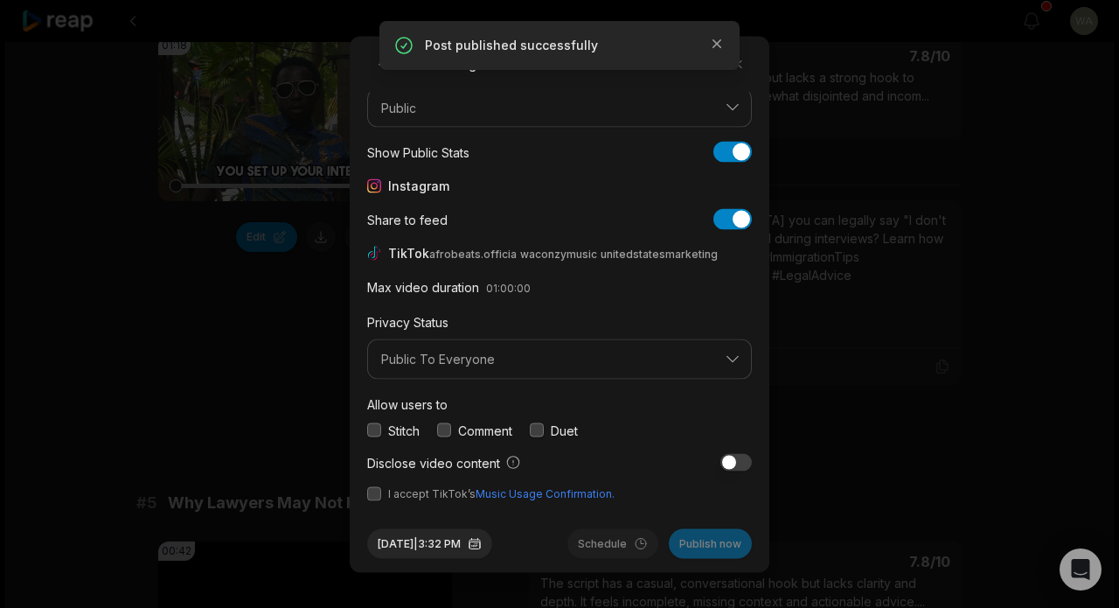
click at [377, 493] on button "button" at bounding box center [374, 493] width 14 height 14
click at [697, 544] on button "Publish now" at bounding box center [710, 543] width 83 height 30
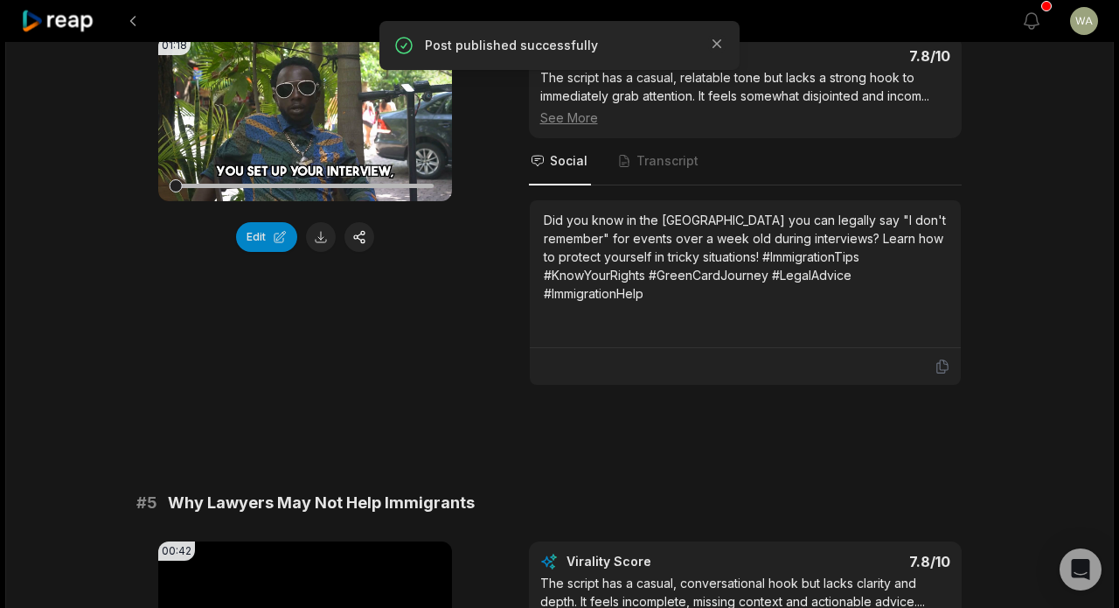
click at [77, 31] on icon at bounding box center [58, 22] width 74 height 24
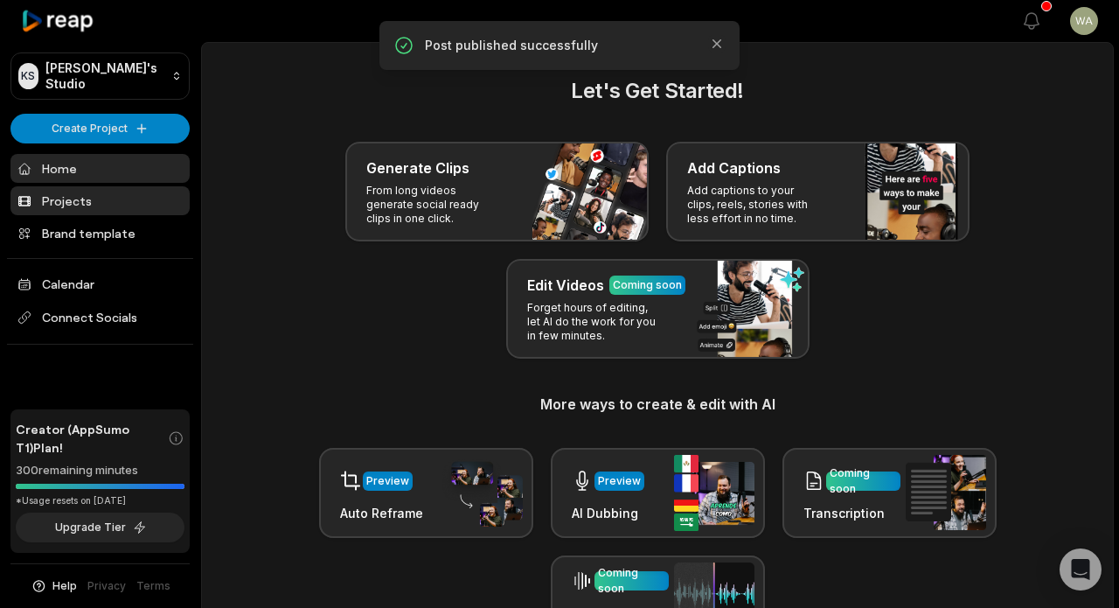
click at [53, 196] on link "Projects" at bounding box center [99, 200] width 179 height 29
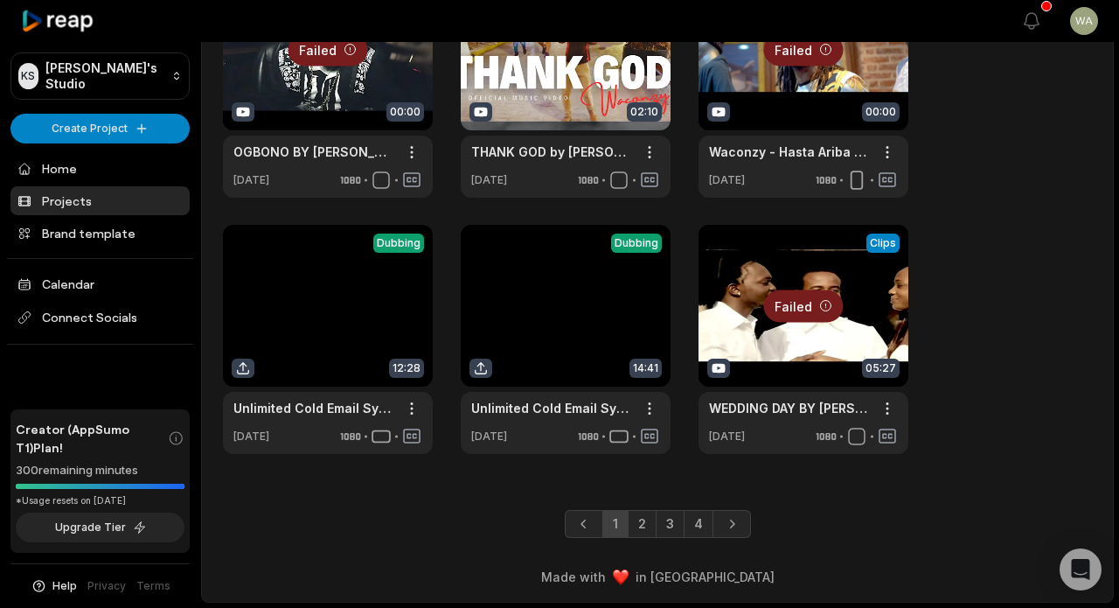
click at [700, 523] on link "4" at bounding box center [699, 524] width 30 height 28
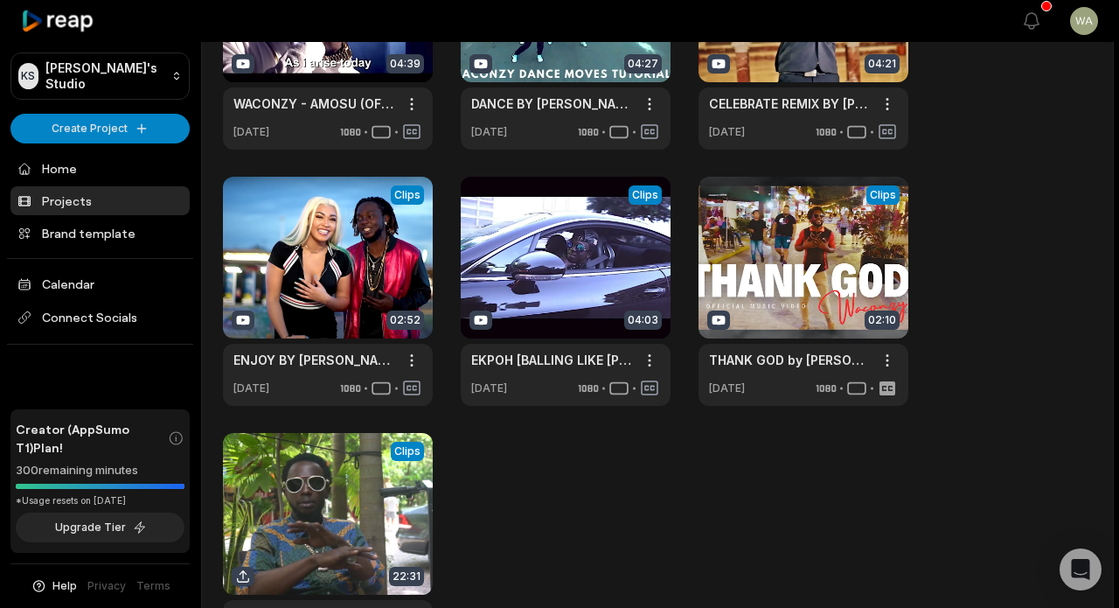
scroll to position [444, 0]
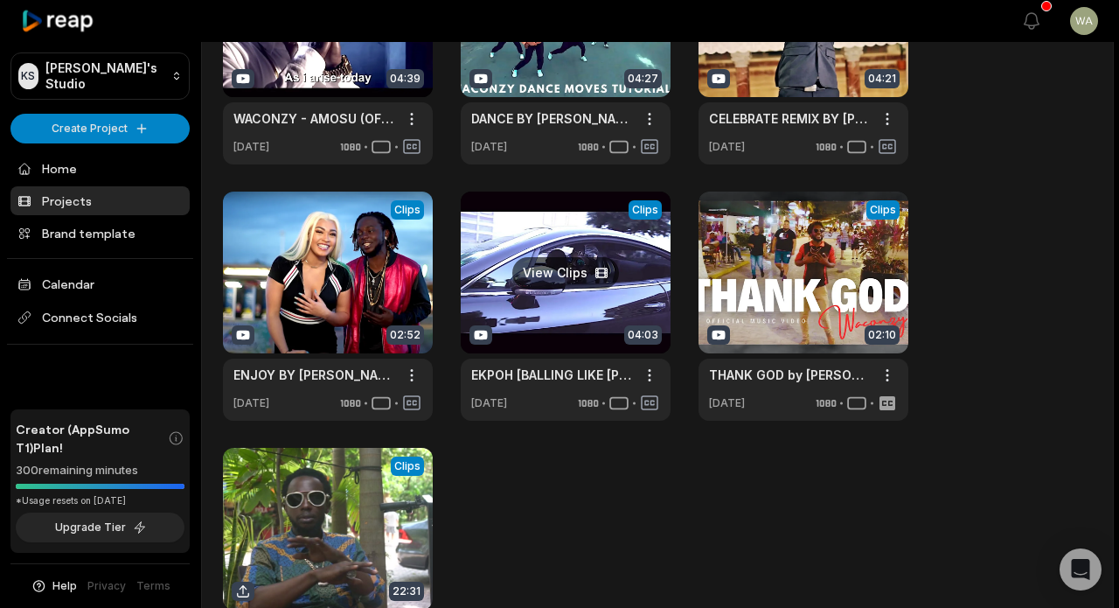
click at [588, 309] on link at bounding box center [566, 306] width 210 height 229
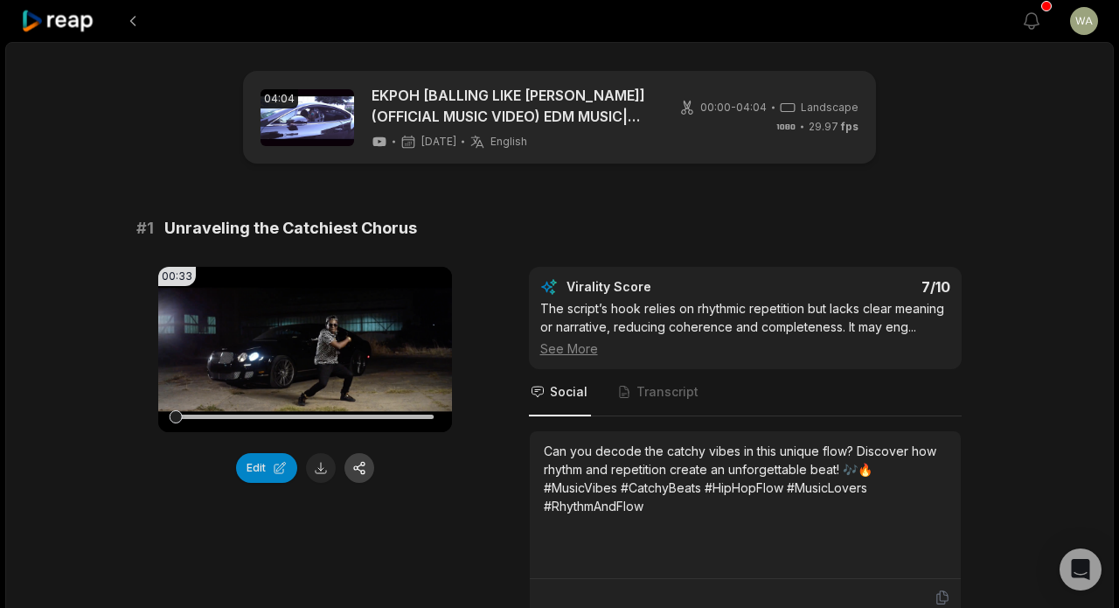
click at [362, 466] on button "button" at bounding box center [360, 468] width 30 height 30
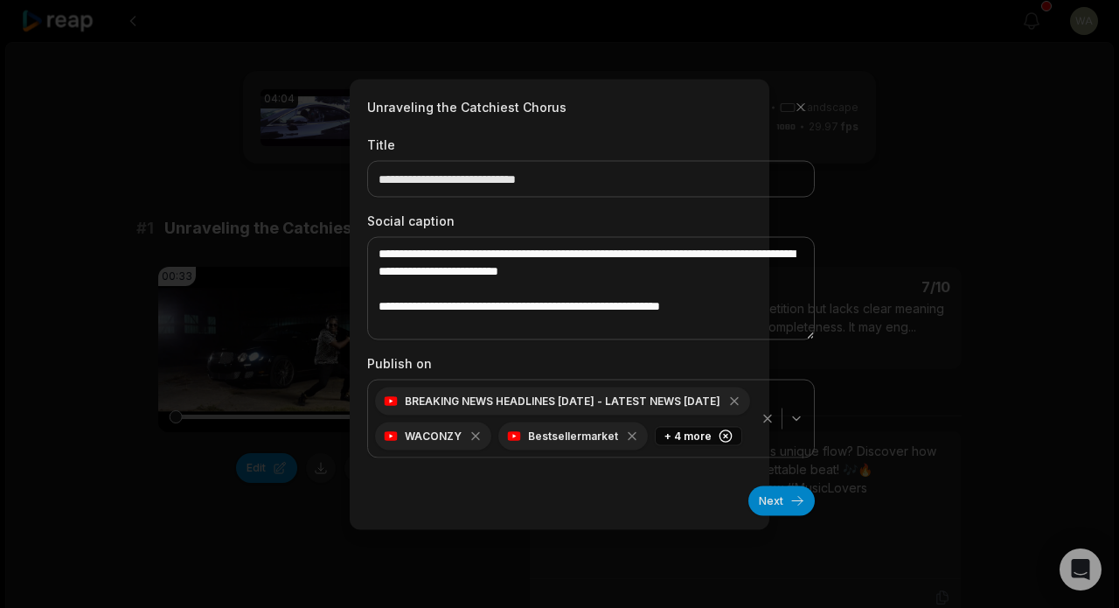
click at [770, 496] on button "Next" at bounding box center [782, 500] width 66 height 30
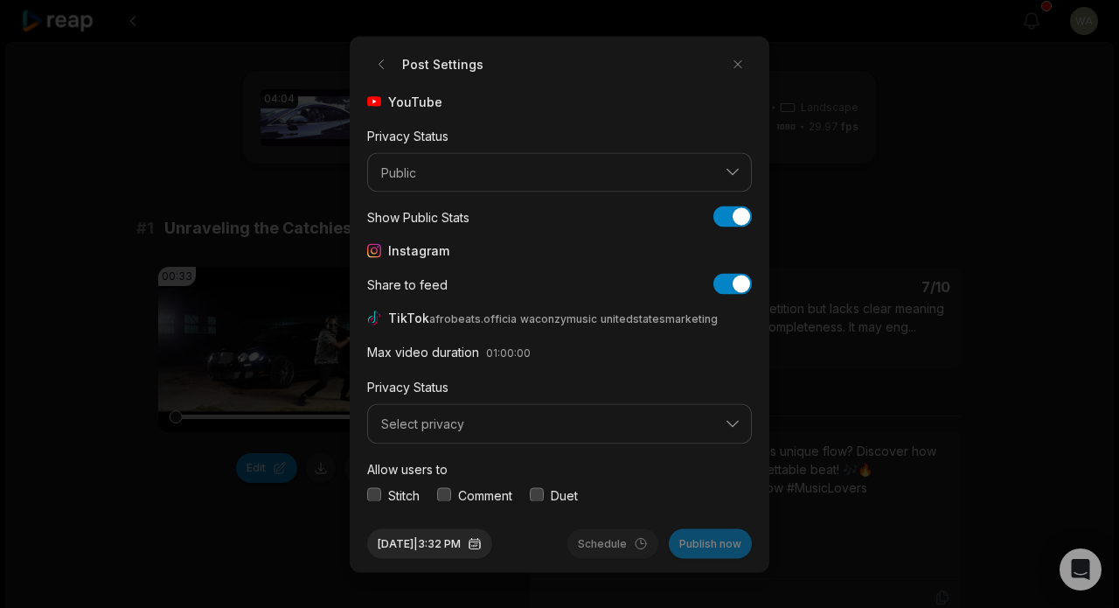
click at [597, 414] on button "Select privacy" at bounding box center [559, 424] width 385 height 40
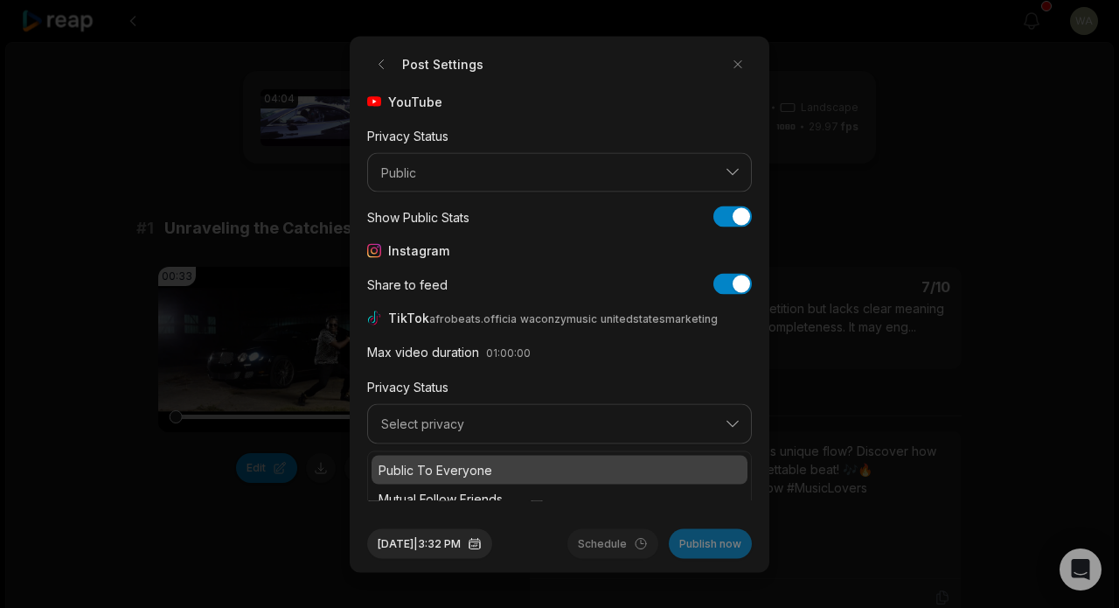
click at [576, 460] on p "Public To Everyone" at bounding box center [560, 469] width 362 height 18
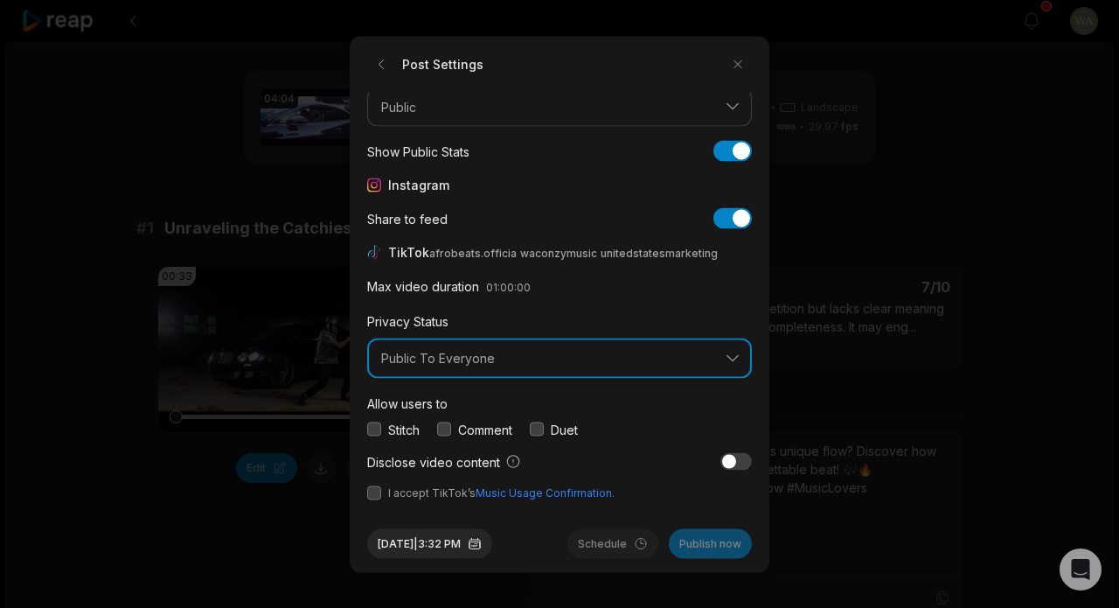
scroll to position [65, 0]
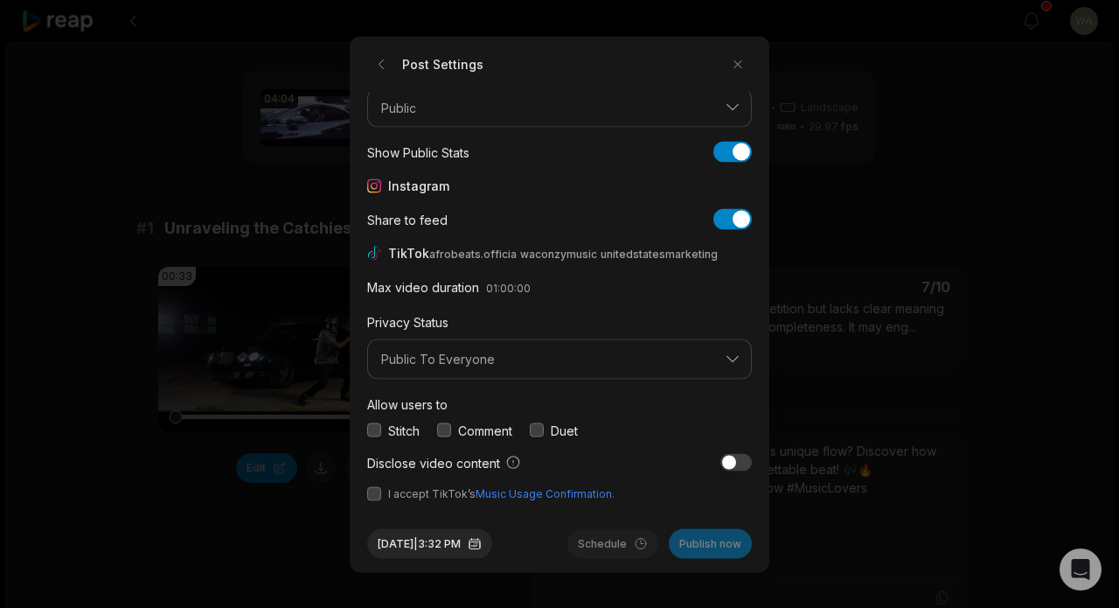
click at [376, 495] on button "button" at bounding box center [374, 493] width 14 height 14
click at [709, 551] on button "Publish now" at bounding box center [710, 543] width 83 height 30
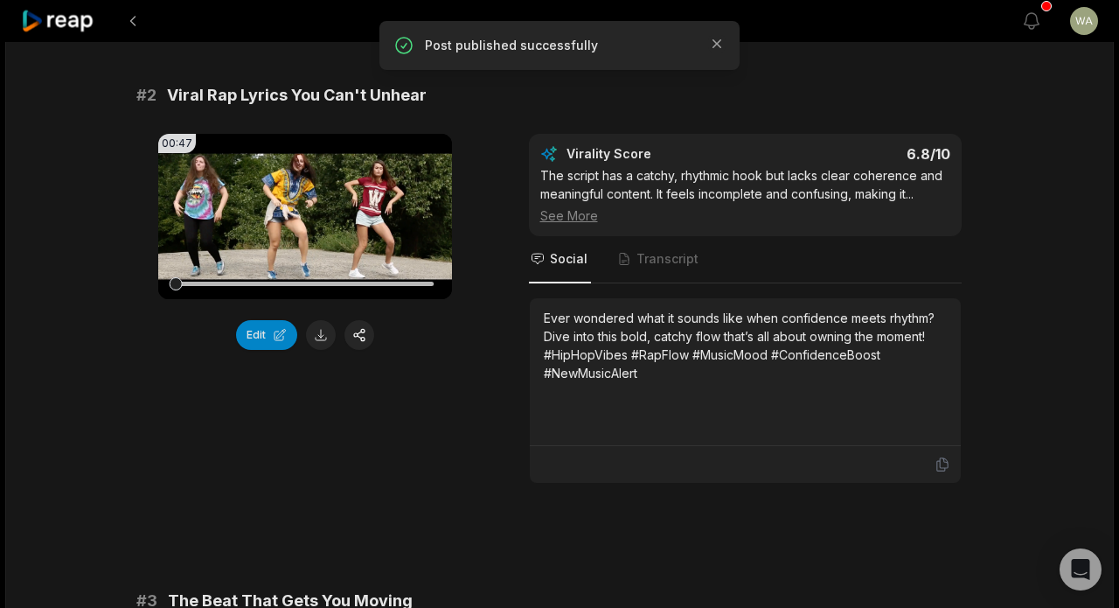
scroll to position [641, 0]
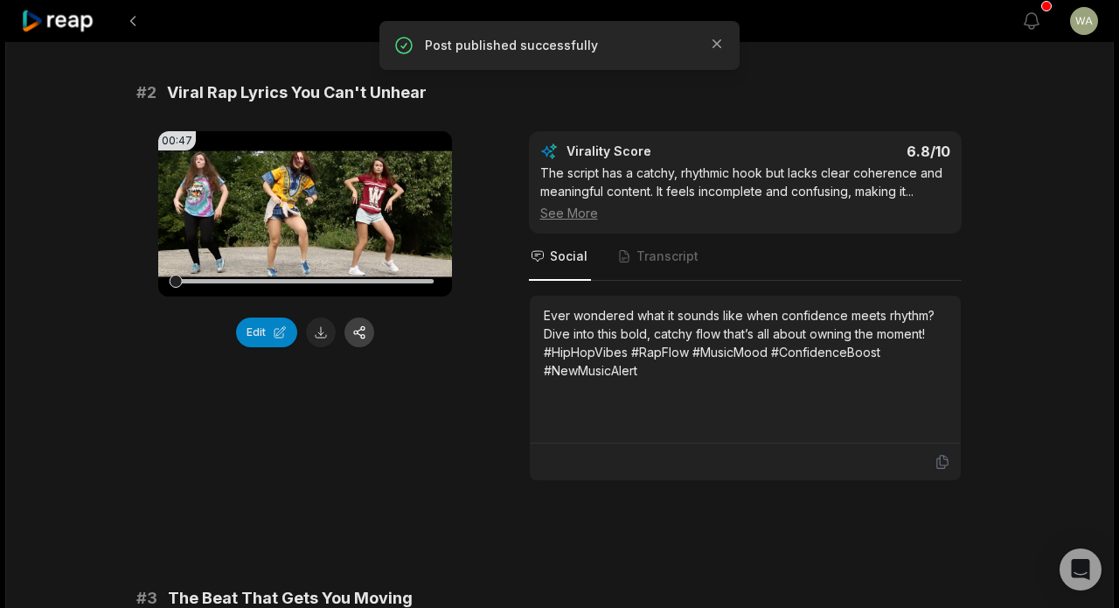
click at [358, 330] on button "button" at bounding box center [360, 332] width 30 height 30
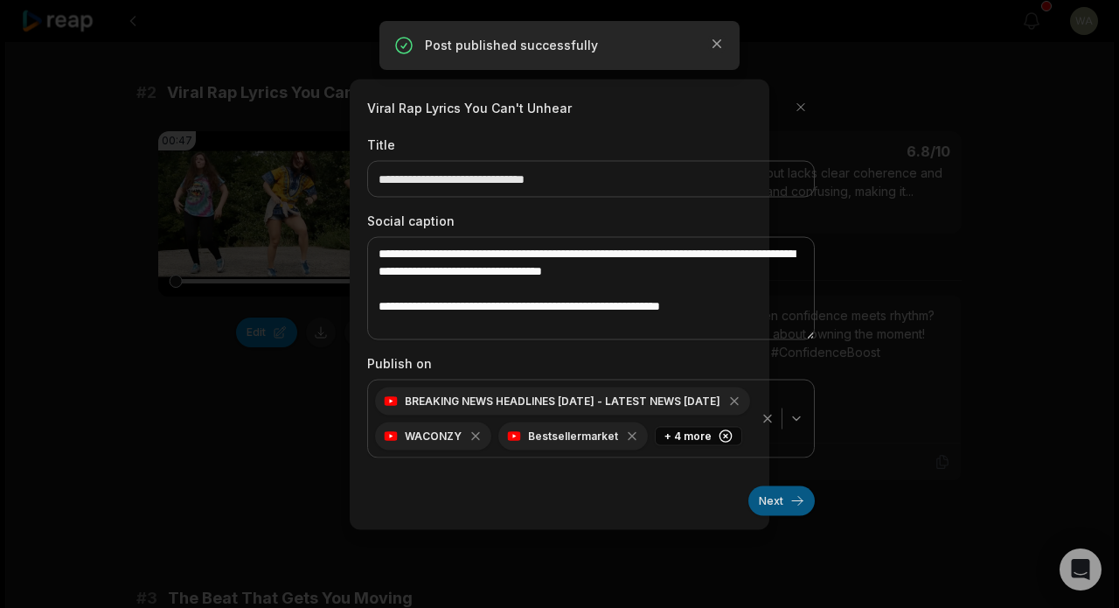
click at [777, 494] on button "Next" at bounding box center [782, 500] width 66 height 30
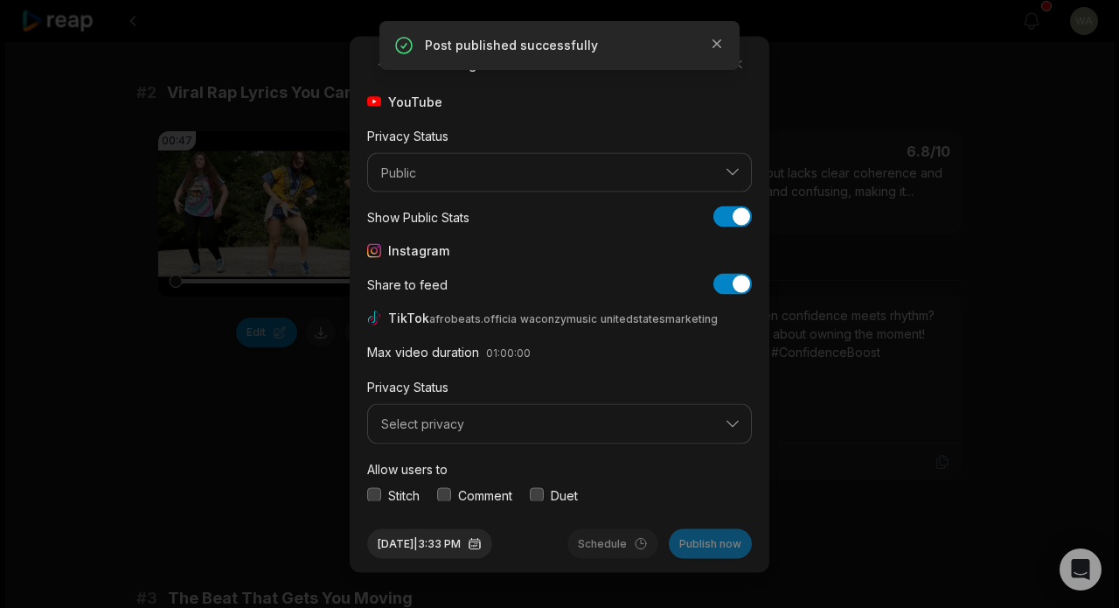
click at [621, 423] on span "Select privacy" at bounding box center [547, 424] width 332 height 16
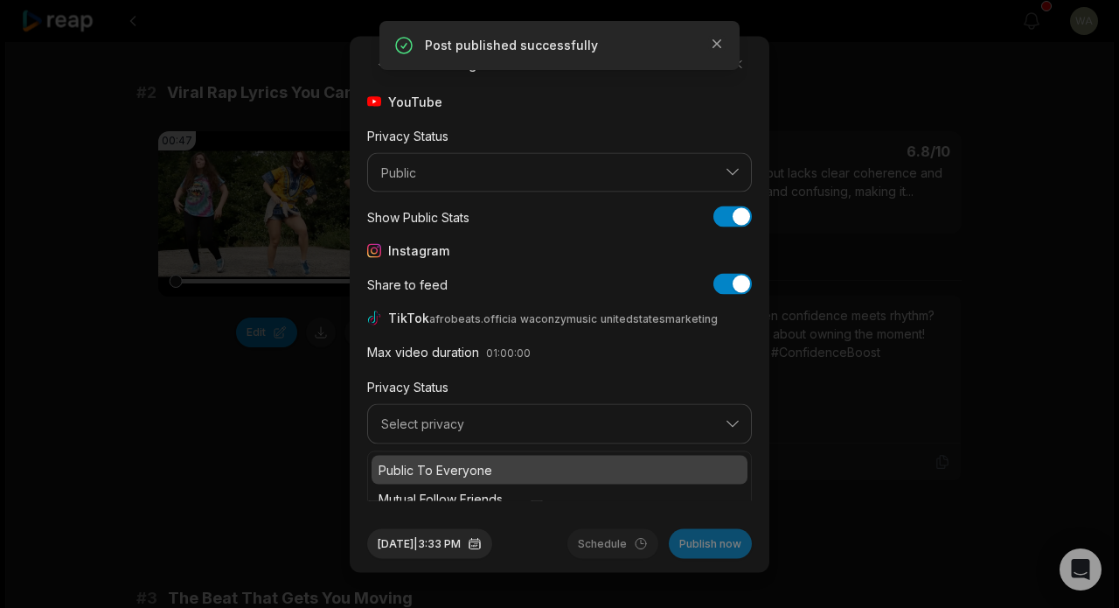
click at [593, 458] on div "Public To Everyone" at bounding box center [560, 469] width 376 height 29
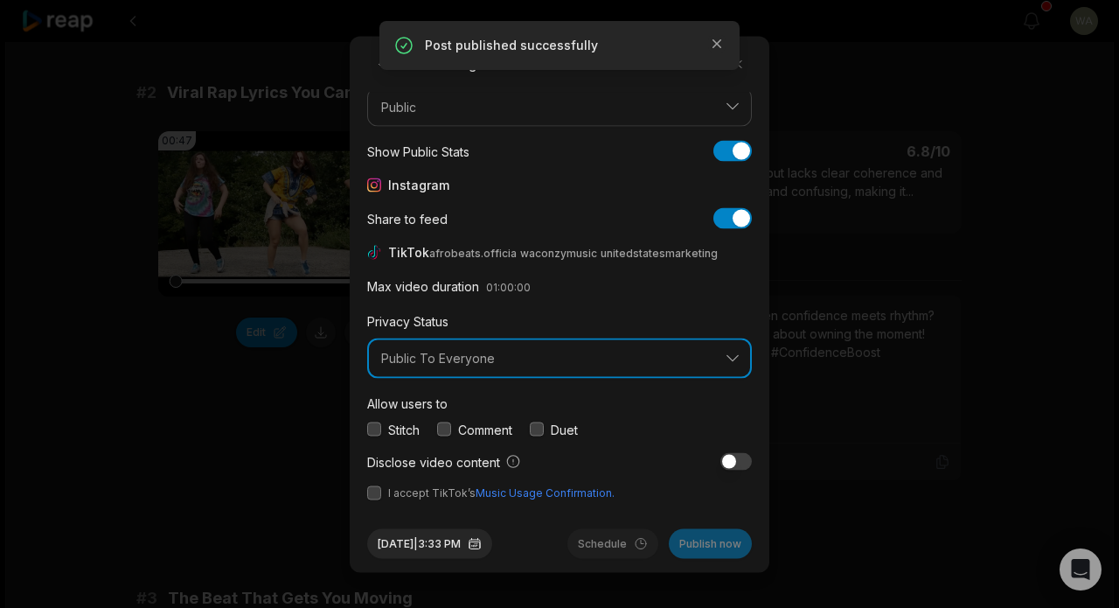
scroll to position [65, 0]
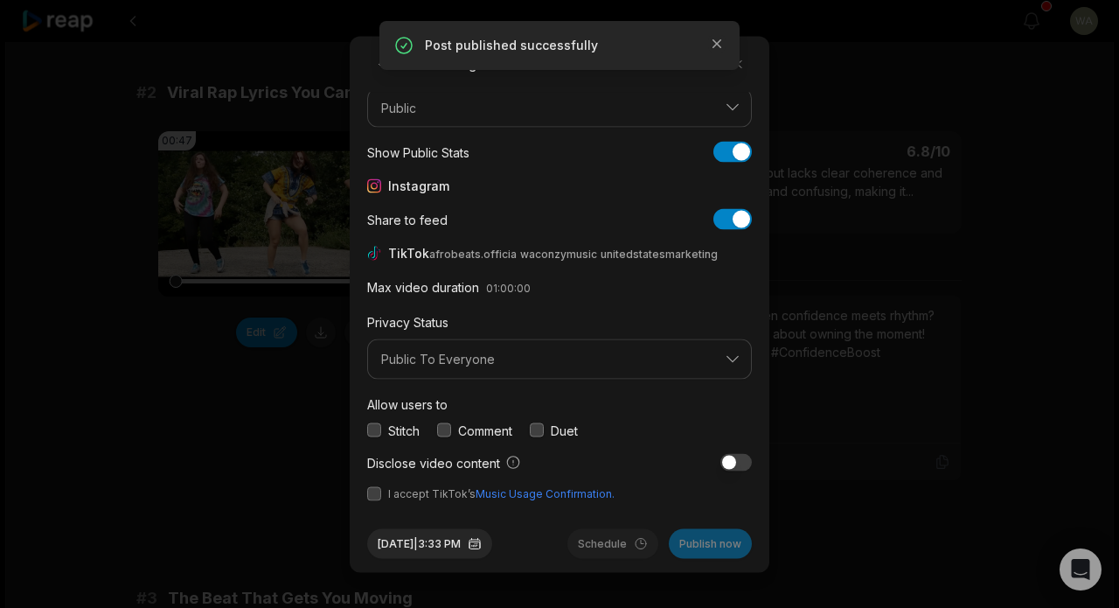
click at [376, 492] on button "button" at bounding box center [374, 493] width 14 height 14
click at [706, 552] on button "Publish now" at bounding box center [710, 543] width 83 height 30
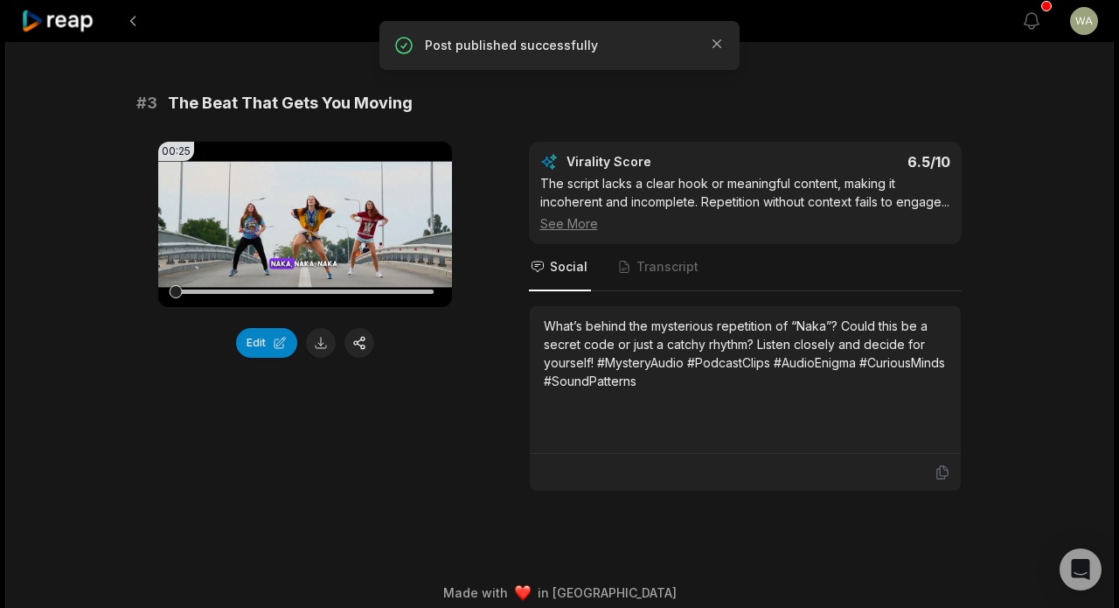
scroll to position [1138, 0]
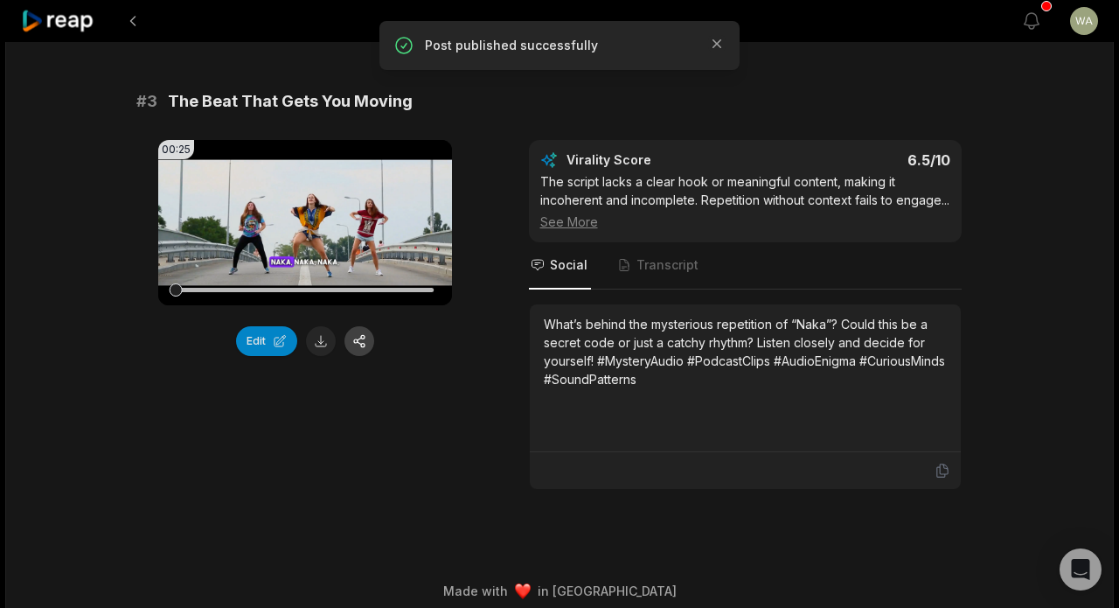
click at [365, 339] on button "button" at bounding box center [360, 341] width 30 height 30
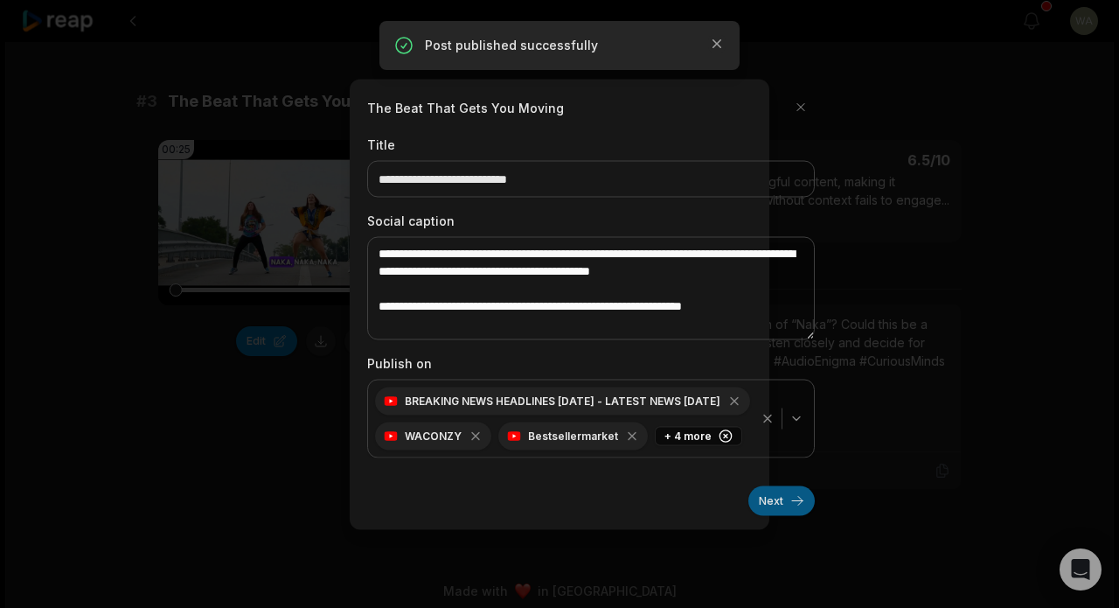
click at [804, 500] on button "Next" at bounding box center [782, 500] width 66 height 30
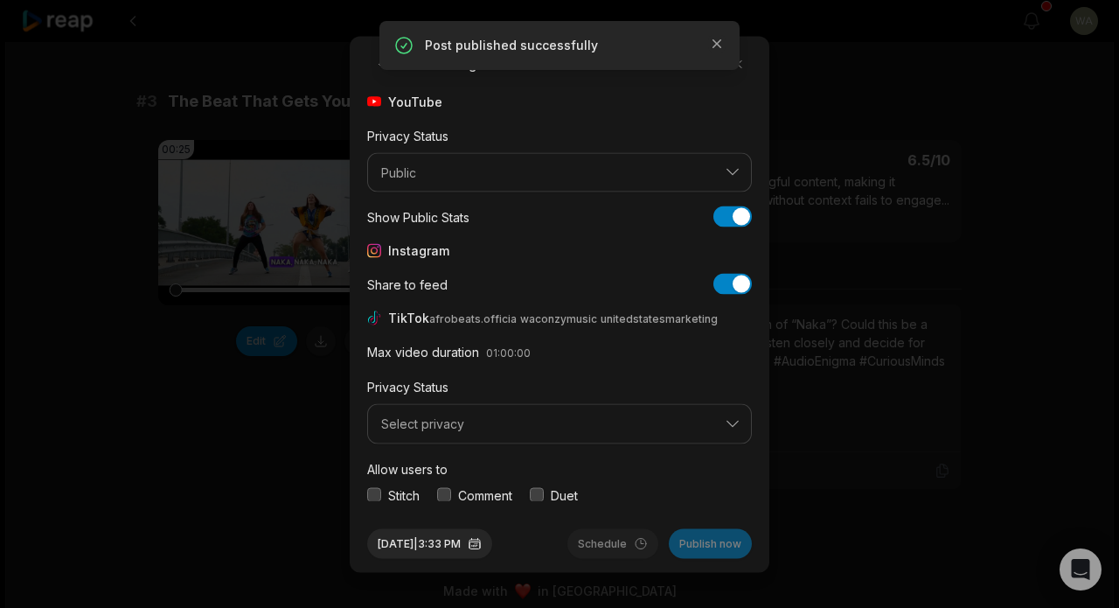
click at [593, 423] on span "Select privacy" at bounding box center [547, 424] width 332 height 16
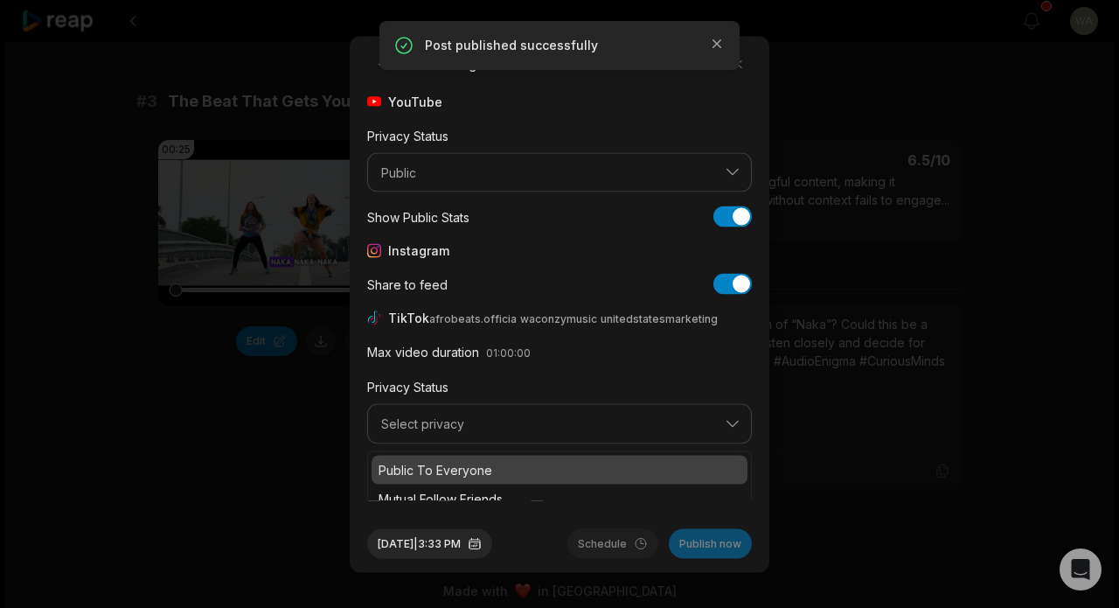
click at [583, 456] on div "Public To Everyone" at bounding box center [560, 469] width 376 height 29
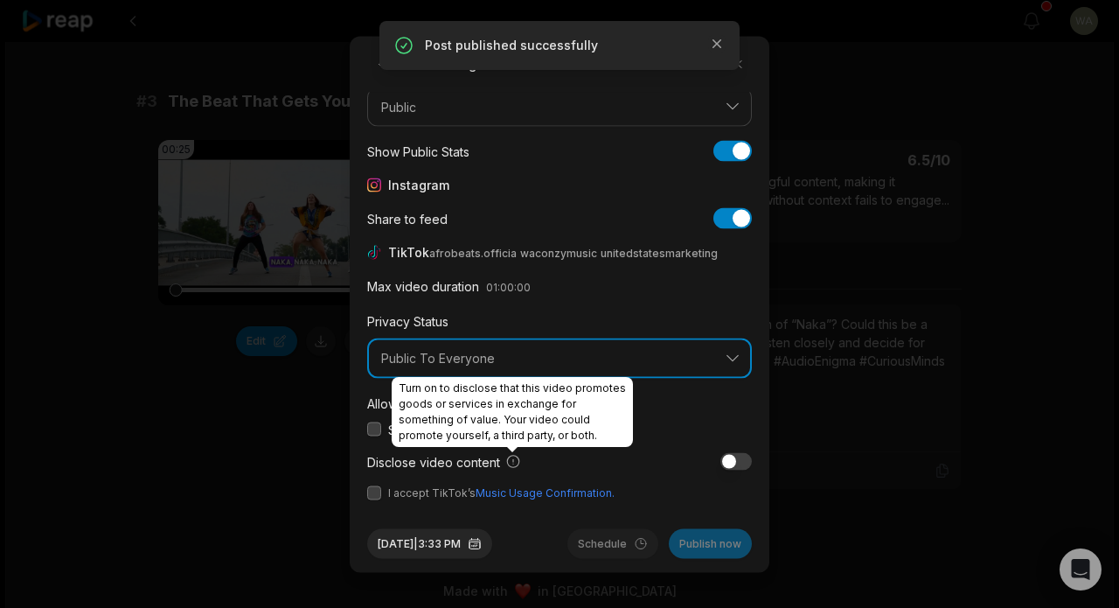
scroll to position [65, 0]
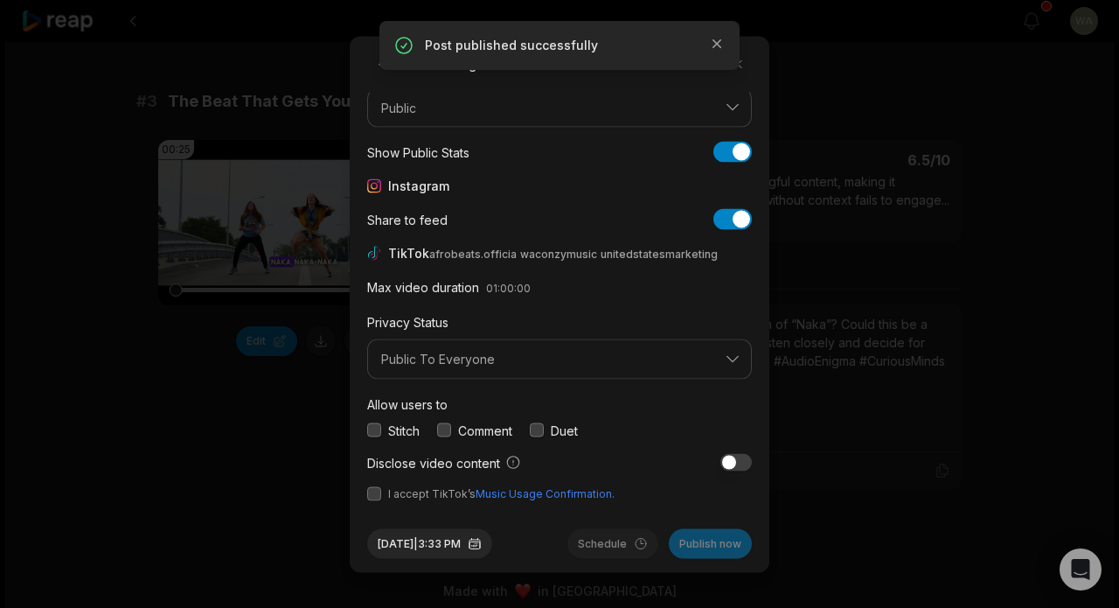
click at [373, 490] on button "button" at bounding box center [374, 493] width 14 height 14
click at [721, 544] on button "Publish now" at bounding box center [710, 543] width 83 height 30
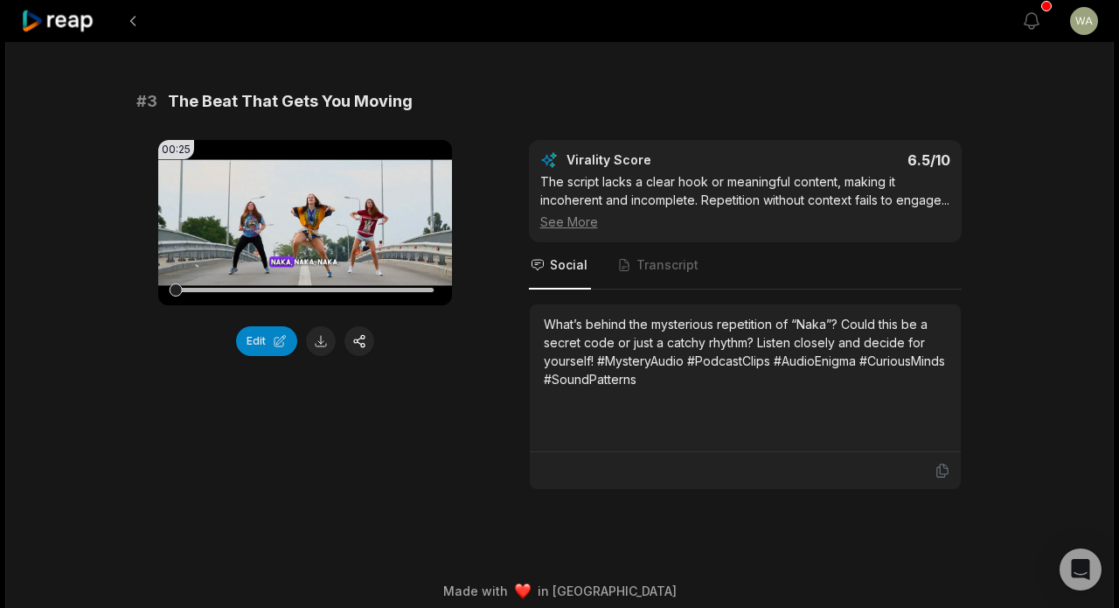
click at [63, 29] on icon at bounding box center [58, 22] width 74 height 24
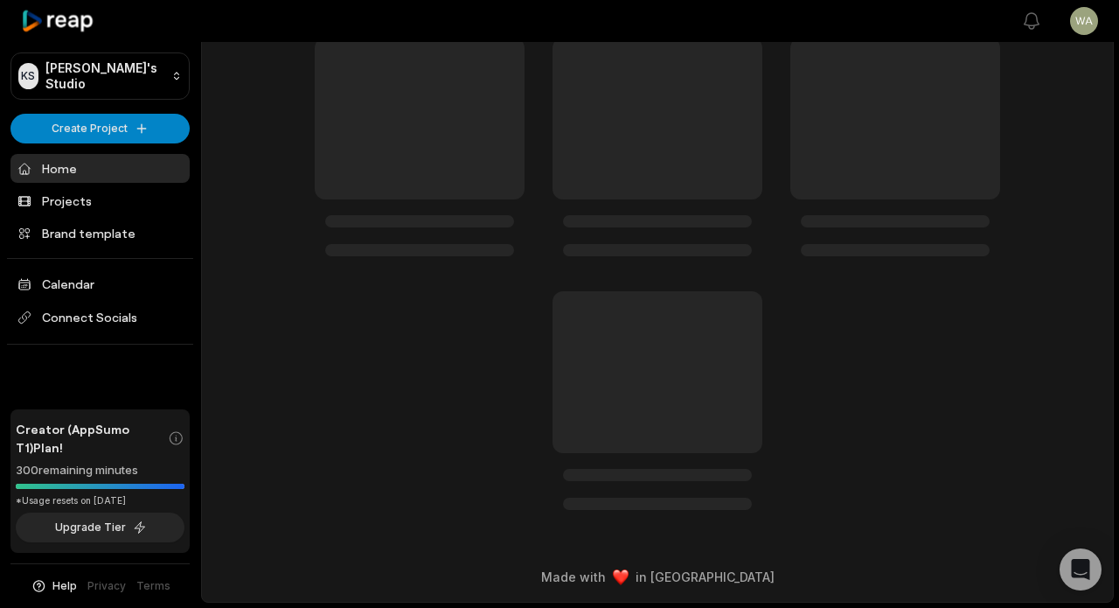
click at [63, 27] on icon at bounding box center [58, 22] width 74 height 24
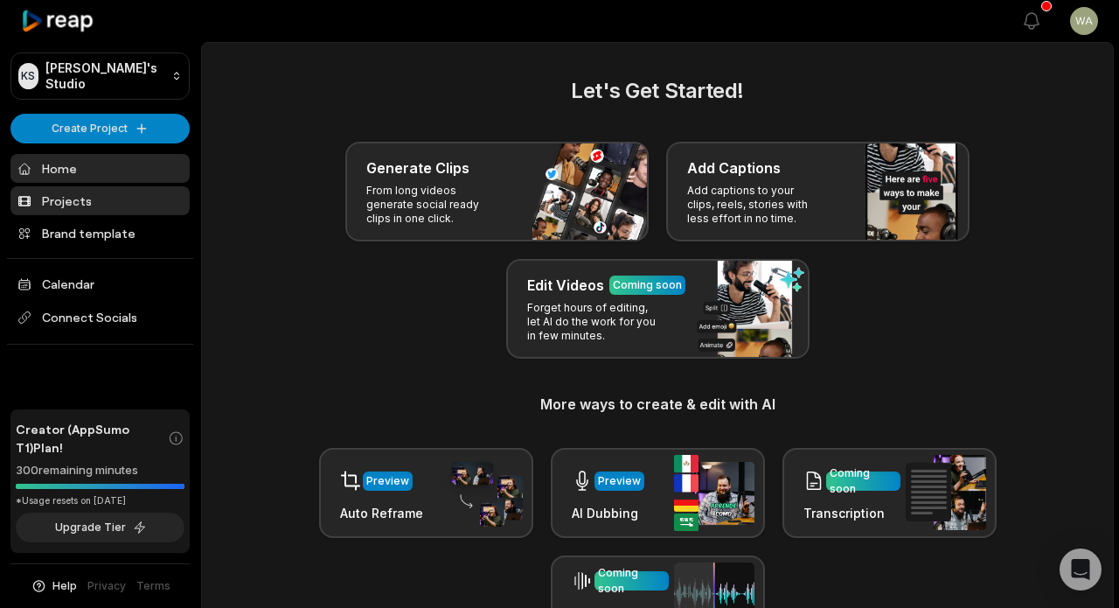
click at [143, 195] on link "Projects" at bounding box center [99, 200] width 179 height 29
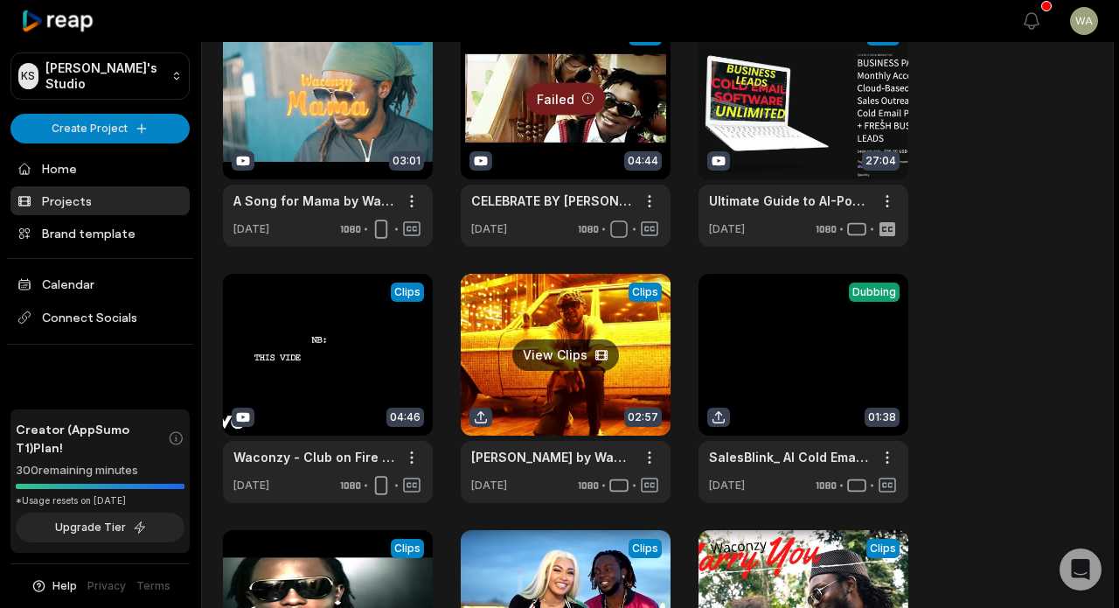
click at [562, 318] on link at bounding box center [566, 388] width 210 height 229
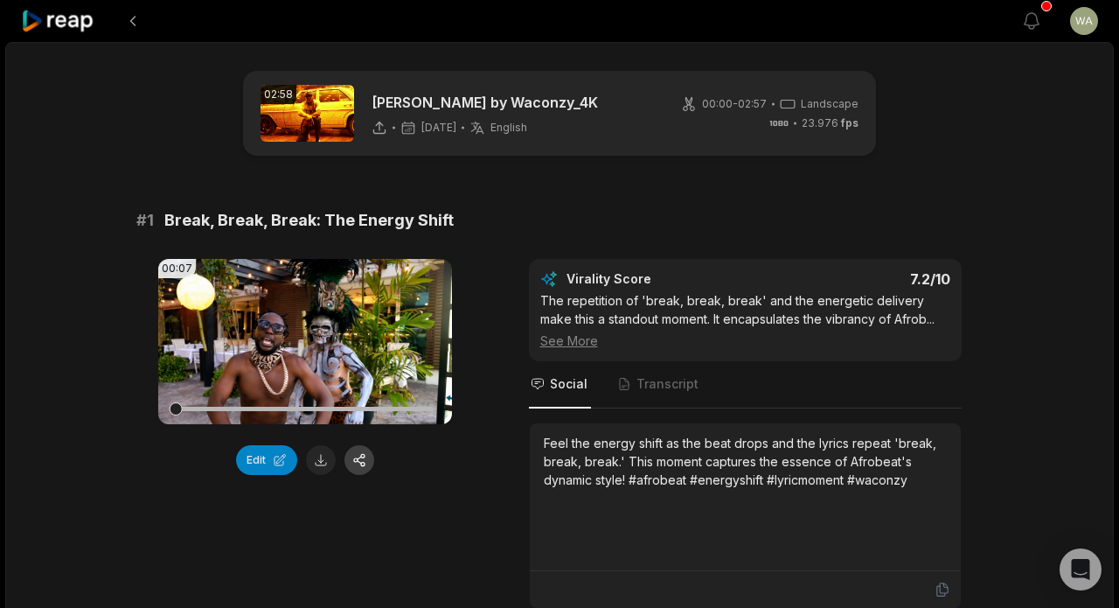
click at [361, 463] on button "button" at bounding box center [360, 460] width 30 height 30
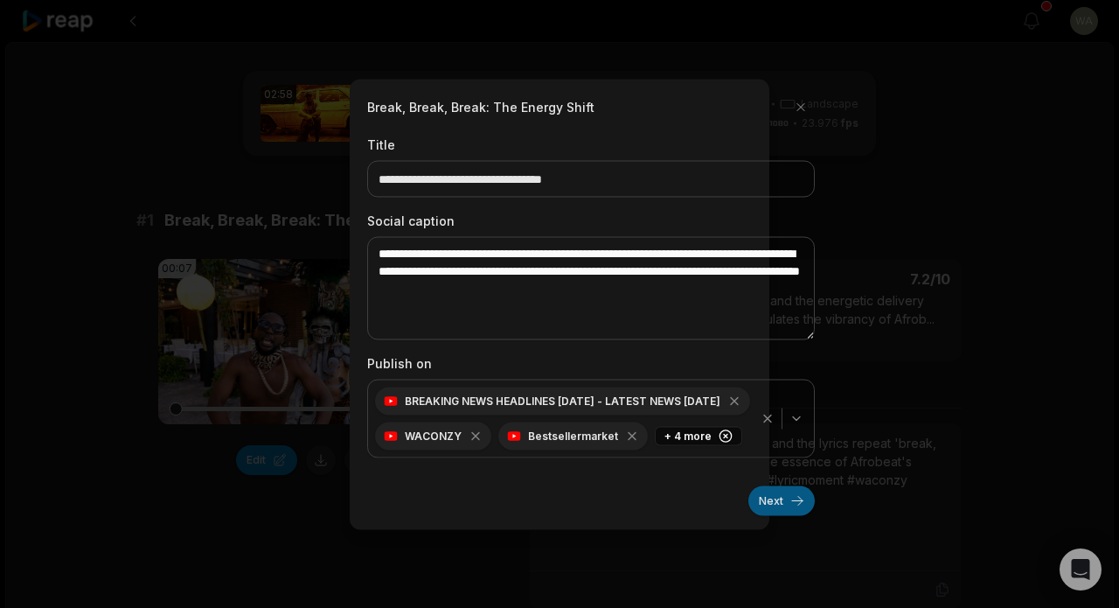
click at [765, 494] on button "Next" at bounding box center [782, 500] width 66 height 30
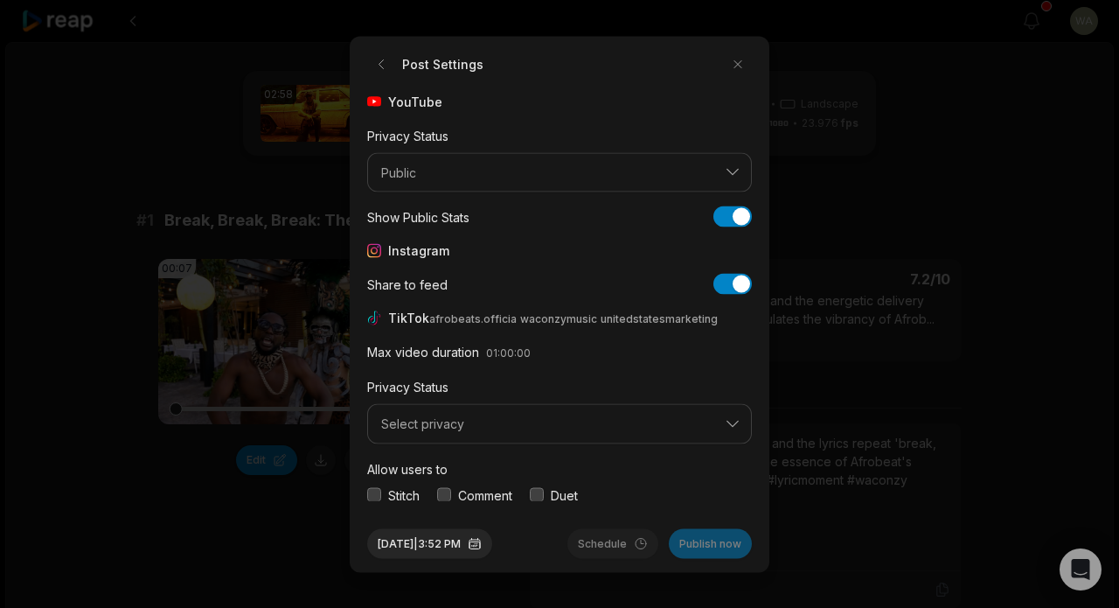
click at [544, 412] on button "Select privacy" at bounding box center [559, 424] width 385 height 40
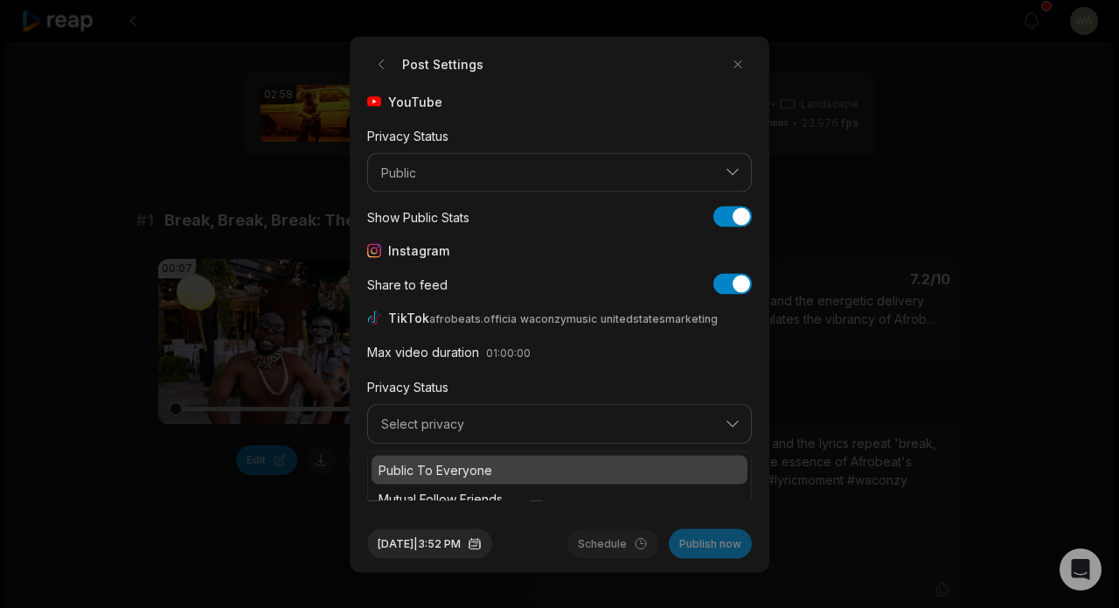
click at [524, 463] on p "Public To Everyone" at bounding box center [560, 469] width 362 height 18
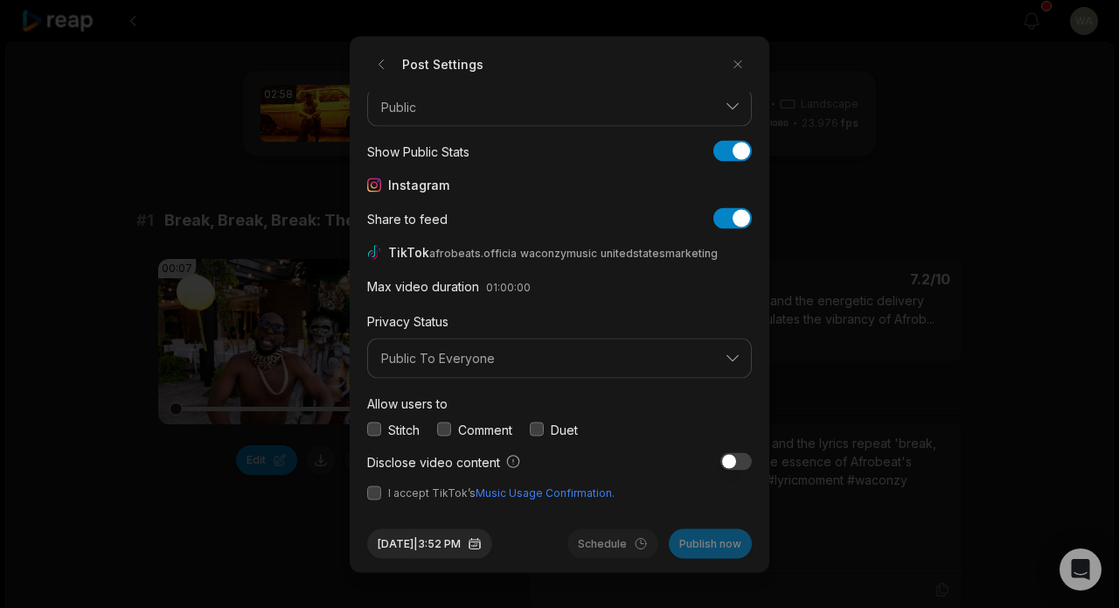
scroll to position [65, 0]
click at [414, 491] on span "I accept TikTok’s Music Usage Confirmation." at bounding box center [501, 493] width 226 height 16
click at [373, 496] on button "button" at bounding box center [374, 493] width 14 height 14
click at [728, 549] on button "Publish now" at bounding box center [710, 543] width 83 height 30
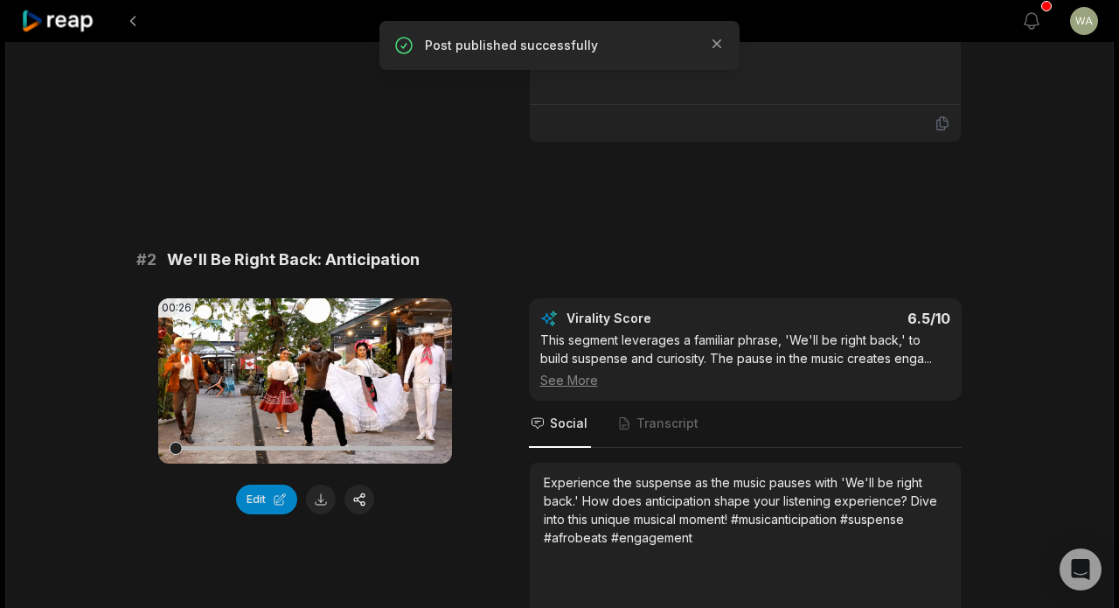
scroll to position [470, 0]
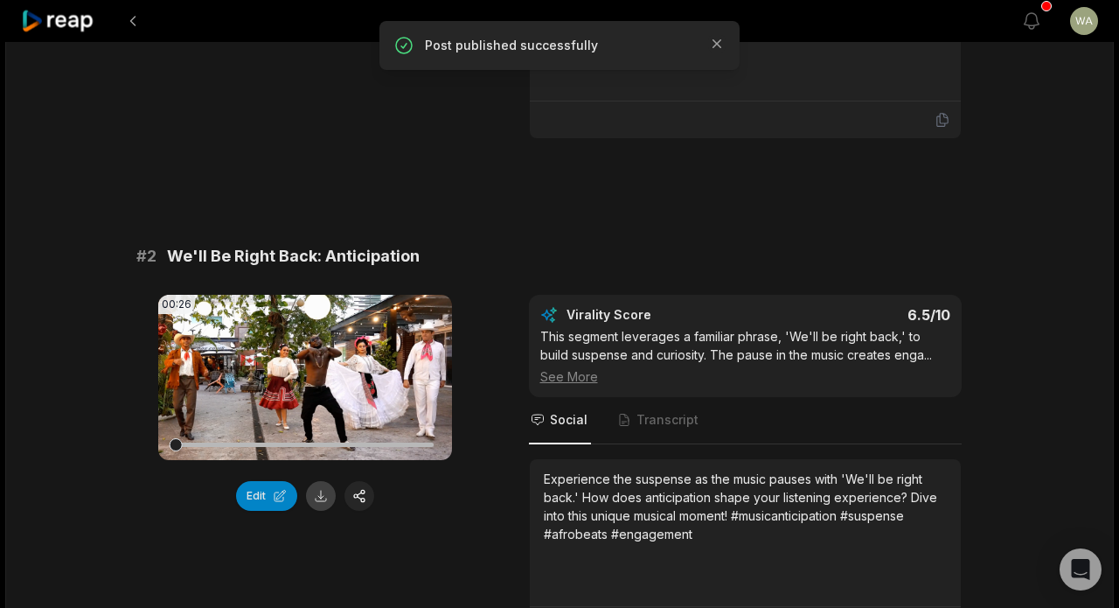
click at [318, 498] on button at bounding box center [321, 496] width 30 height 30
click at [369, 496] on button "button" at bounding box center [360, 496] width 30 height 30
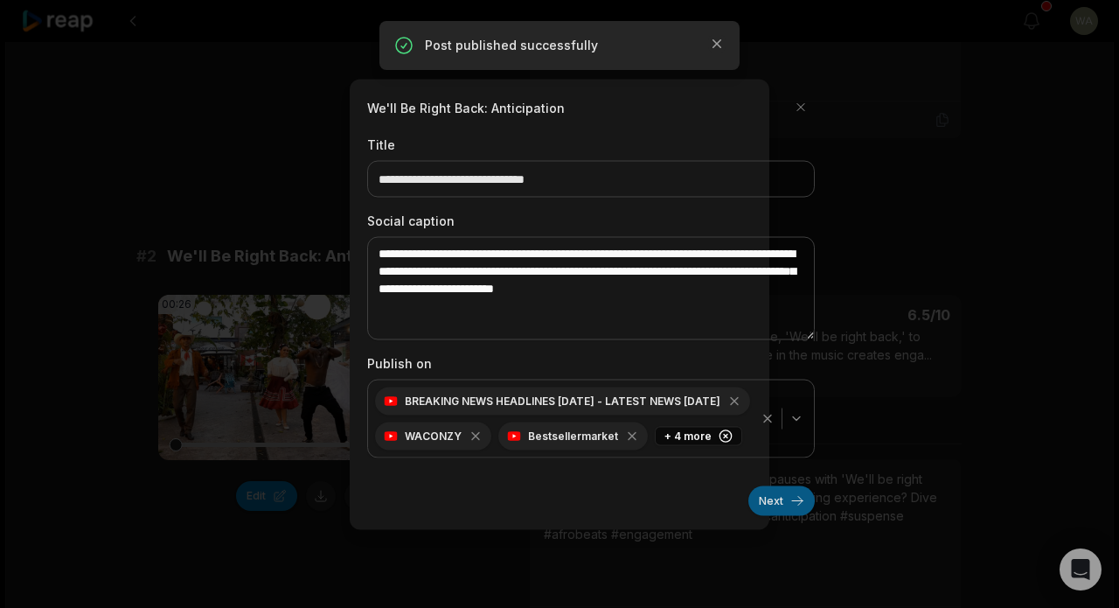
click at [781, 500] on button "Next" at bounding box center [782, 500] width 66 height 30
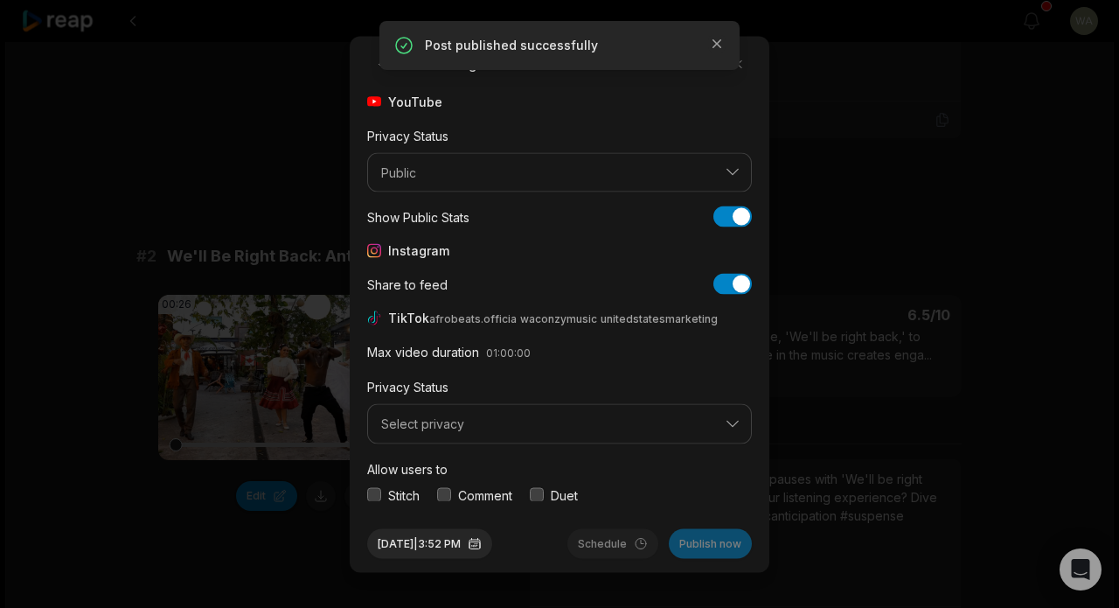
click at [613, 428] on span "Select privacy" at bounding box center [547, 424] width 332 height 16
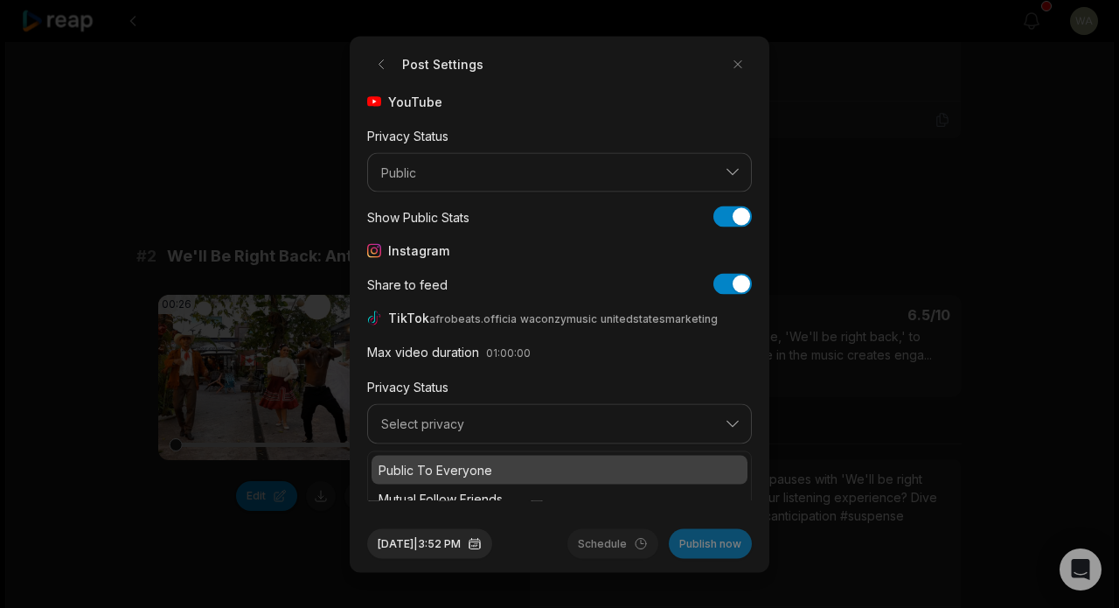
click at [592, 455] on div "Public To Everyone" at bounding box center [560, 469] width 376 height 29
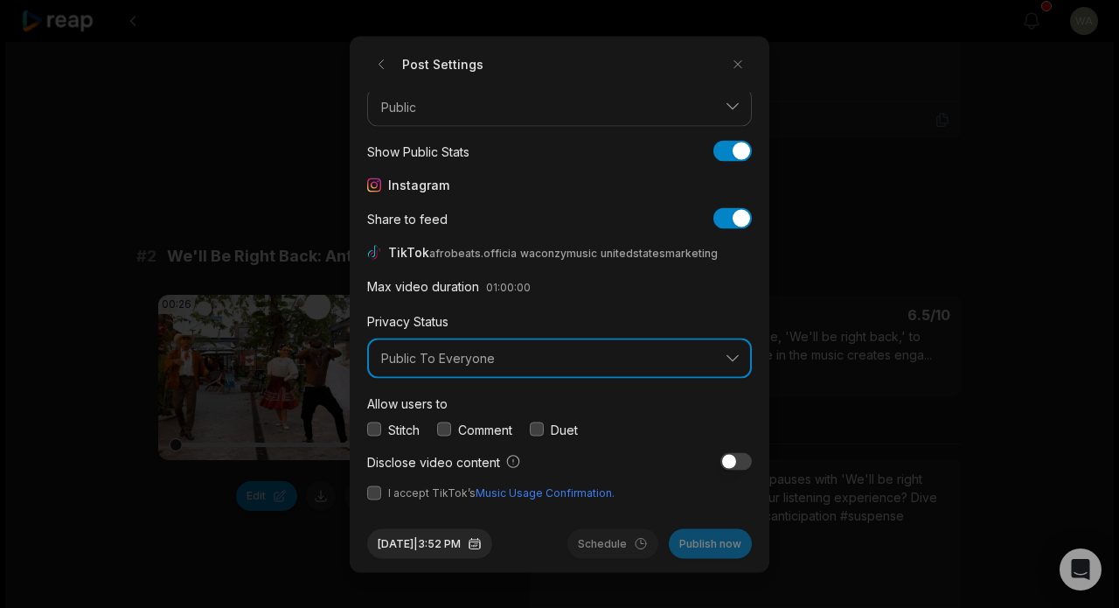
scroll to position [65, 0]
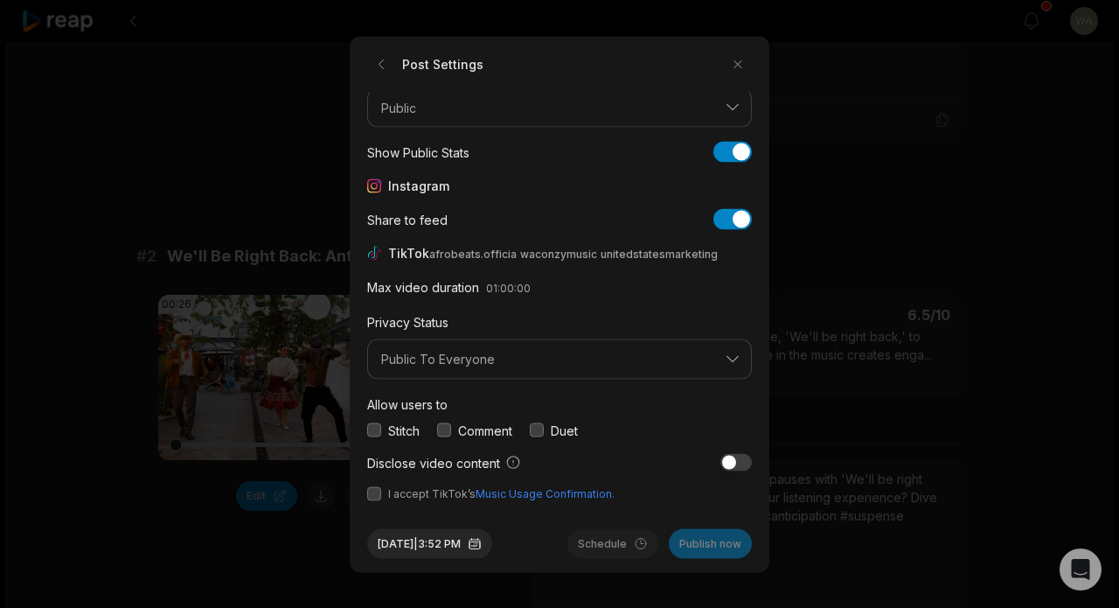
click at [381, 494] on span "I accept TikTok’s Music Usage Confirmation." at bounding box center [559, 493] width 385 height 16
click at [377, 490] on button "button" at bounding box center [374, 493] width 14 height 14
click at [715, 545] on button "Publish now" at bounding box center [710, 543] width 83 height 30
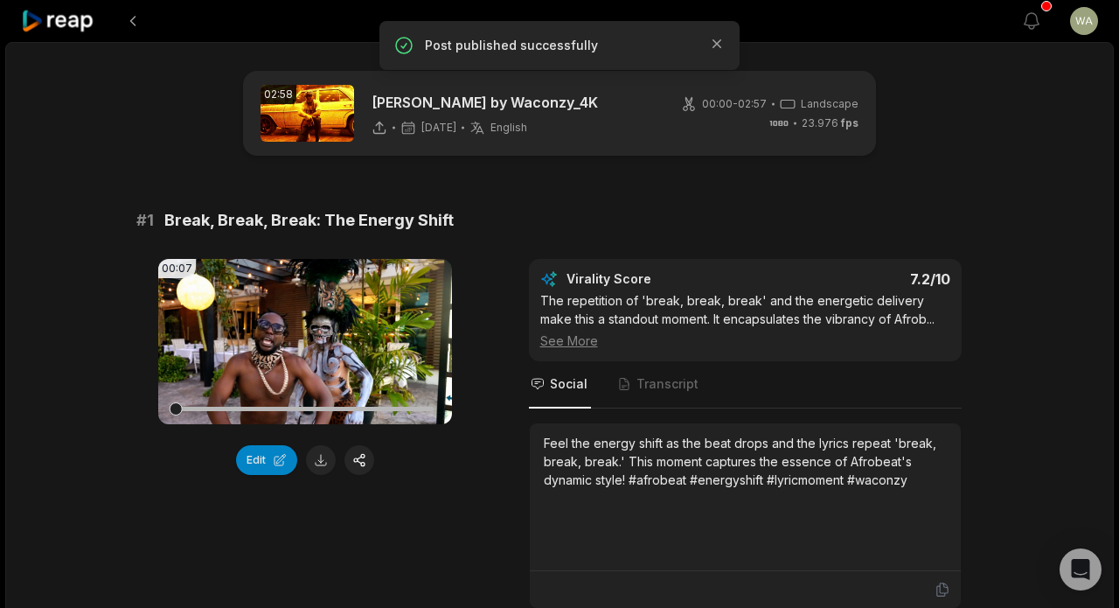
scroll to position [0, 0]
click at [136, 23] on button at bounding box center [132, 20] width 31 height 31
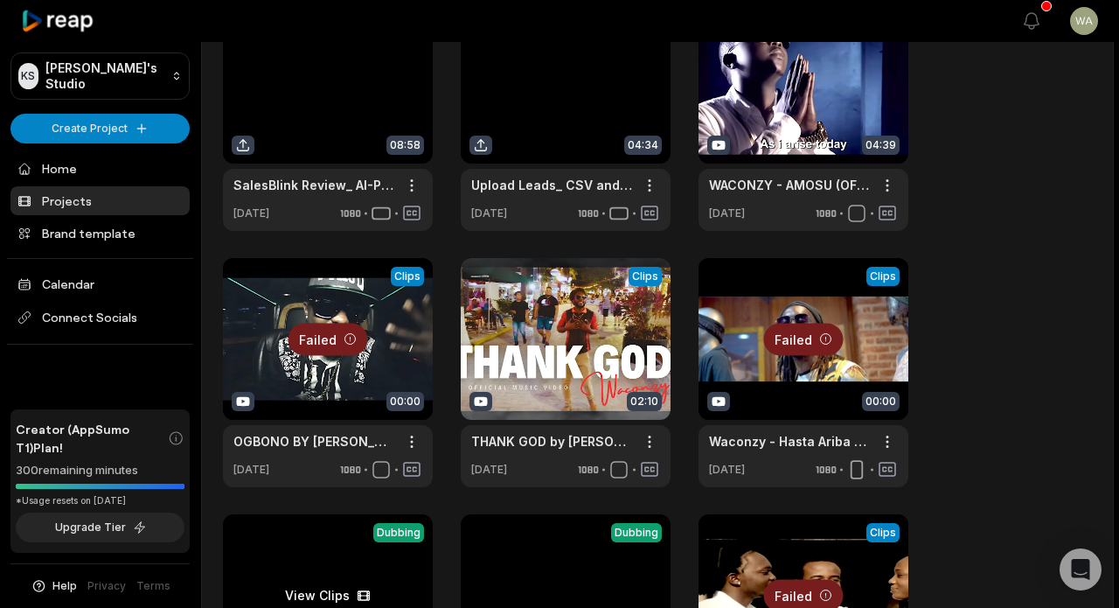
scroll to position [257, 0]
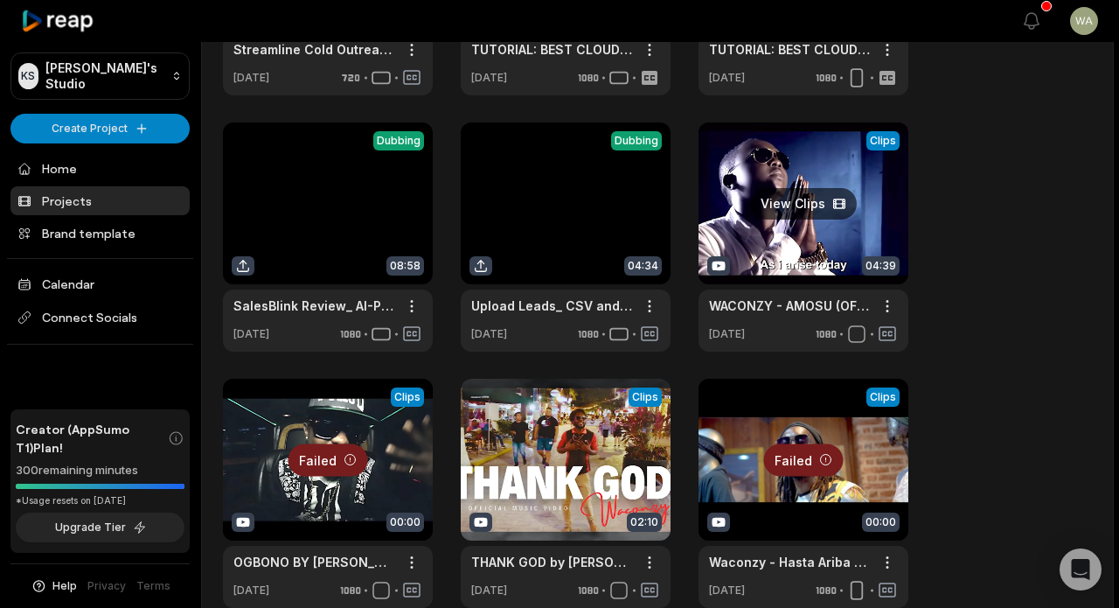
click at [797, 194] on link at bounding box center [804, 236] width 210 height 229
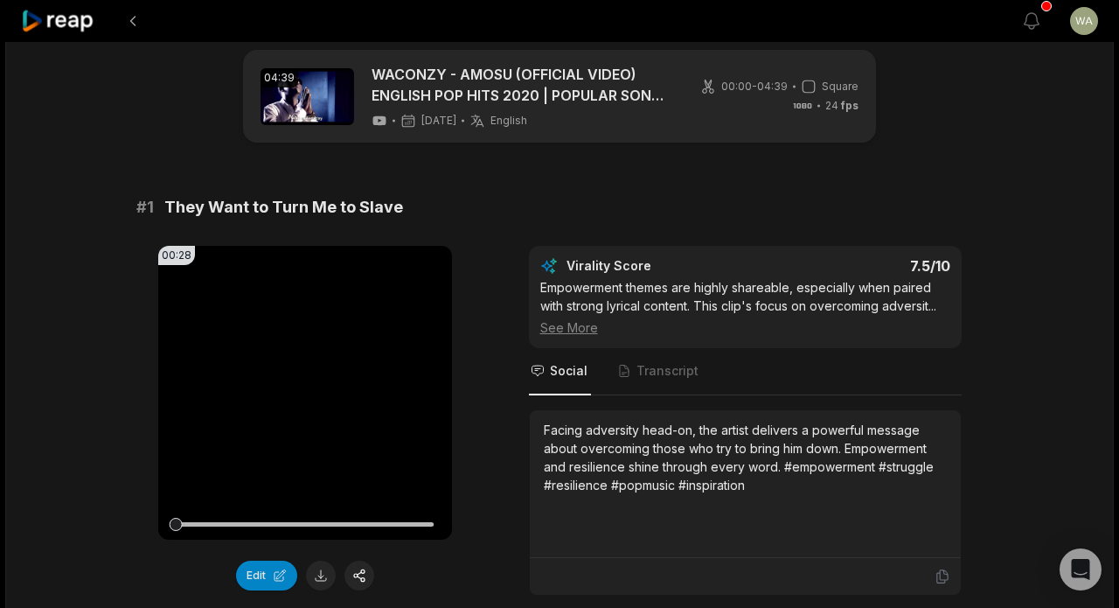
scroll to position [156, 0]
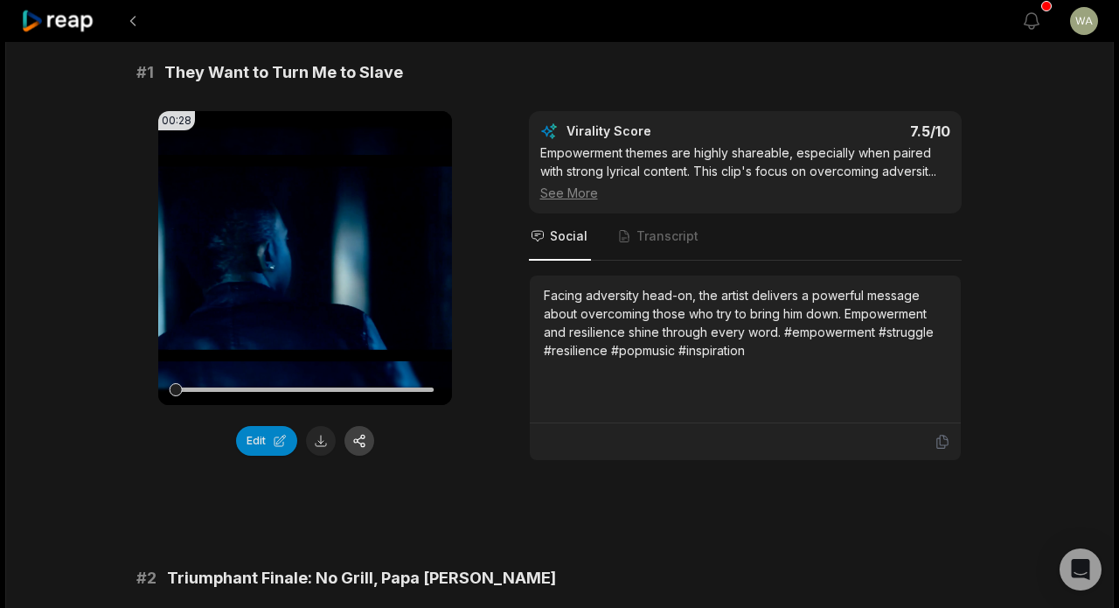
click at [360, 445] on button "button" at bounding box center [360, 441] width 30 height 30
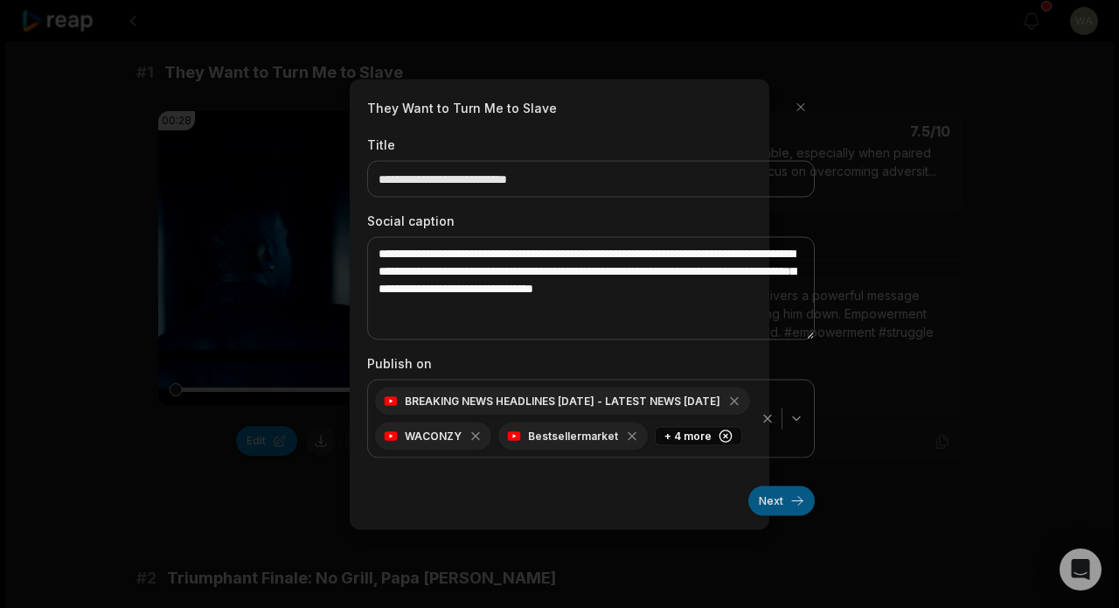
click at [769, 494] on button "Next" at bounding box center [782, 500] width 66 height 30
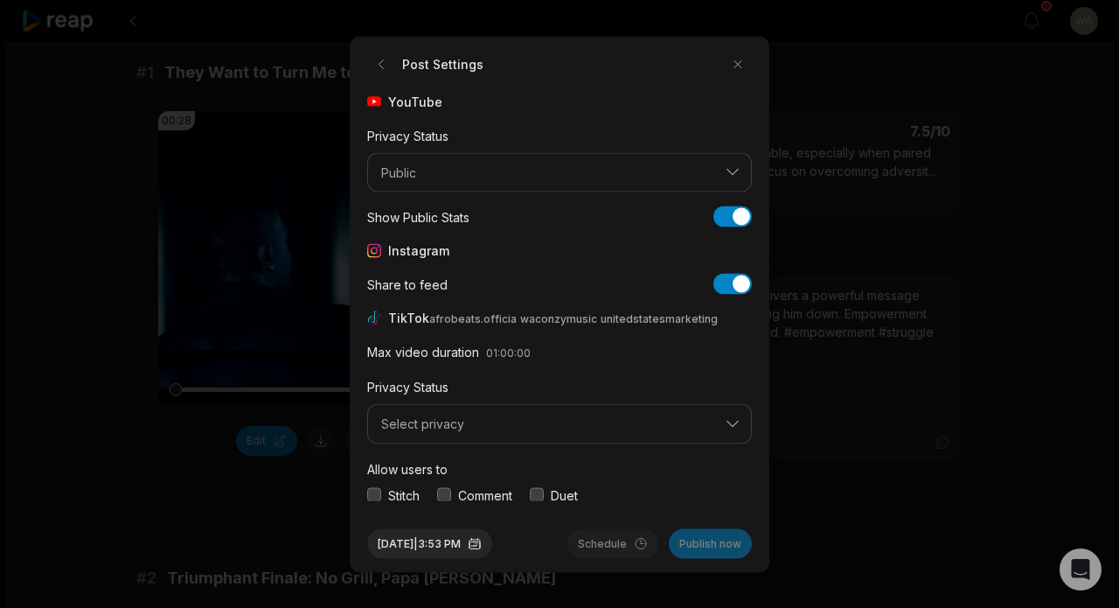
click at [536, 426] on span "Select privacy" at bounding box center [547, 424] width 332 height 16
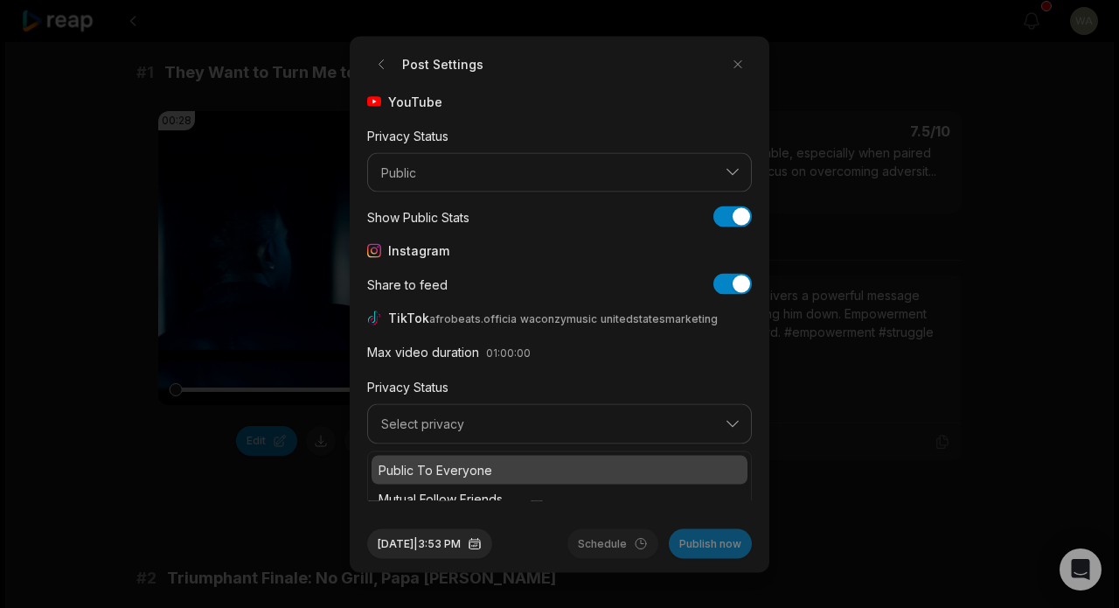
click at [521, 455] on div "Public To Everyone" at bounding box center [560, 469] width 376 height 29
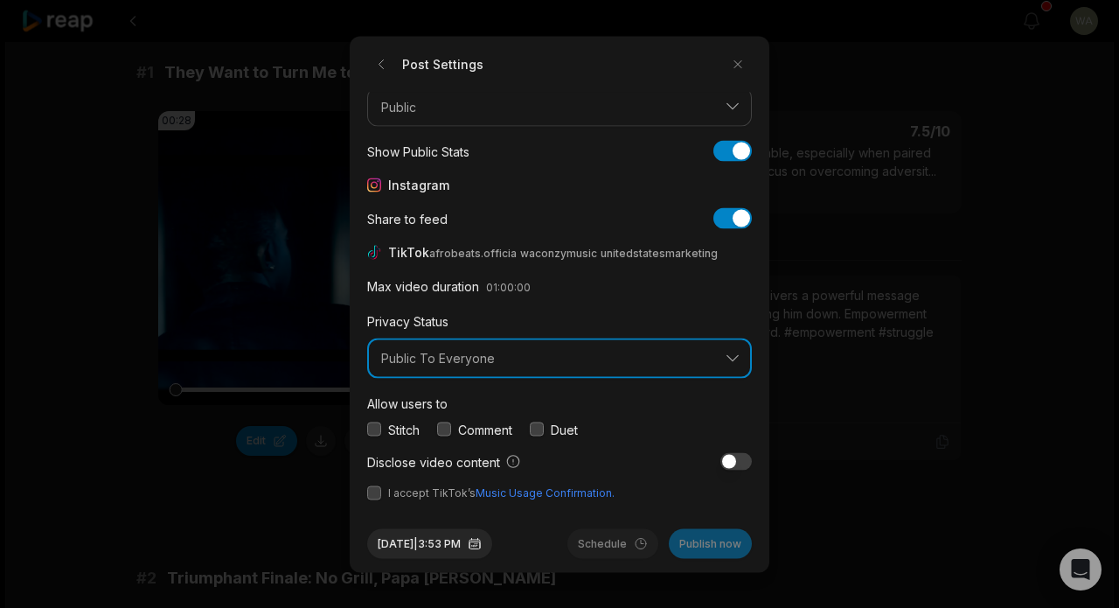
scroll to position [65, 0]
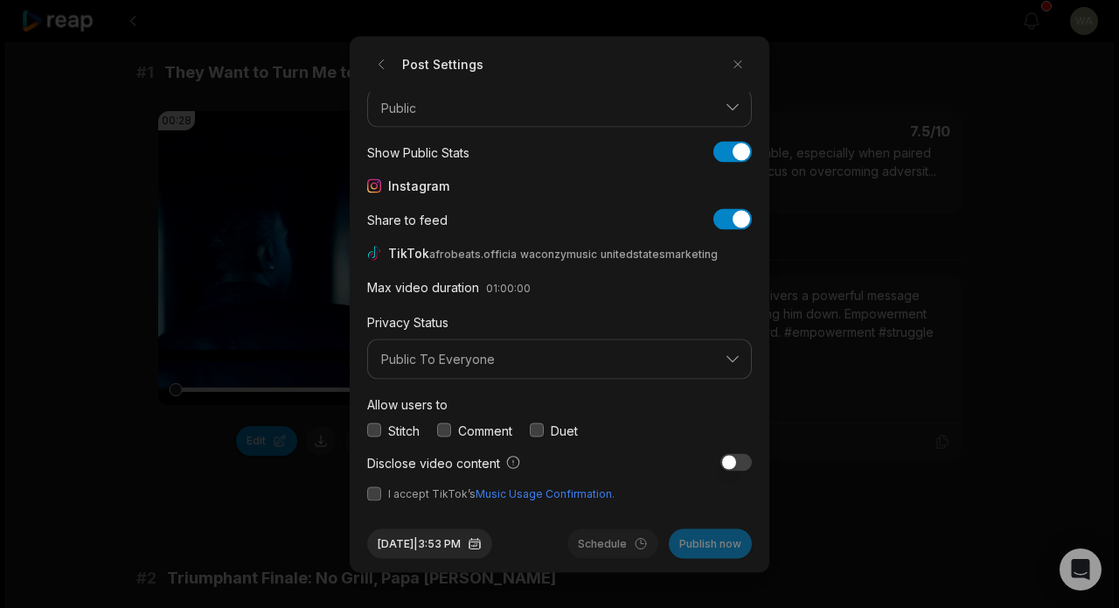
click at [371, 488] on button "button" at bounding box center [374, 493] width 14 height 14
click at [672, 547] on button "Publish now" at bounding box center [710, 543] width 83 height 30
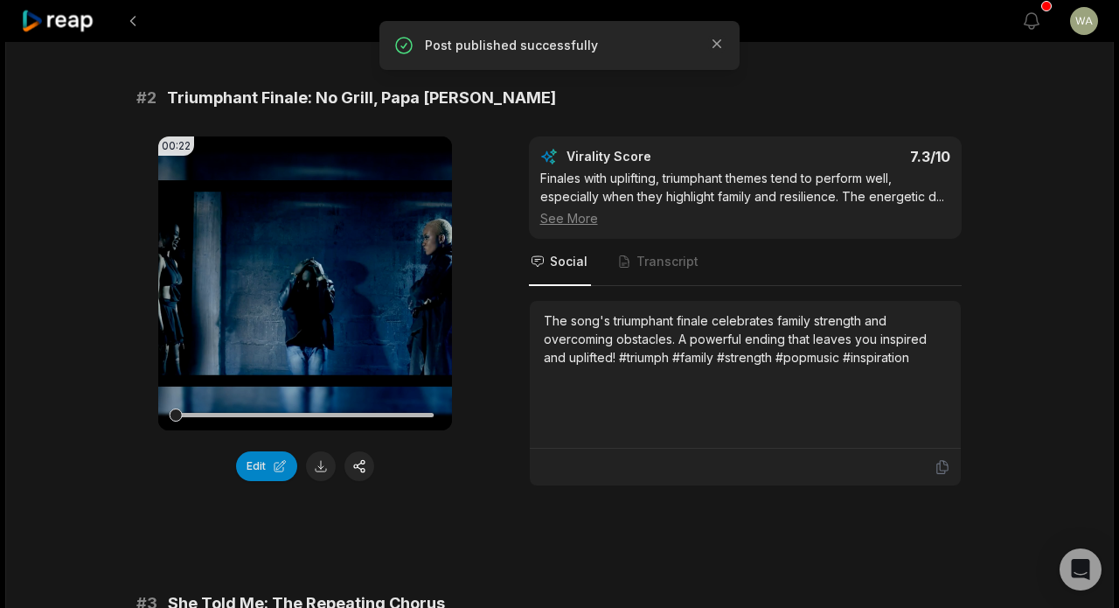
scroll to position [661, 0]
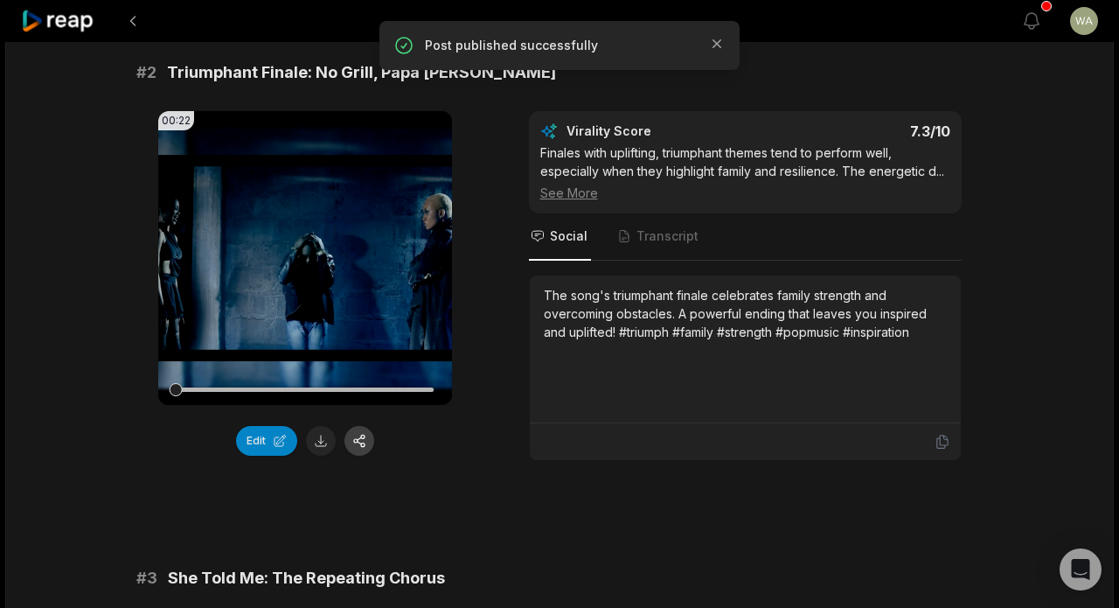
click at [364, 438] on button "button" at bounding box center [360, 441] width 30 height 30
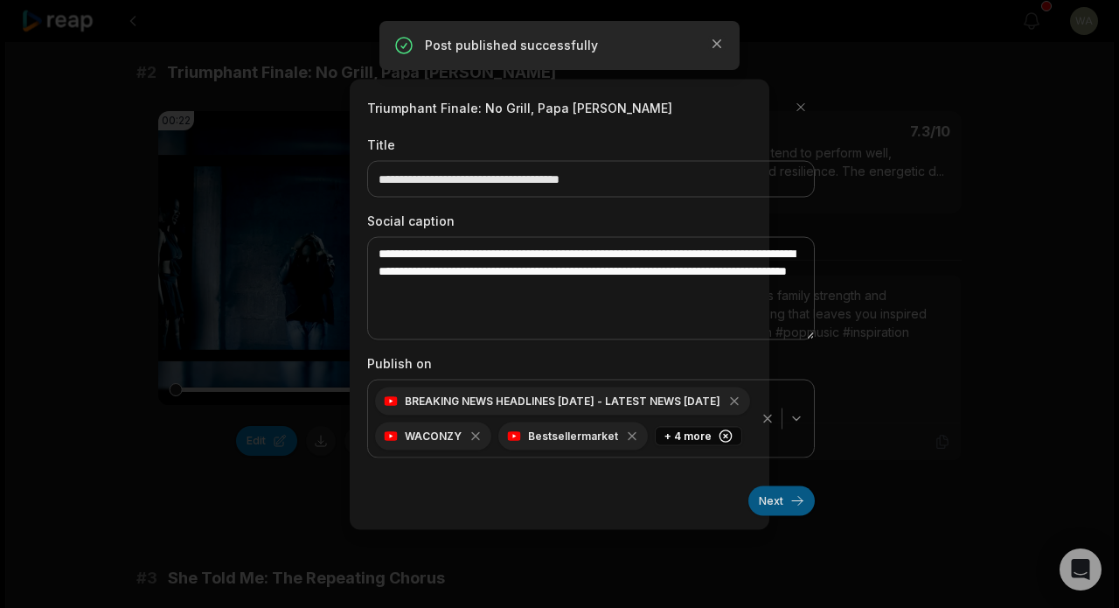
click at [785, 503] on button "Next" at bounding box center [782, 500] width 66 height 30
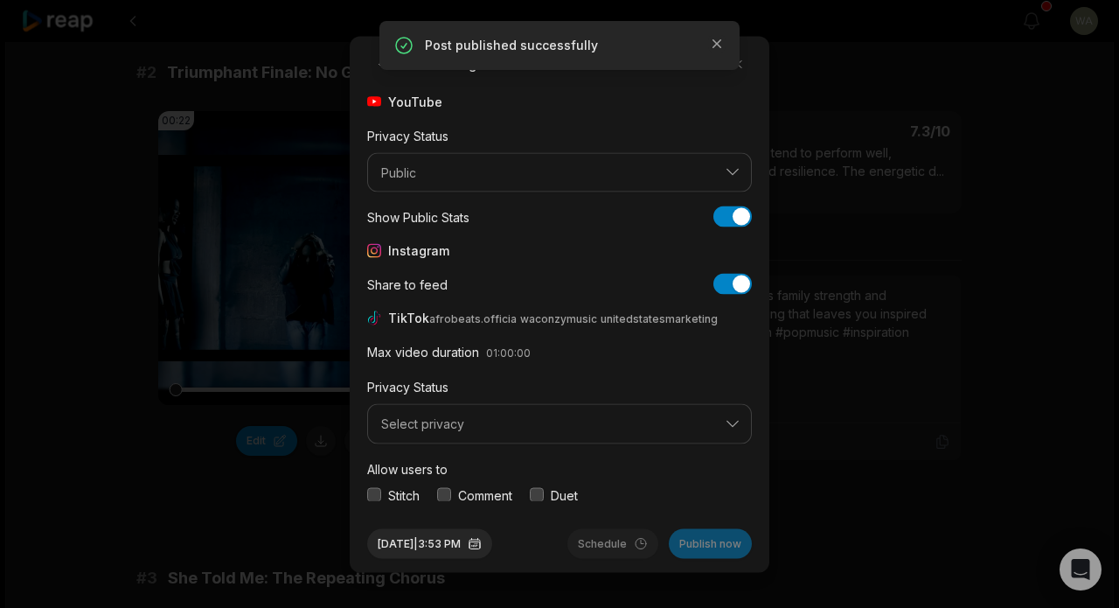
click at [584, 412] on button "Select privacy" at bounding box center [559, 424] width 385 height 40
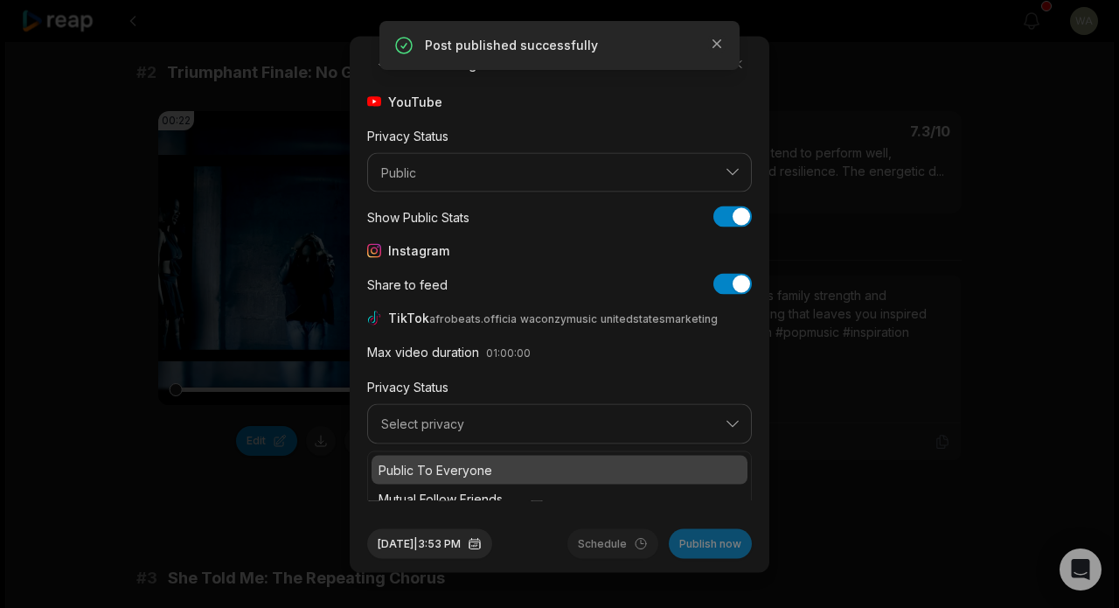
click at [573, 462] on p "Public To Everyone" at bounding box center [560, 469] width 362 height 18
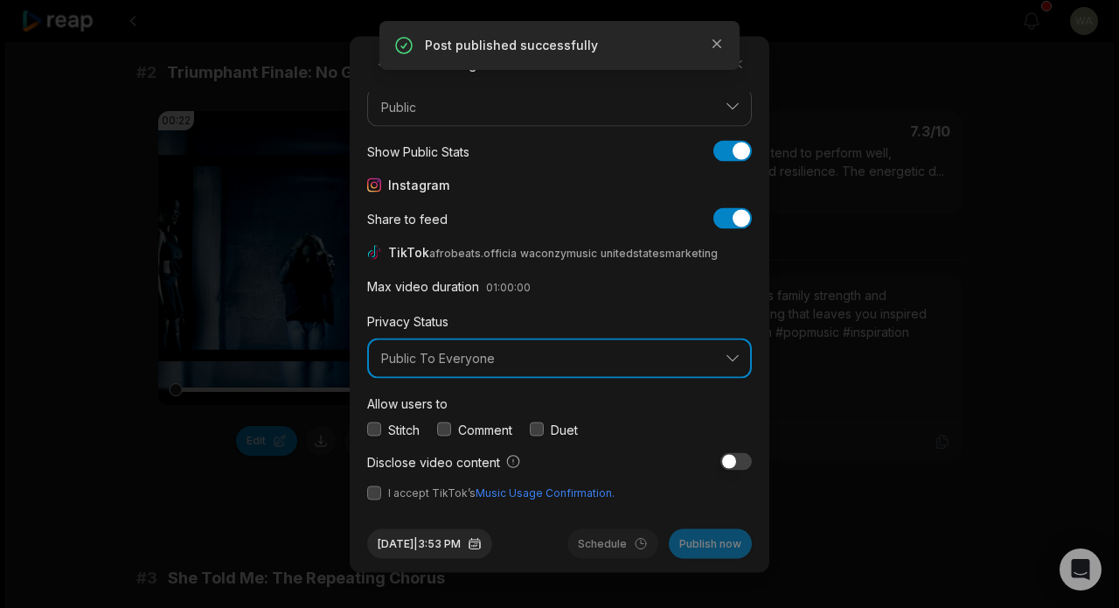
scroll to position [65, 0]
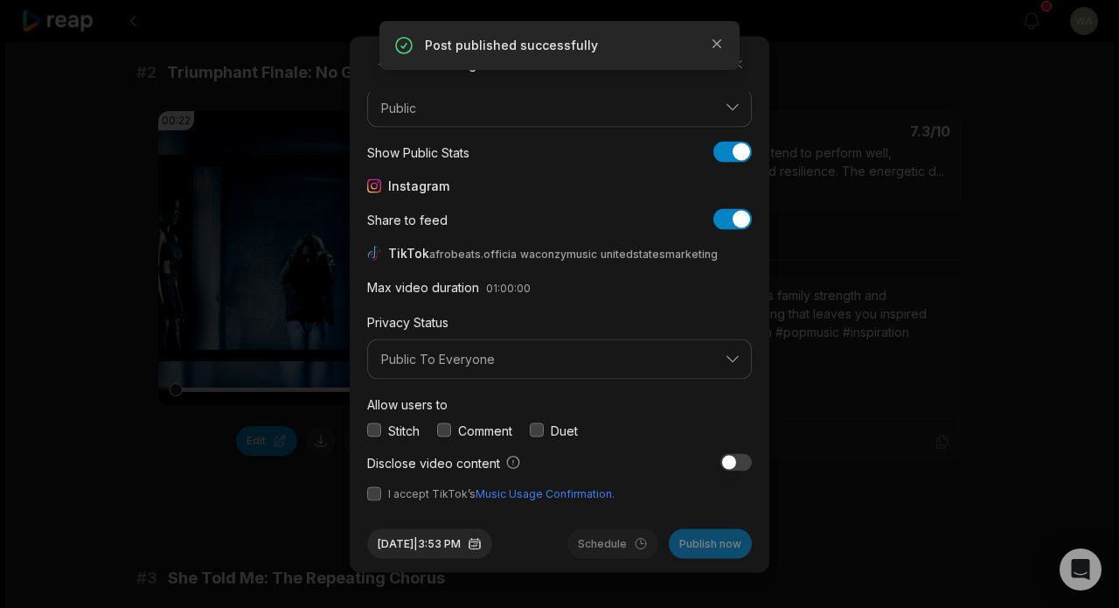
click at [372, 491] on button "button" at bounding box center [374, 493] width 14 height 14
click at [687, 545] on button "Publish now" at bounding box center [710, 543] width 83 height 30
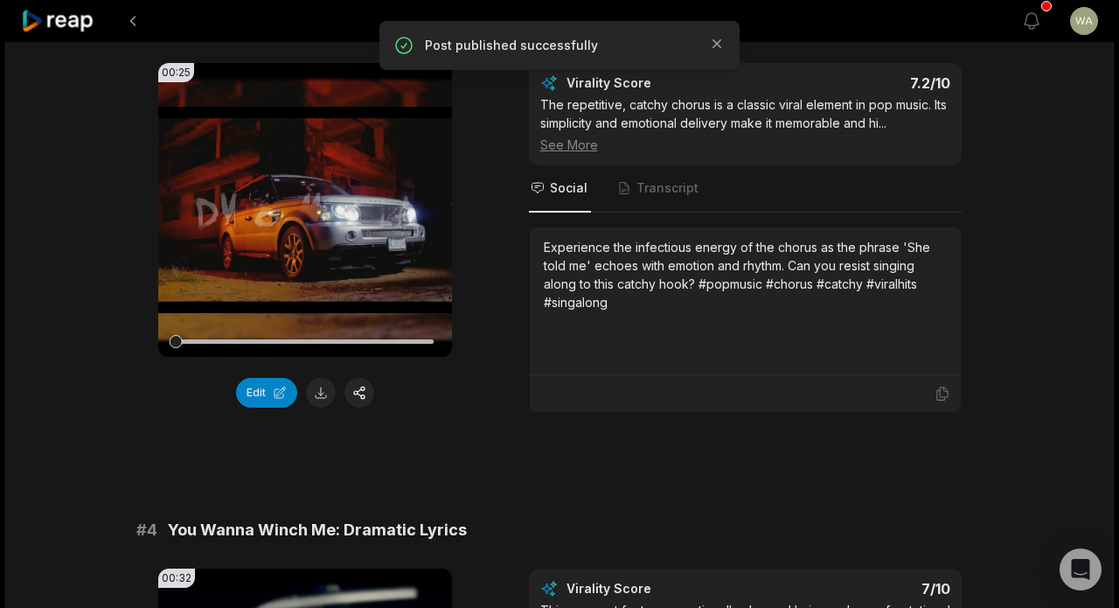
scroll to position [1210, 0]
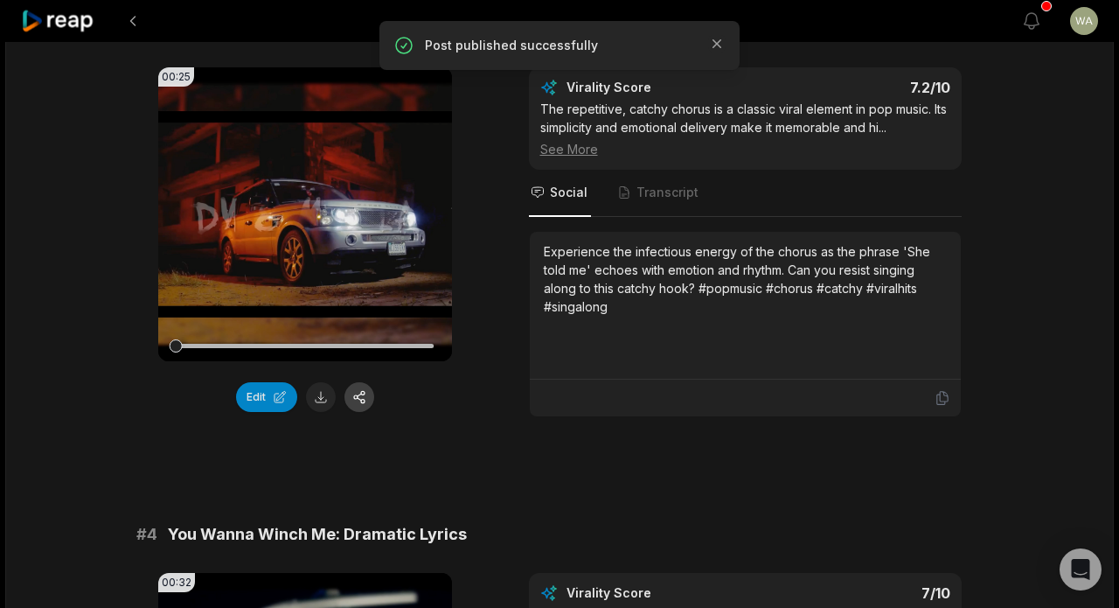
click at [362, 403] on button "button" at bounding box center [360, 397] width 30 height 30
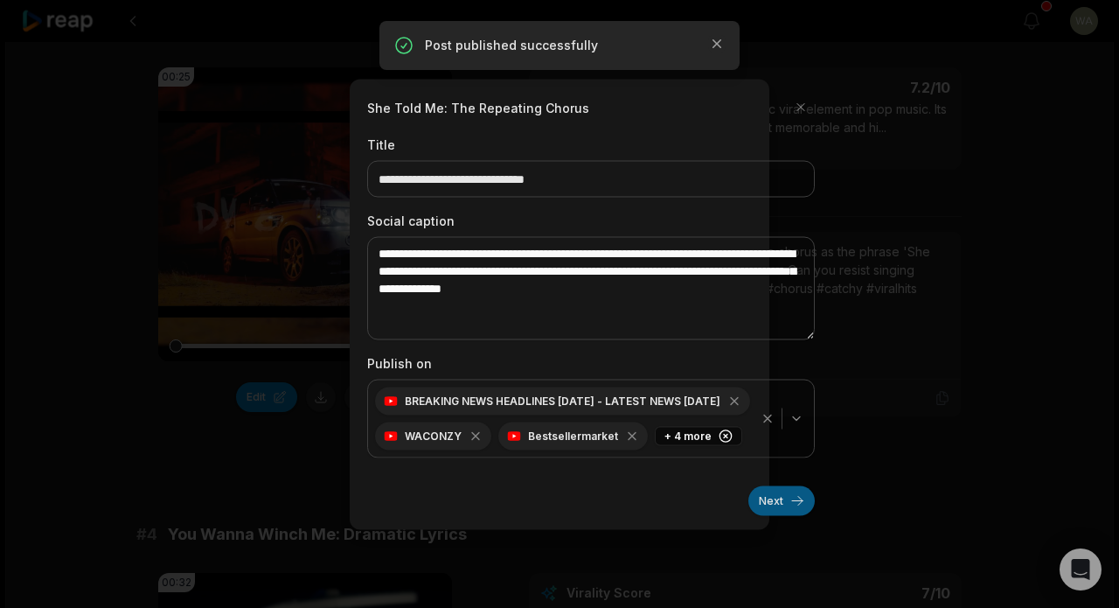
click at [775, 505] on button "Next" at bounding box center [782, 500] width 66 height 30
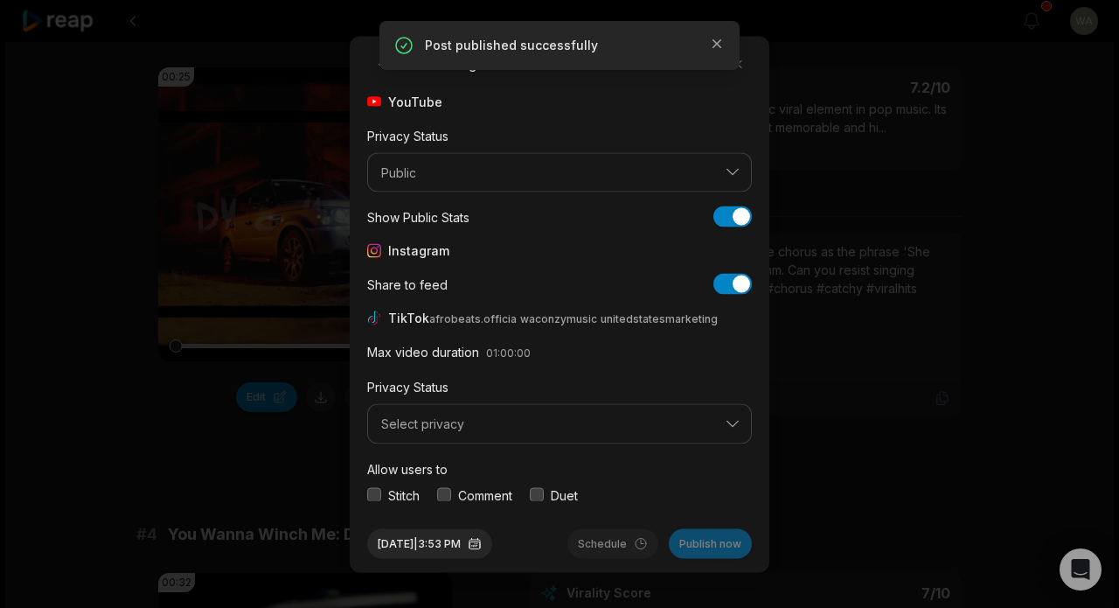
click at [539, 416] on span "Select privacy" at bounding box center [547, 424] width 332 height 16
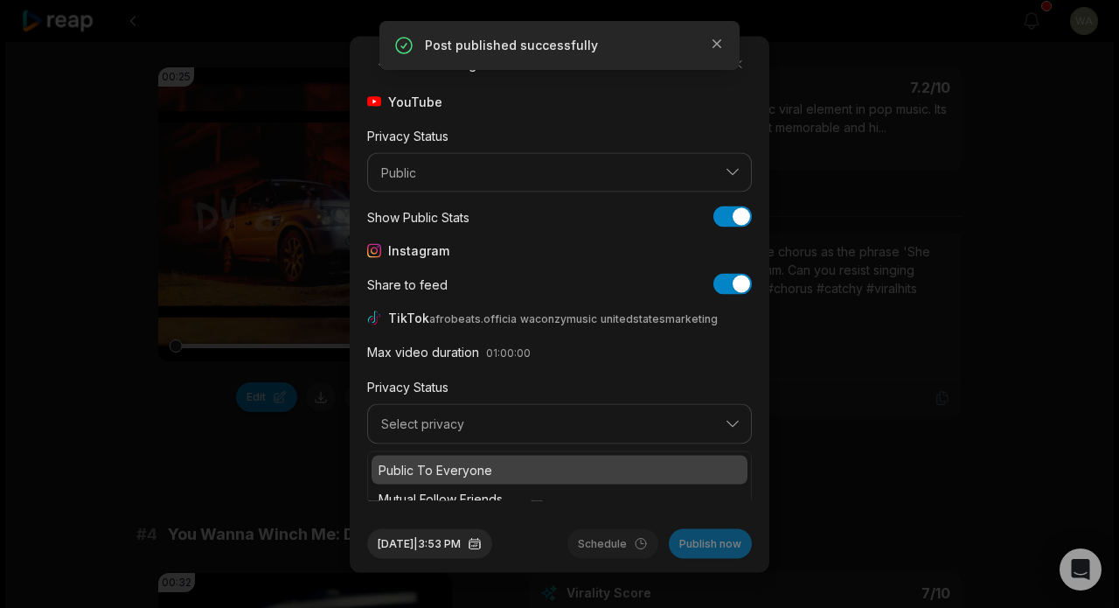
click at [523, 457] on div "Public To Everyone" at bounding box center [560, 469] width 376 height 29
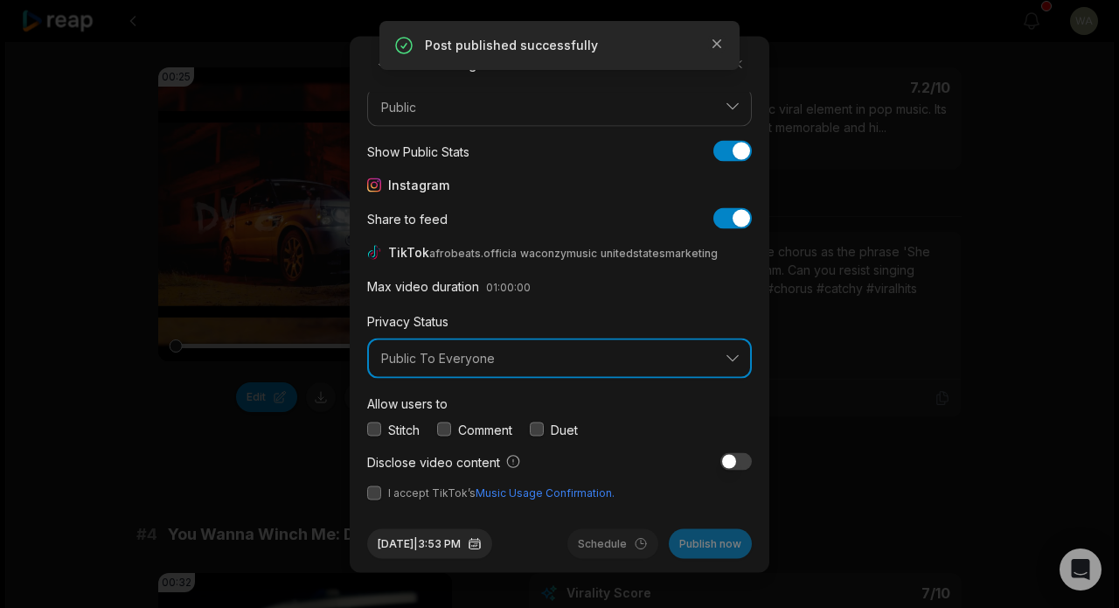
scroll to position [65, 0]
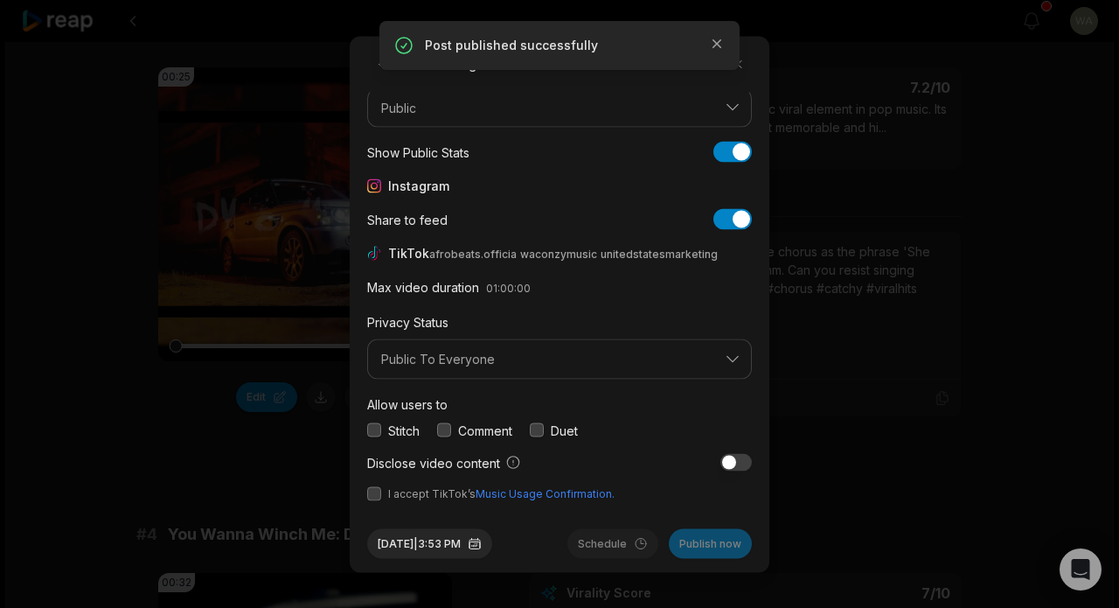
click at [379, 497] on button "button" at bounding box center [374, 493] width 14 height 14
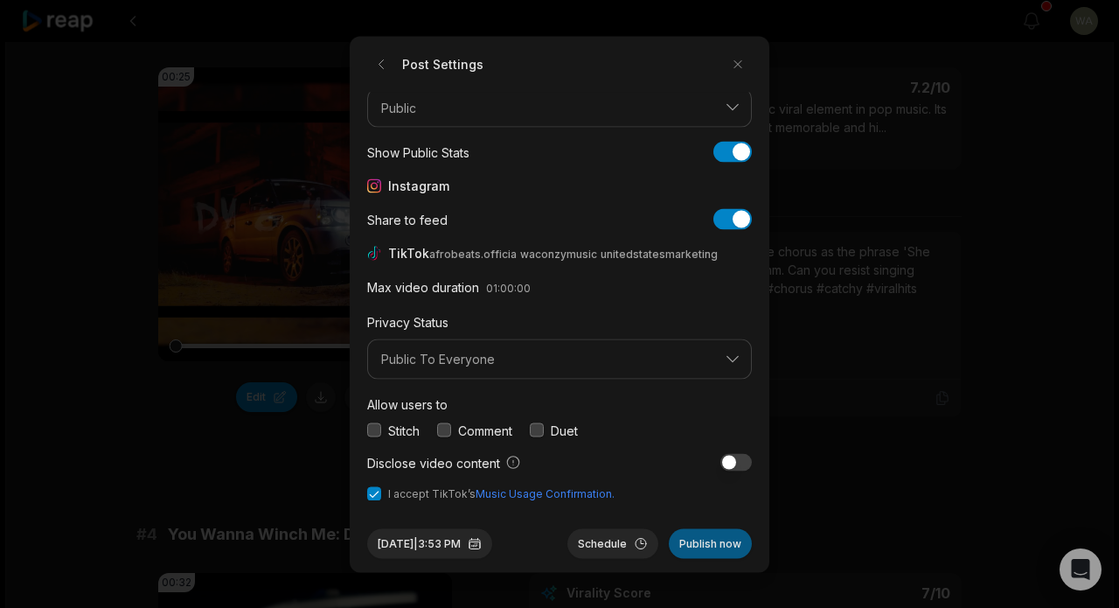
click at [710, 536] on button "Publish now" at bounding box center [710, 543] width 83 height 30
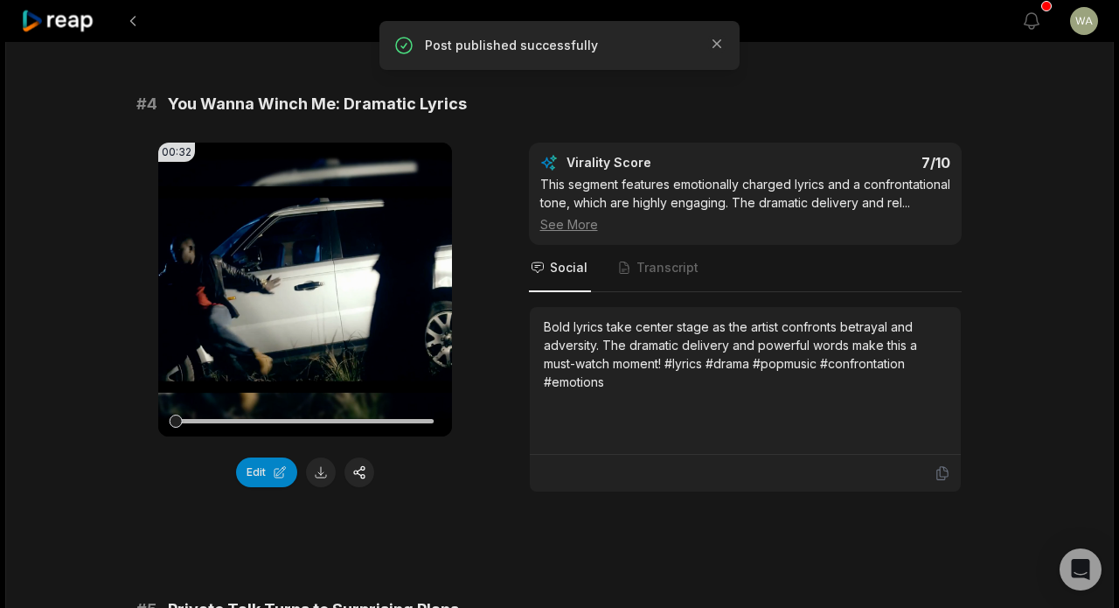
scroll to position [1805, 0]
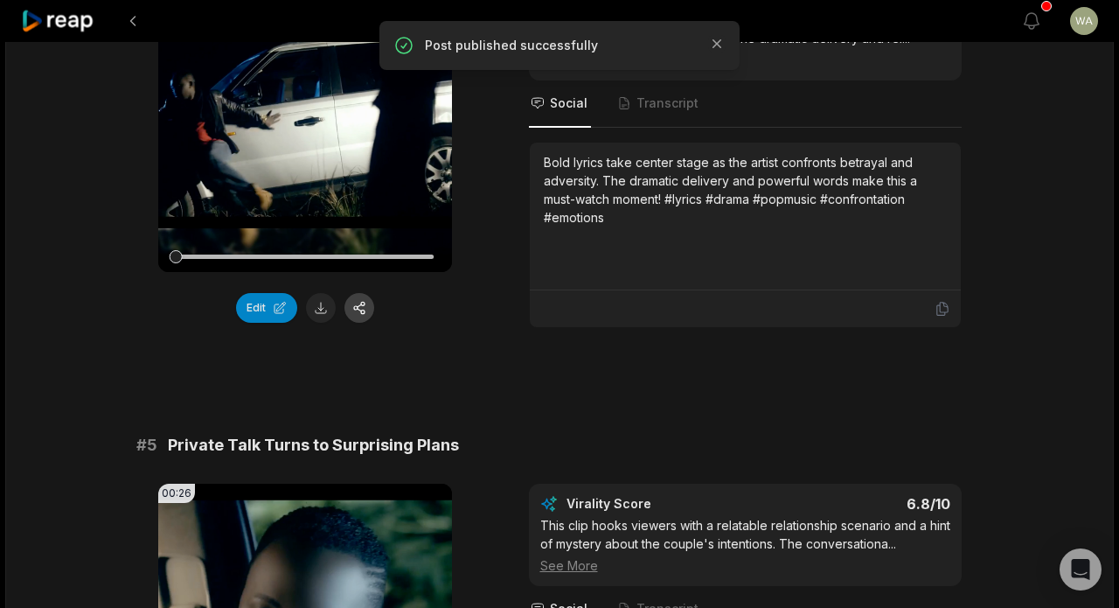
click at [363, 312] on button "button" at bounding box center [360, 308] width 30 height 30
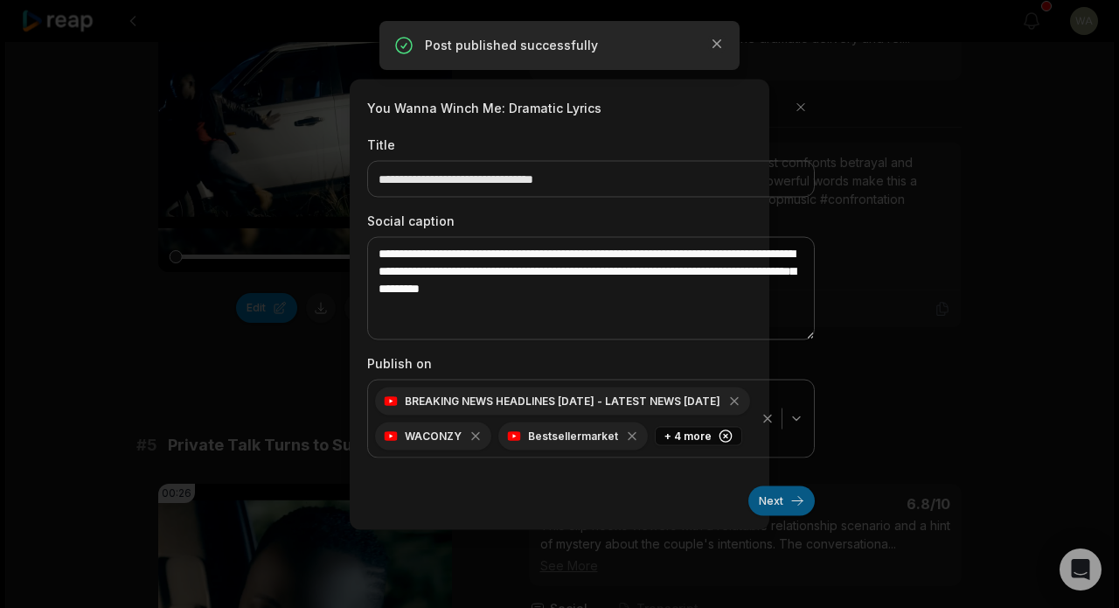
click at [766, 500] on button "Next" at bounding box center [782, 500] width 66 height 30
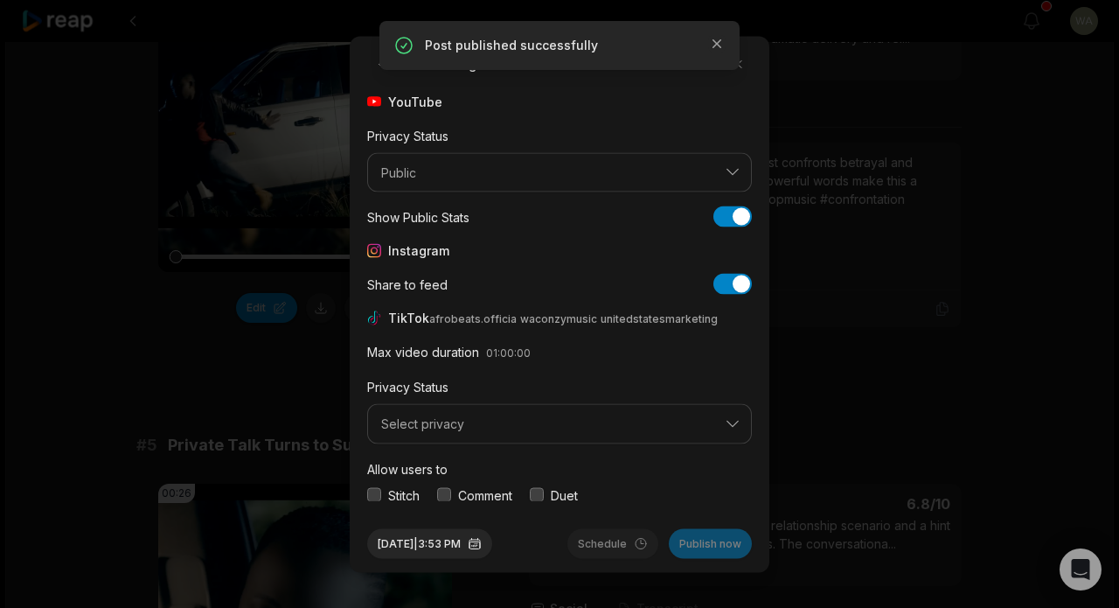
click at [597, 414] on button "Select privacy" at bounding box center [559, 424] width 385 height 40
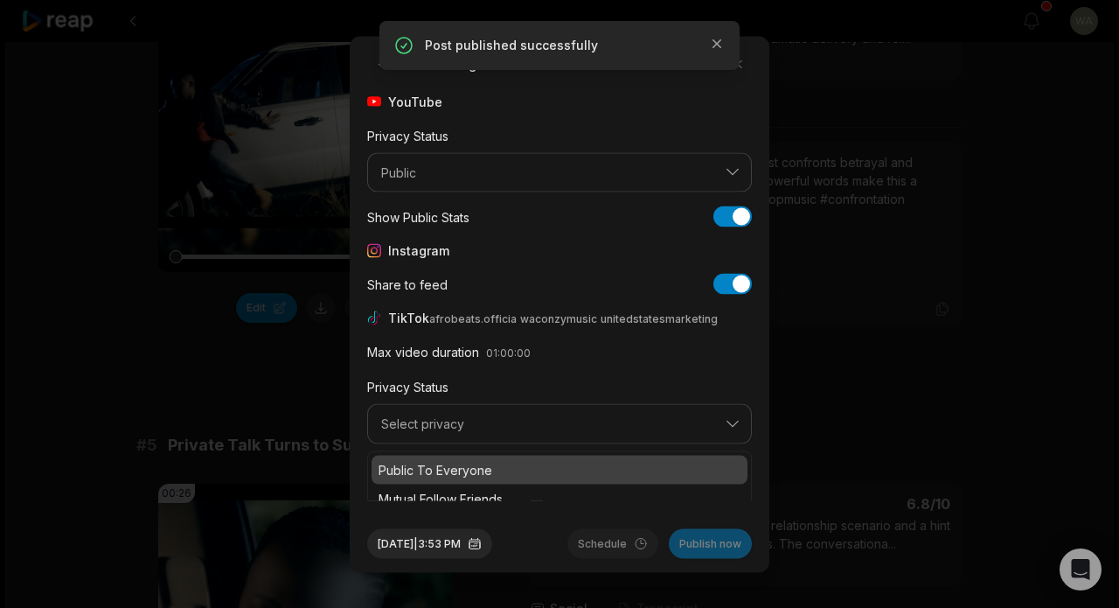
click at [586, 466] on p "Public To Everyone" at bounding box center [560, 469] width 362 height 18
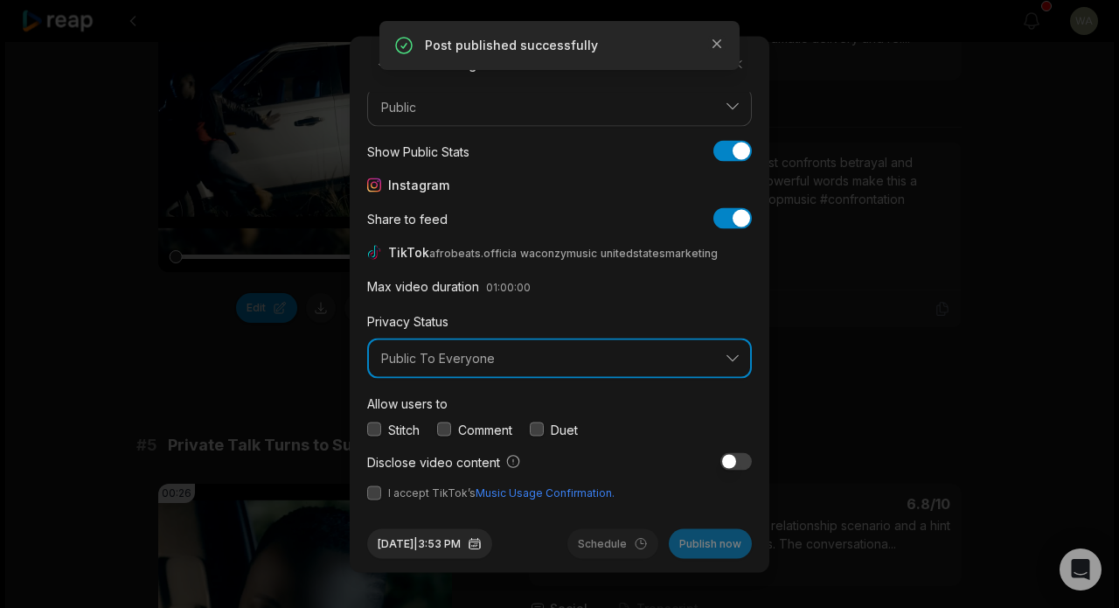
scroll to position [65, 0]
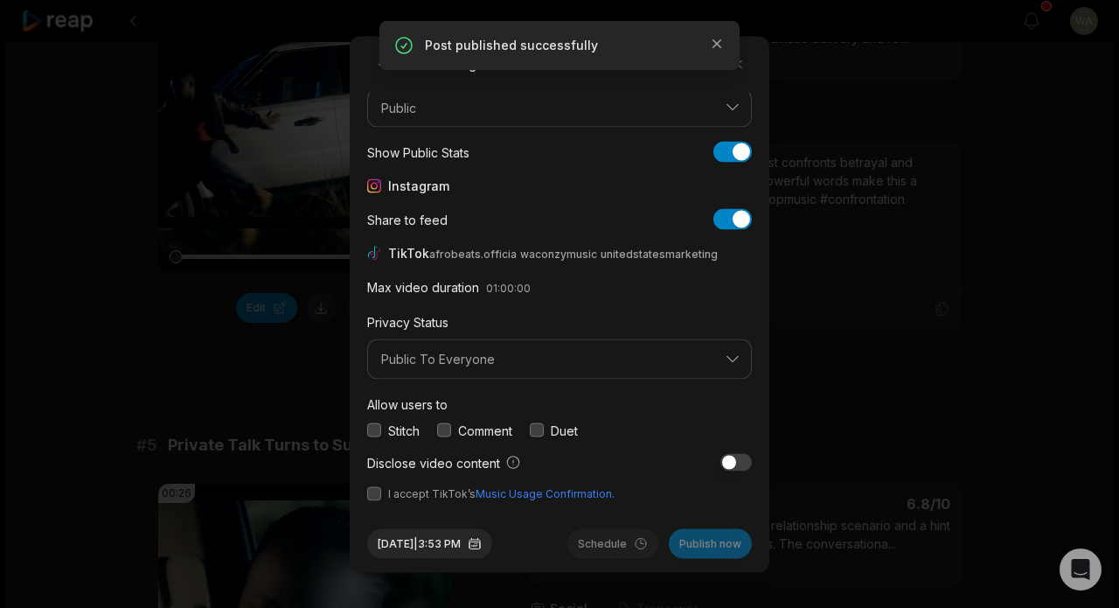
click at [367, 491] on button "button" at bounding box center [374, 493] width 14 height 14
click at [709, 552] on button "Publish now" at bounding box center [710, 543] width 83 height 30
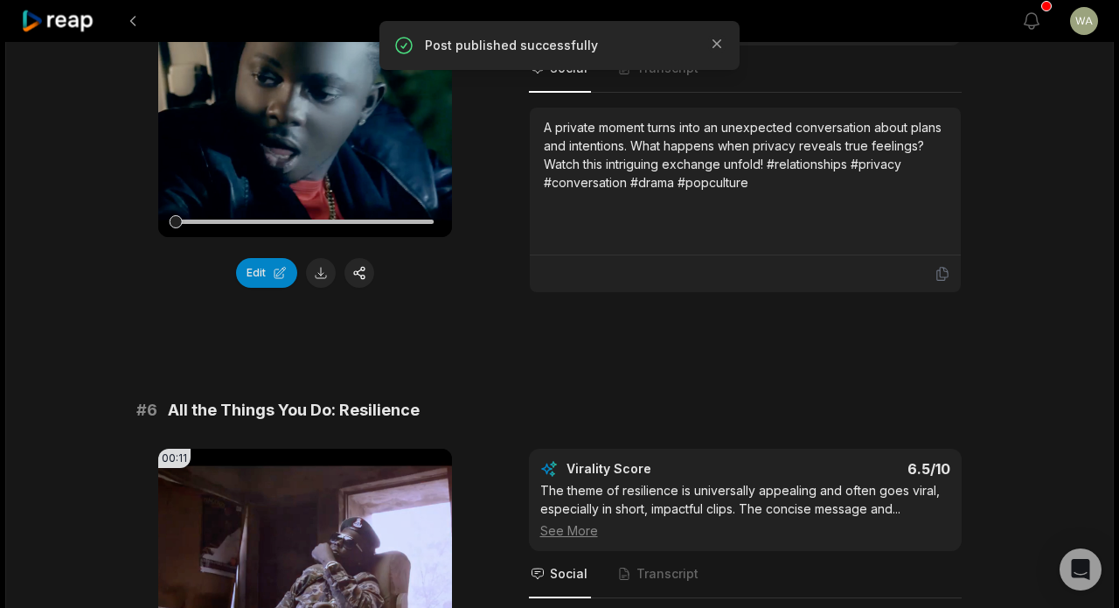
scroll to position [2382, 0]
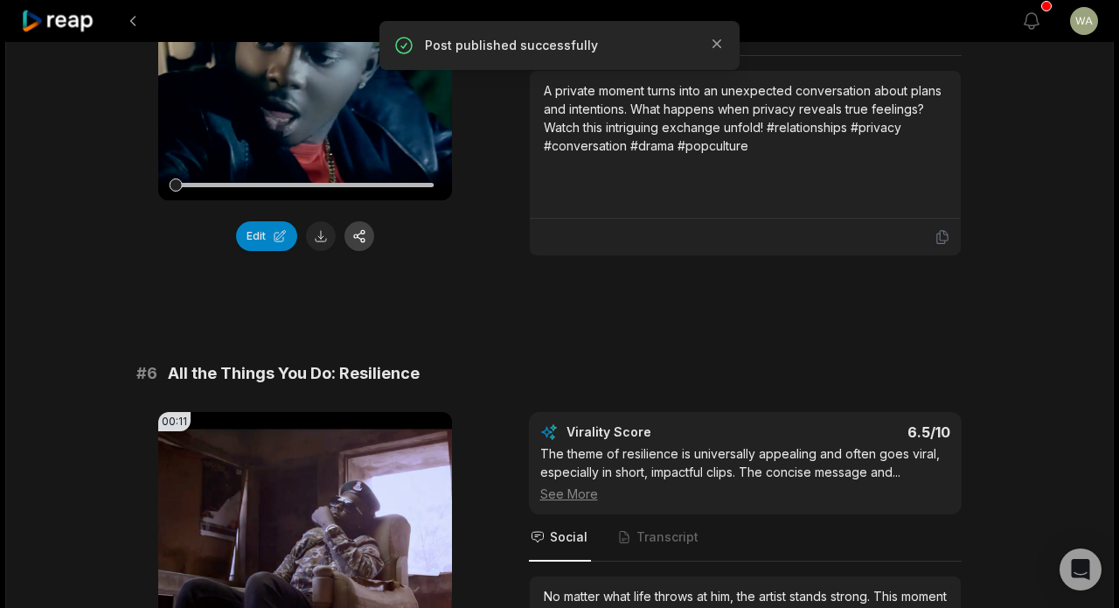
click at [364, 251] on button "button" at bounding box center [360, 236] width 30 height 30
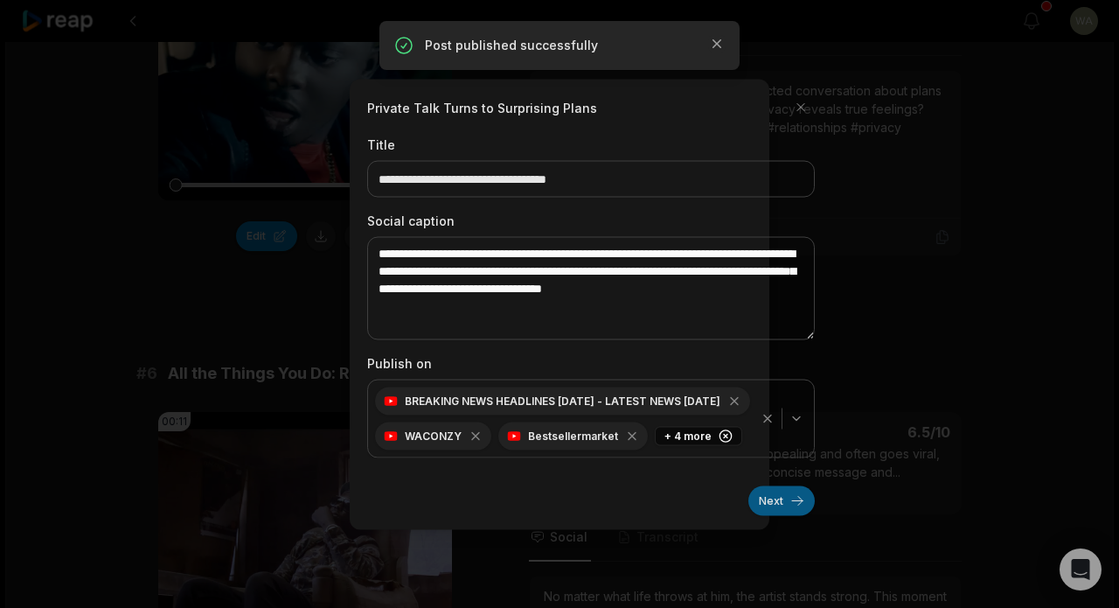
click at [776, 505] on button "Next" at bounding box center [782, 500] width 66 height 30
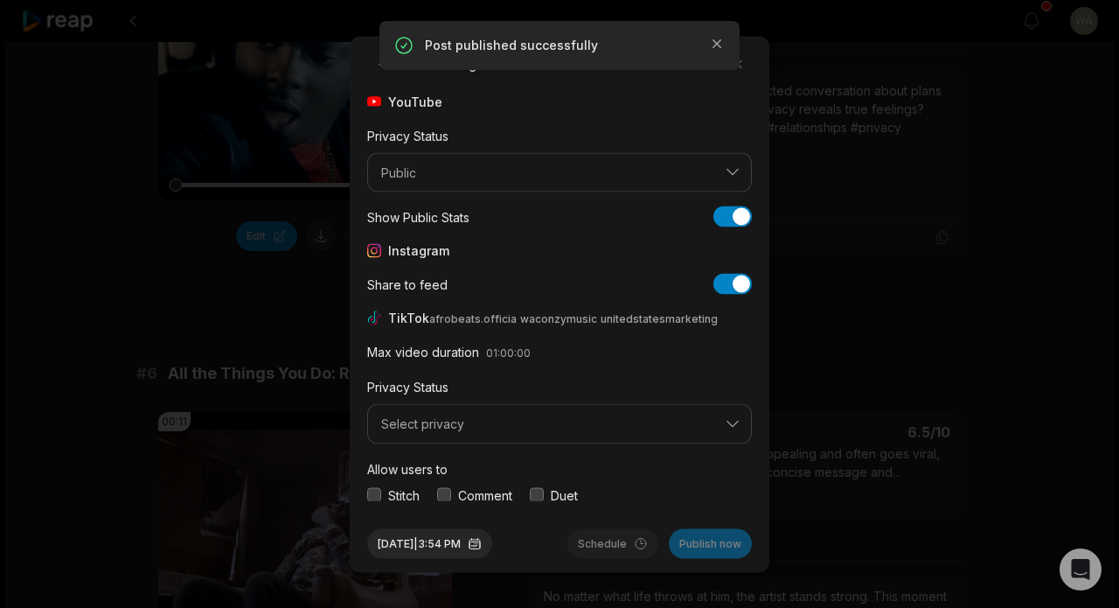
click at [593, 421] on span "Select privacy" at bounding box center [547, 424] width 332 height 16
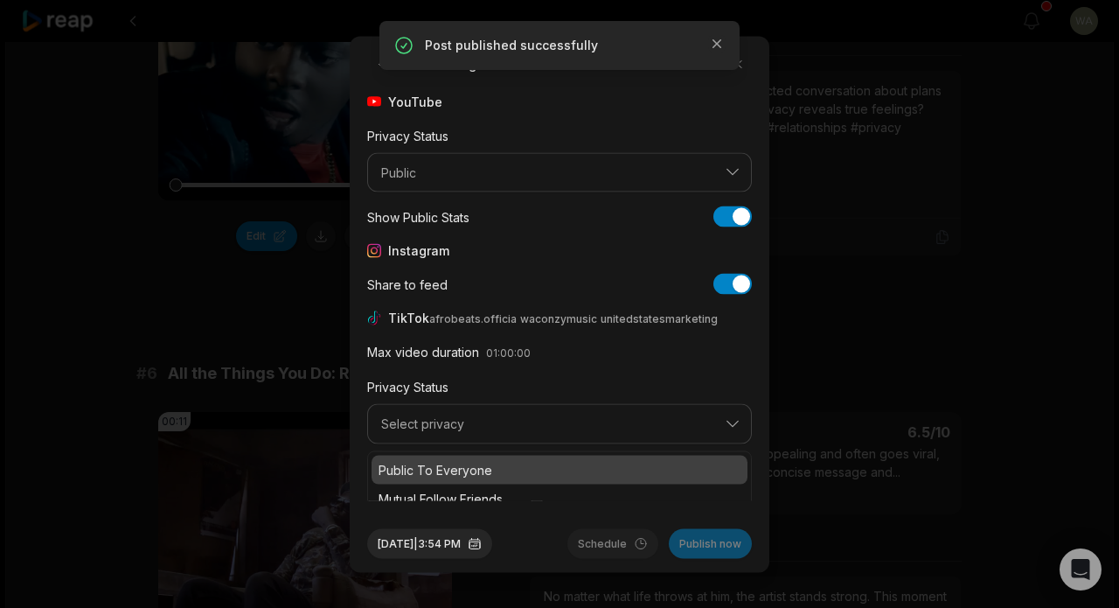
click at [573, 458] on div "Public To Everyone" at bounding box center [560, 469] width 376 height 29
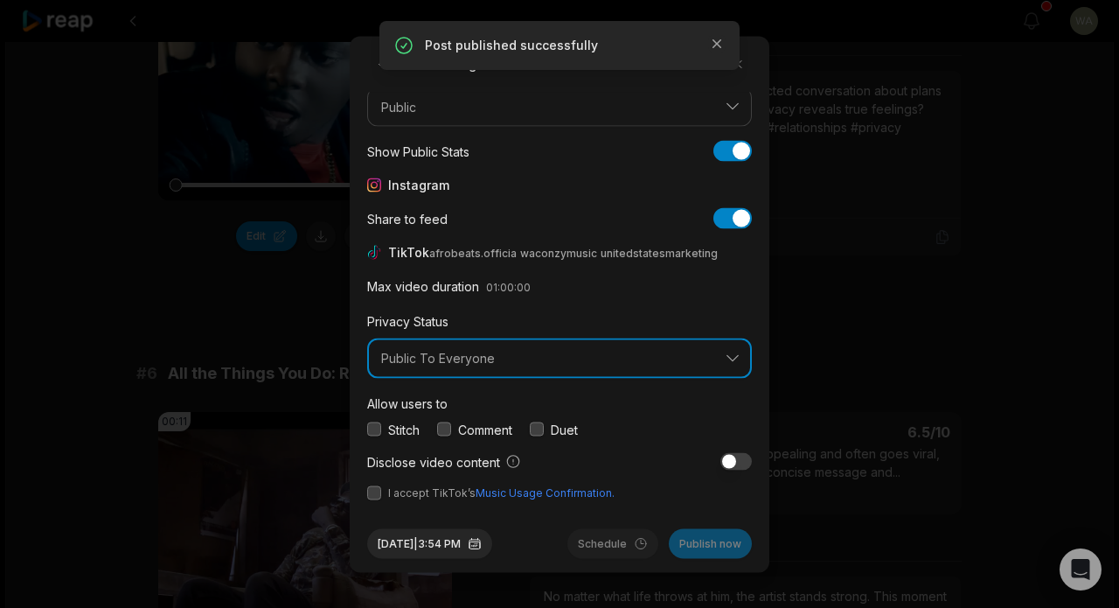
scroll to position [65, 0]
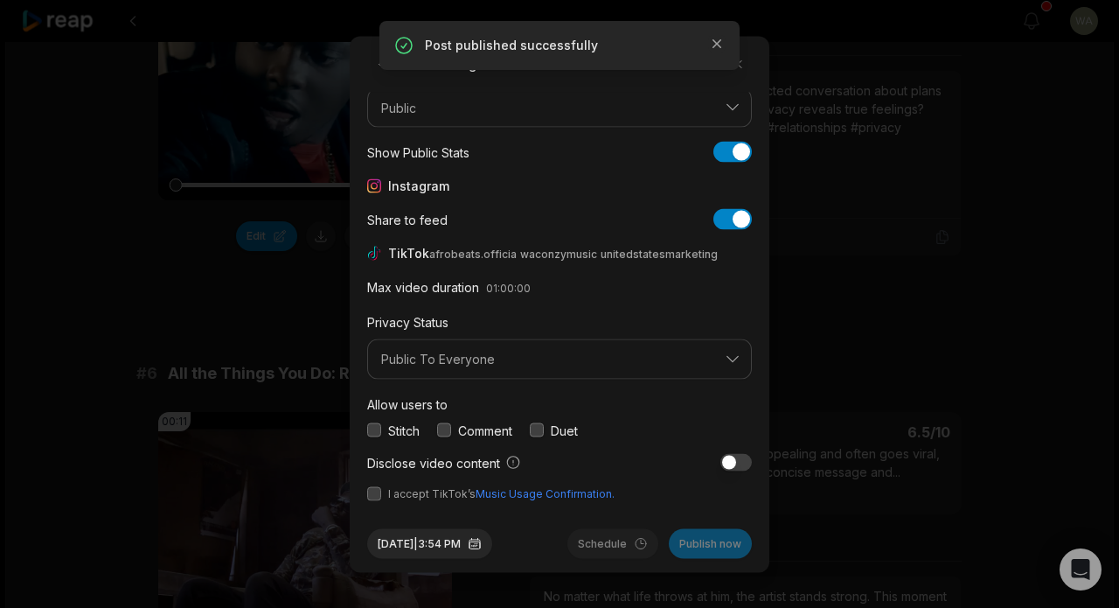
click at [376, 493] on button "button" at bounding box center [374, 493] width 14 height 14
click at [718, 543] on button "Publish now" at bounding box center [710, 543] width 83 height 30
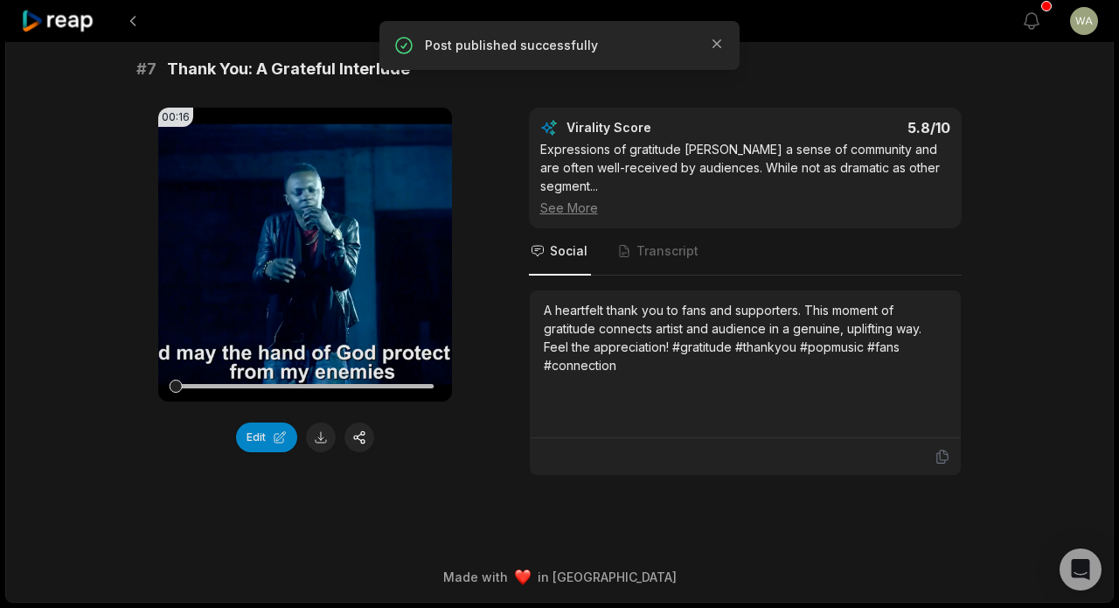
scroll to position [3192, 0]
click at [357, 443] on button "button" at bounding box center [360, 437] width 30 height 30
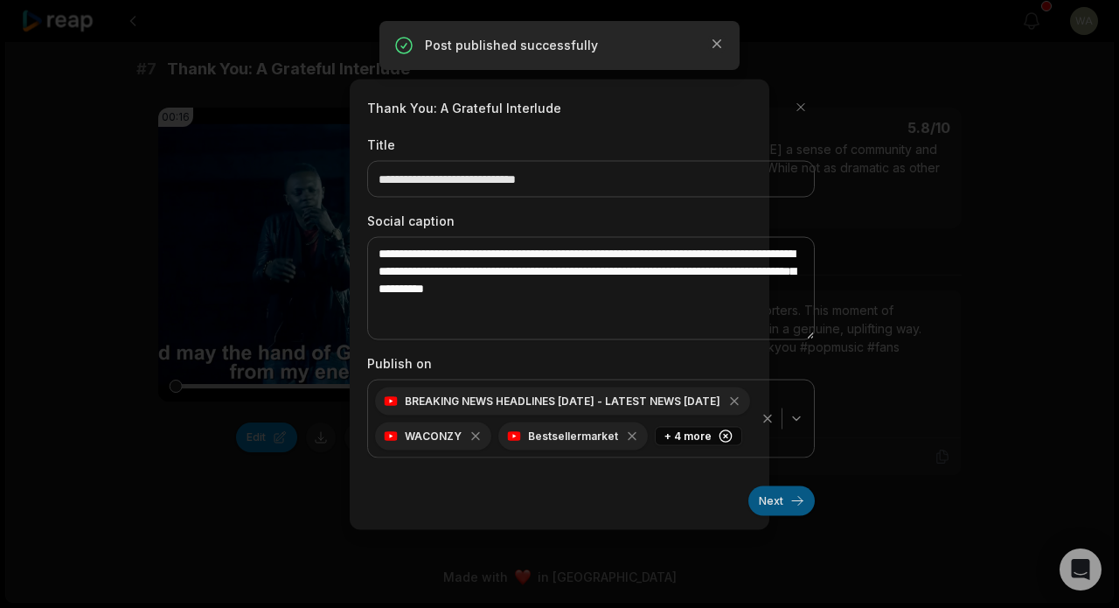
click at [787, 508] on button "Next" at bounding box center [782, 500] width 66 height 30
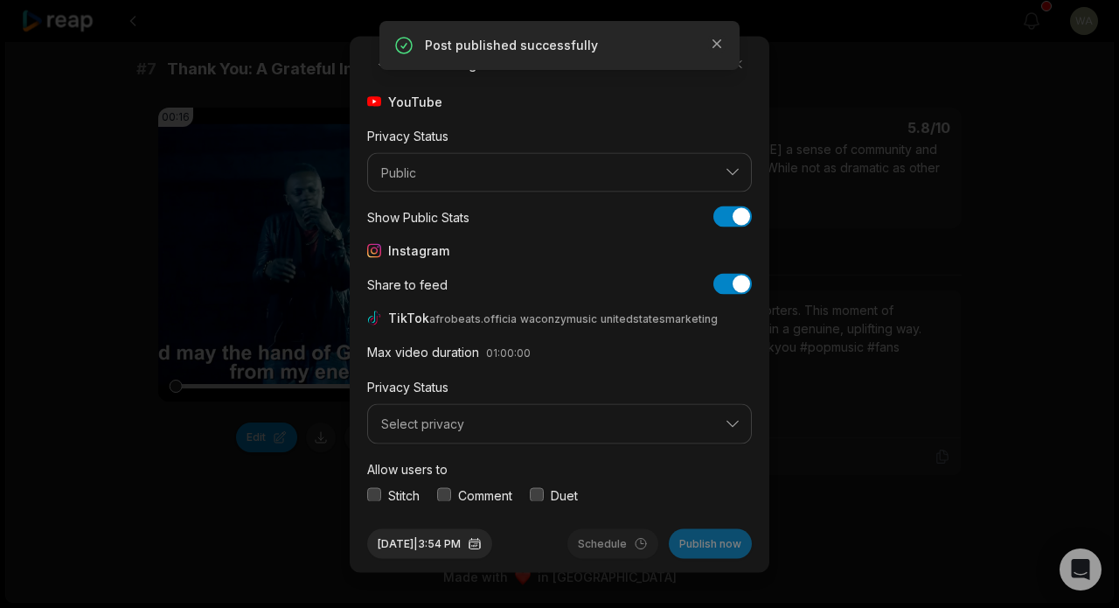
click at [529, 424] on span "Select privacy" at bounding box center [547, 424] width 332 height 16
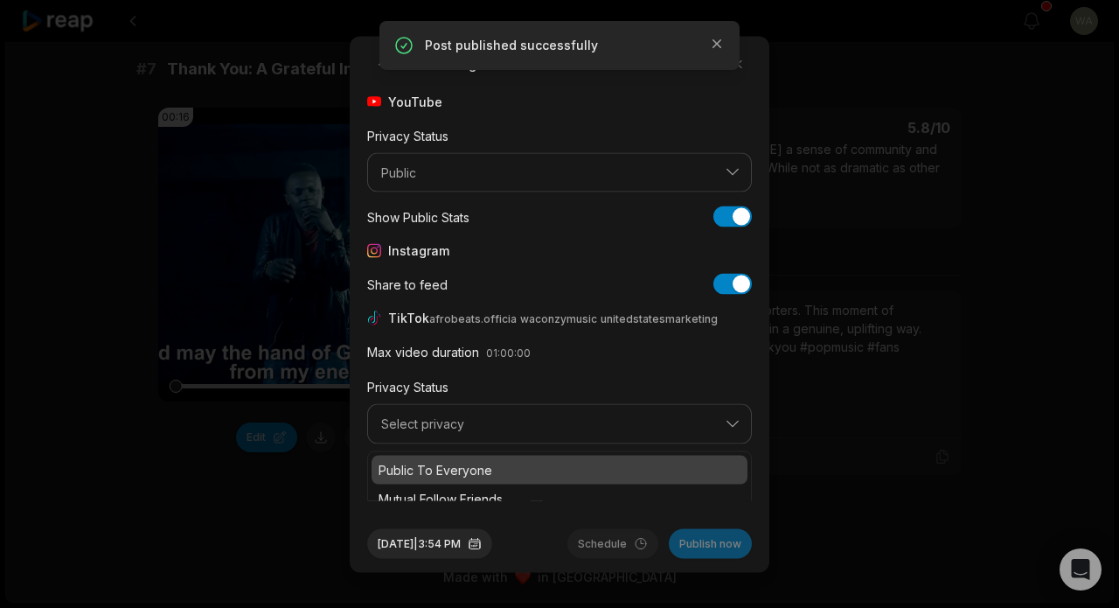
click at [519, 462] on p "Public To Everyone" at bounding box center [560, 469] width 362 height 18
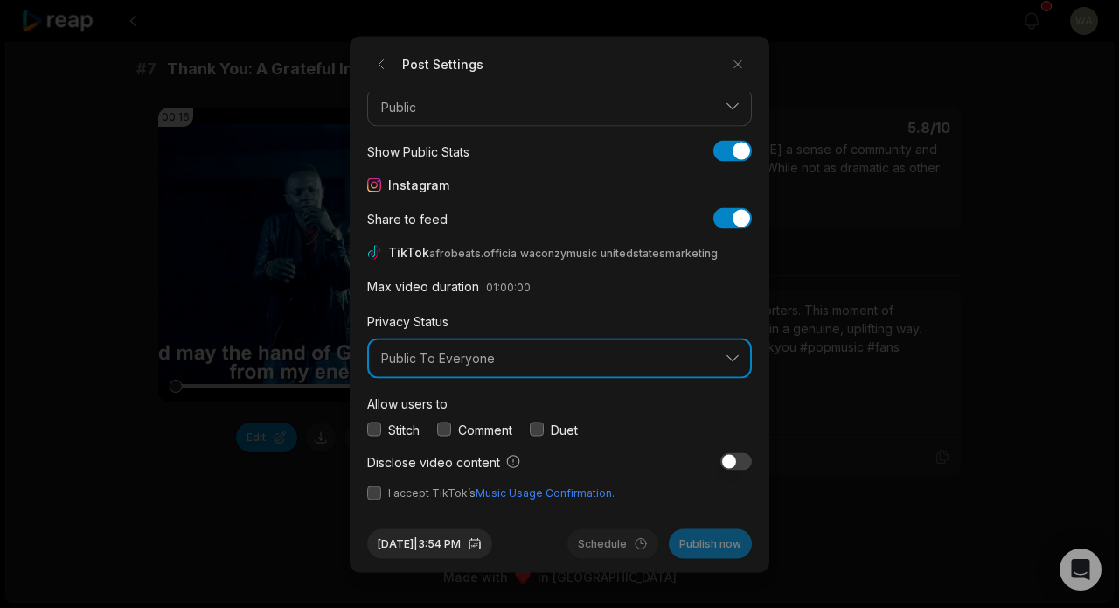
scroll to position [65, 0]
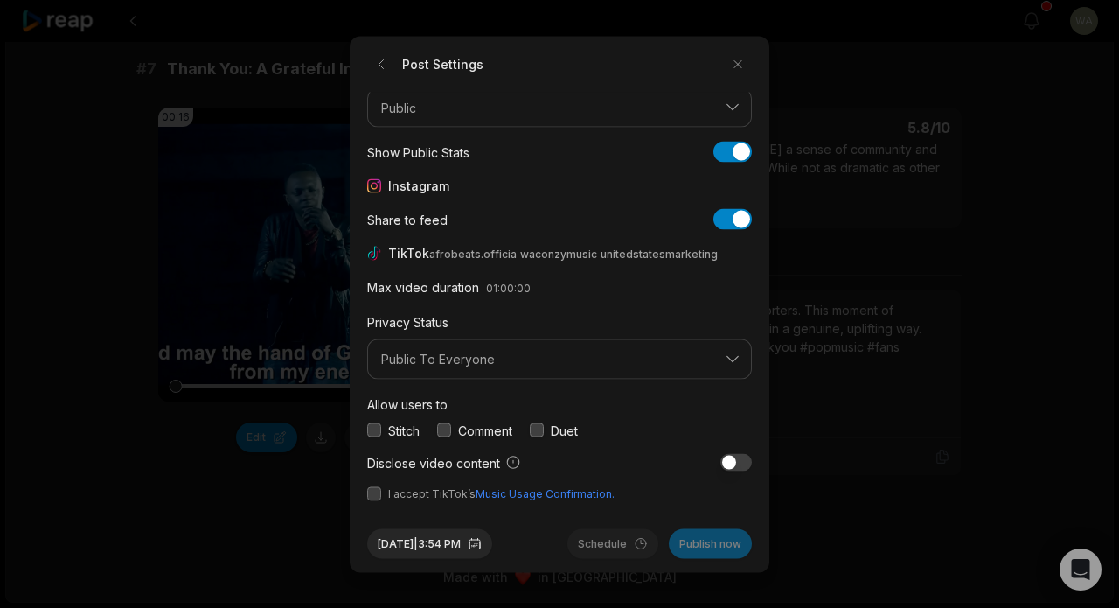
click at [374, 488] on button "button" at bounding box center [374, 493] width 14 height 14
click at [699, 544] on button "Publish now" at bounding box center [710, 543] width 83 height 30
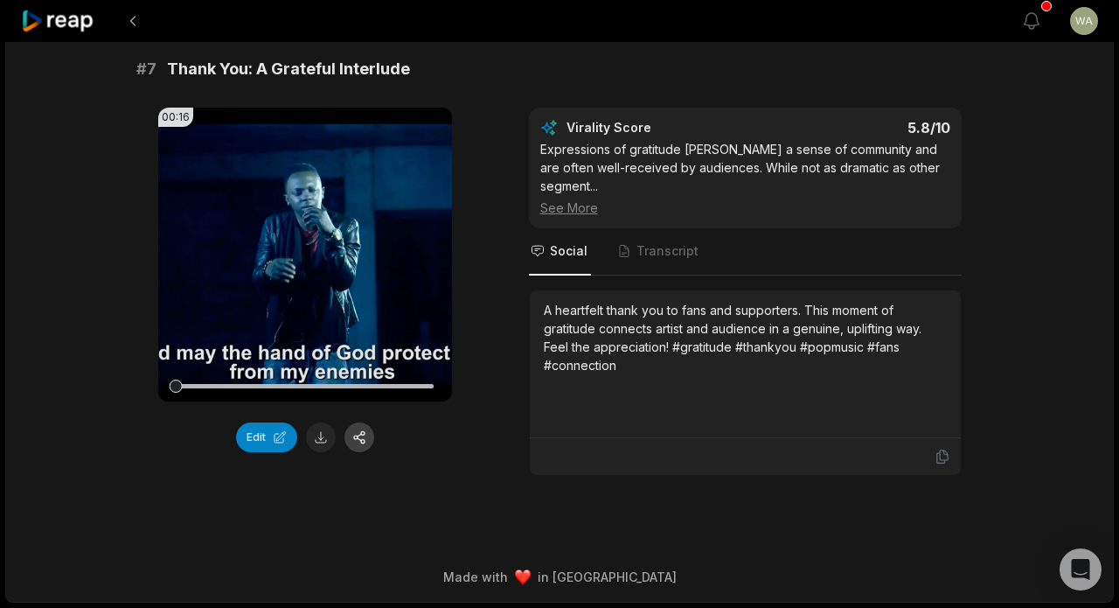
scroll to position [3192, 0]
click at [356, 452] on button "button" at bounding box center [360, 437] width 30 height 30
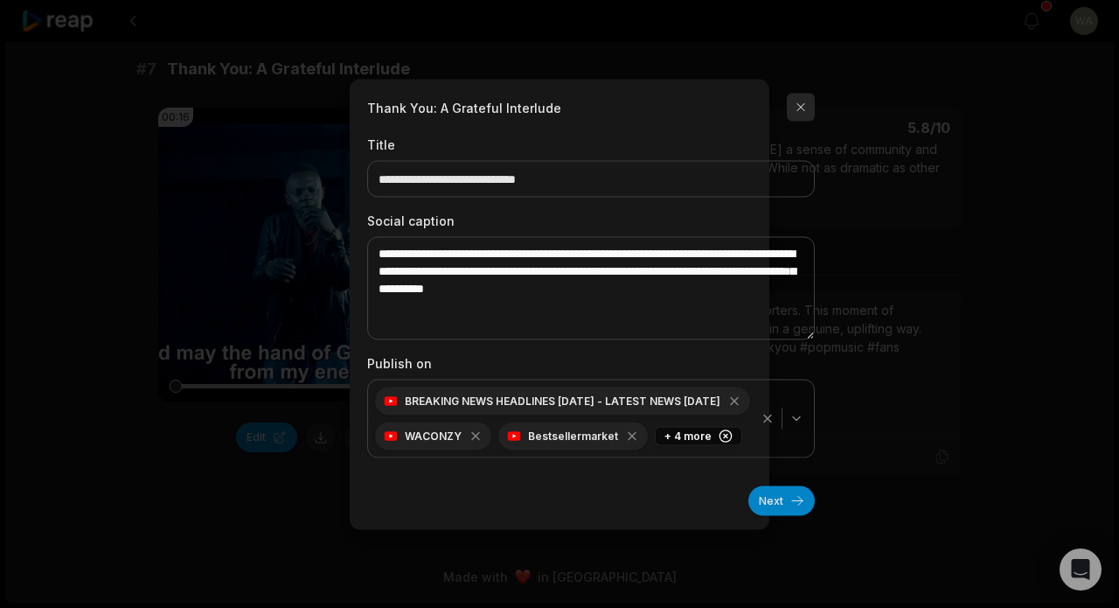
click at [791, 105] on button "button" at bounding box center [801, 107] width 28 height 28
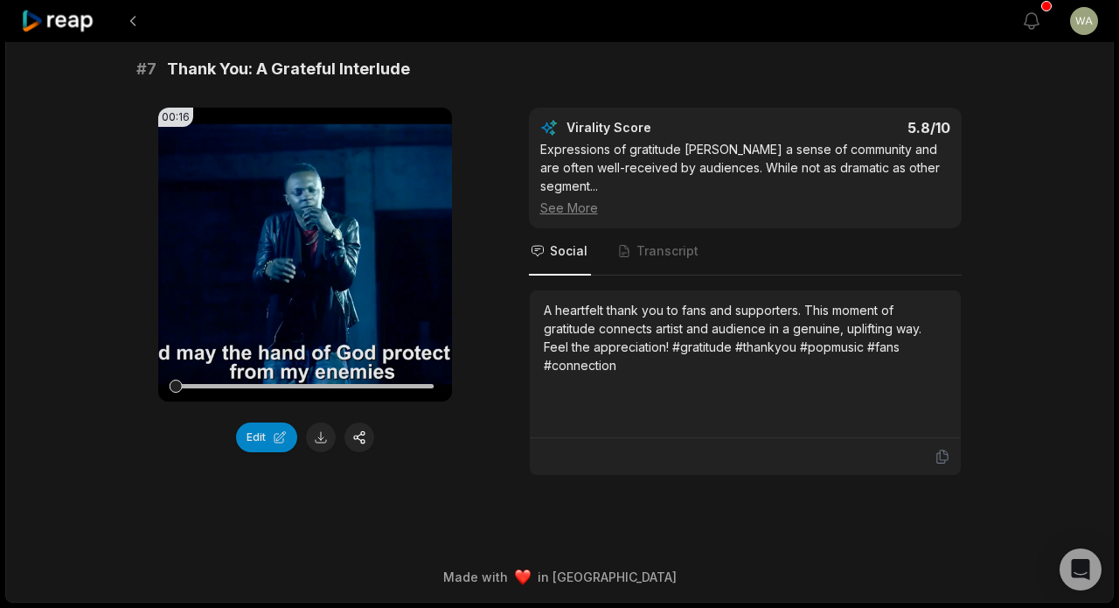
click at [76, 28] on icon at bounding box center [58, 22] width 74 height 24
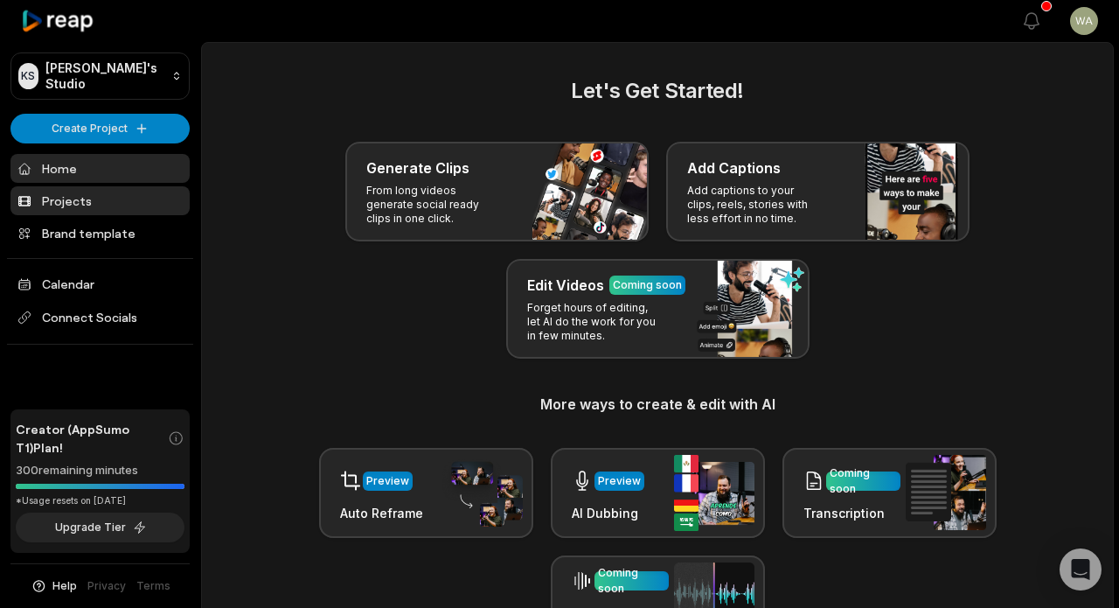
click at [77, 203] on link "Projects" at bounding box center [99, 200] width 179 height 29
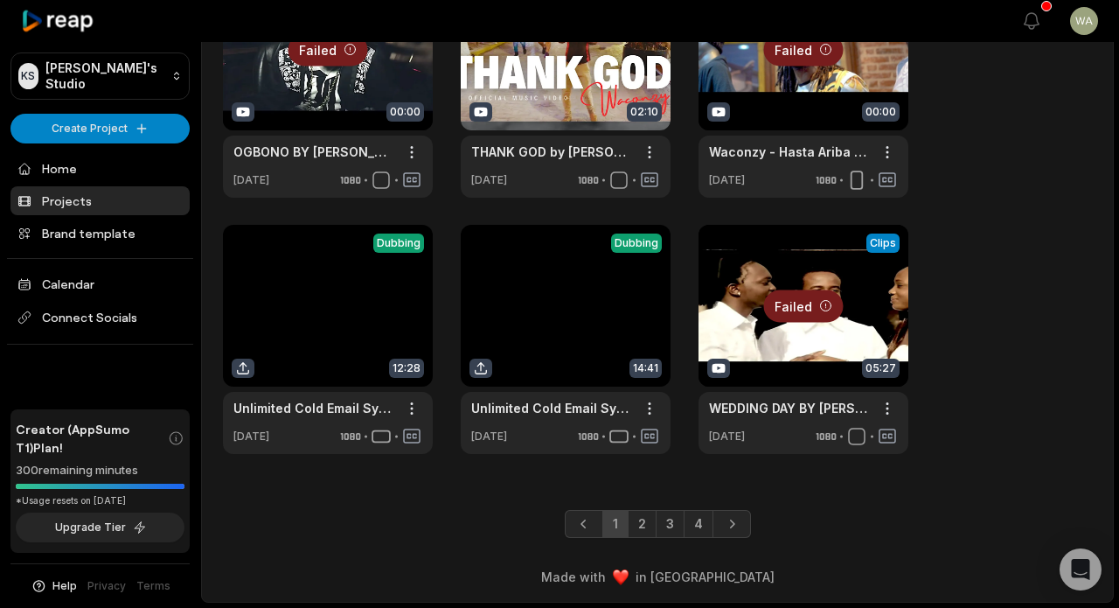
click at [646, 522] on link "2" at bounding box center [642, 524] width 29 height 28
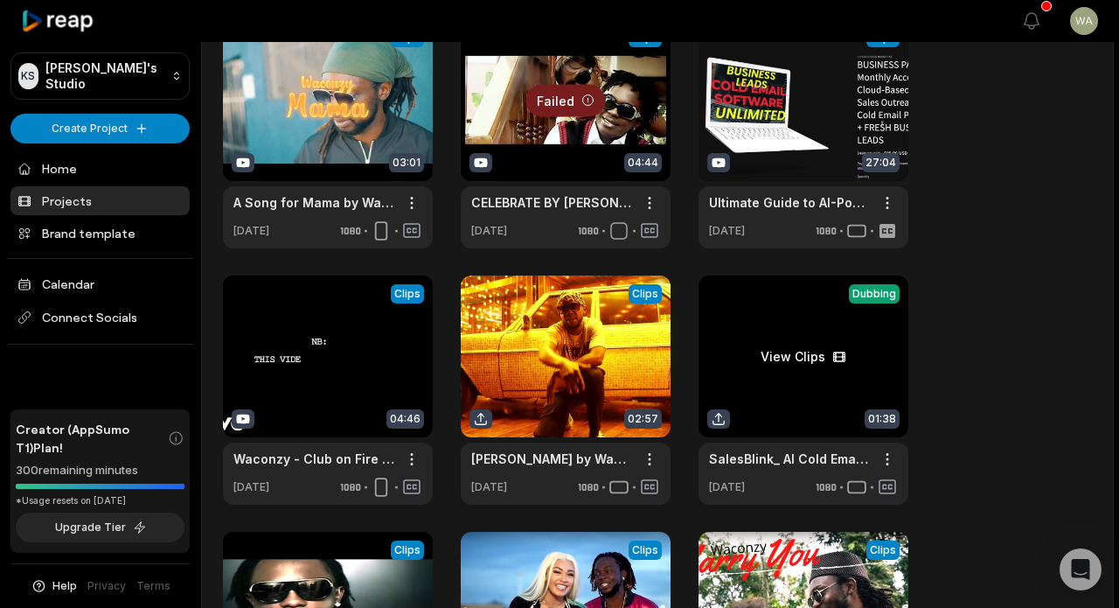
scroll to position [42, 0]
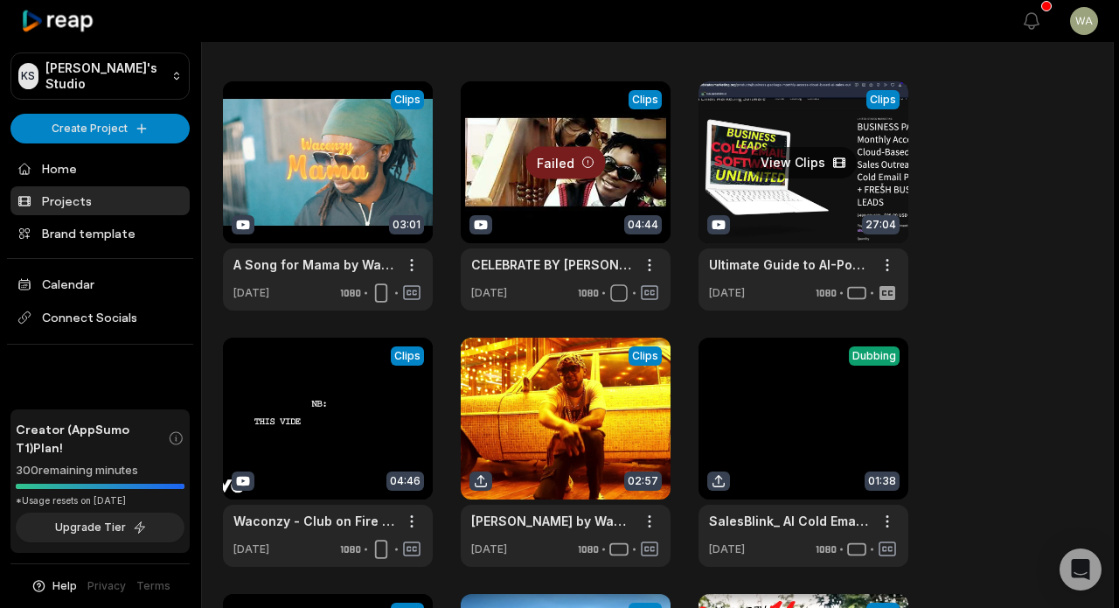
click at [811, 183] on link at bounding box center [804, 195] width 210 height 229
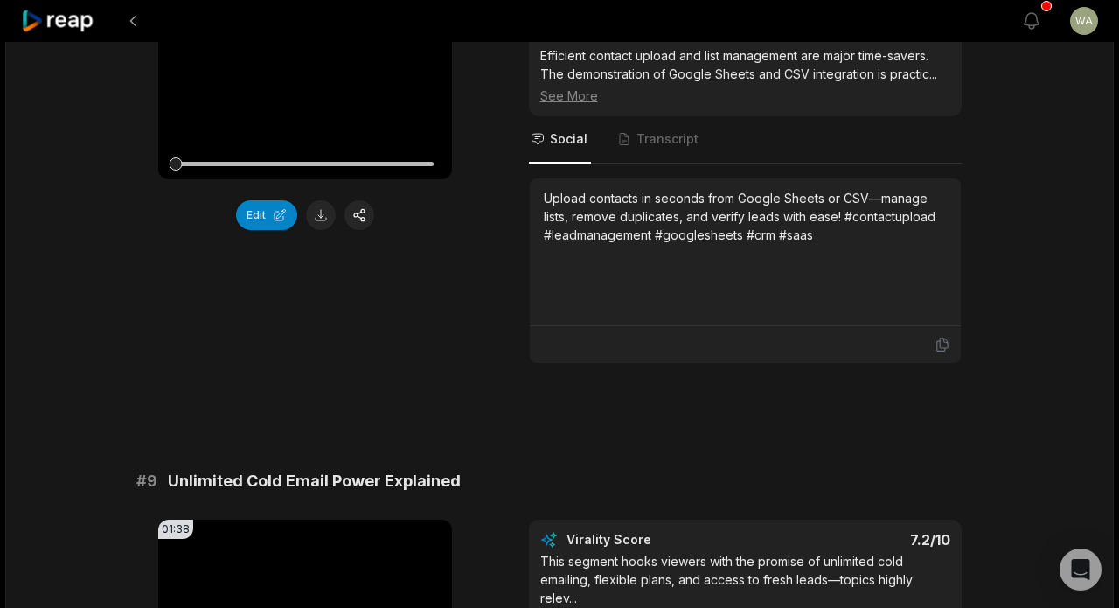
scroll to position [3856, 0]
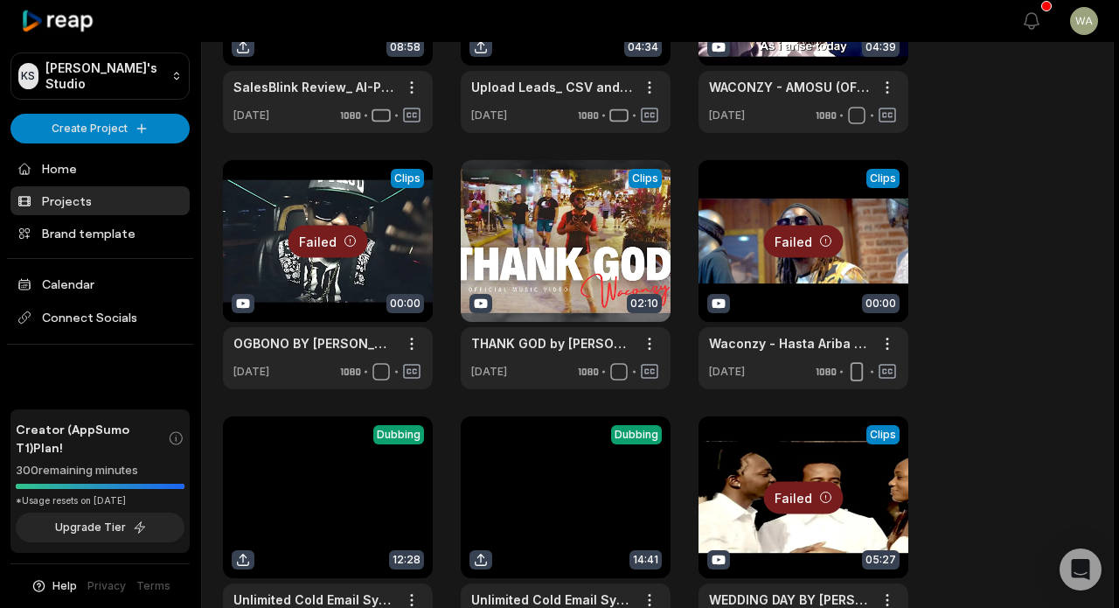
scroll to position [481, 0]
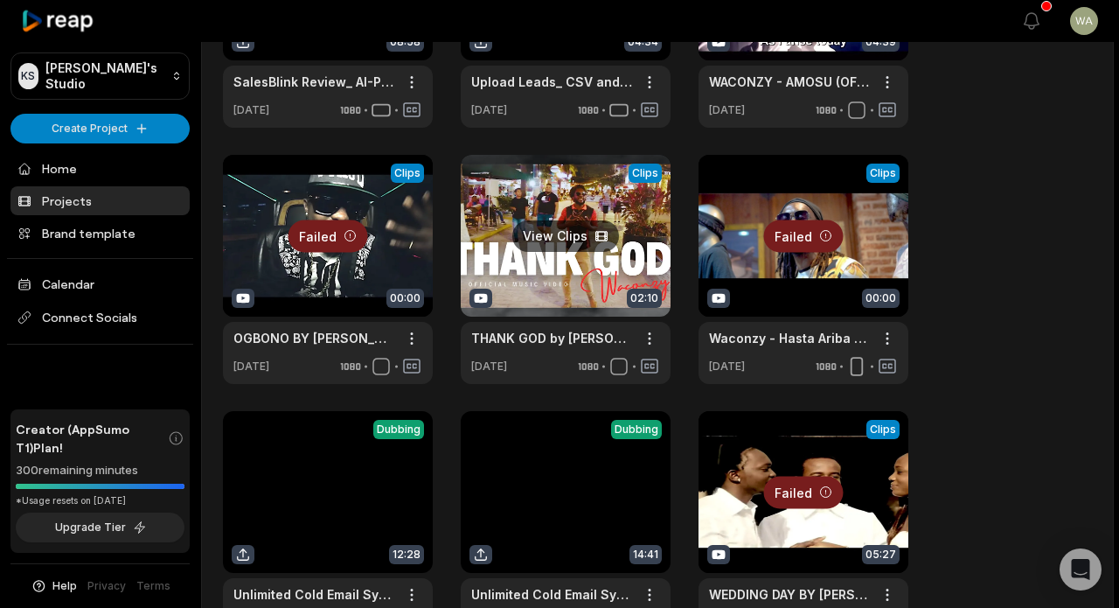
click at [572, 240] on link at bounding box center [566, 269] width 210 height 229
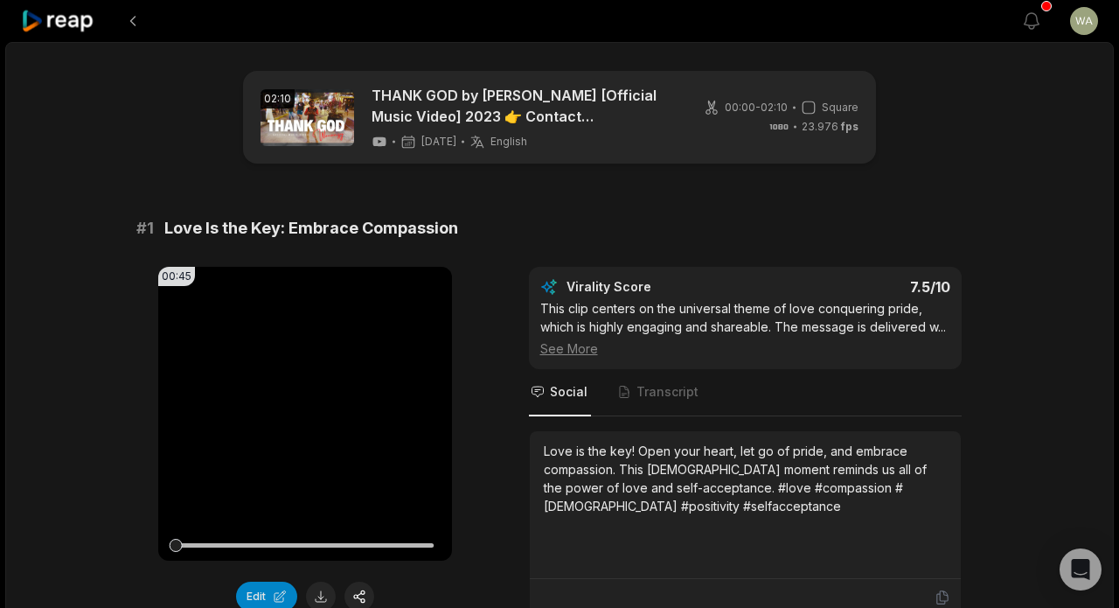
scroll to position [221, 0]
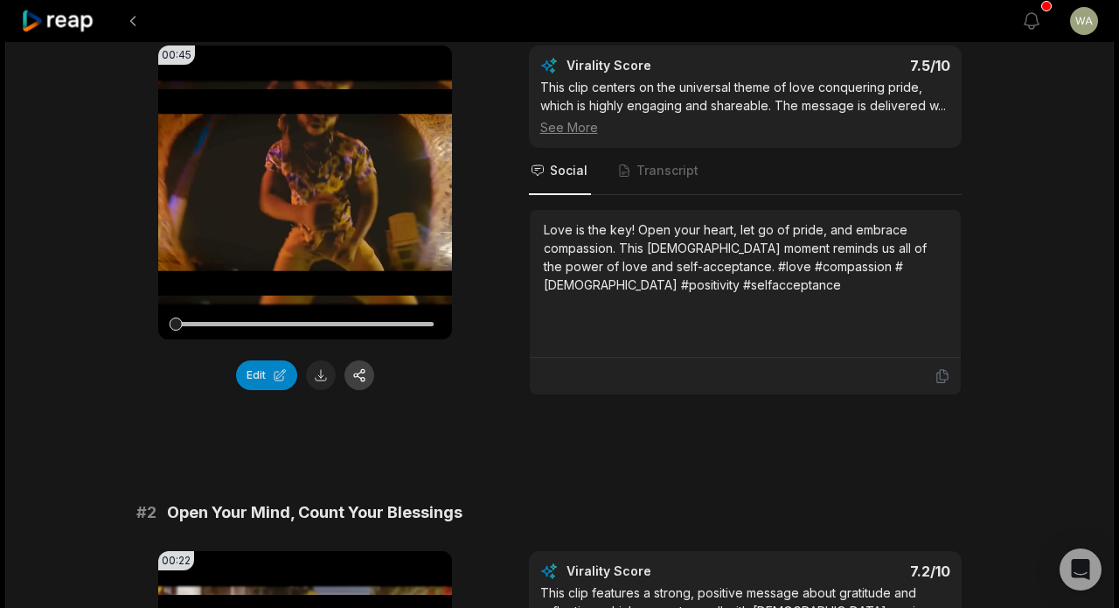
click at [357, 374] on button "button" at bounding box center [360, 375] width 30 height 30
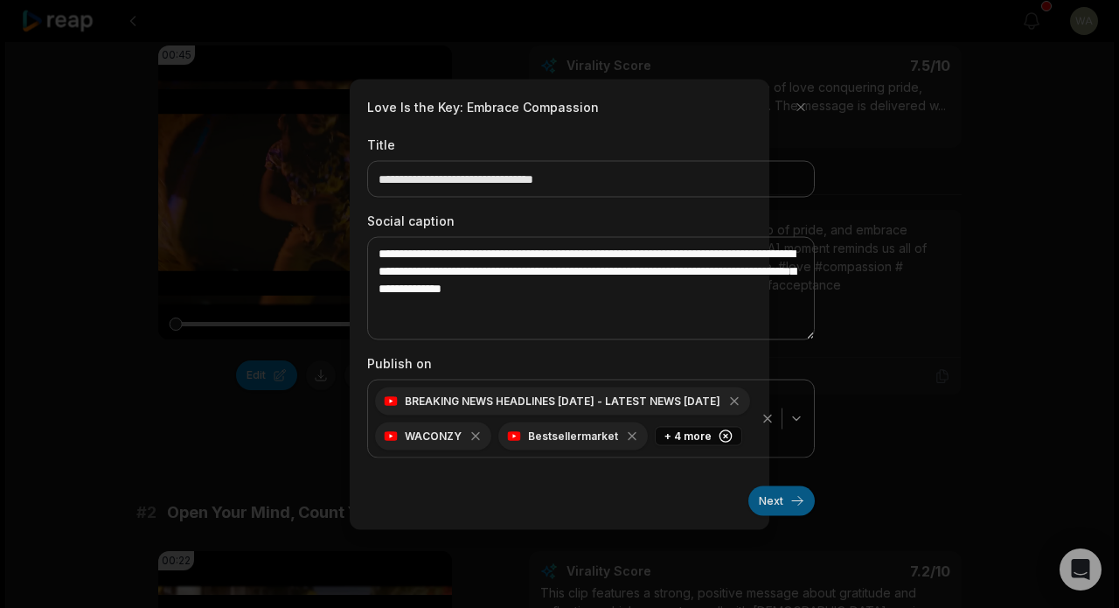
click at [770, 493] on button "Next" at bounding box center [782, 500] width 66 height 30
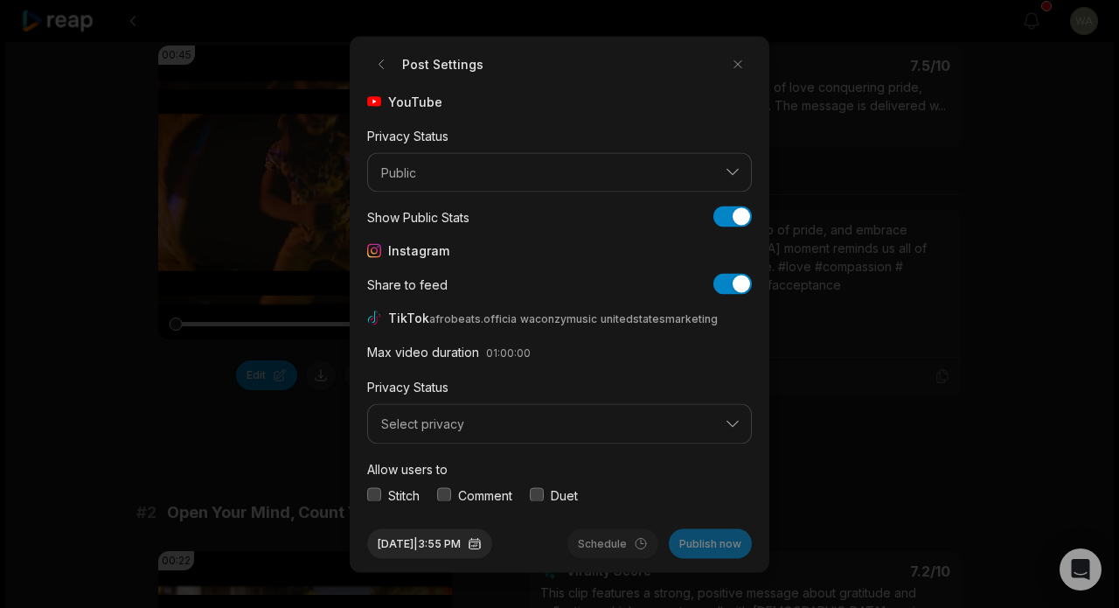
click at [553, 424] on span "Select privacy" at bounding box center [547, 424] width 332 height 16
click at [552, 458] on div "Public To Everyone" at bounding box center [560, 469] width 376 height 29
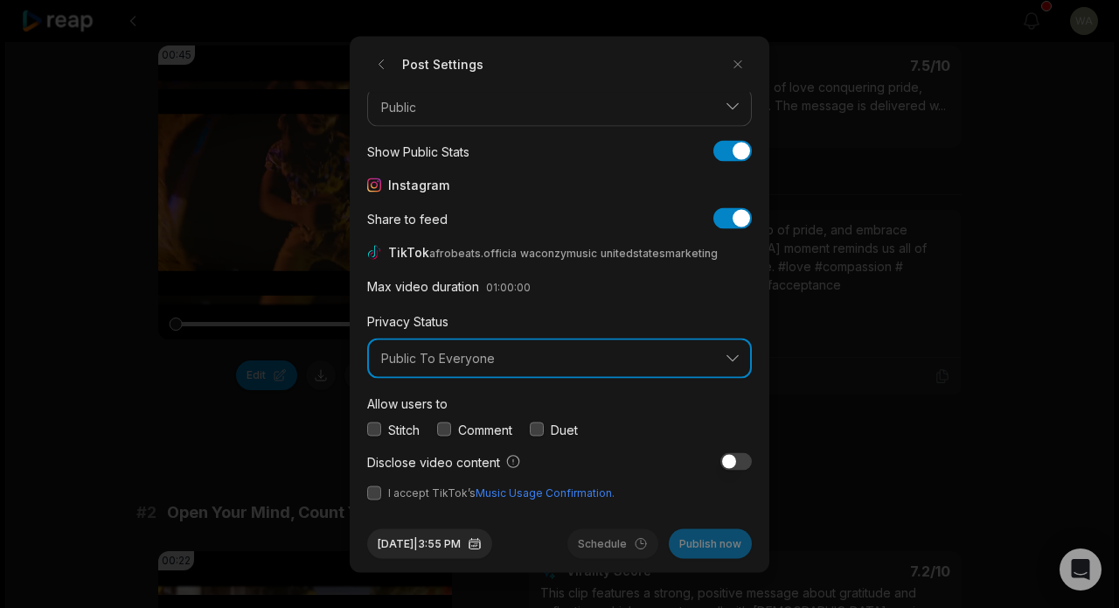
scroll to position [65, 0]
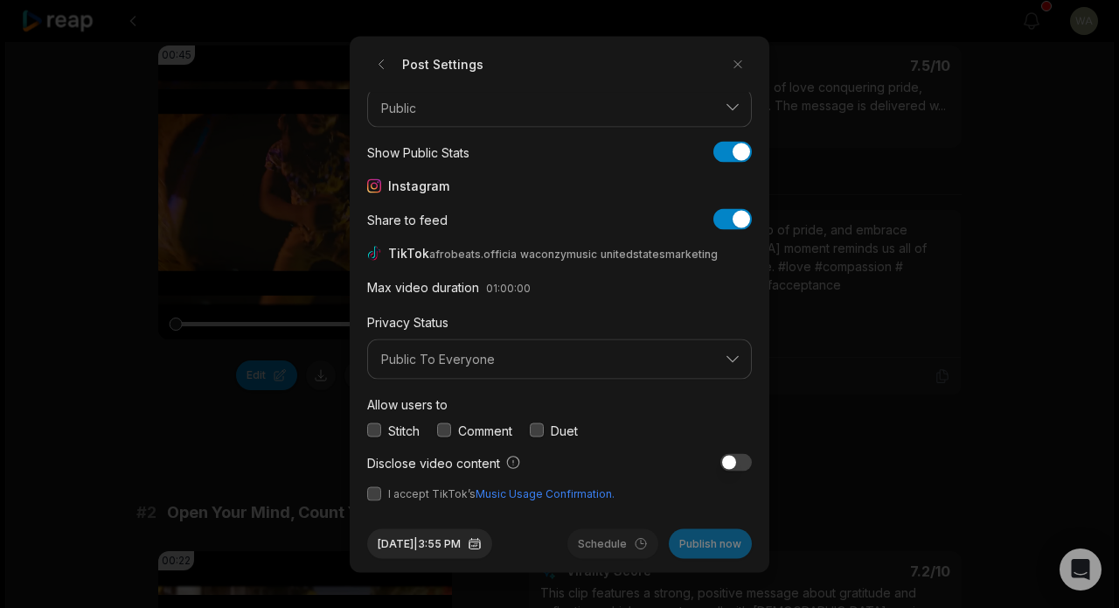
click at [371, 496] on button "button" at bounding box center [374, 493] width 14 height 14
click at [714, 541] on button "Publish now" at bounding box center [710, 543] width 83 height 30
